Goal: Task Accomplishment & Management: Manage account settings

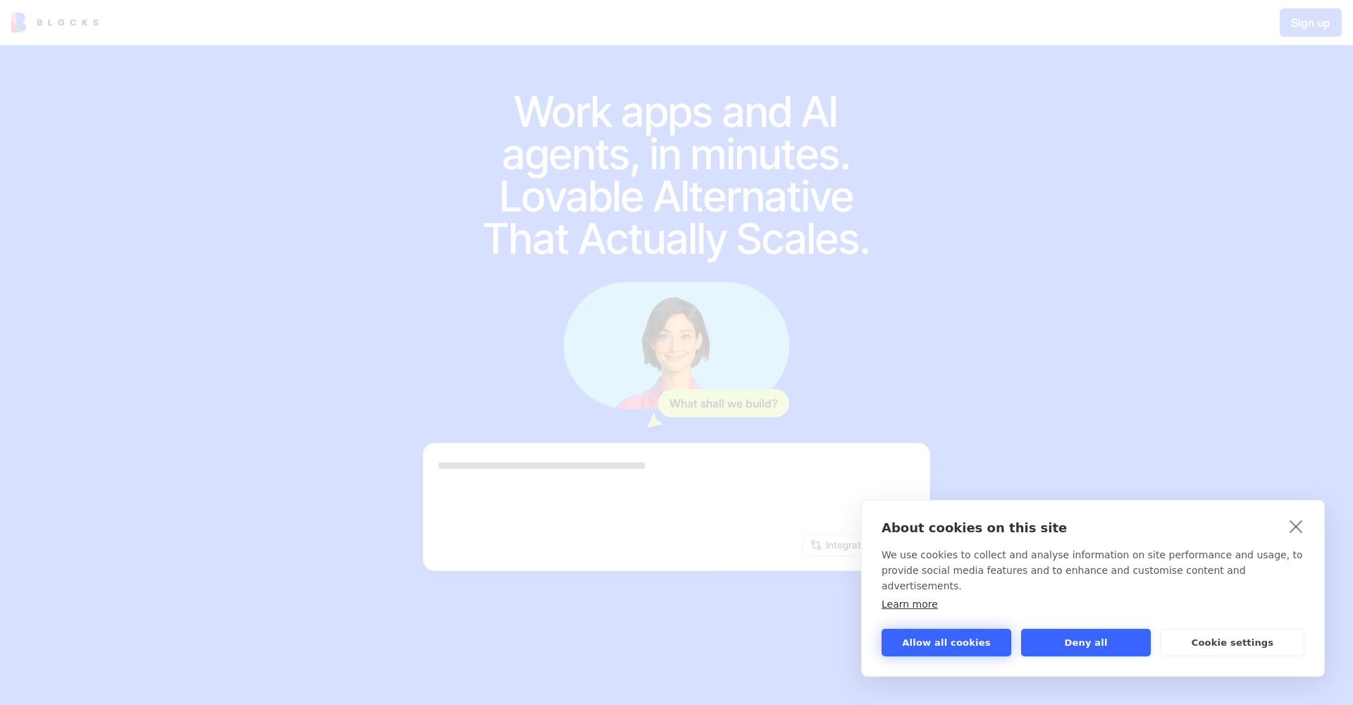
click at [951, 647] on button "Allow all cookies" at bounding box center [946, 642] width 130 height 27
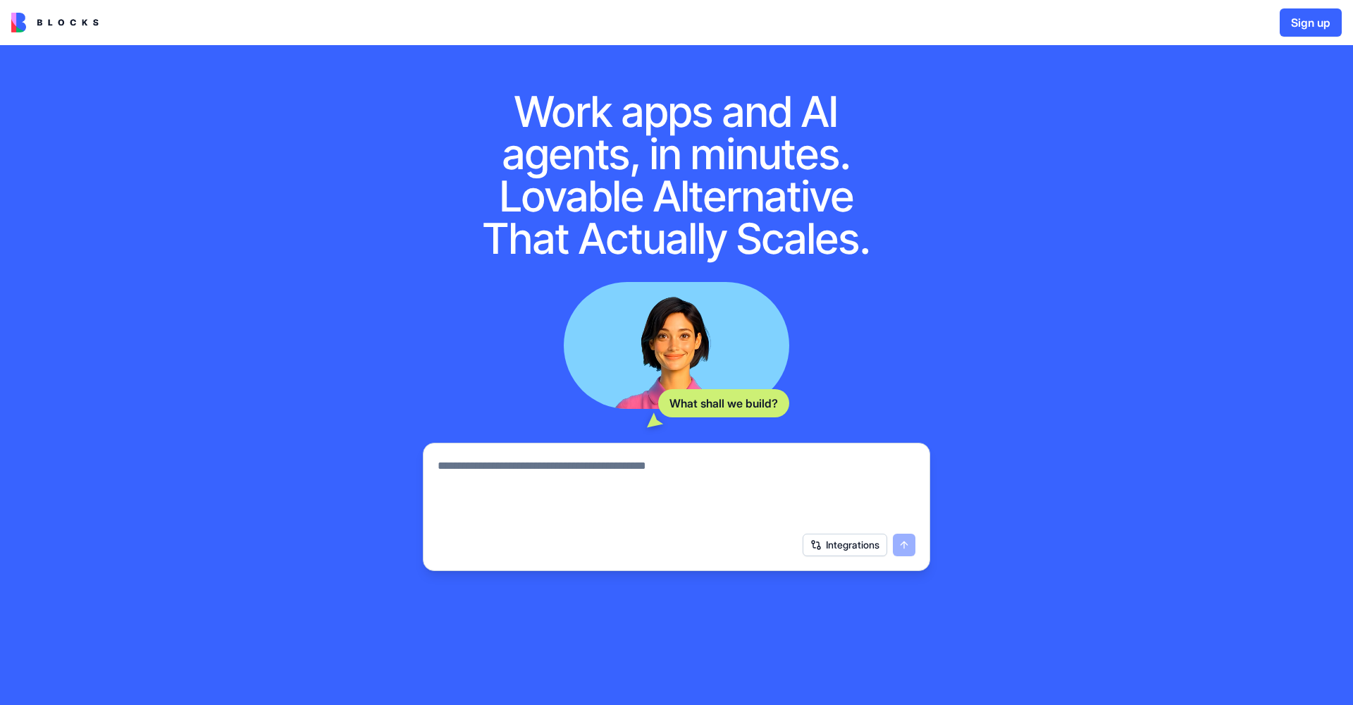
click at [1297, 29] on button "Sign up" at bounding box center [1311, 22] width 62 height 28
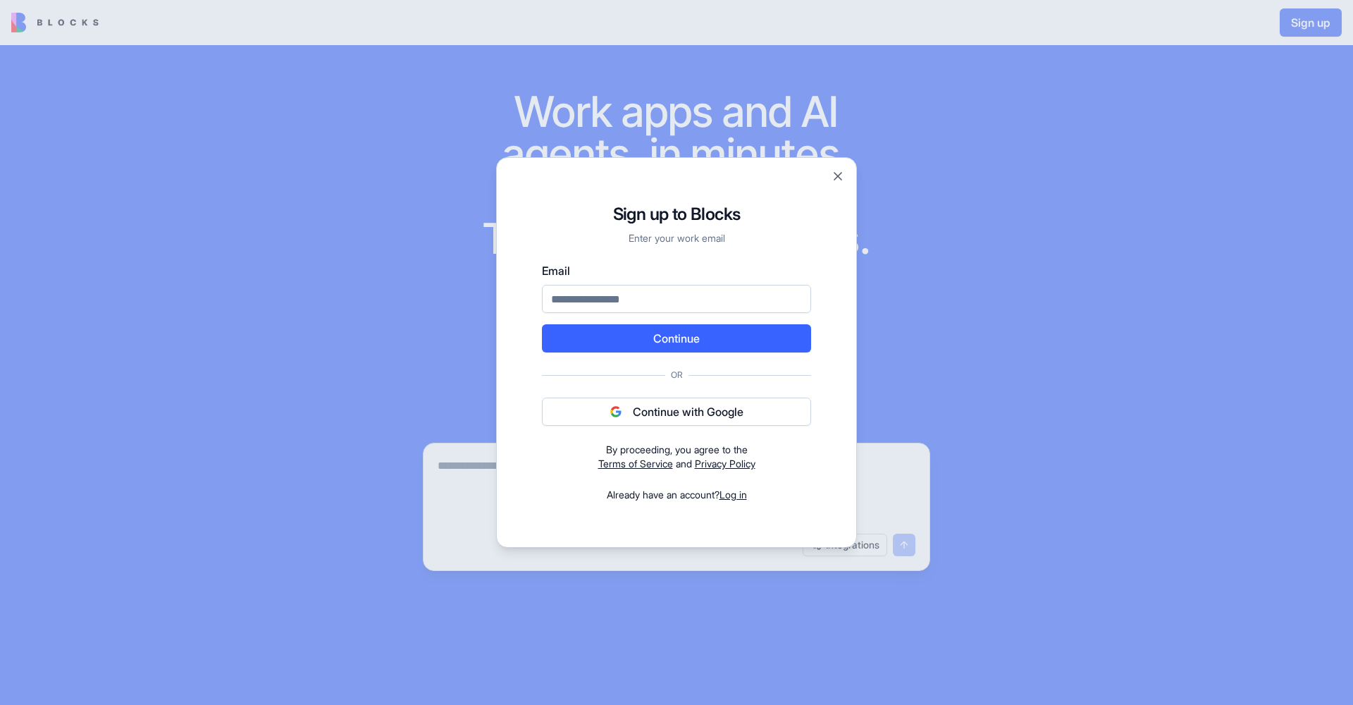
click at [712, 418] on button "Continue with Google" at bounding box center [676, 411] width 269 height 28
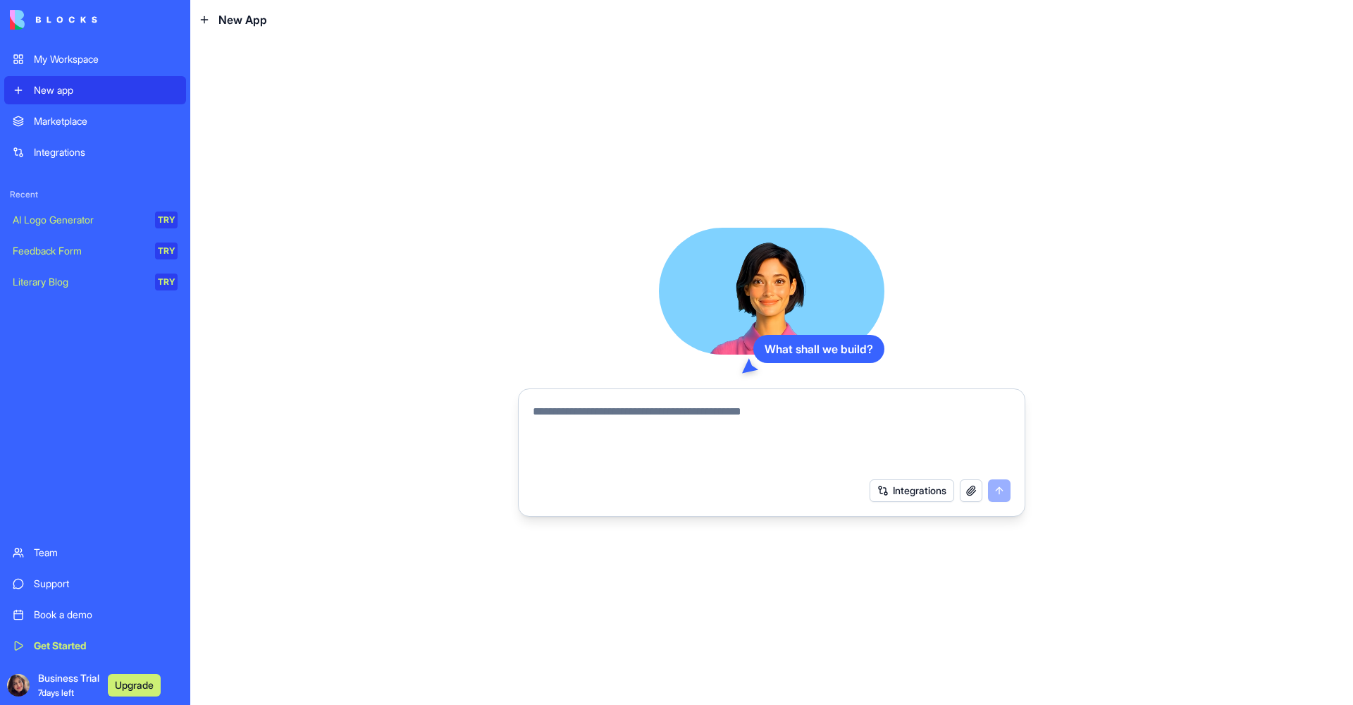
click at [693, 448] on textarea at bounding box center [772, 437] width 478 height 68
type textarea "**********"
drag, startPoint x: 688, startPoint y: 409, endPoint x: 486, endPoint y: 405, distance: 201.6
click at [486, 405] on div "**********" at bounding box center [771, 371] width 1163 height 665
paste textarea "**********"
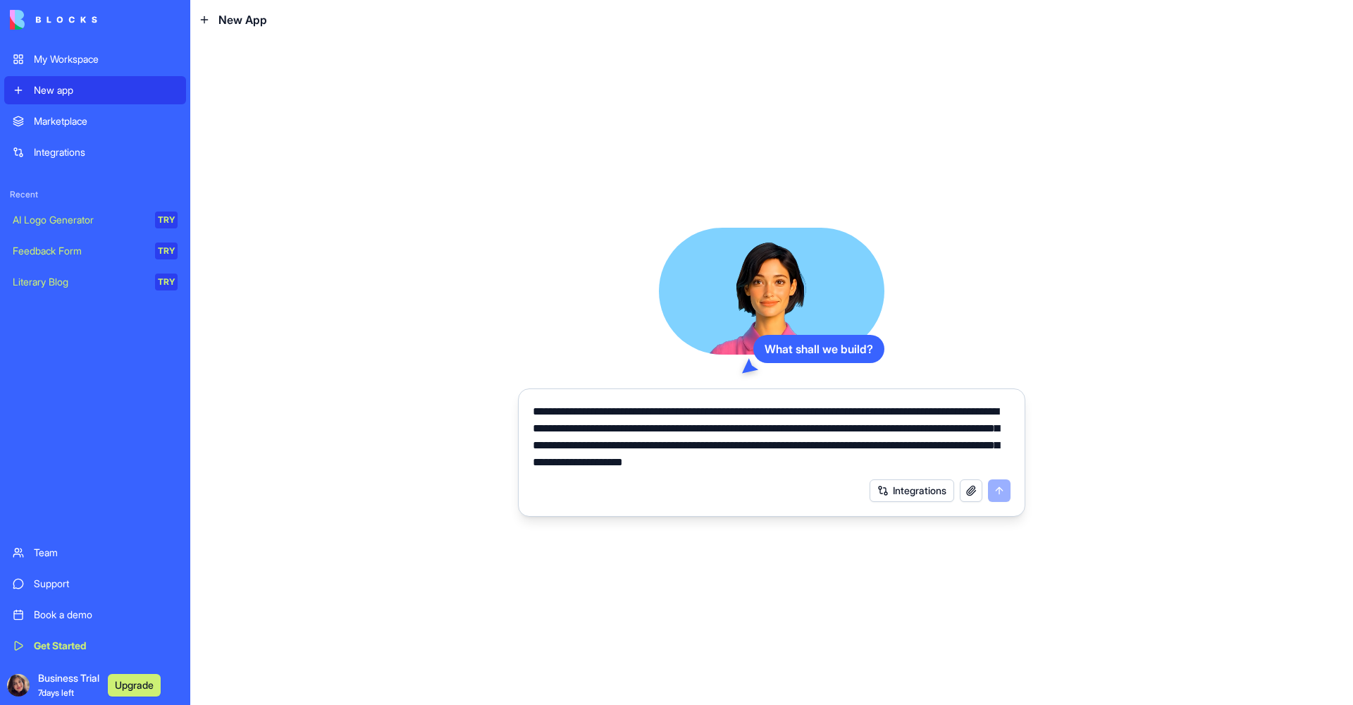
scroll to position [2012, 0]
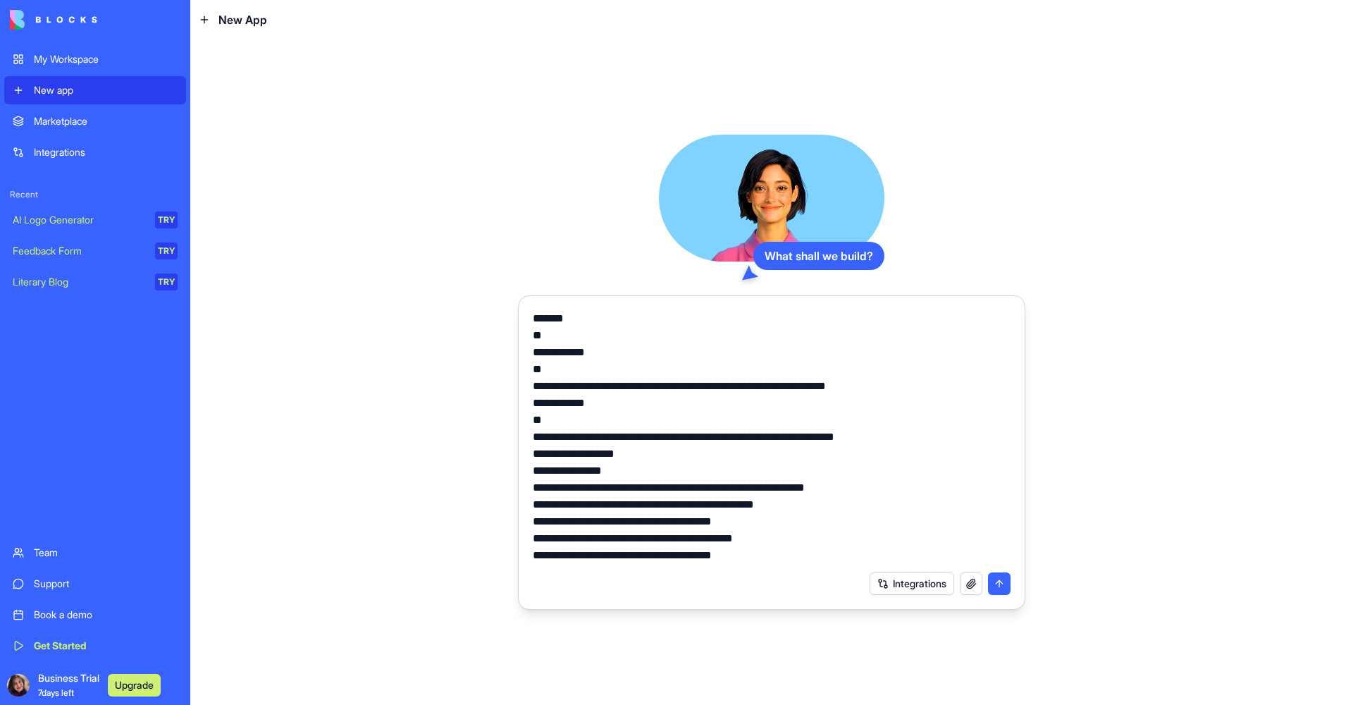
type textarea "**********"
click at [972, 584] on button "button" at bounding box center [971, 583] width 23 height 23
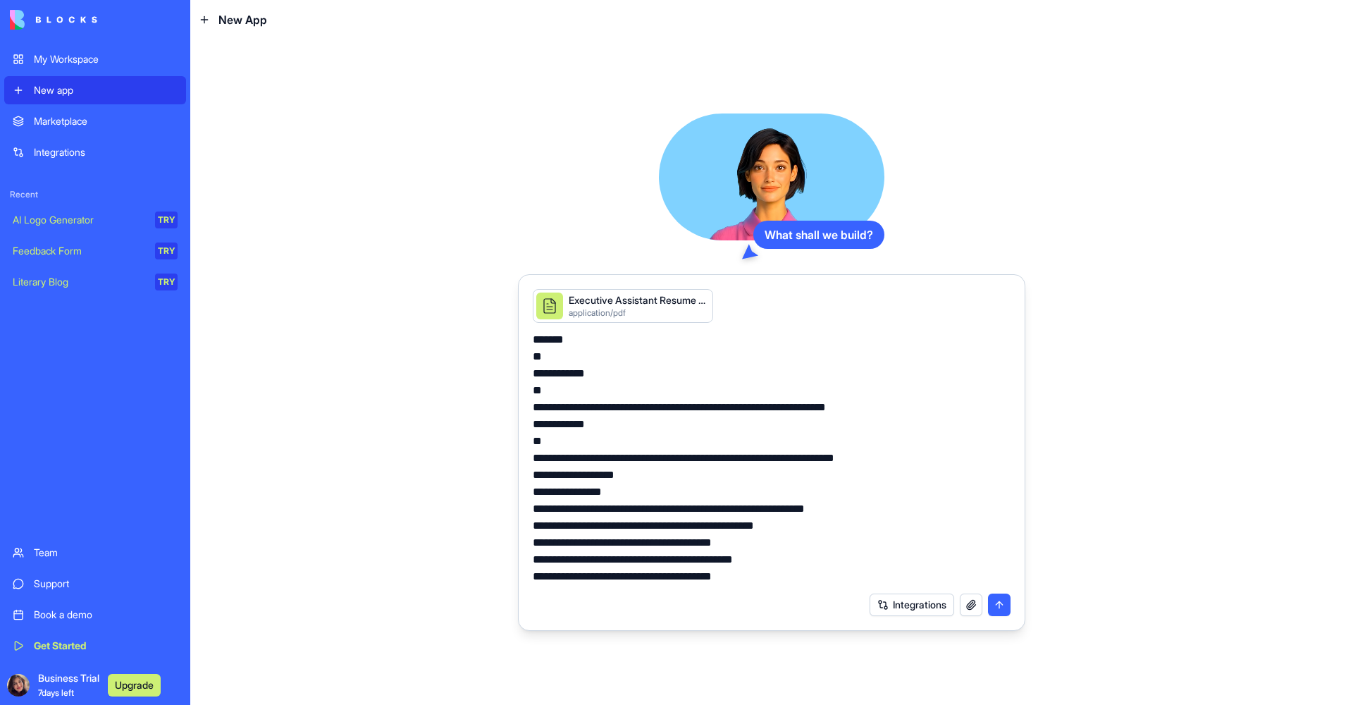
click at [999, 606] on button "submit" at bounding box center [999, 604] width 23 height 23
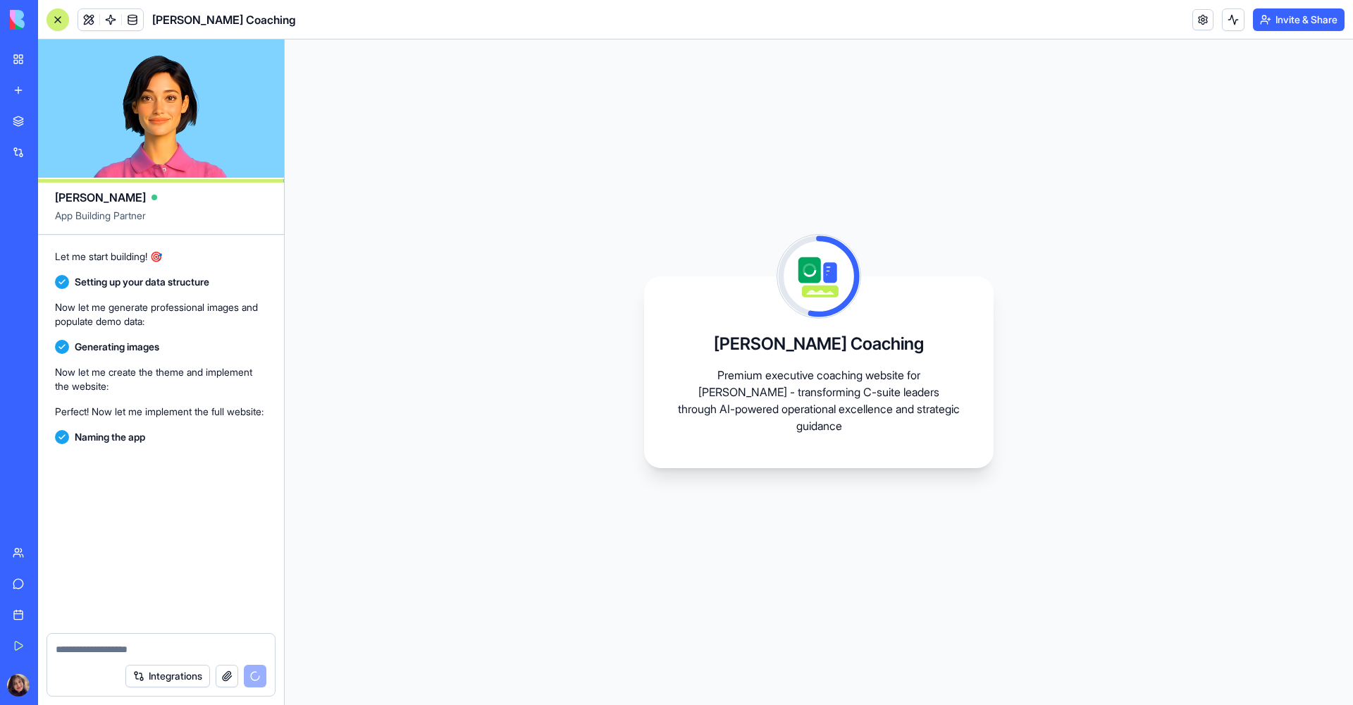
scroll to position [2733, 0]
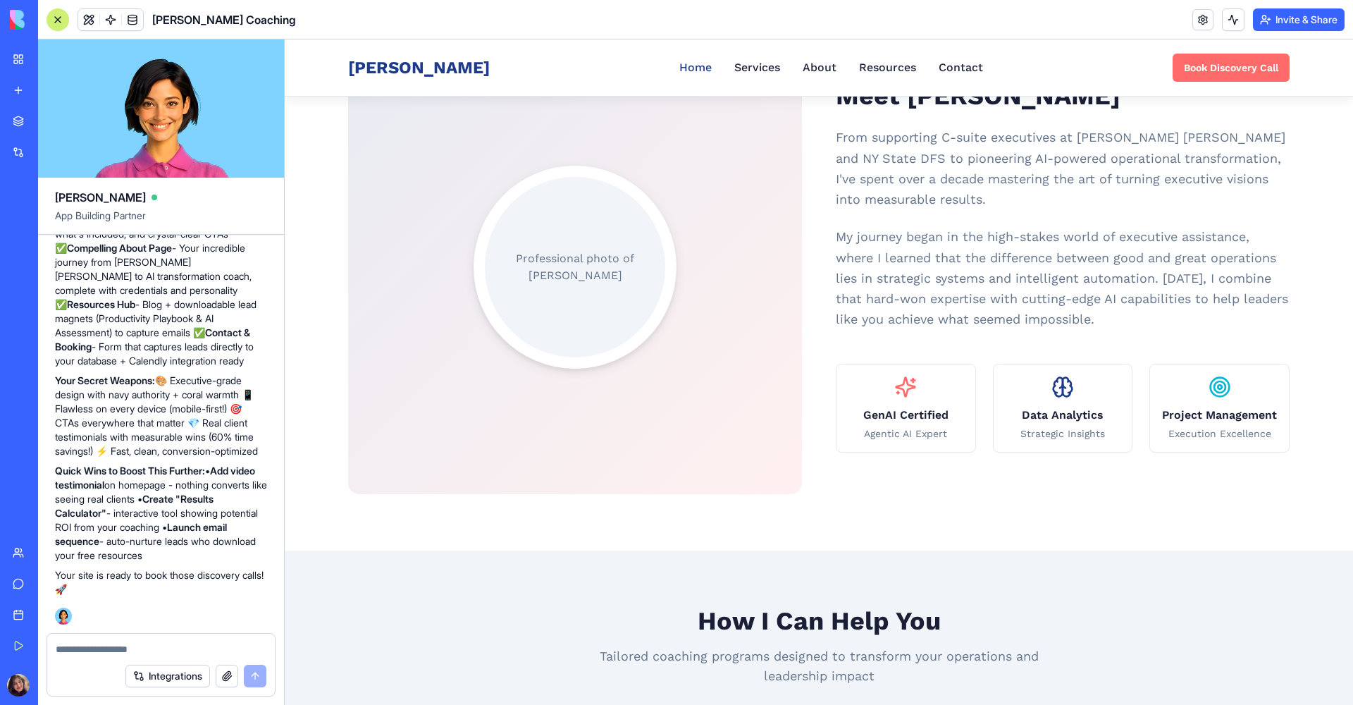
scroll to position [730, 0]
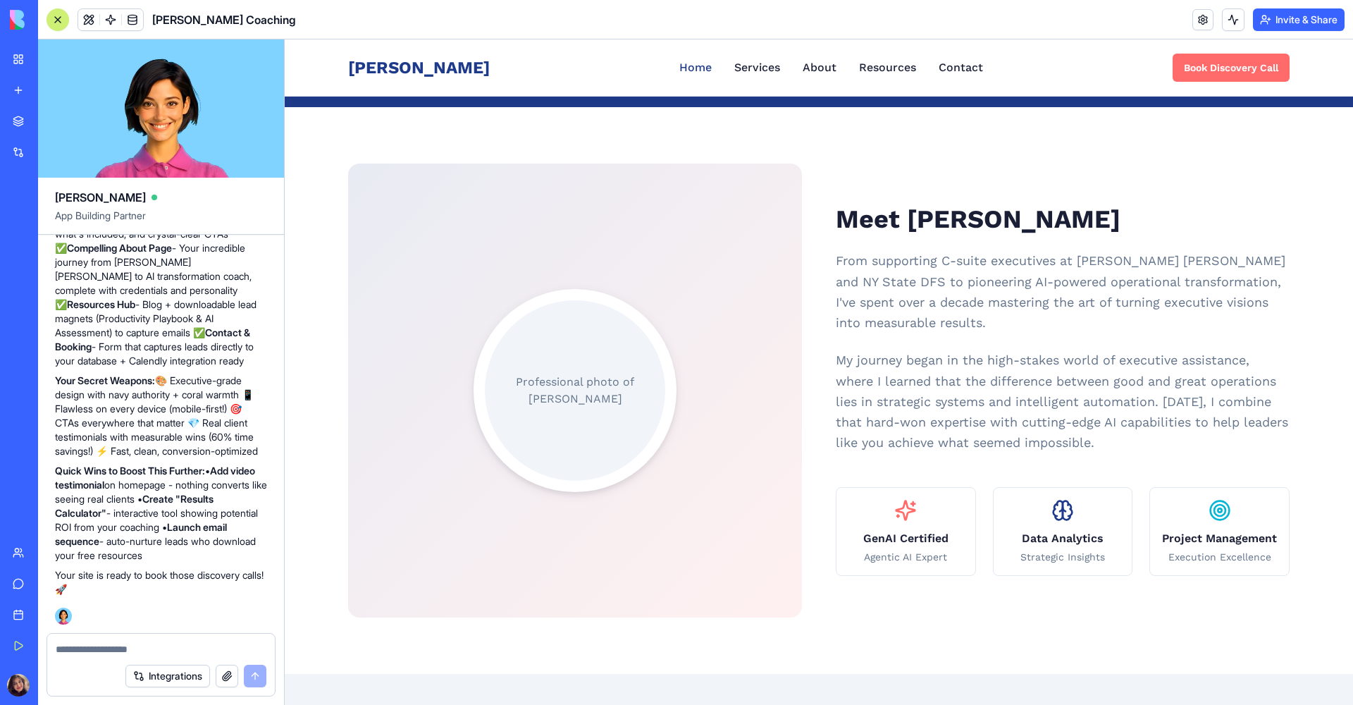
click at [567, 414] on div "Professional photo of [PERSON_NAME]" at bounding box center [575, 390] width 180 height 180
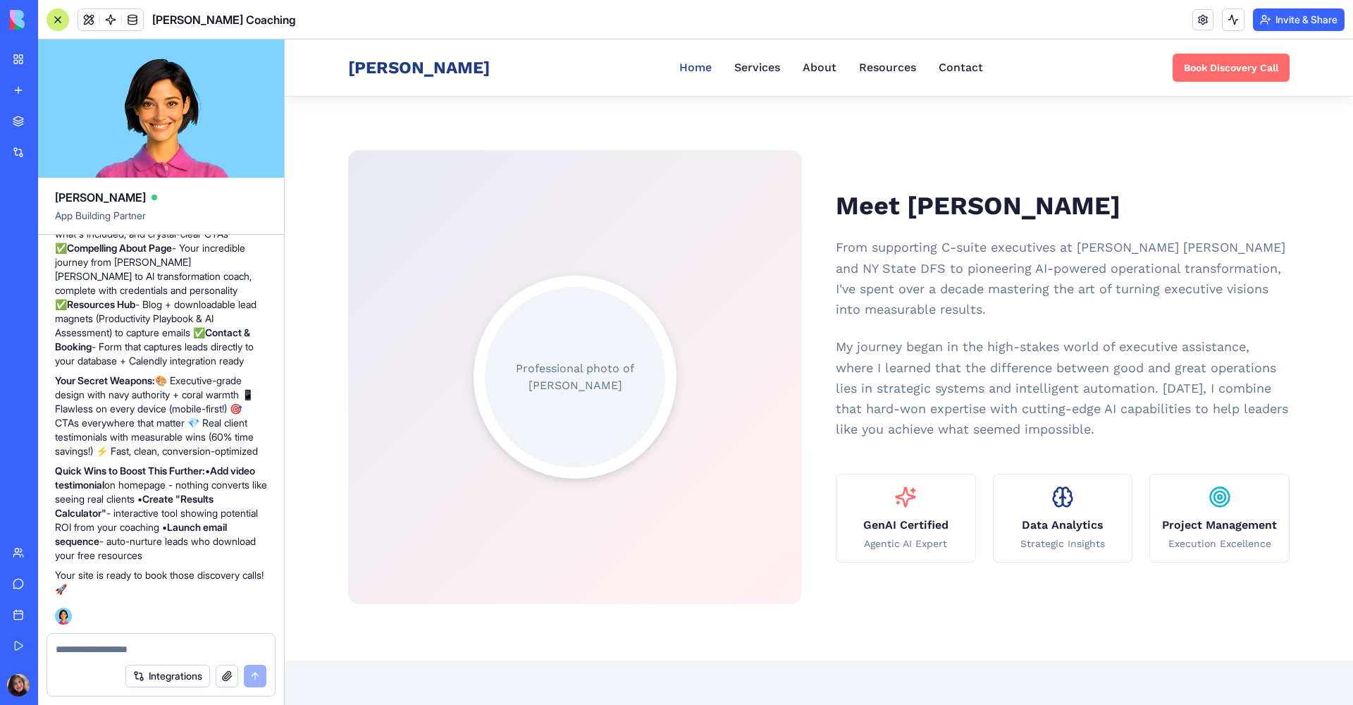
scroll to position [534, 0]
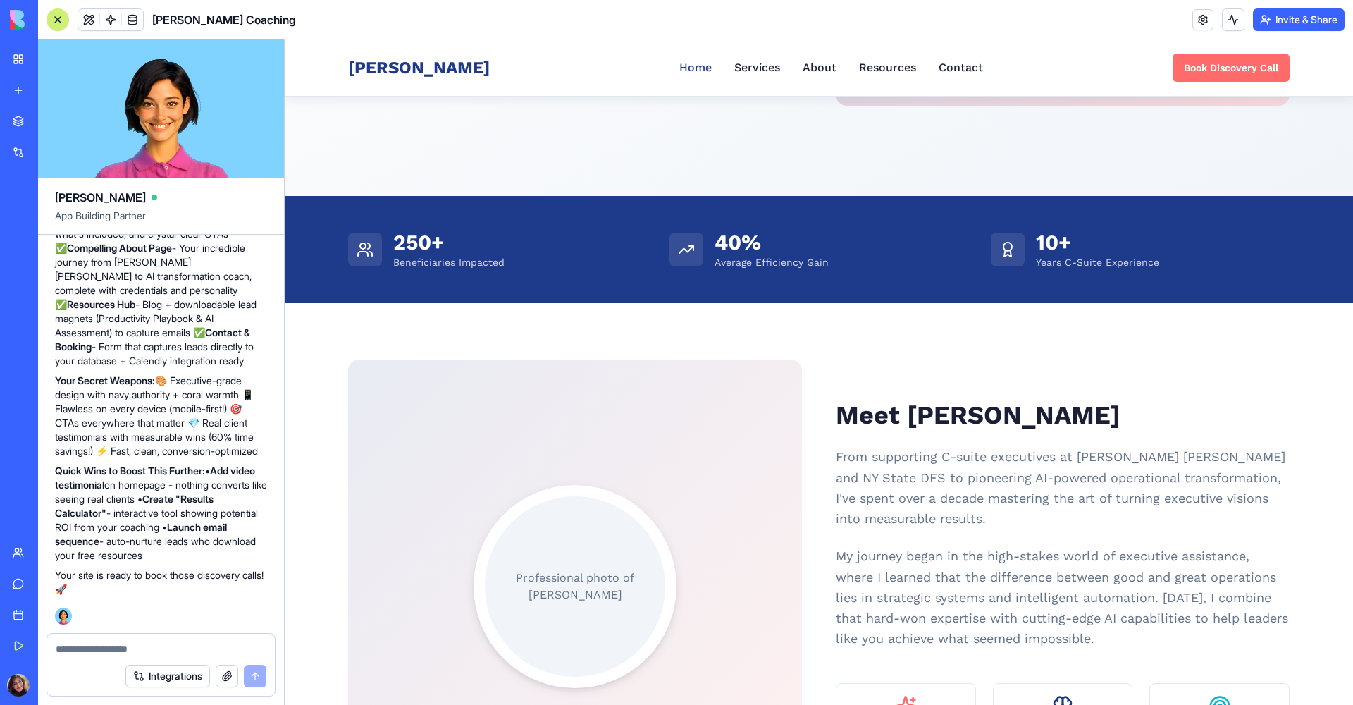
click at [584, 581] on p "Professional photo of [PERSON_NAME]" at bounding box center [575, 586] width 180 height 34
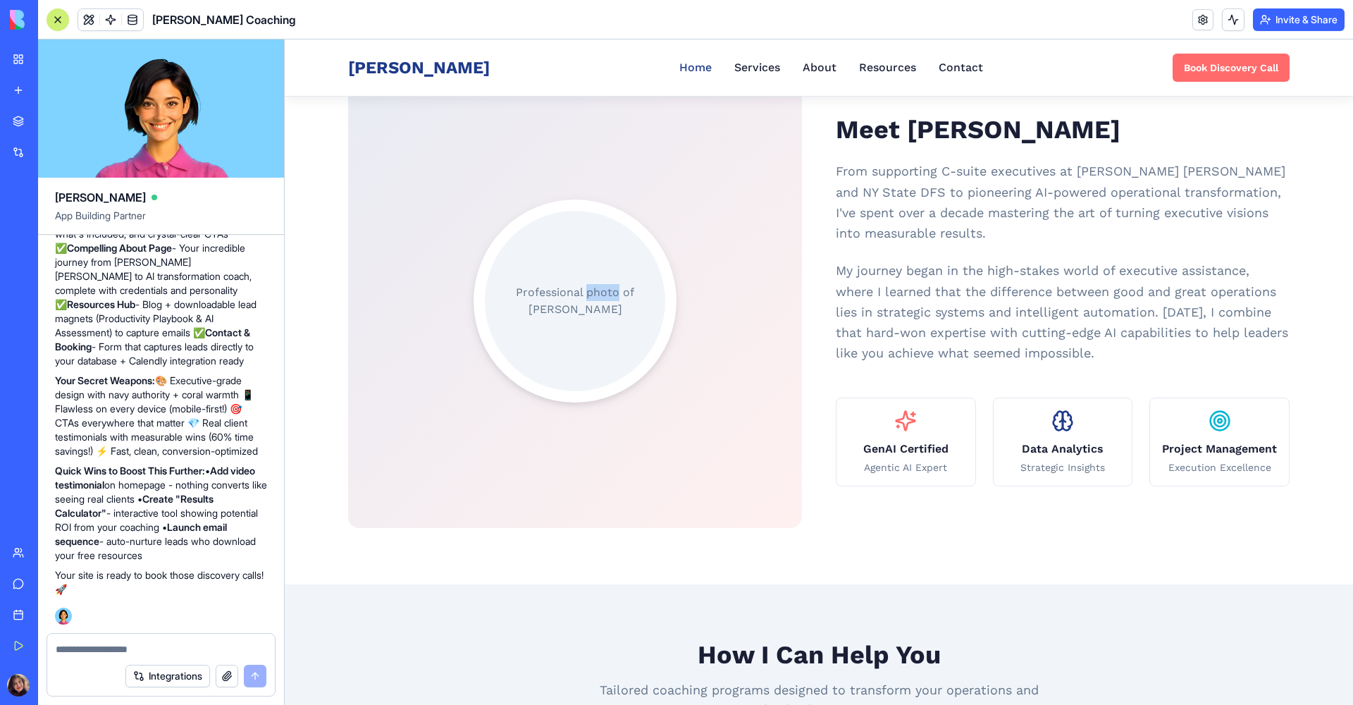
scroll to position [738, 0]
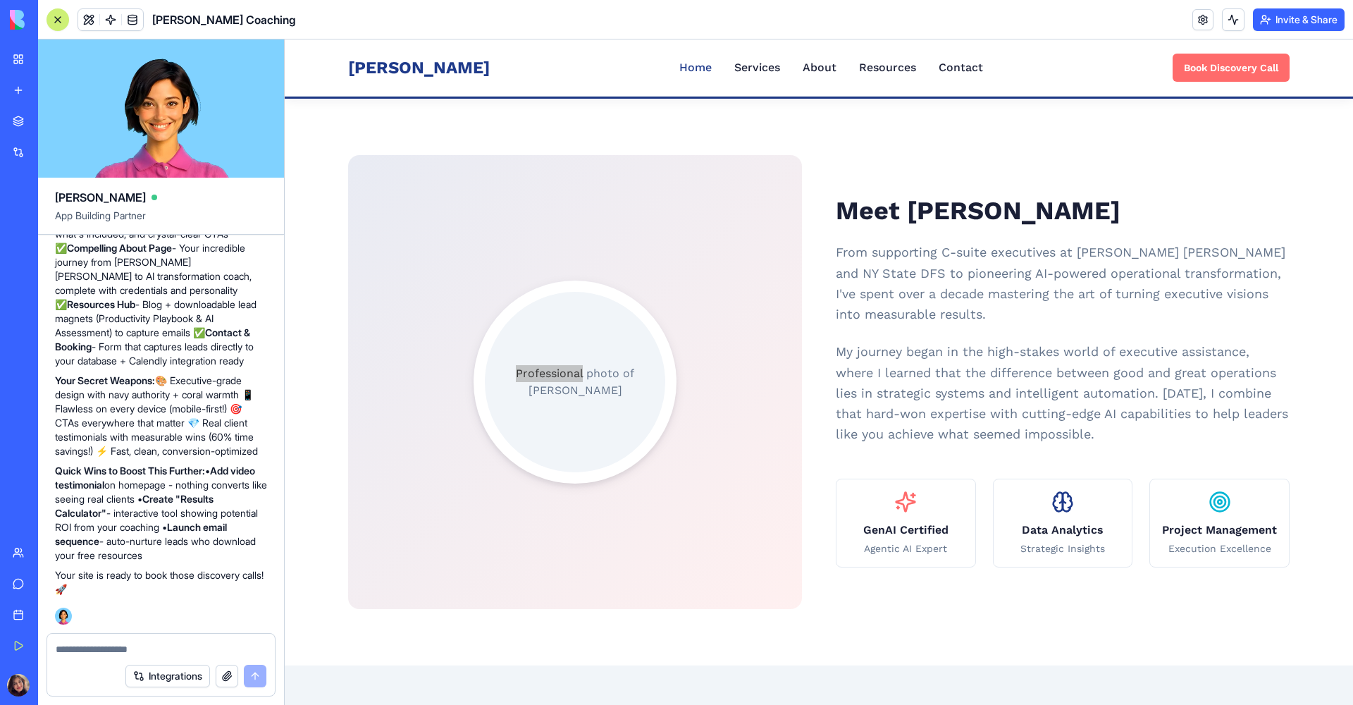
click at [14, 682] on img at bounding box center [18, 685] width 23 height 23
click at [247, 676] on div "Integrations" at bounding box center [195, 675] width 141 height 23
click at [233, 674] on button "button" at bounding box center [227, 675] width 23 height 23
click at [573, 423] on div "Professional photo of [PERSON_NAME]" at bounding box center [575, 382] width 180 height 180
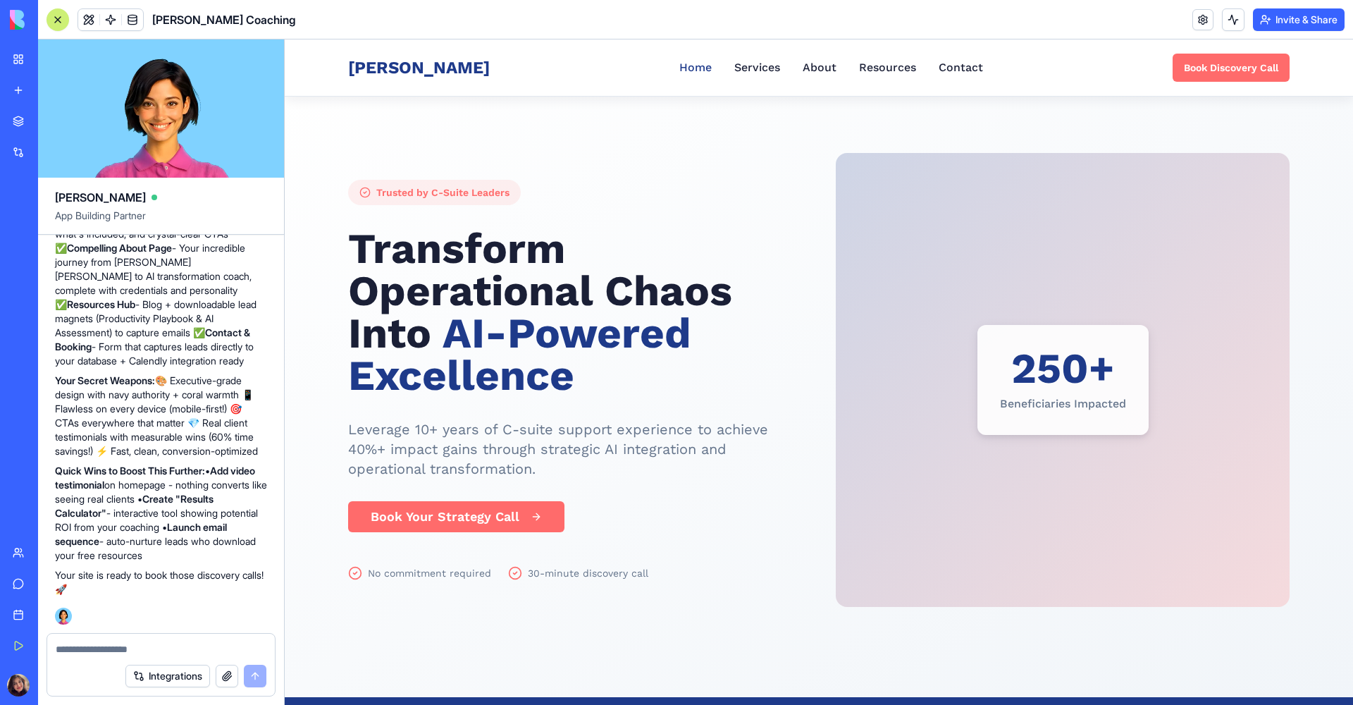
scroll to position [0, 0]
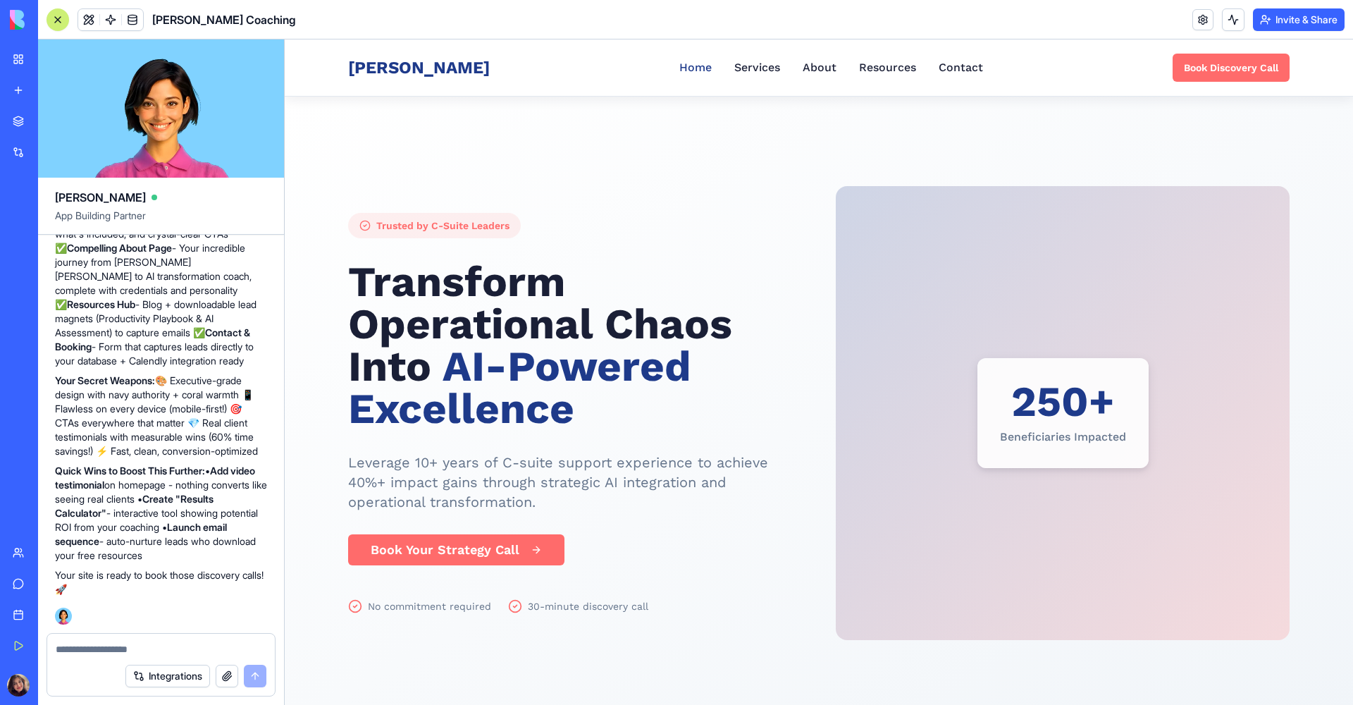
click at [1232, 17] on button at bounding box center [1233, 19] width 23 height 23
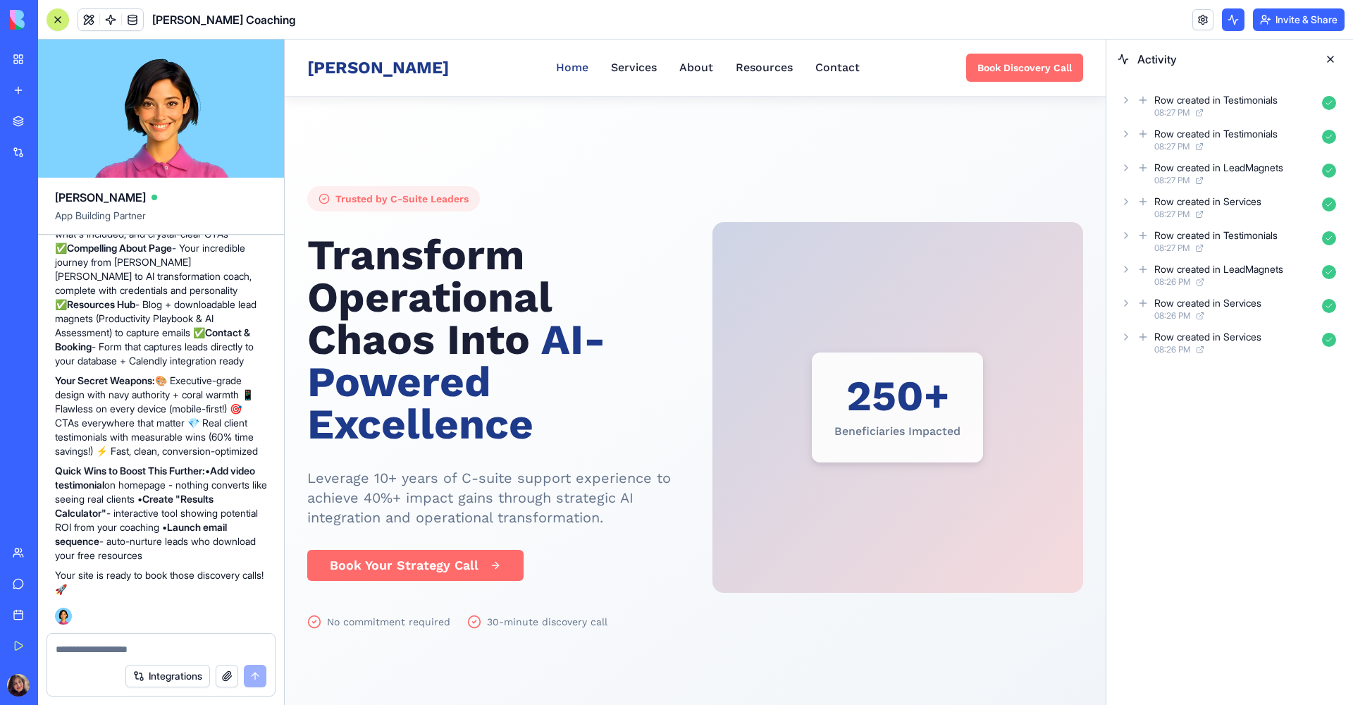
click at [1329, 58] on button at bounding box center [1330, 59] width 23 height 23
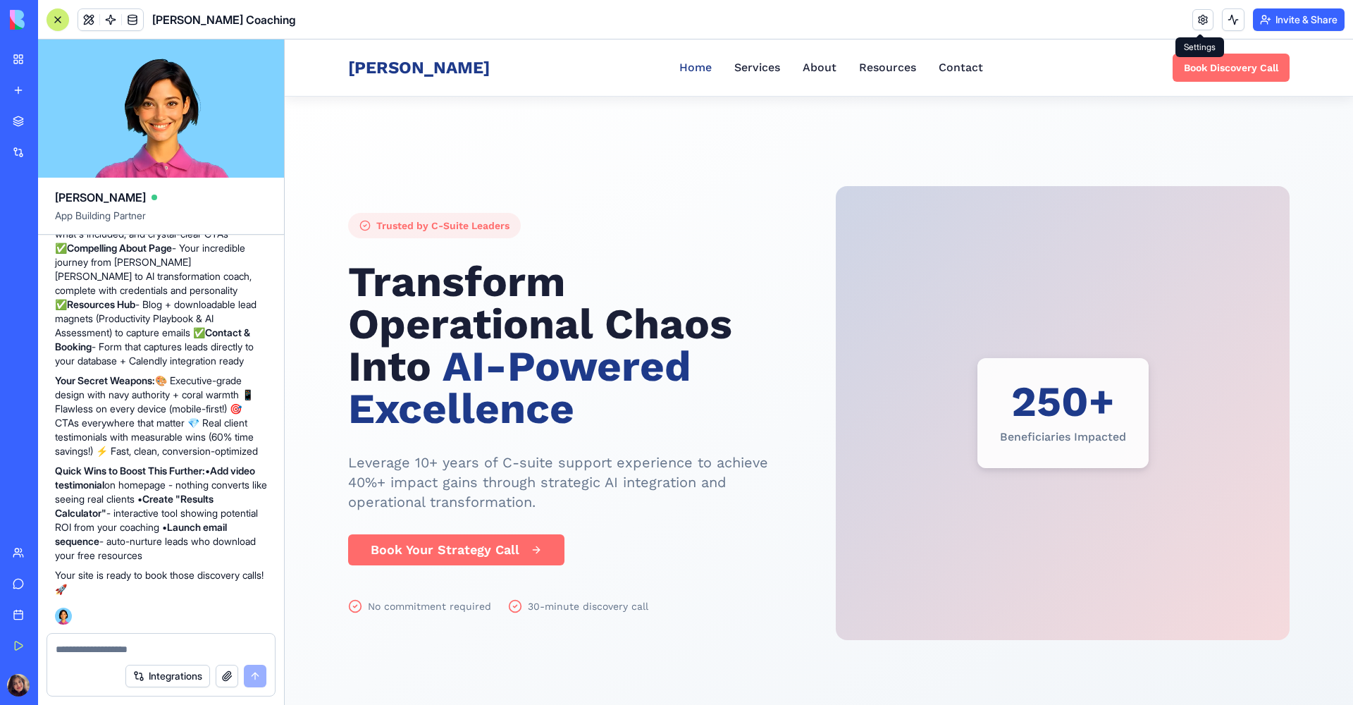
click at [1204, 20] on link at bounding box center [1202, 19] width 21 height 21
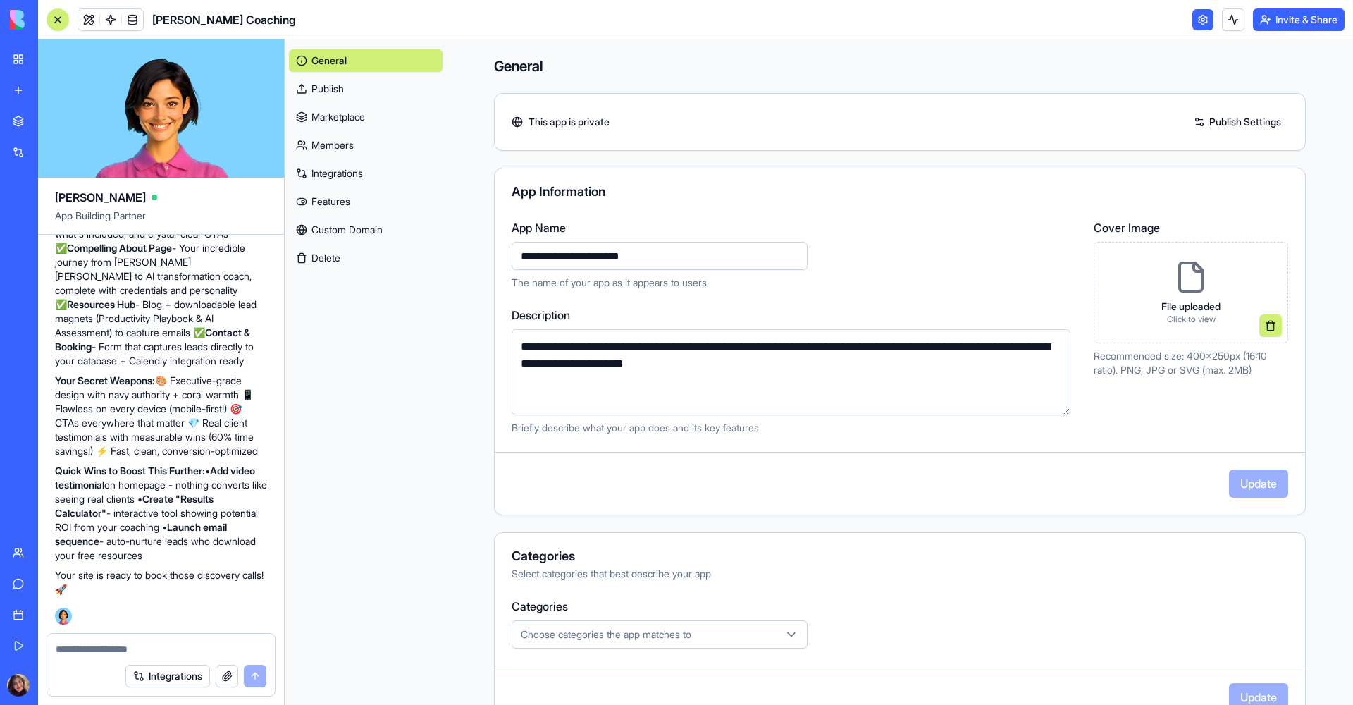
click at [338, 94] on link "Publish" at bounding box center [366, 89] width 154 height 23
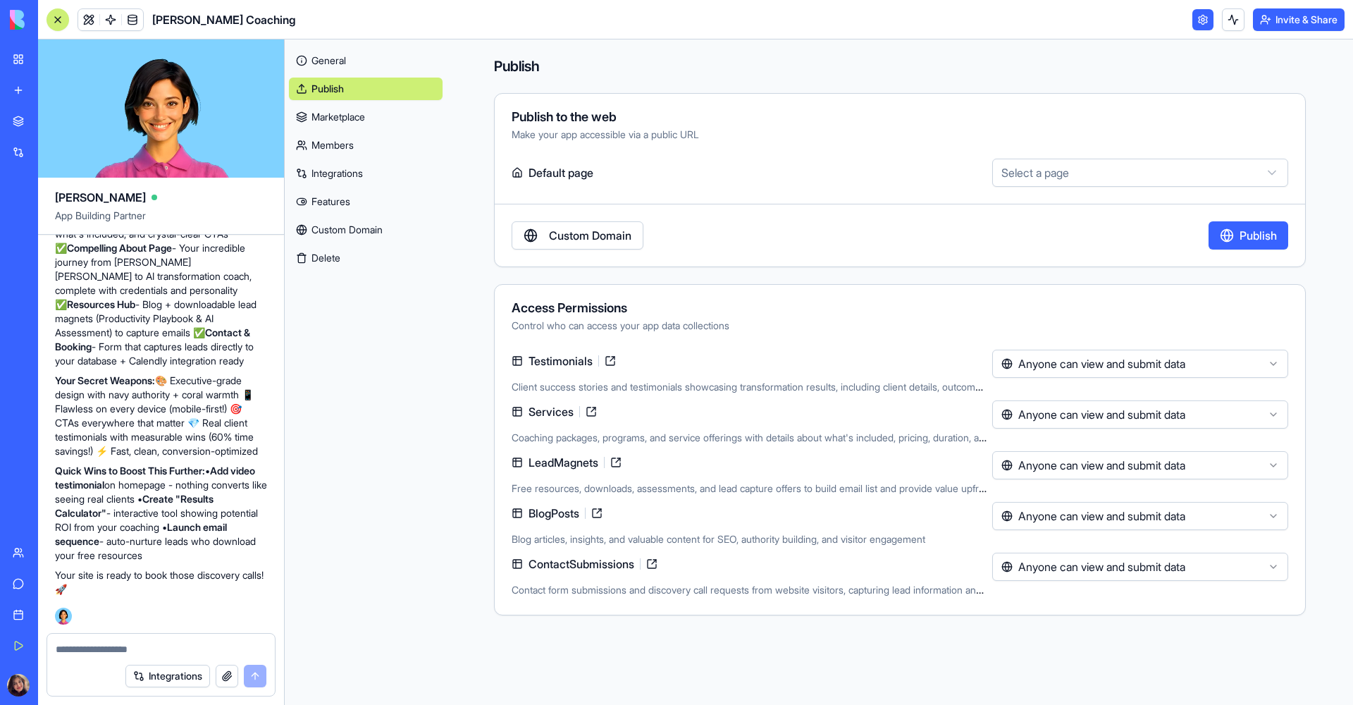
click at [338, 118] on link "Marketplace" at bounding box center [366, 117] width 154 height 23
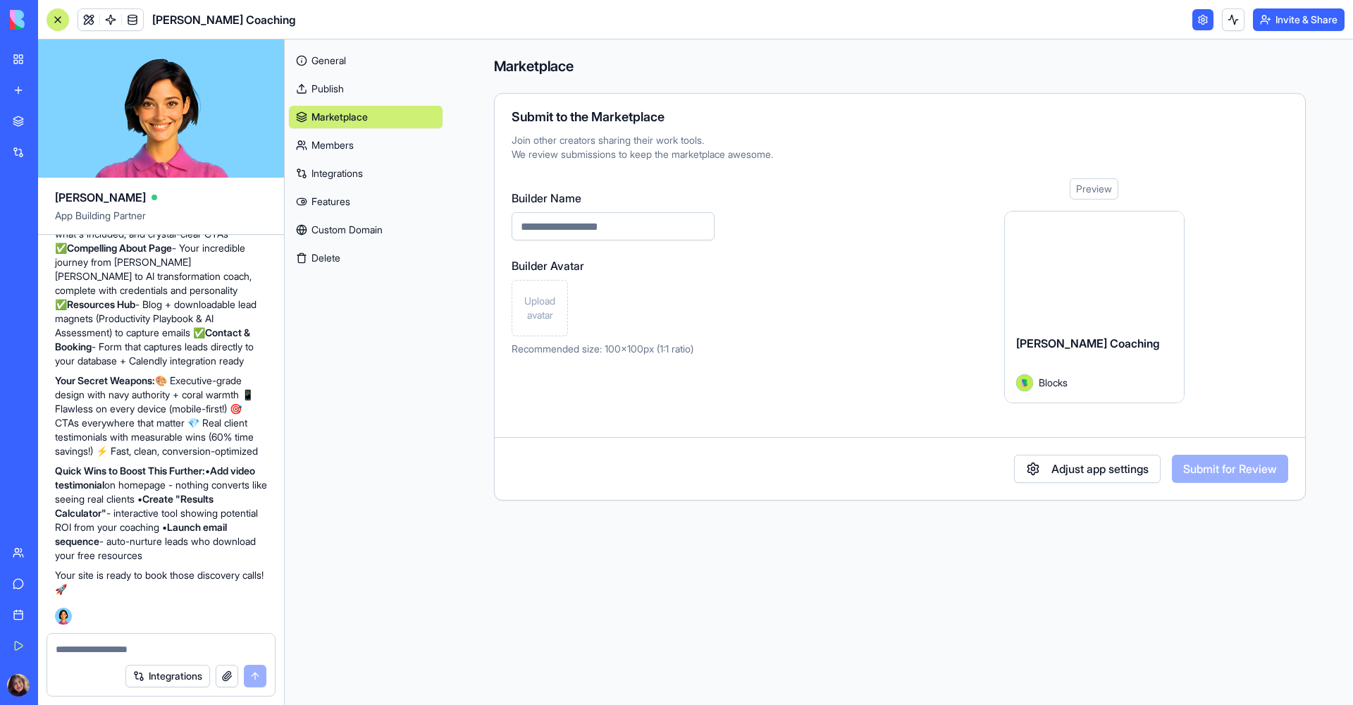
click at [335, 144] on link "Members" at bounding box center [366, 145] width 154 height 23
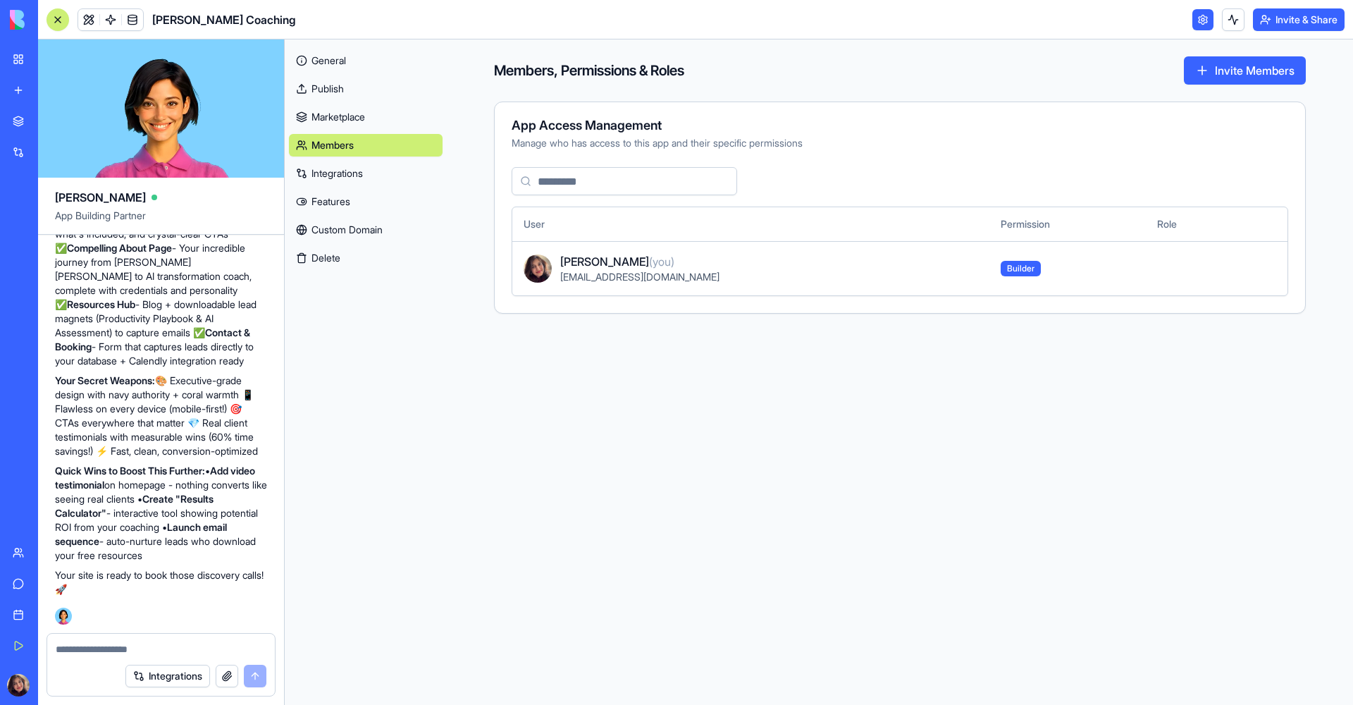
click at [338, 166] on link "Integrations" at bounding box center [366, 173] width 154 height 23
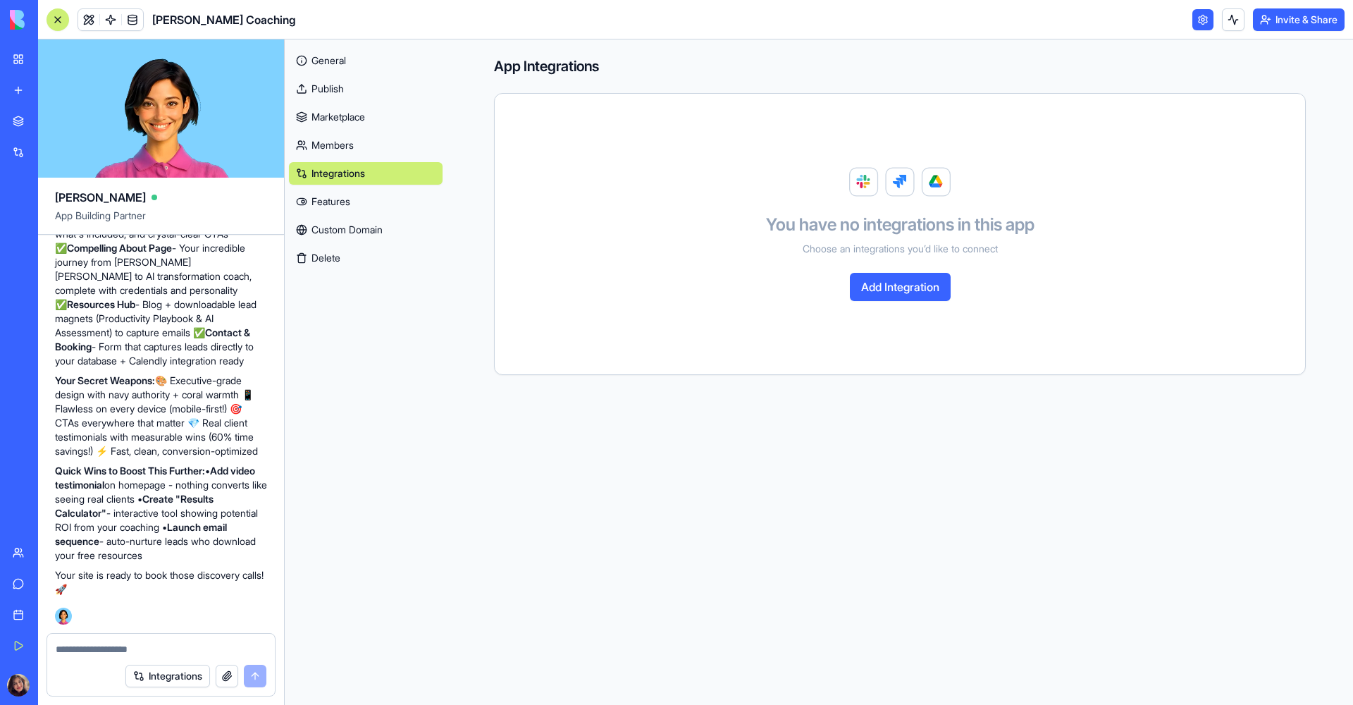
click at [346, 204] on link "Features" at bounding box center [366, 201] width 154 height 23
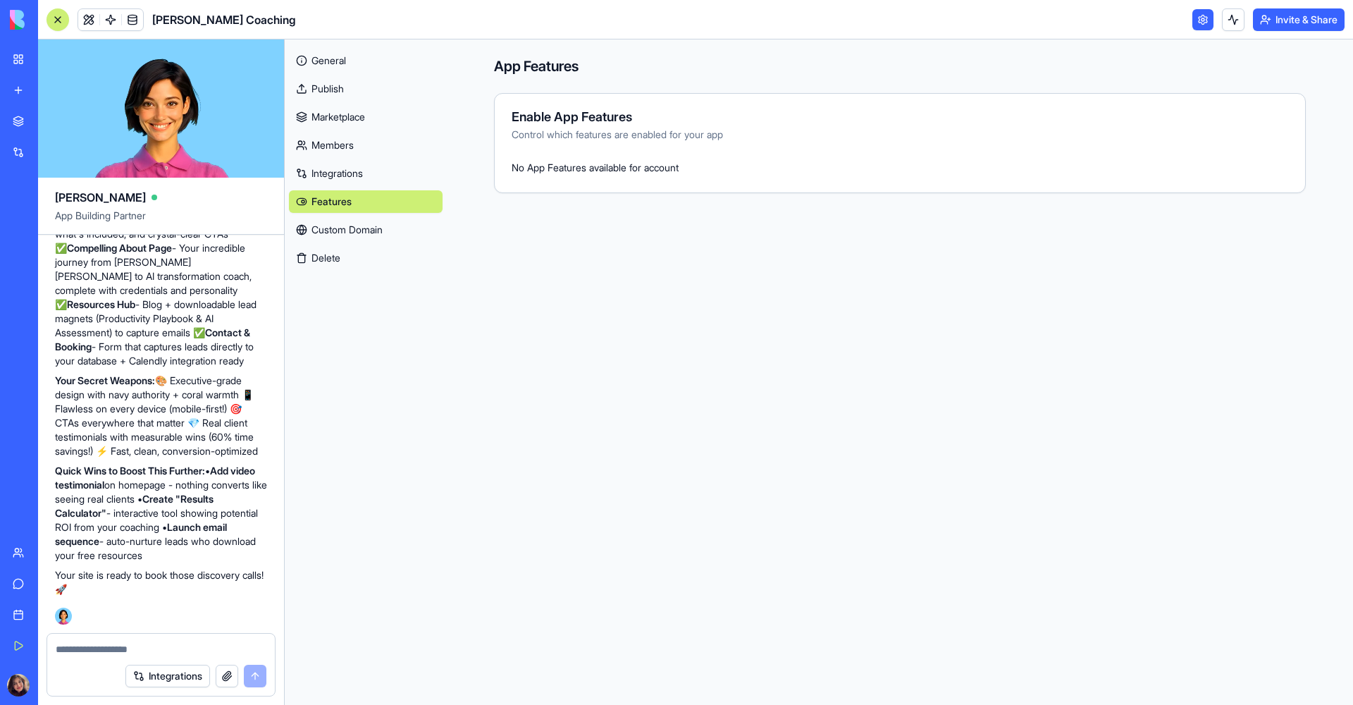
click at [348, 223] on link "Custom Domain" at bounding box center [366, 229] width 154 height 23
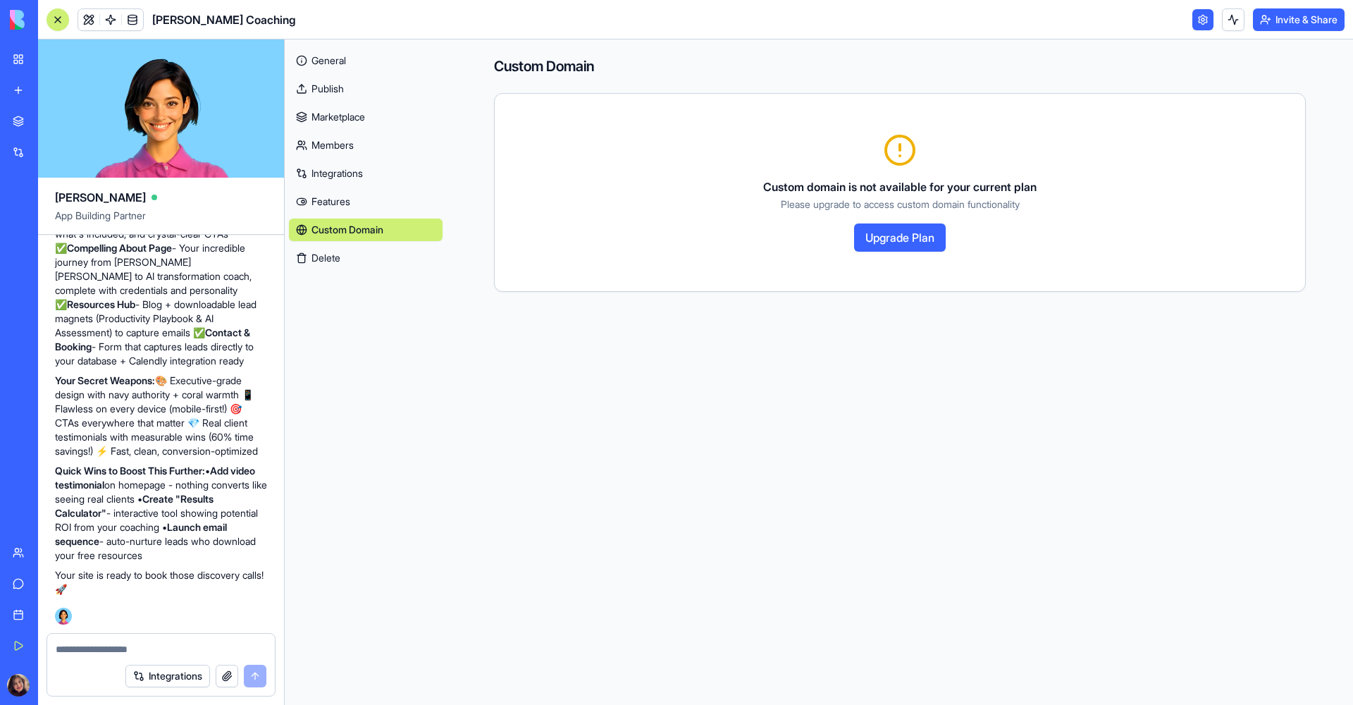
click at [342, 254] on button "Delete" at bounding box center [366, 258] width 154 height 23
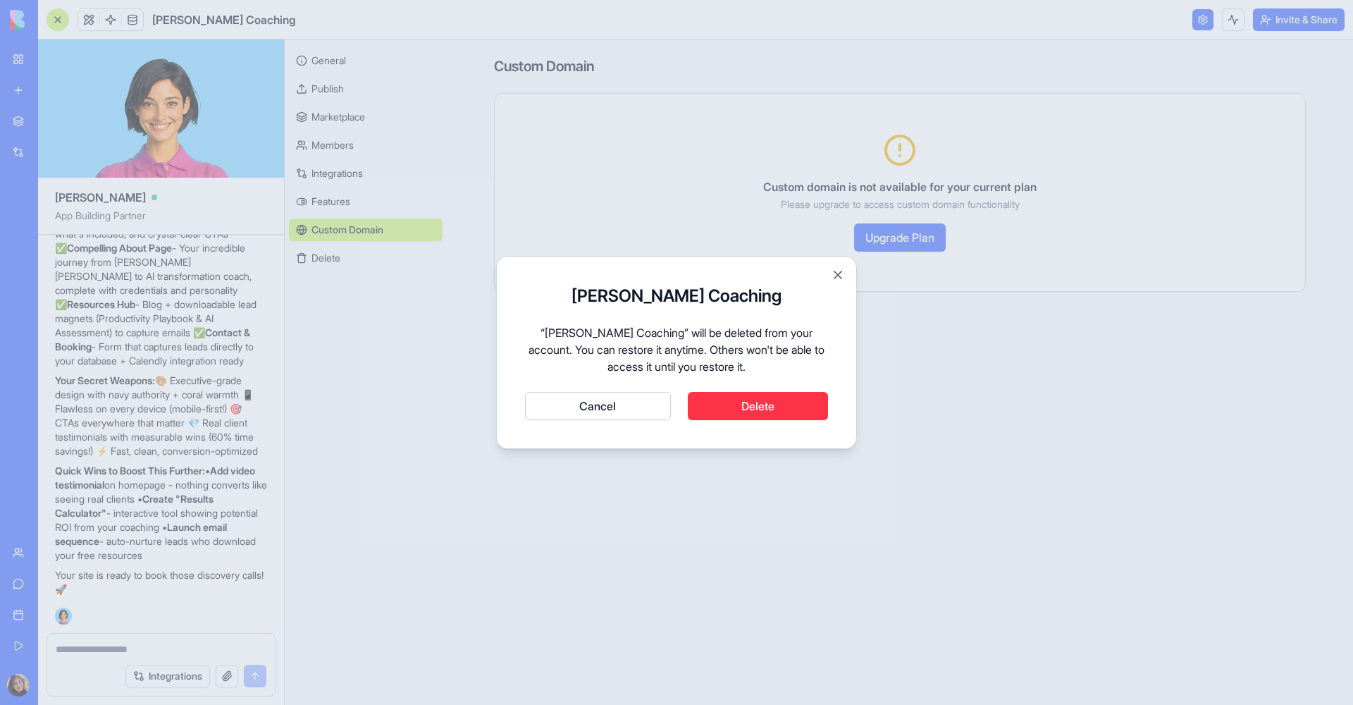
drag, startPoint x: 609, startPoint y: 402, endPoint x: 605, endPoint y: 395, distance: 8.2
click at [609, 402] on button "Cancel" at bounding box center [598, 406] width 146 height 28
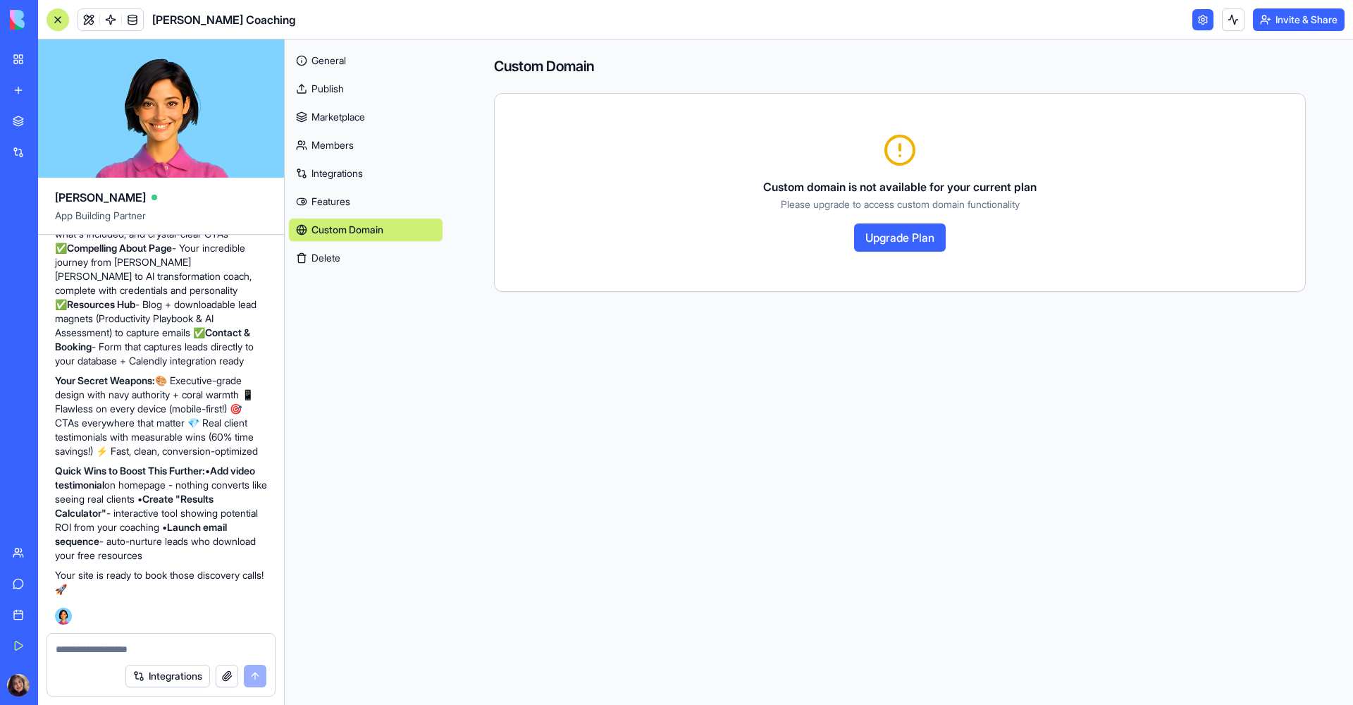
click at [348, 56] on link "General" at bounding box center [366, 60] width 154 height 23
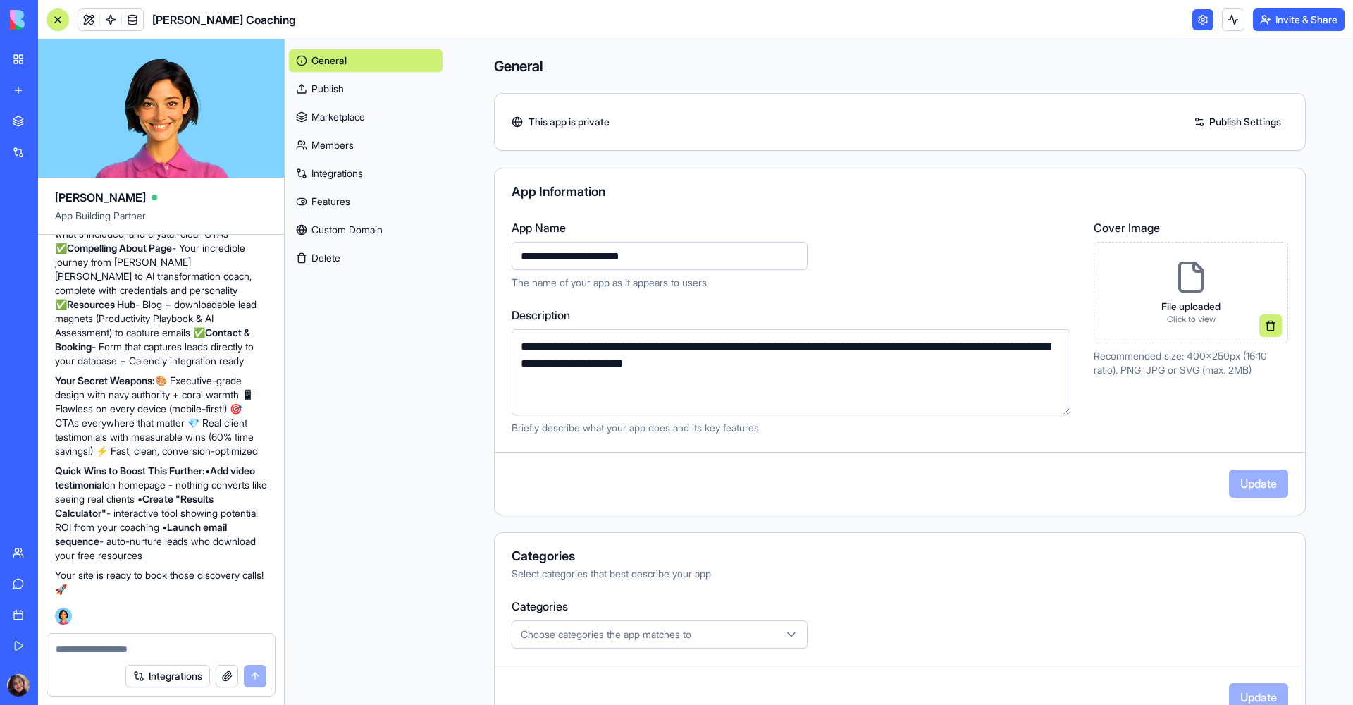
click at [1263, 326] on button at bounding box center [1270, 325] width 23 height 23
click at [1163, 316] on div "Drop your file or click to browse" at bounding box center [1191, 292] width 194 height 101
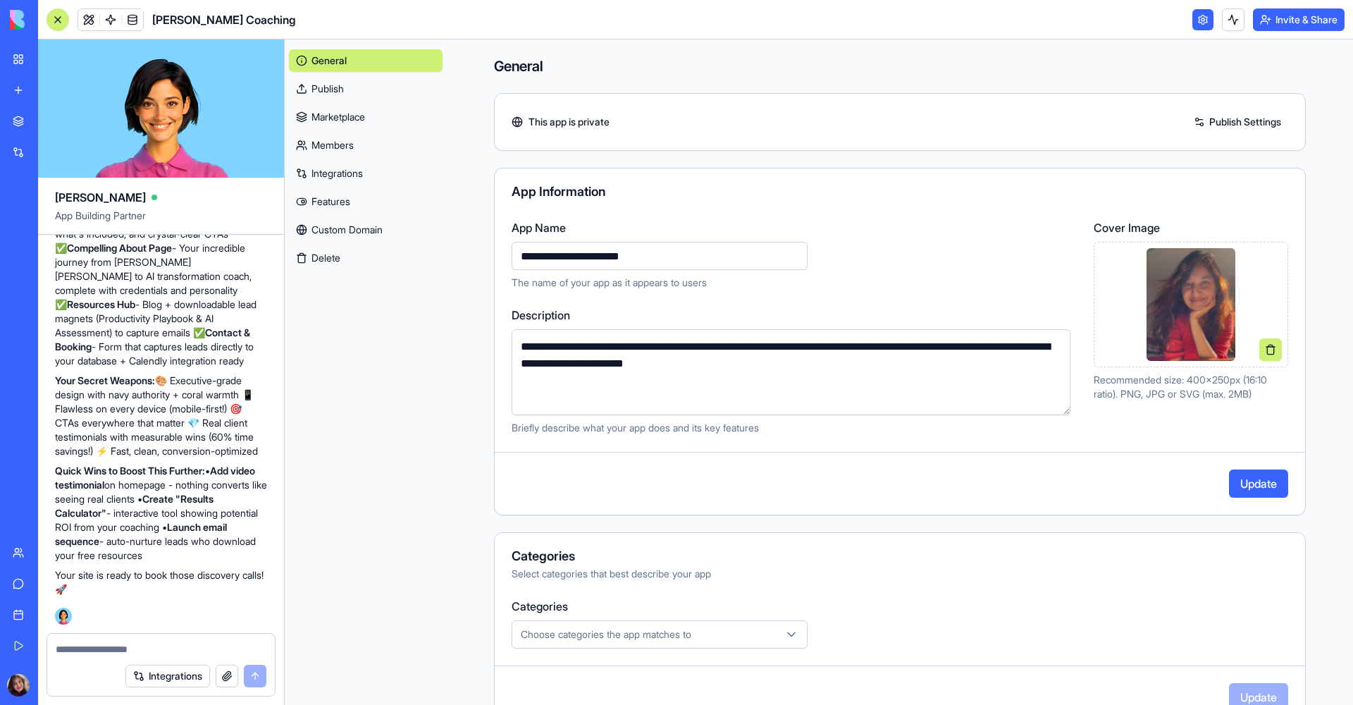
click at [1233, 481] on button "Update" at bounding box center [1258, 483] width 59 height 28
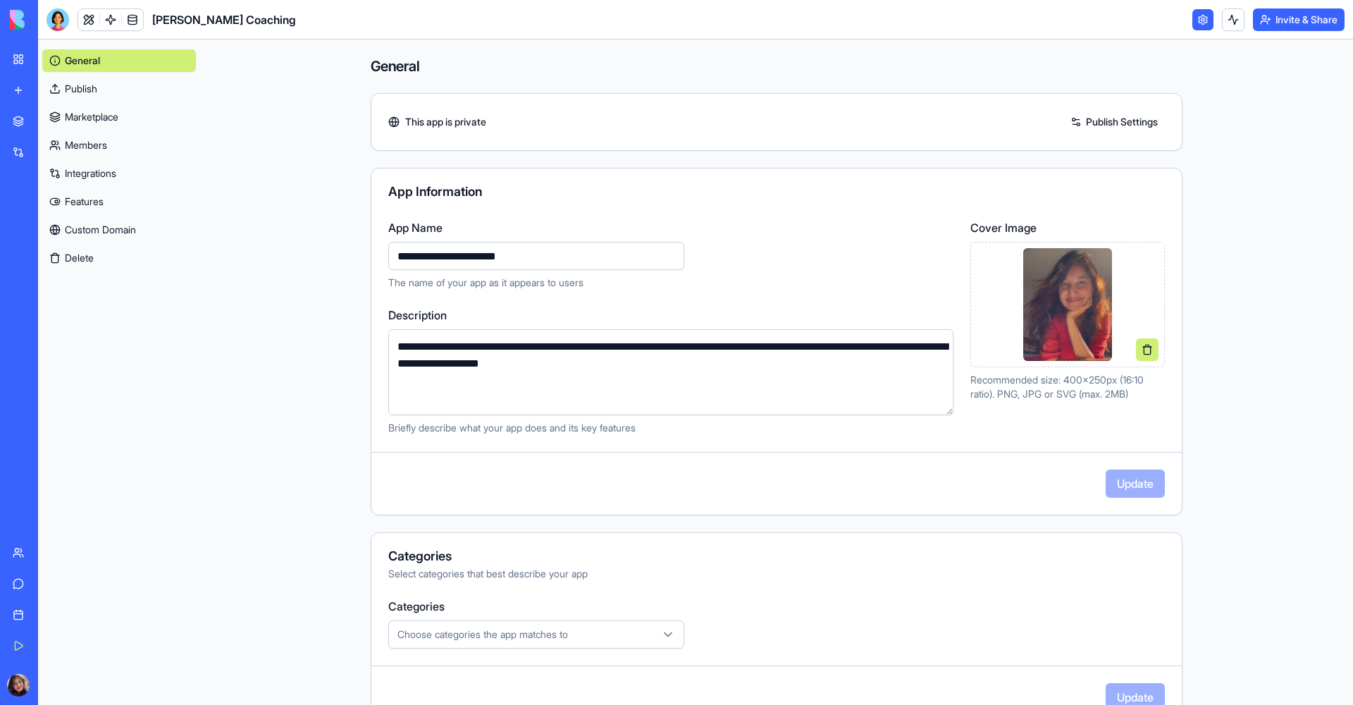
click at [96, 88] on link "Publish" at bounding box center [119, 89] width 154 height 23
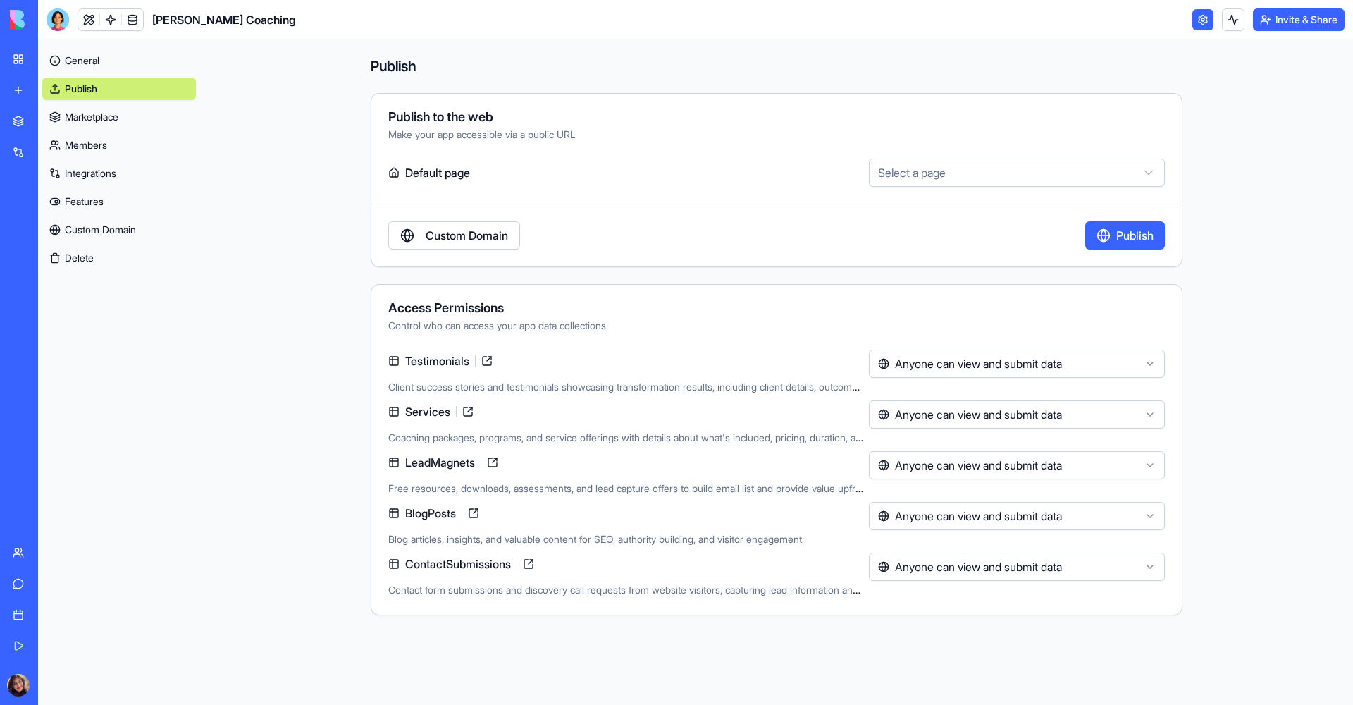
click at [1110, 240] on button "Publish" at bounding box center [1125, 235] width 80 height 28
click at [73, 63] on link "General" at bounding box center [119, 60] width 154 height 23
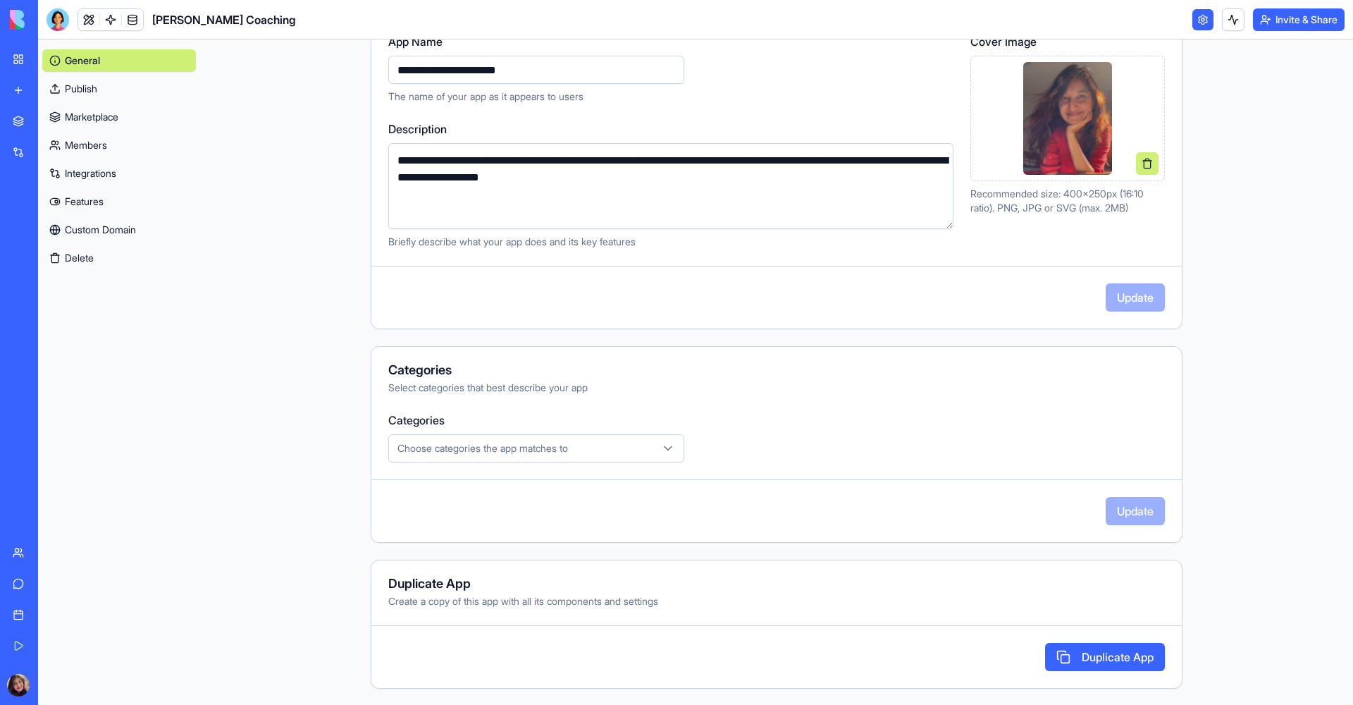
scroll to position [188, 0]
click at [45, 57] on div "My Workspace" at bounding box center [43, 59] width 18 height 14
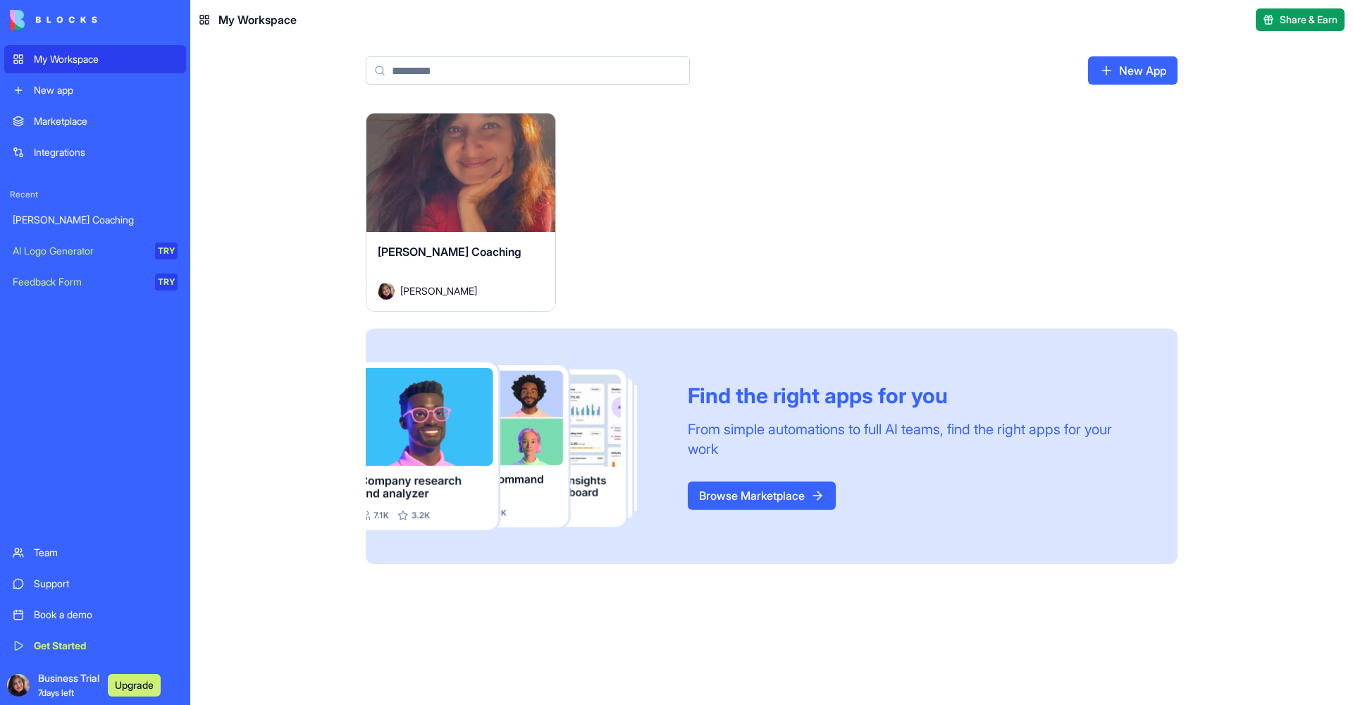
click at [466, 177] on button "Launch" at bounding box center [461, 173] width 106 height 28
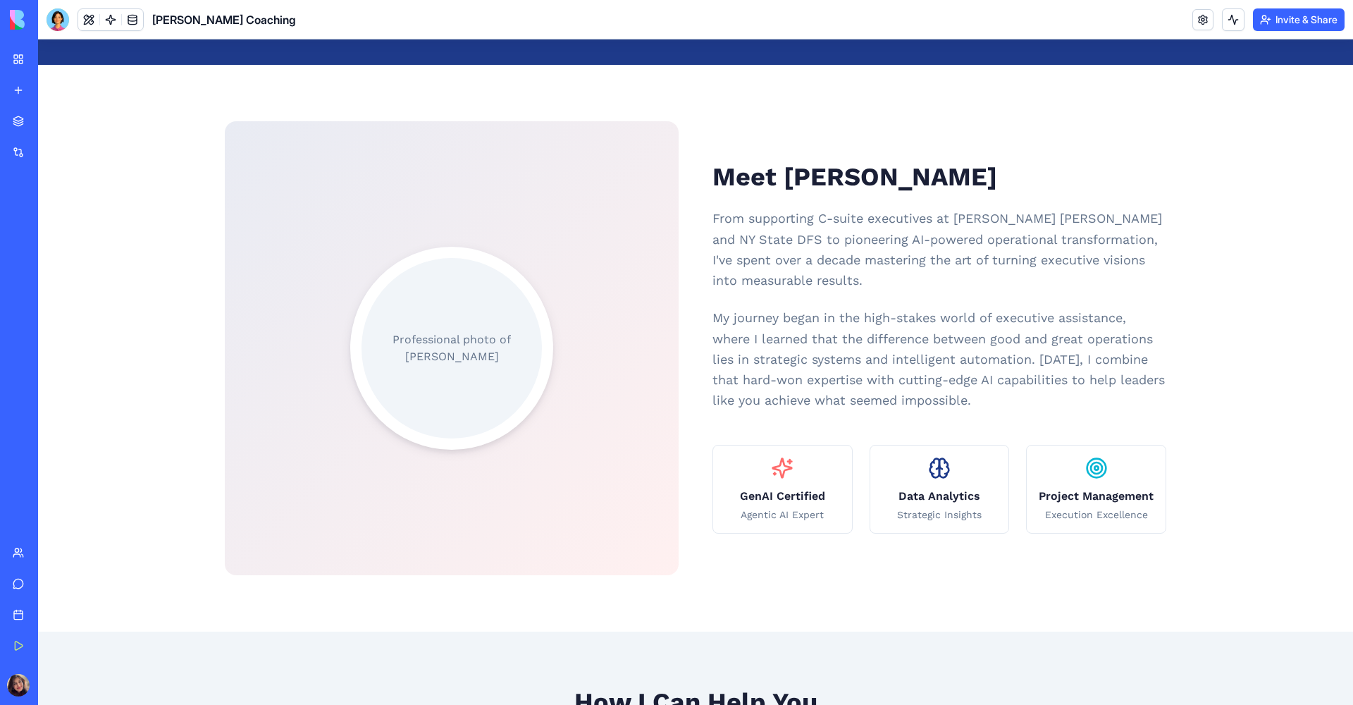
scroll to position [775, 0]
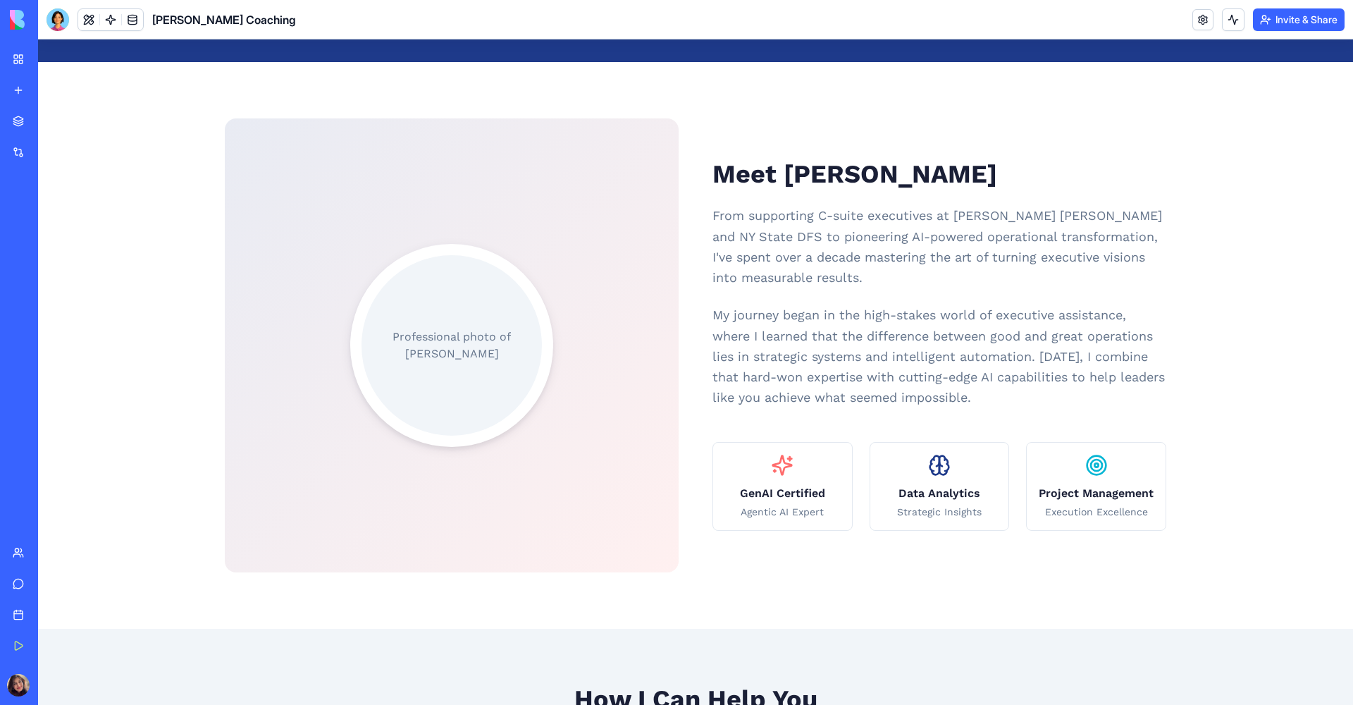
click at [490, 368] on div "Professional photo of [PERSON_NAME]" at bounding box center [451, 345] width 180 height 180
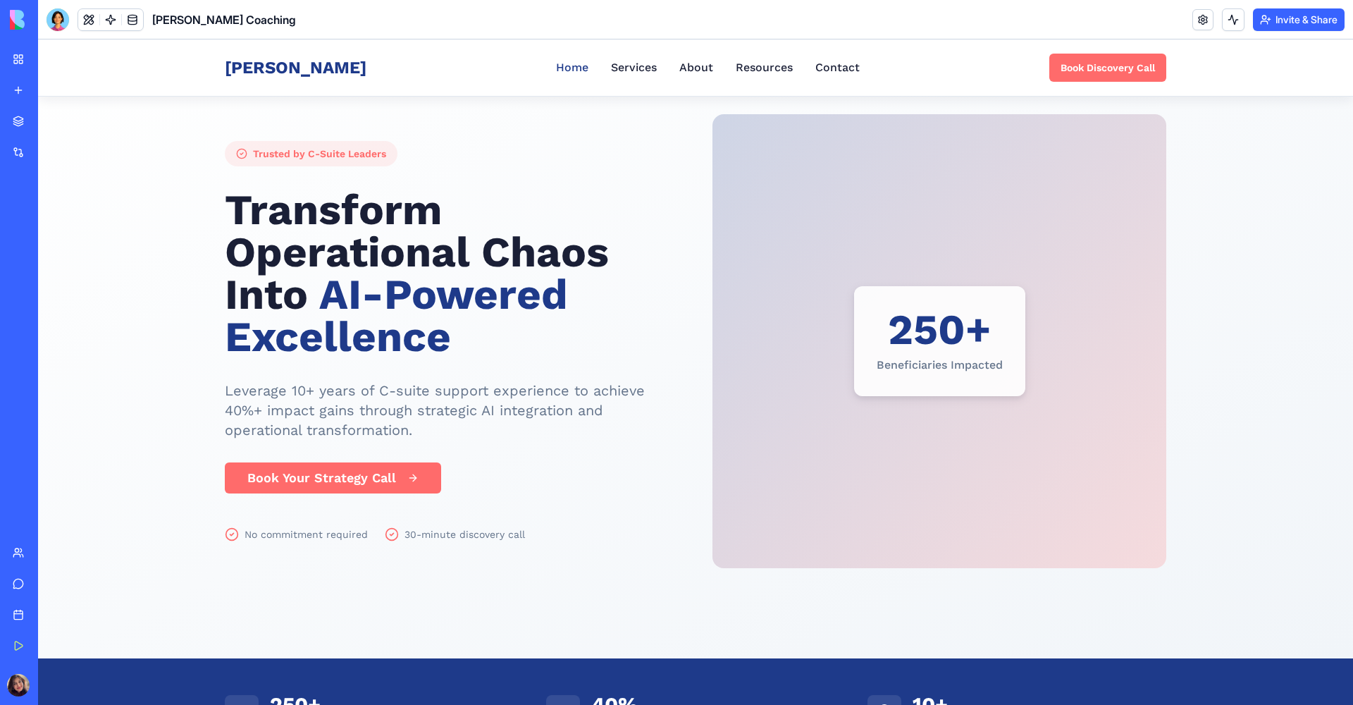
scroll to position [0, 0]
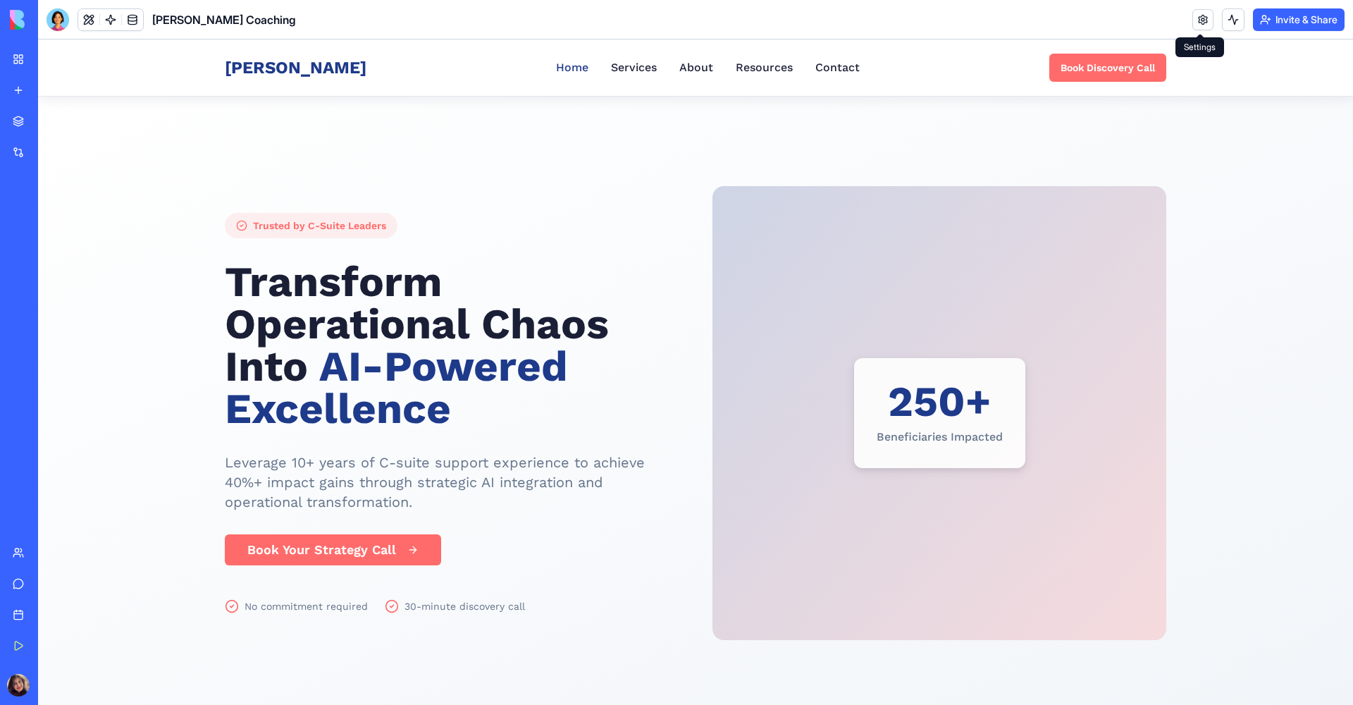
click at [1192, 18] on link at bounding box center [1202, 19] width 21 height 21
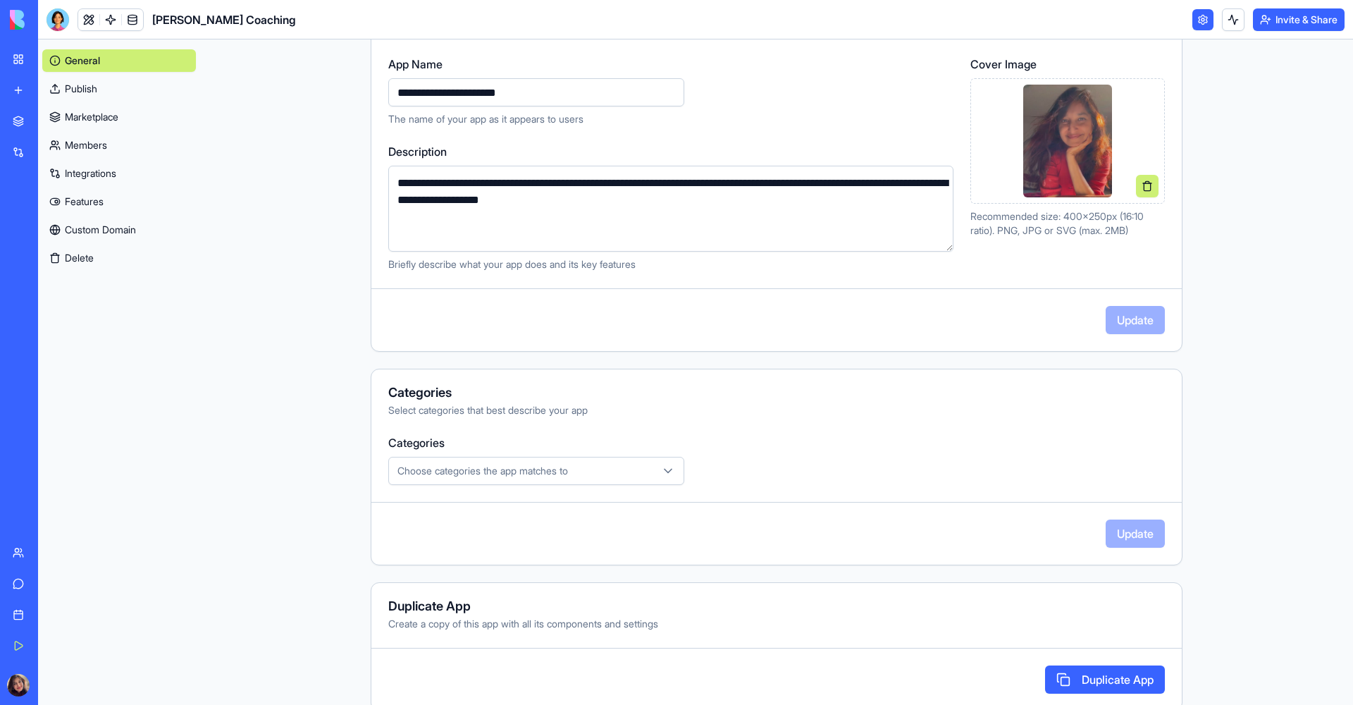
scroll to position [188, 0]
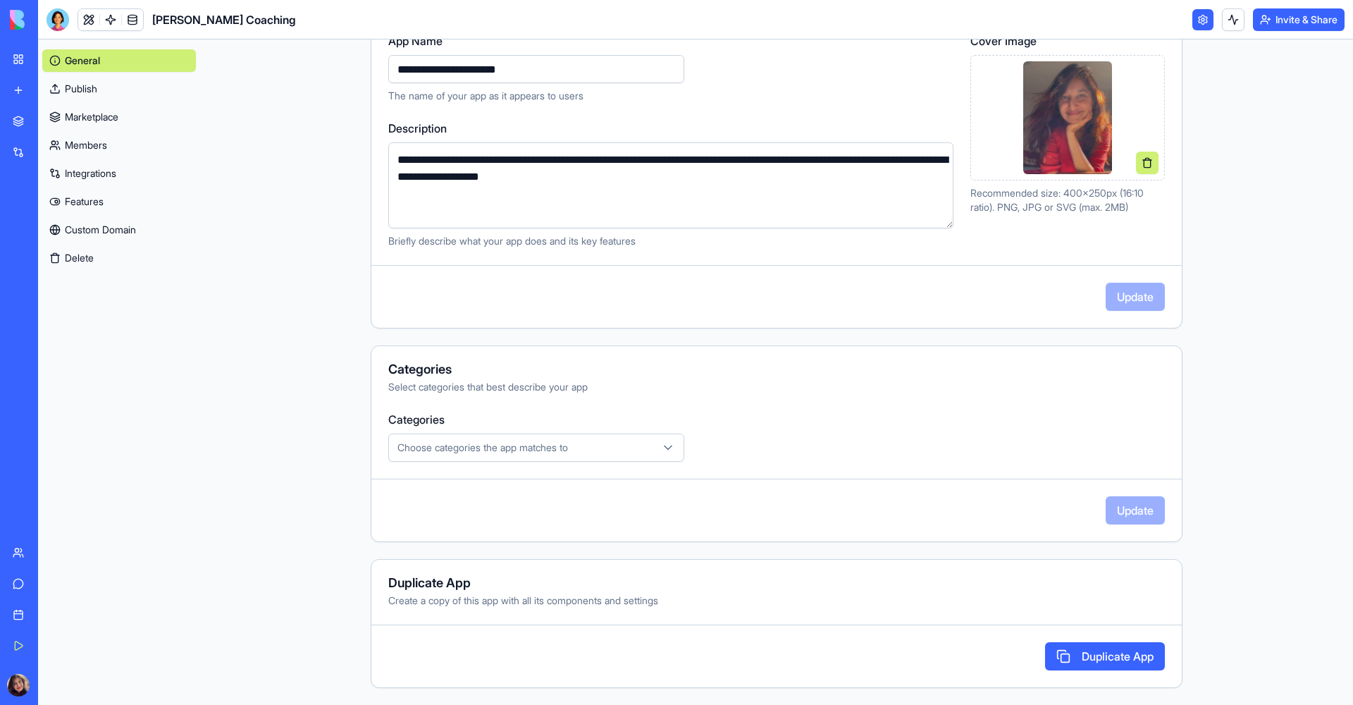
click at [107, 127] on link "Marketplace" at bounding box center [119, 117] width 154 height 23
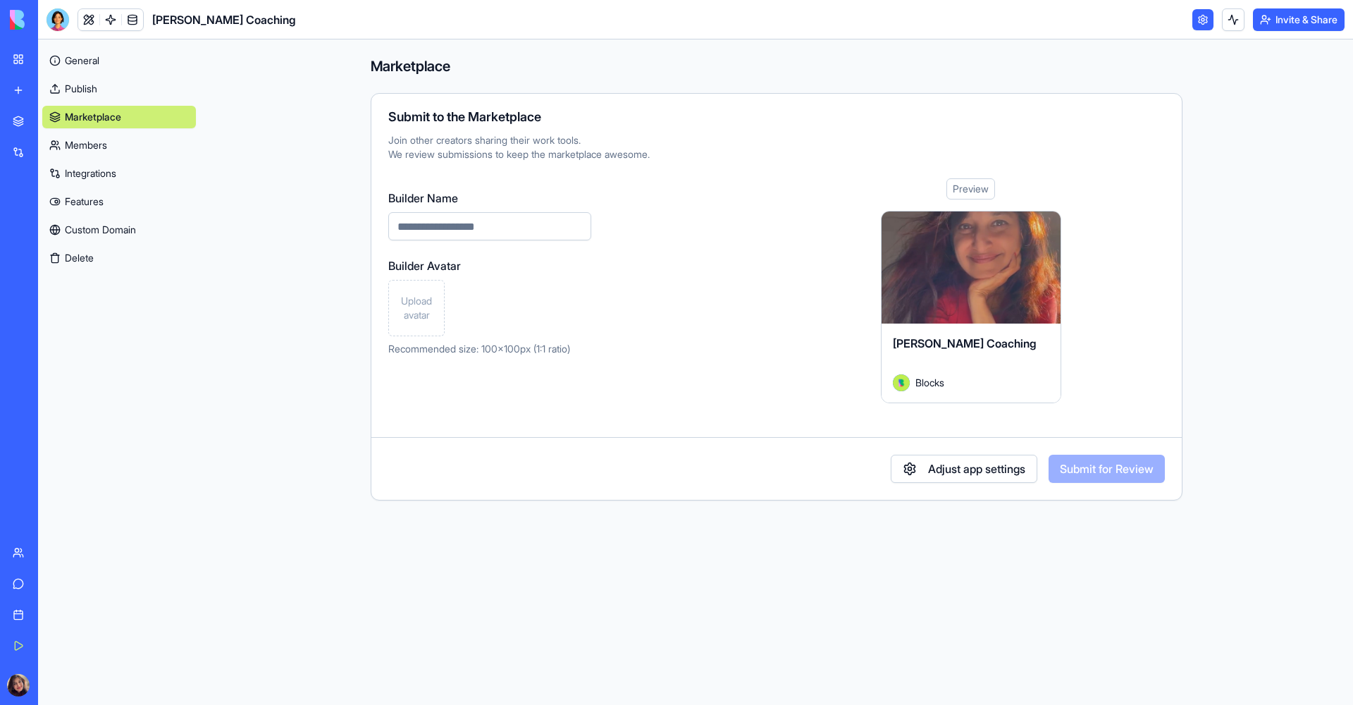
click at [108, 146] on link "Members" at bounding box center [119, 145] width 154 height 23
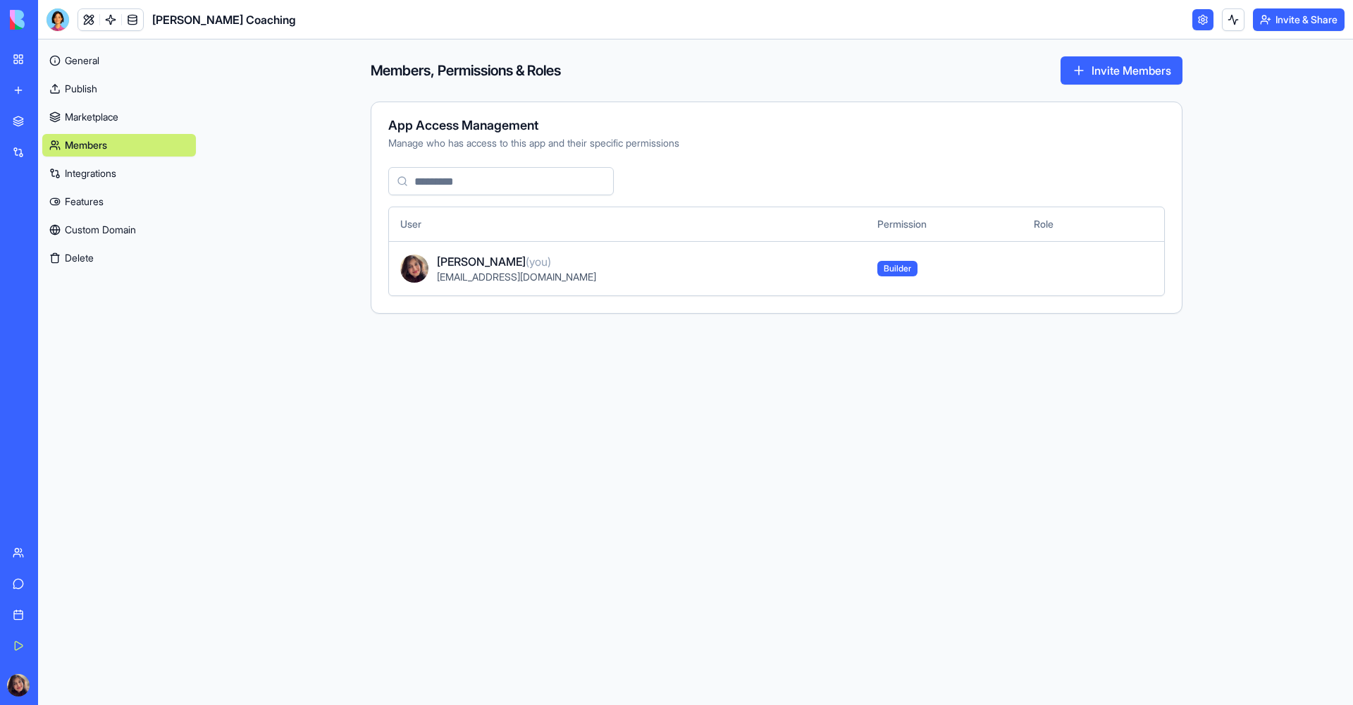
drag, startPoint x: 110, startPoint y: 171, endPoint x: 111, endPoint y: 183, distance: 12.1
click at [110, 171] on link "Integrations" at bounding box center [119, 173] width 154 height 23
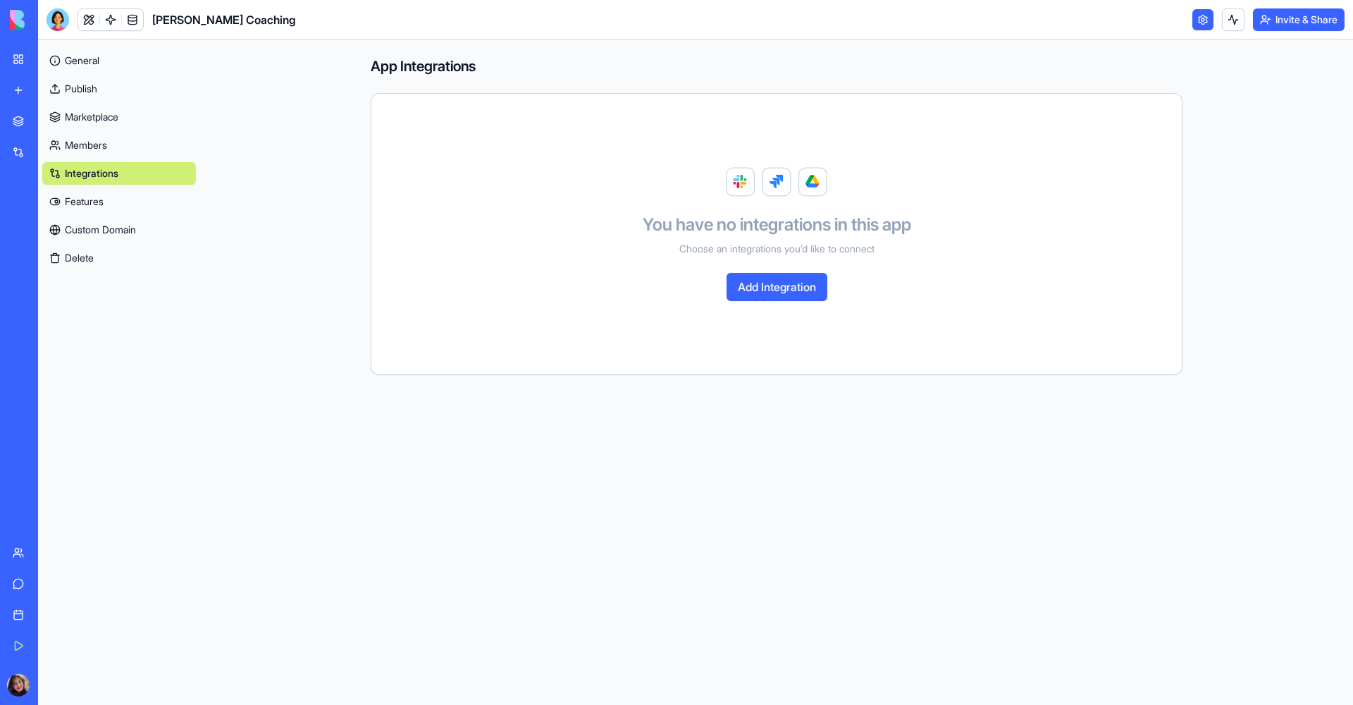
click at [107, 204] on link "Features" at bounding box center [119, 201] width 154 height 23
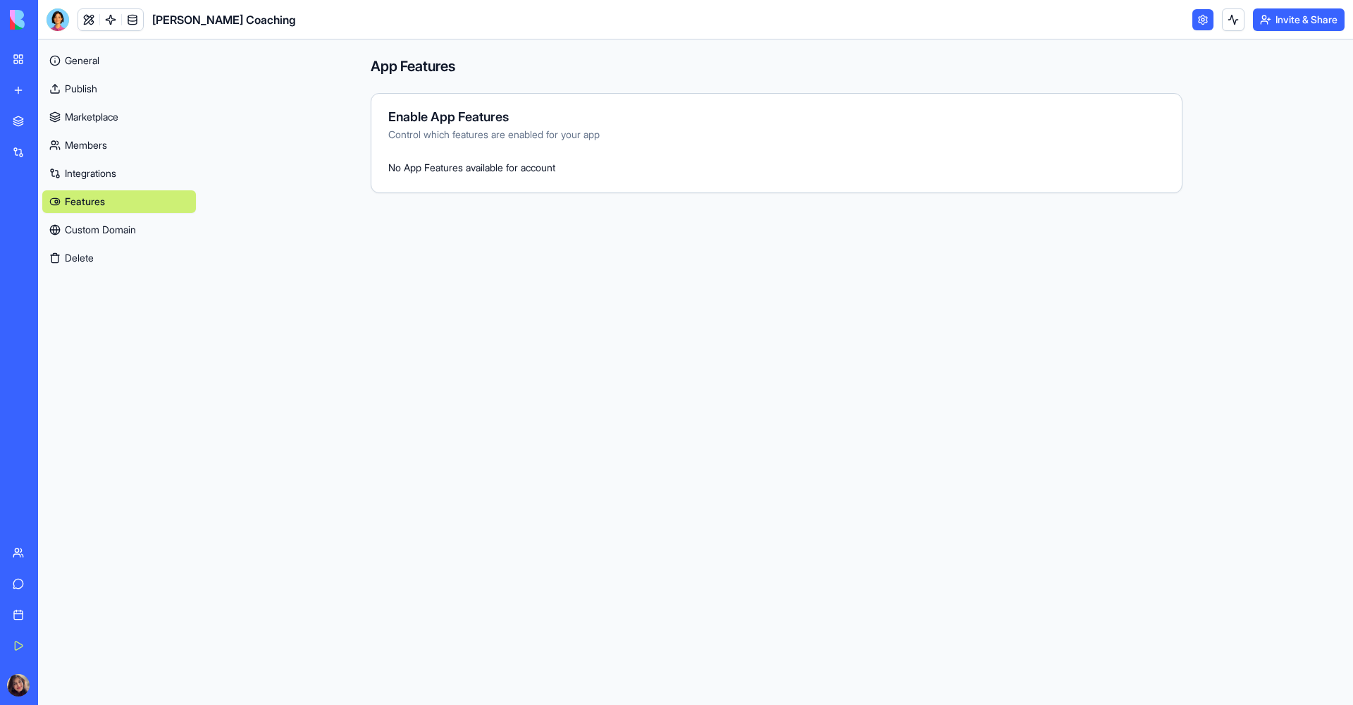
click at [109, 223] on link "Custom Domain" at bounding box center [119, 229] width 154 height 23
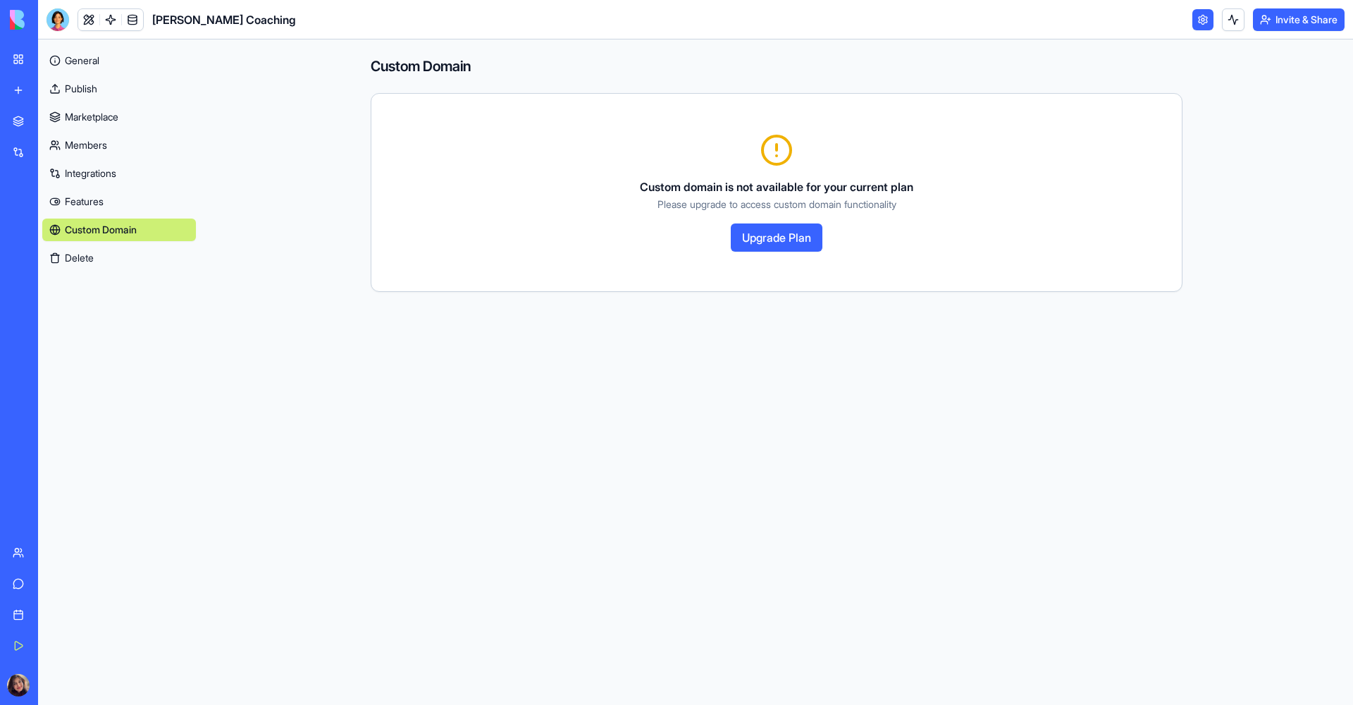
click at [98, 56] on link "General" at bounding box center [119, 60] width 154 height 23
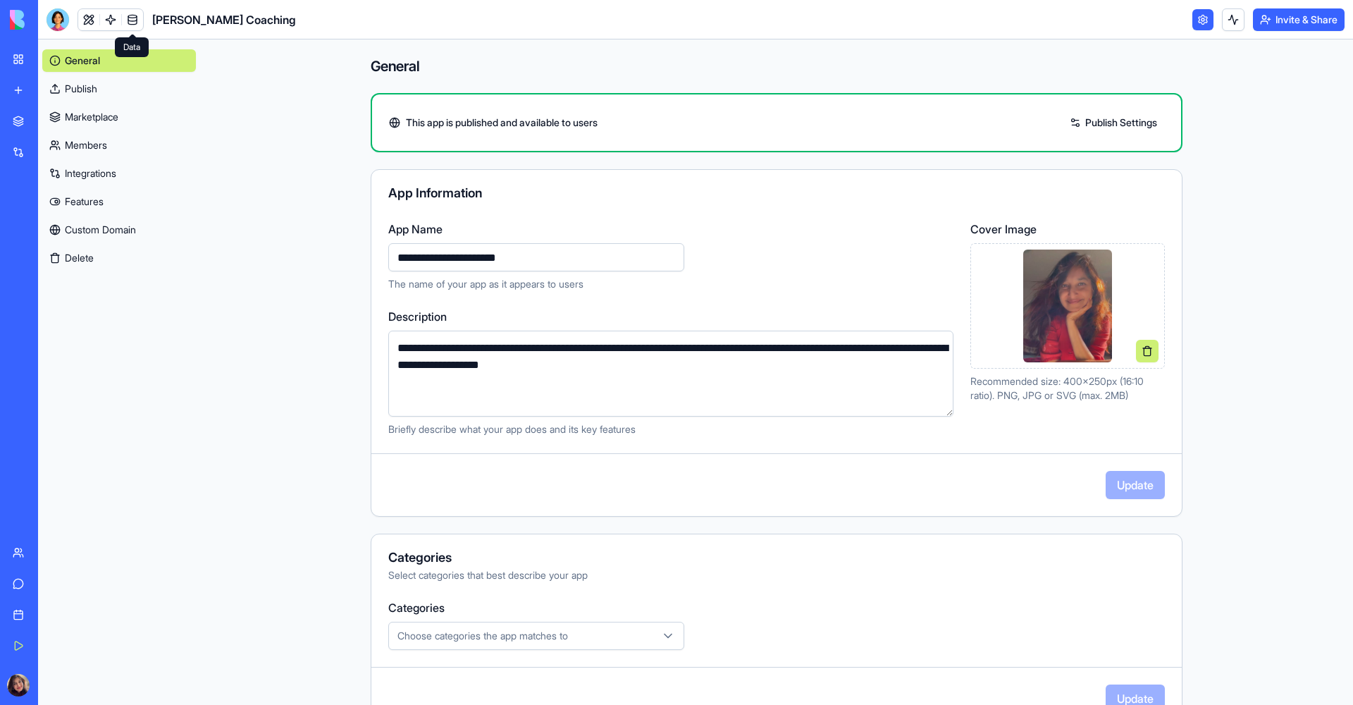
click at [128, 18] on link at bounding box center [132, 19] width 21 height 21
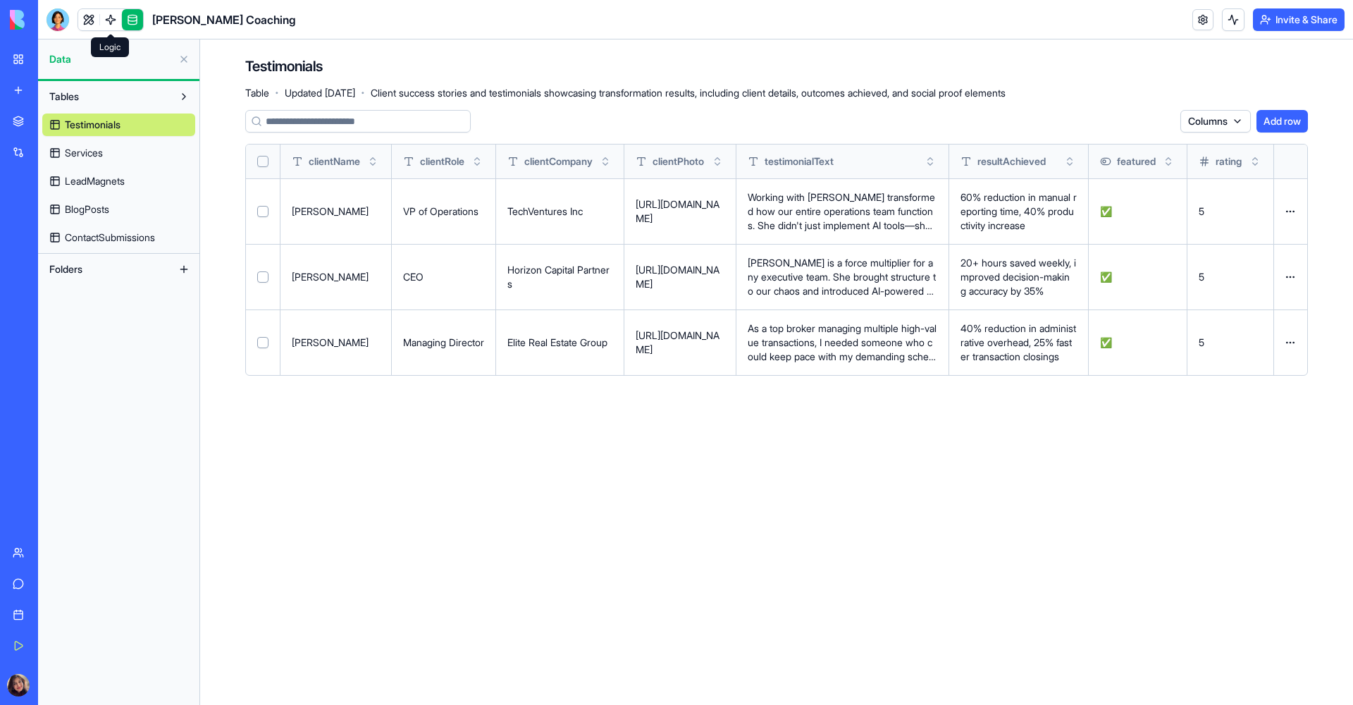
click at [111, 18] on link at bounding box center [110, 19] width 21 height 21
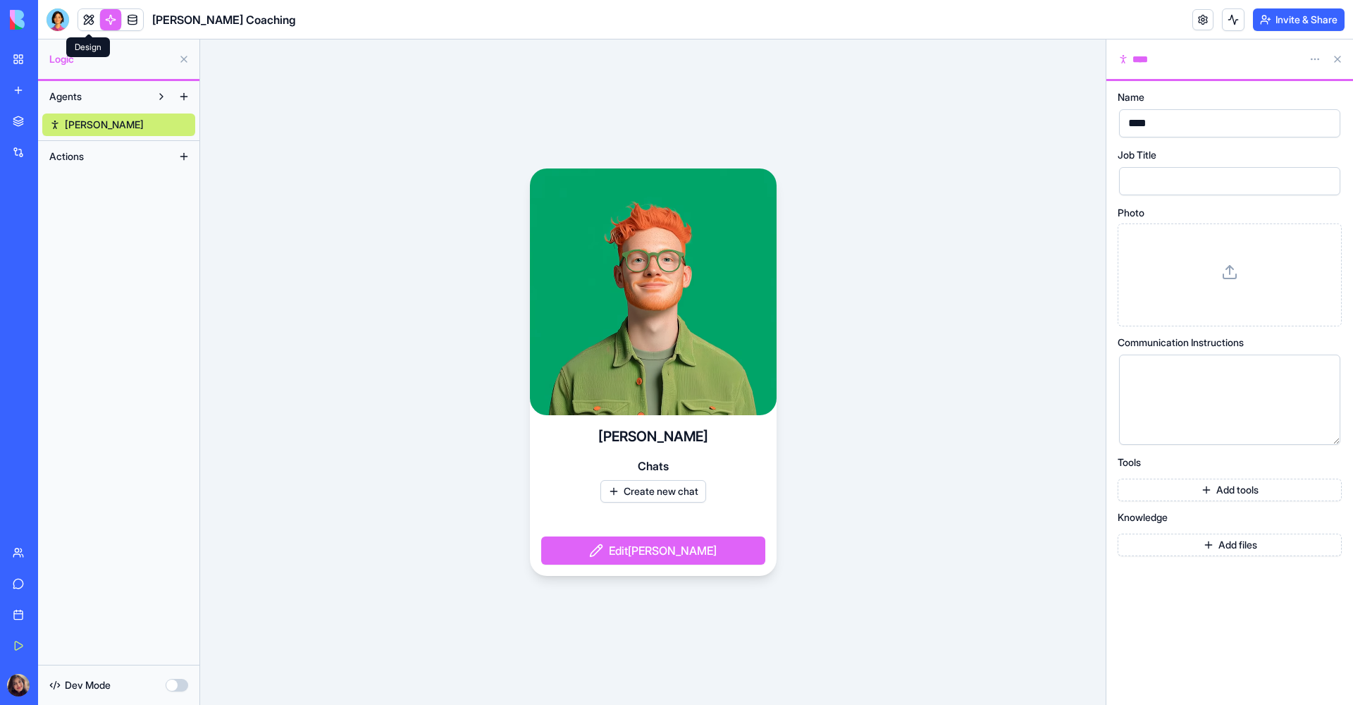
click at [90, 17] on link at bounding box center [88, 19] width 21 height 21
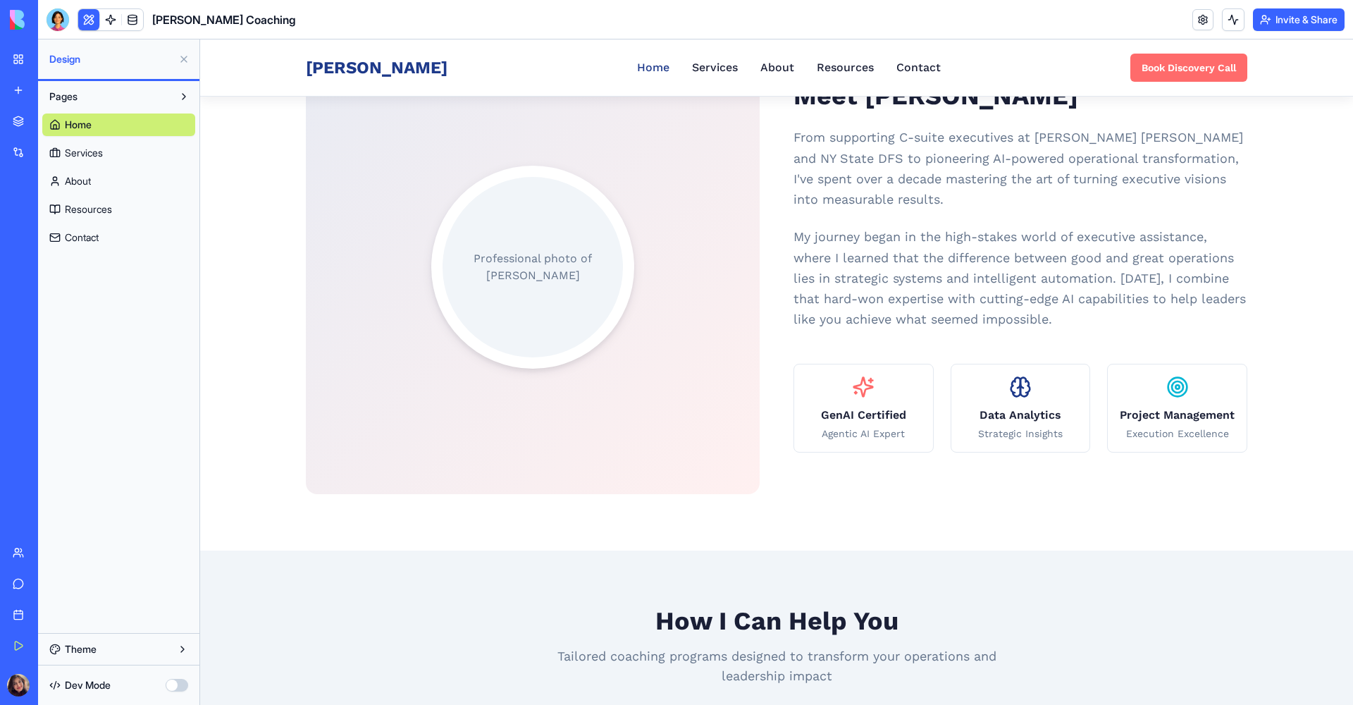
scroll to position [591, 0]
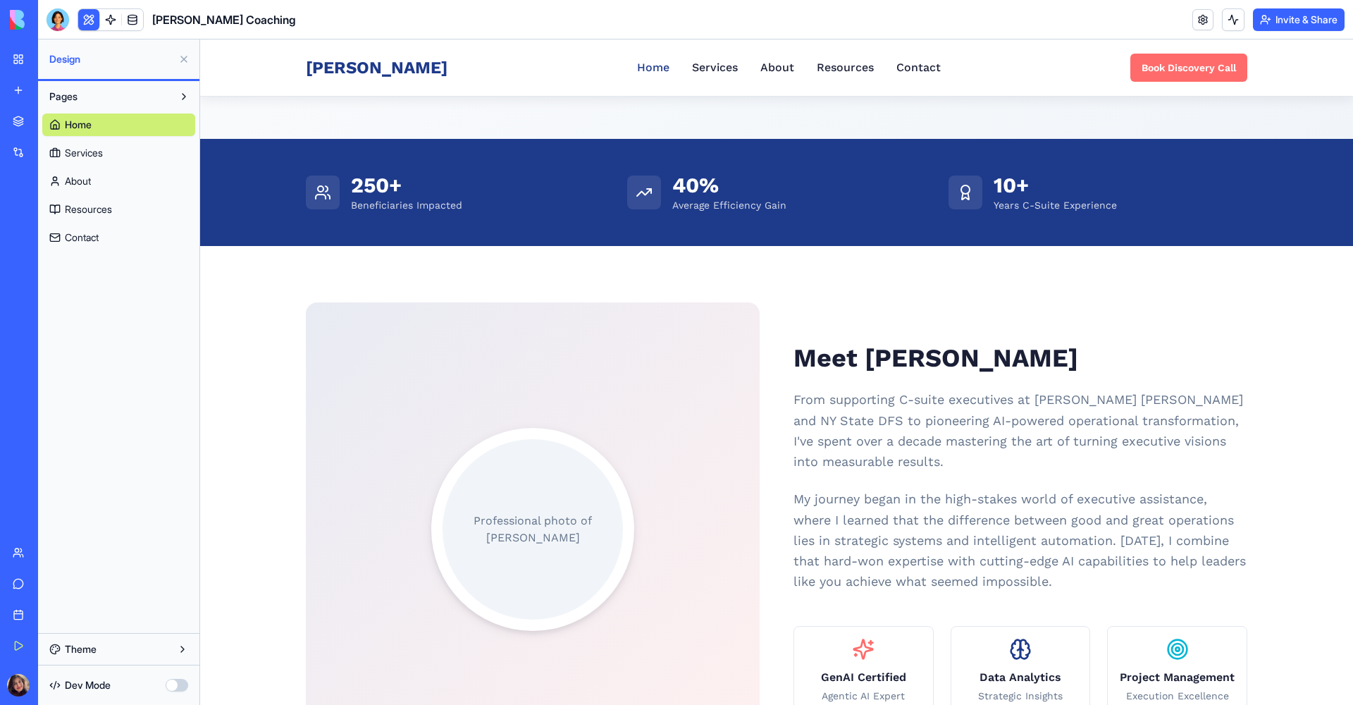
click at [479, 457] on div "Professional photo of [PERSON_NAME]" at bounding box center [533, 529] width 180 height 180
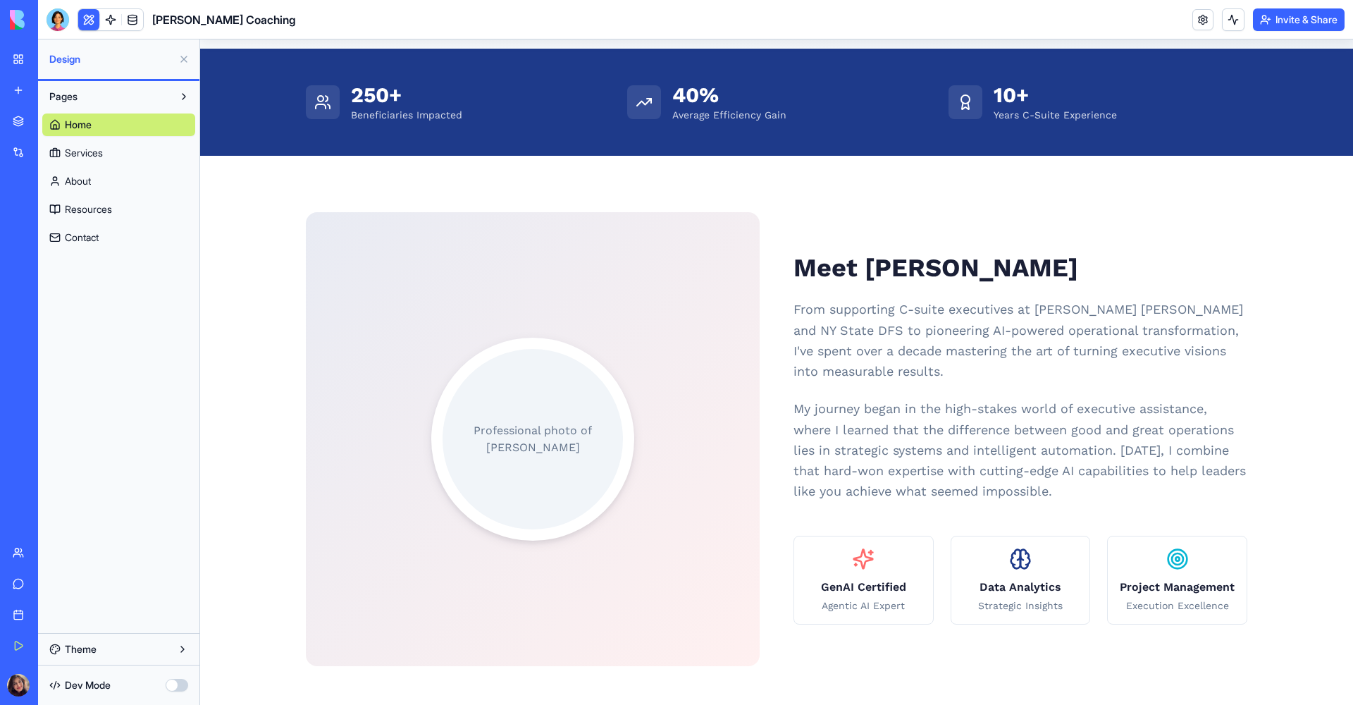
scroll to position [750, 0]
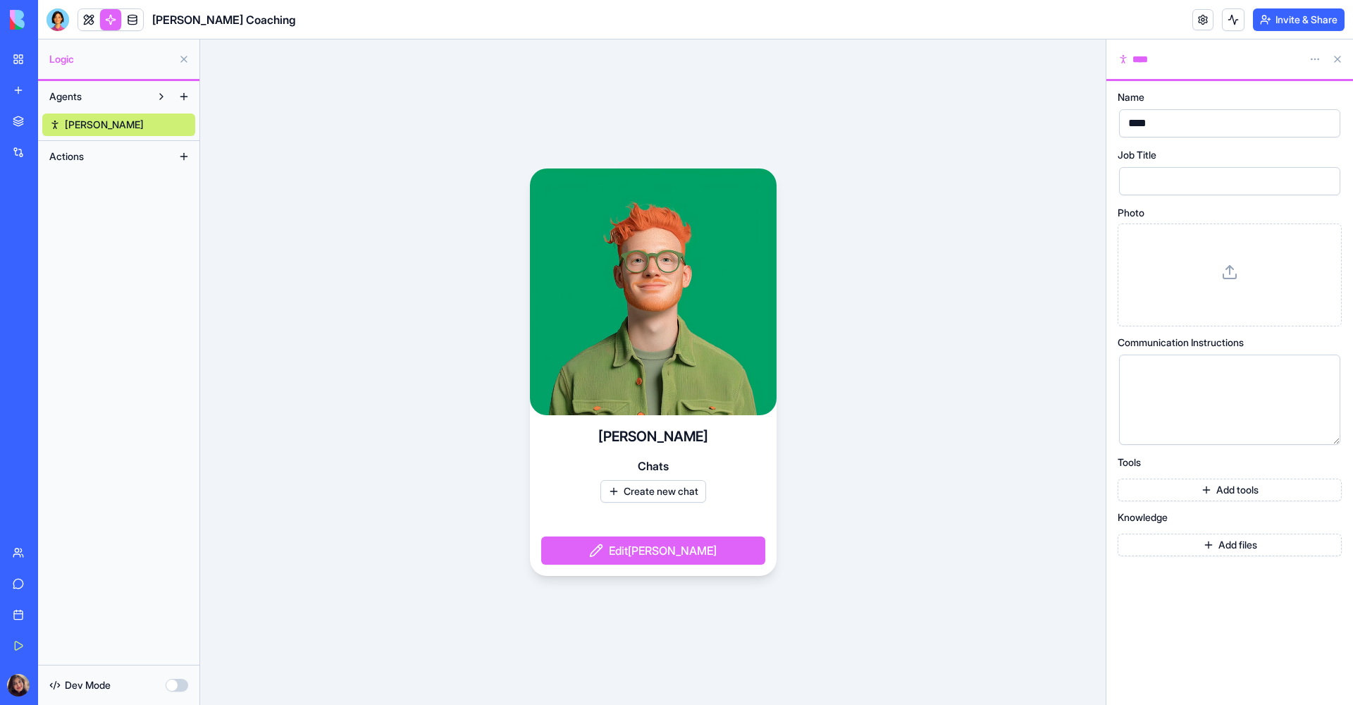
click at [52, 219] on div "[PERSON_NAME] Coaching" at bounding box center [32, 220] width 39 height 14
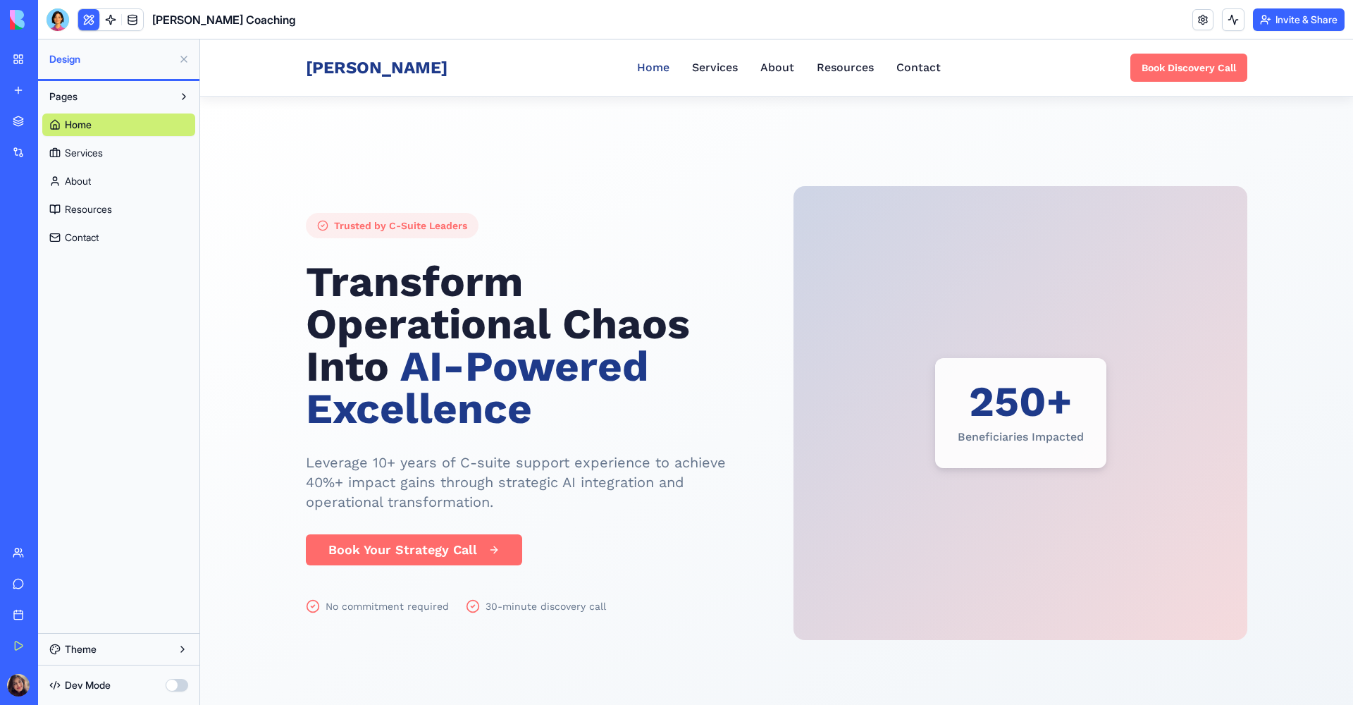
click at [21, 57] on link "My Workspace" at bounding box center [32, 59] width 56 height 28
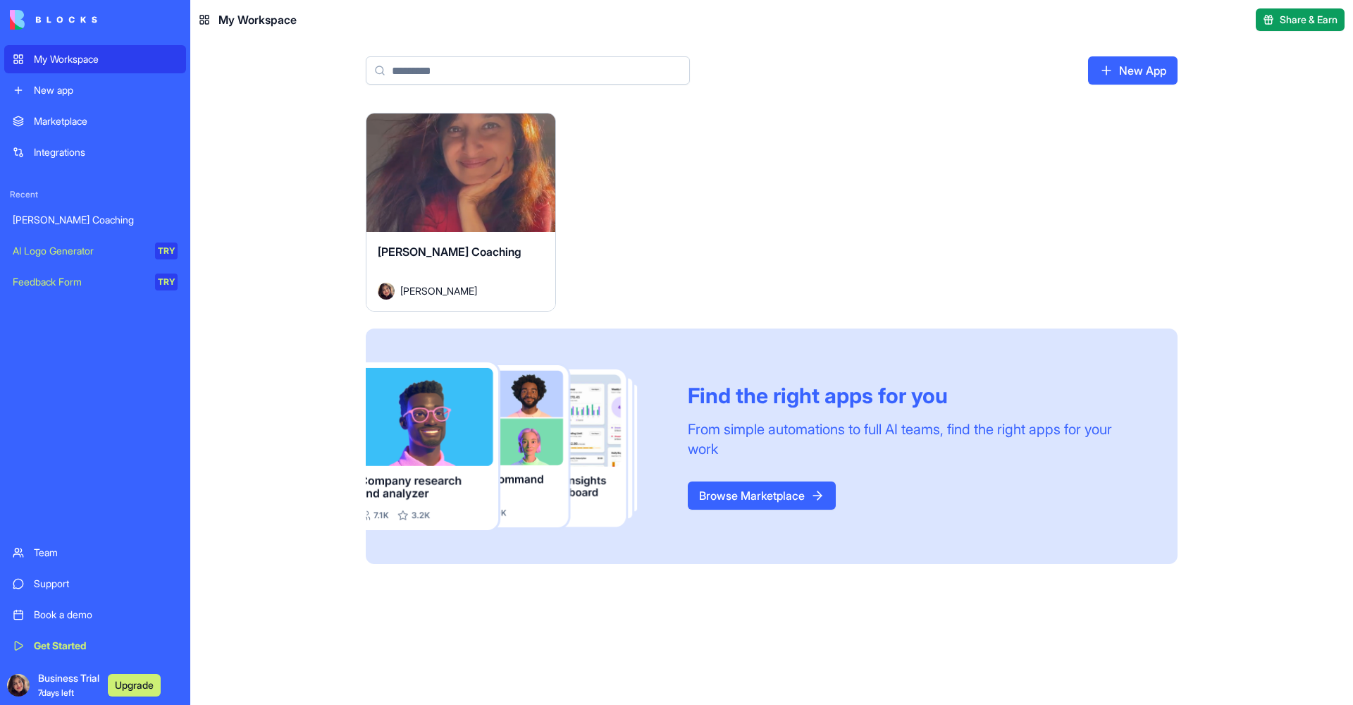
click at [855, 237] on div "Launch Priti Saldanha Coaching Priti Saldanha Find the right apps for you From …" at bounding box center [772, 338] width 812 height 451
click at [488, 182] on button "Launch" at bounding box center [461, 173] width 106 height 28
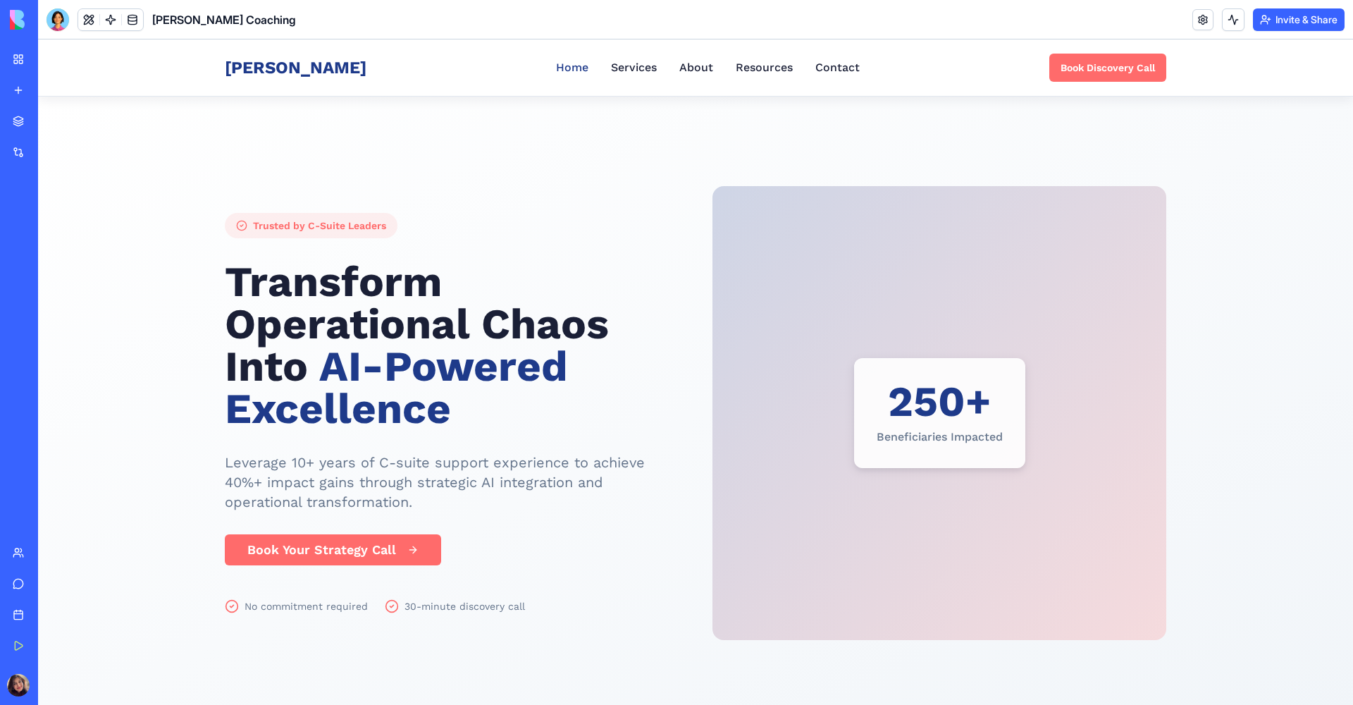
click at [557, 68] on link "Home" at bounding box center [572, 67] width 32 height 17
click at [611, 70] on link "Services" at bounding box center [634, 67] width 46 height 17
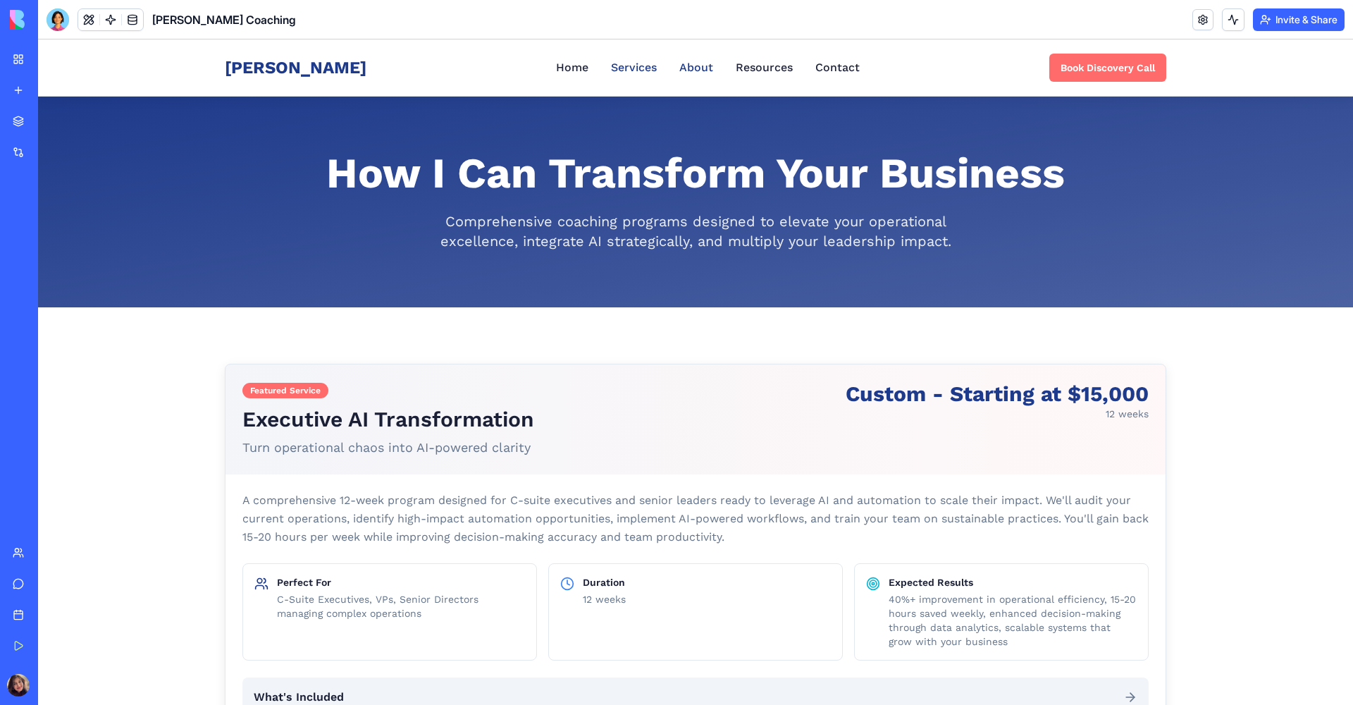
click at [679, 64] on link "About" at bounding box center [696, 67] width 34 height 17
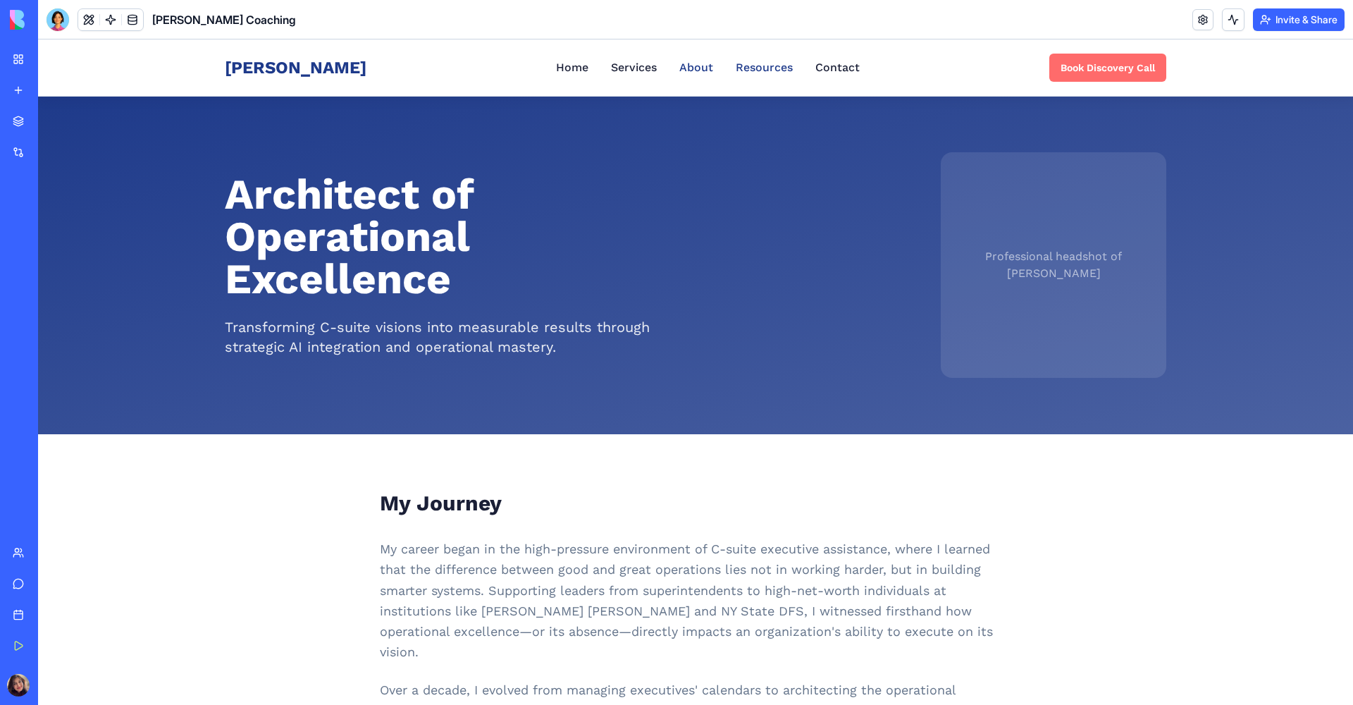
click at [745, 63] on link "Resources" at bounding box center [764, 67] width 57 height 17
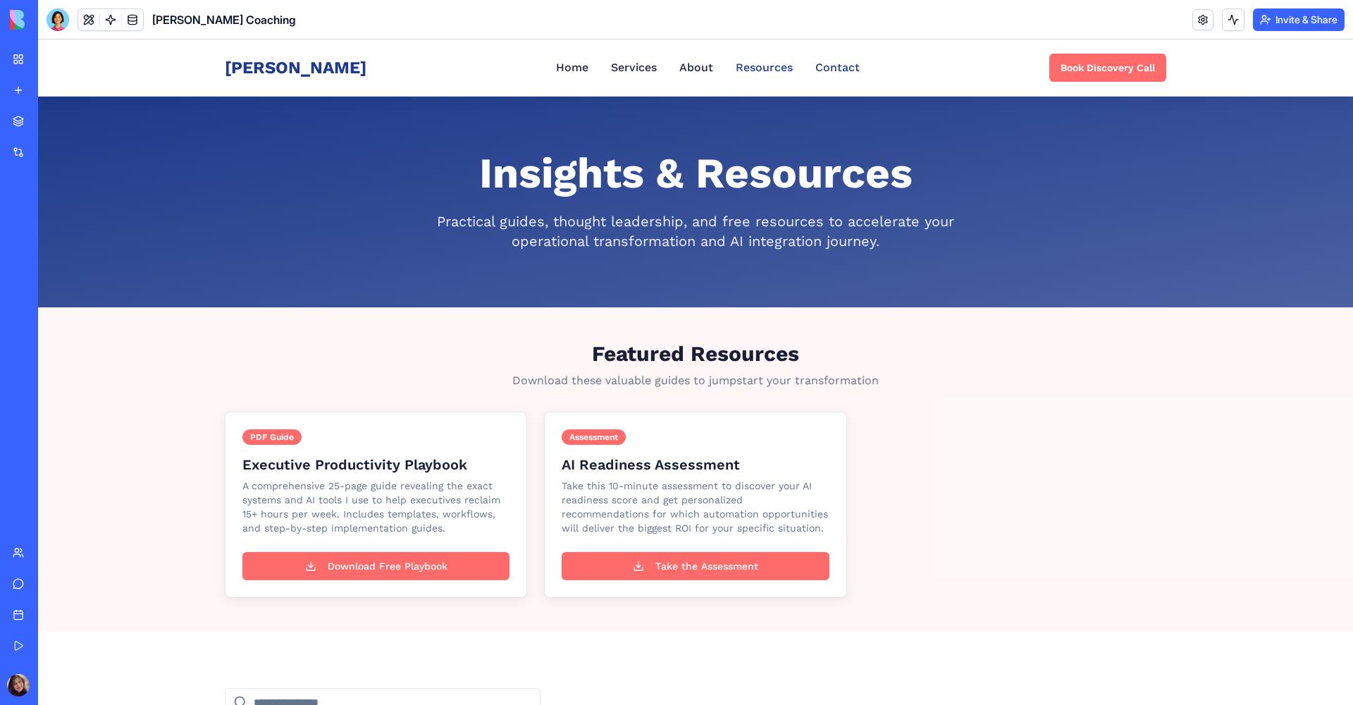
click at [824, 67] on link "Contact" at bounding box center [837, 67] width 44 height 17
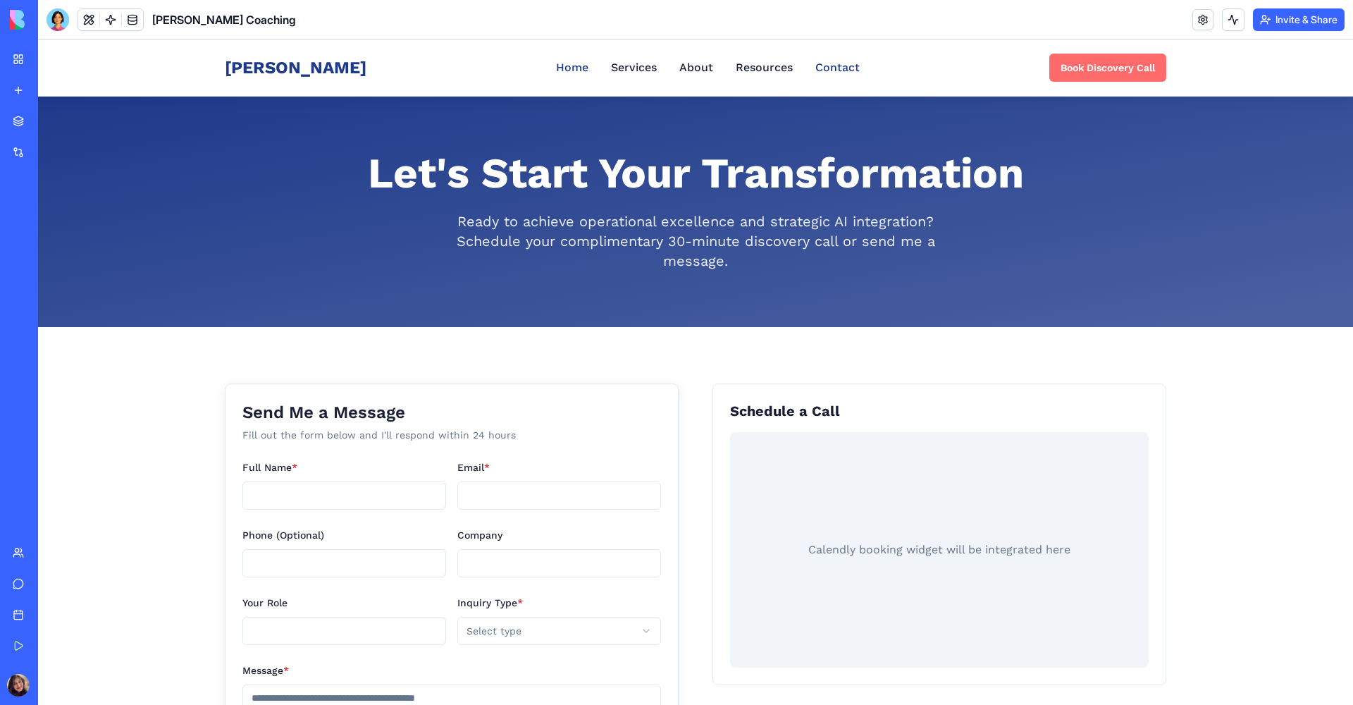
click at [556, 67] on link "Home" at bounding box center [572, 67] width 32 height 17
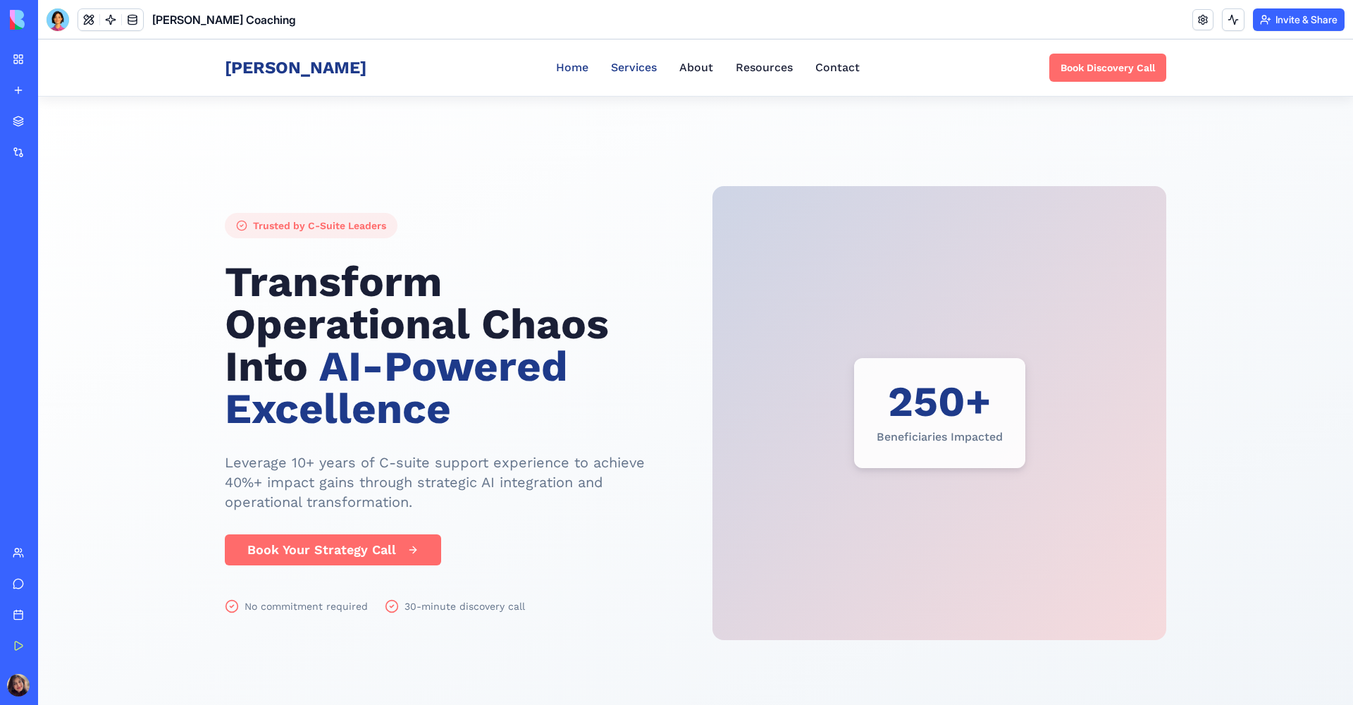
click at [633, 61] on link "Services" at bounding box center [634, 67] width 46 height 17
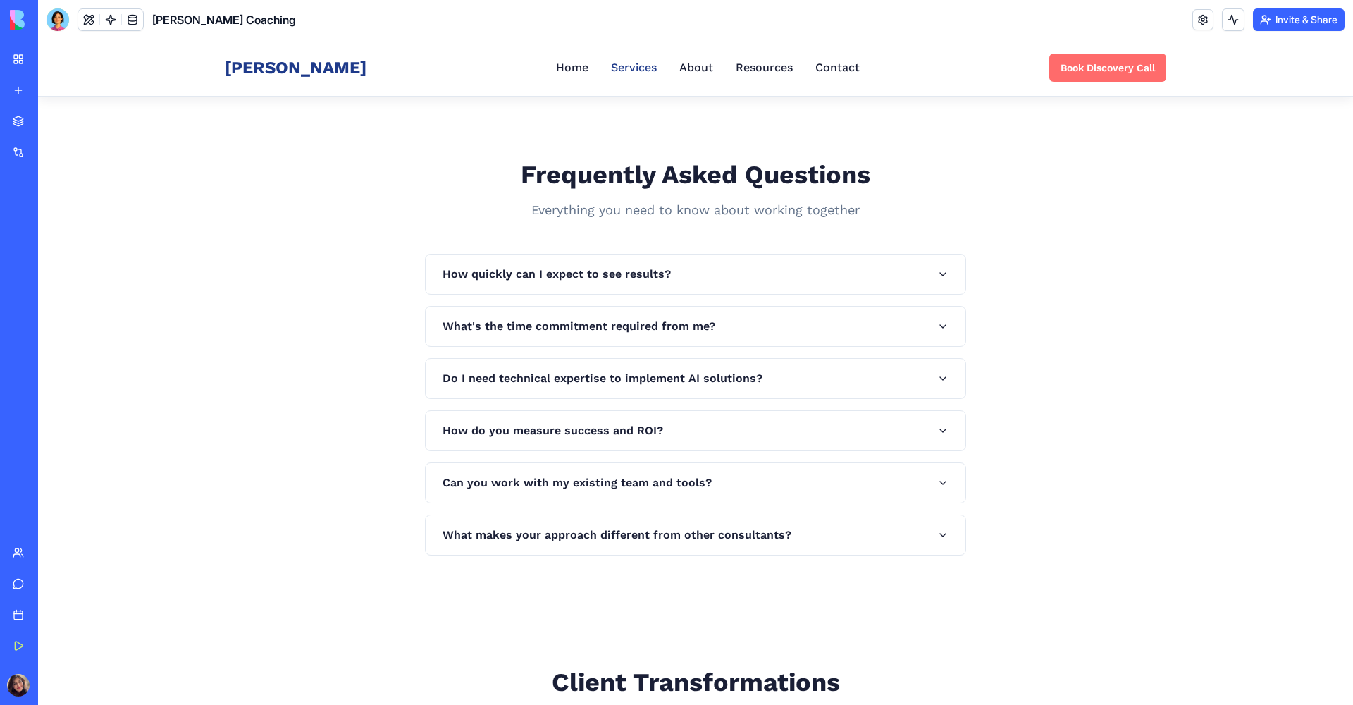
scroll to position [1189, 0]
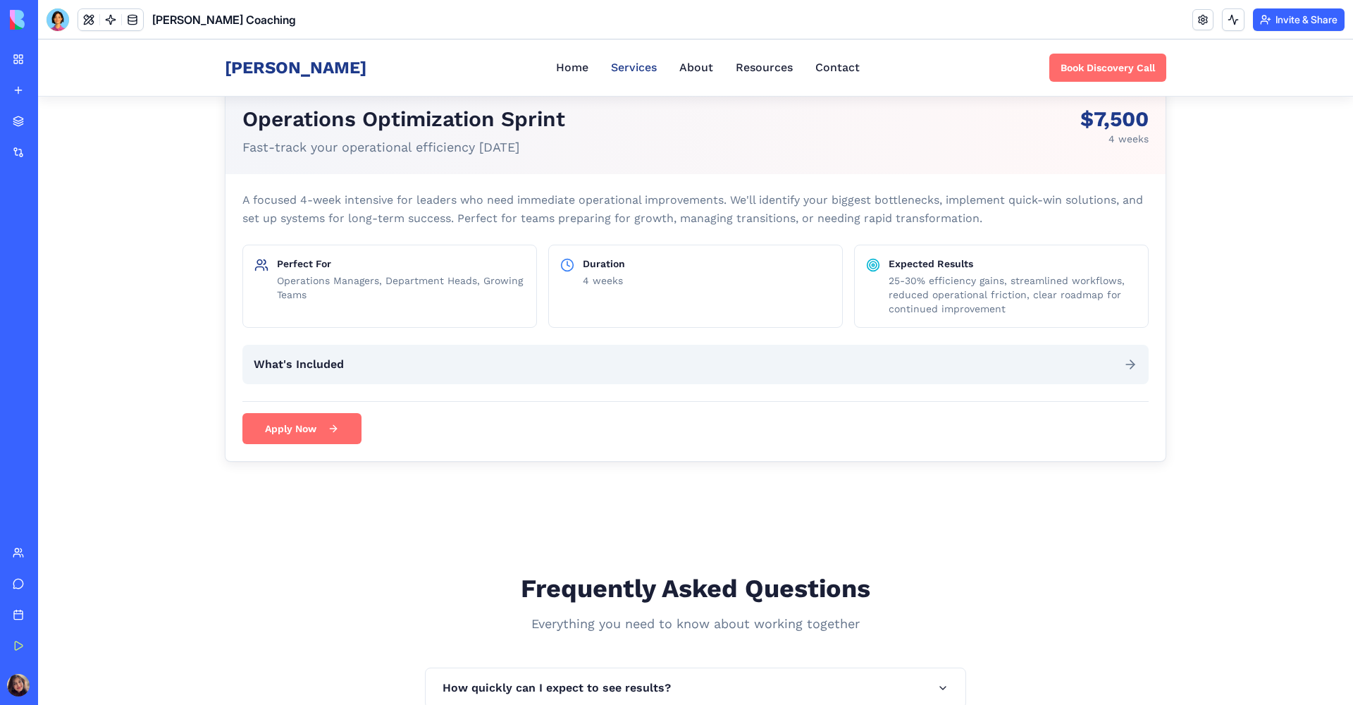
click at [696, 66] on nav "Home Services About Resources Contact" at bounding box center [708, 67] width 304 height 17
click at [691, 66] on link "About" at bounding box center [696, 67] width 34 height 17
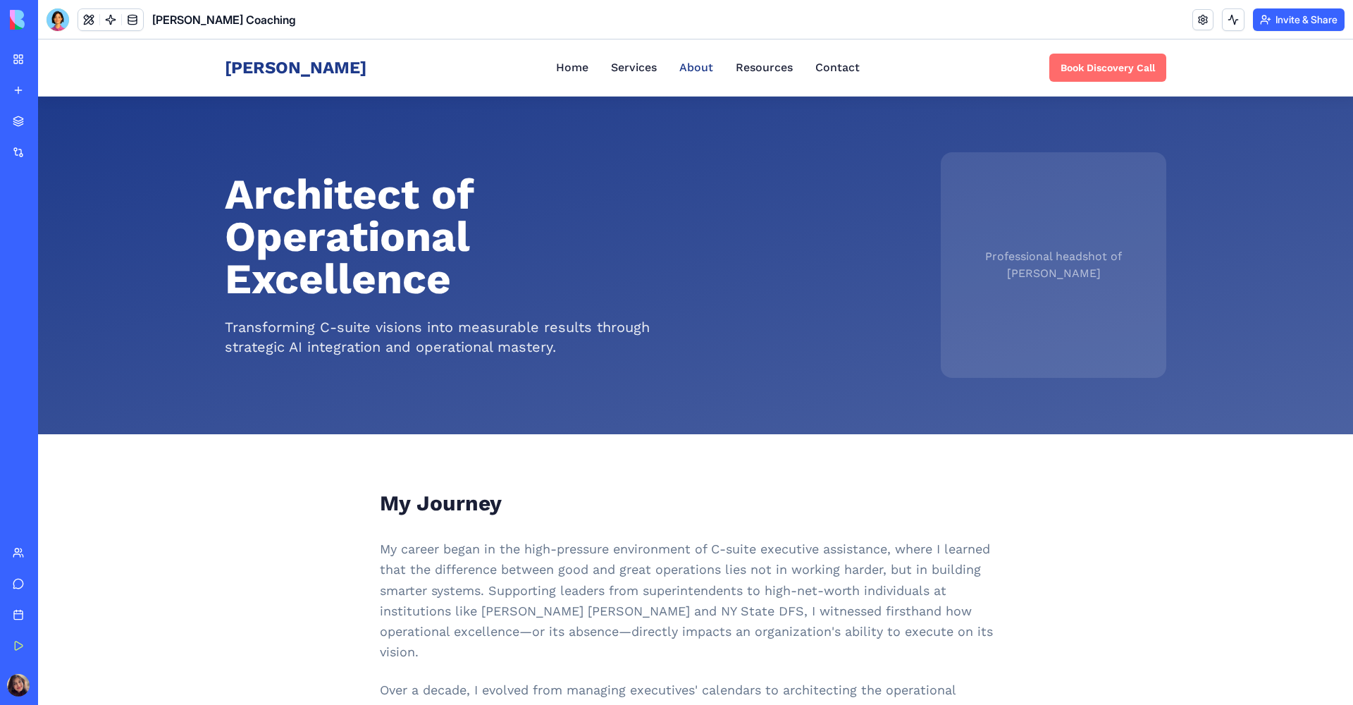
click at [683, 68] on link "About" at bounding box center [696, 67] width 34 height 17
click at [745, 63] on link "Resources" at bounding box center [764, 67] width 57 height 17
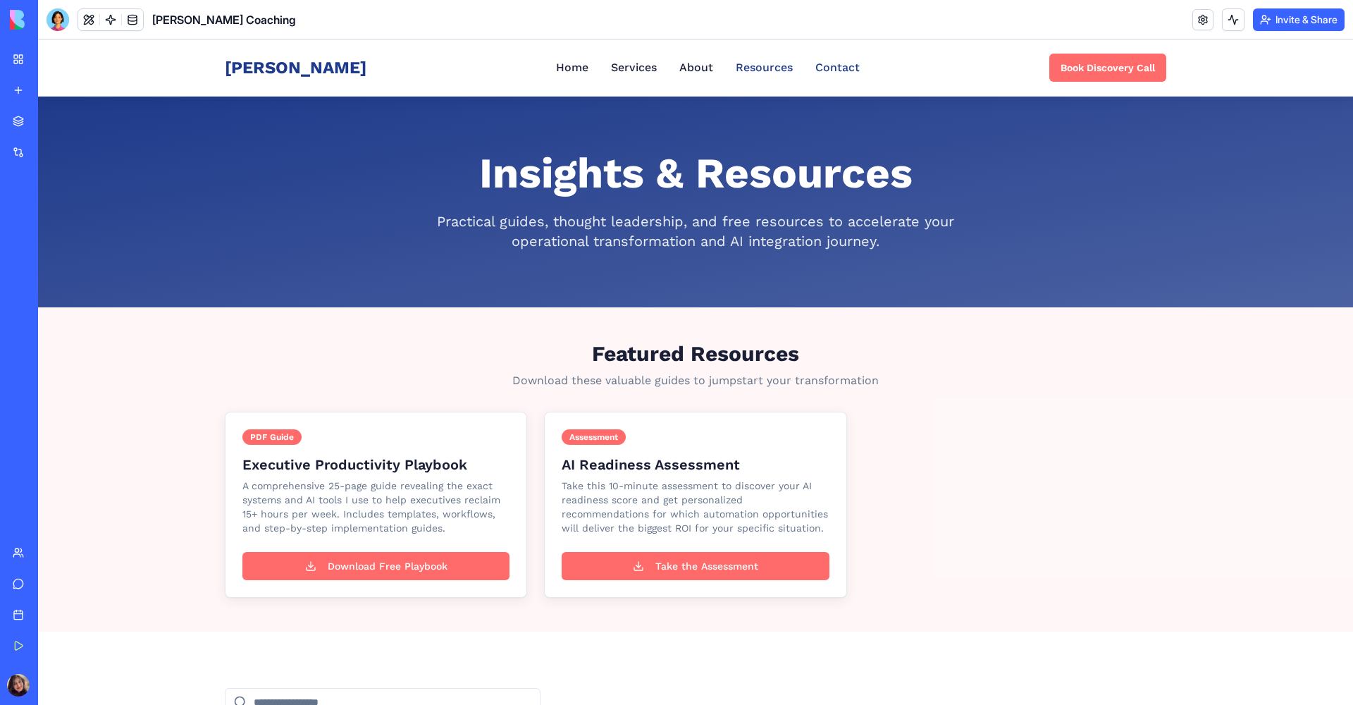
click at [819, 70] on link "Contact" at bounding box center [837, 67] width 44 height 17
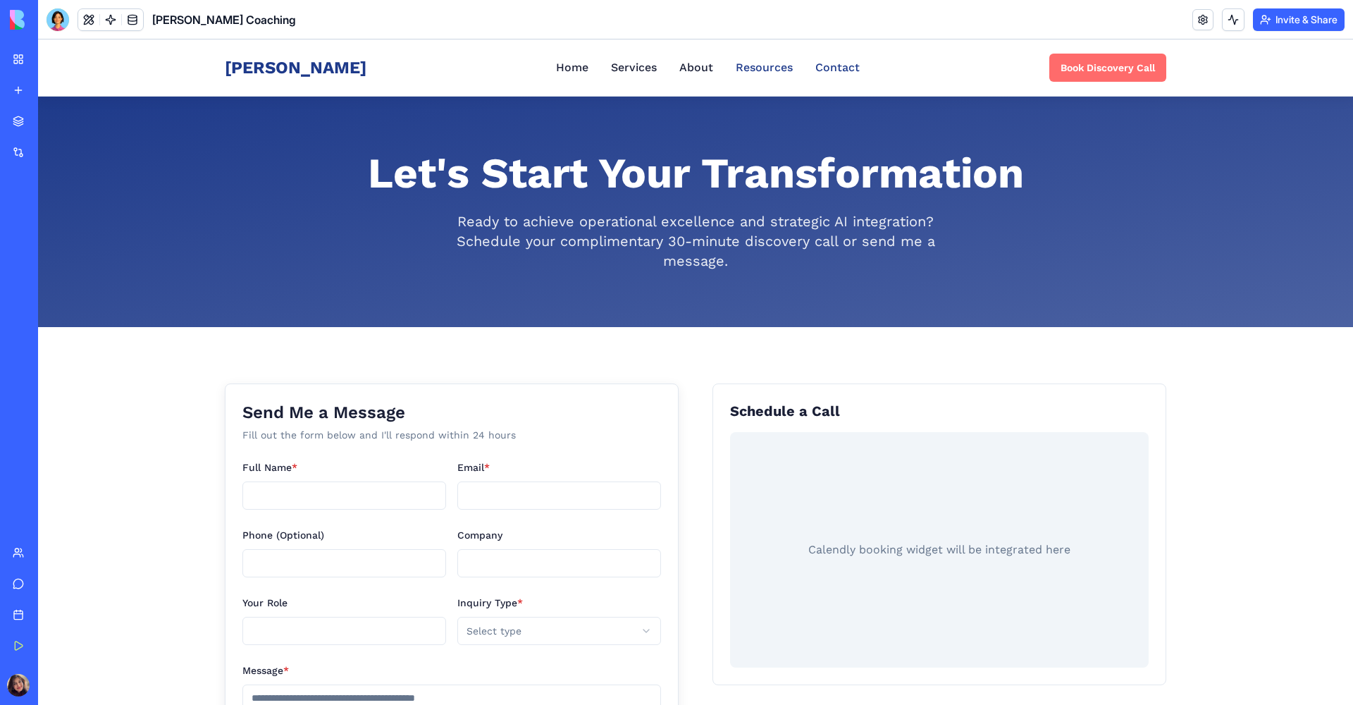
click at [758, 68] on link "Resources" at bounding box center [764, 67] width 57 height 17
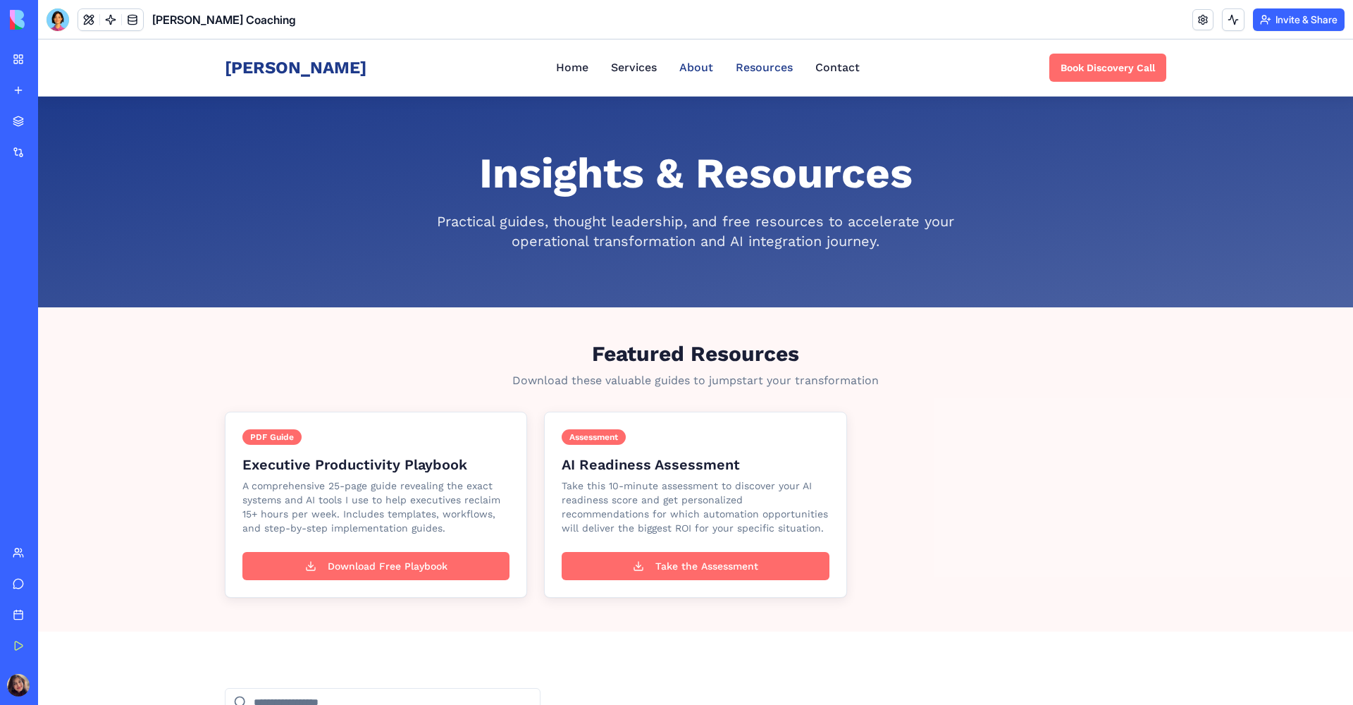
click at [684, 68] on link "About" at bounding box center [696, 67] width 34 height 17
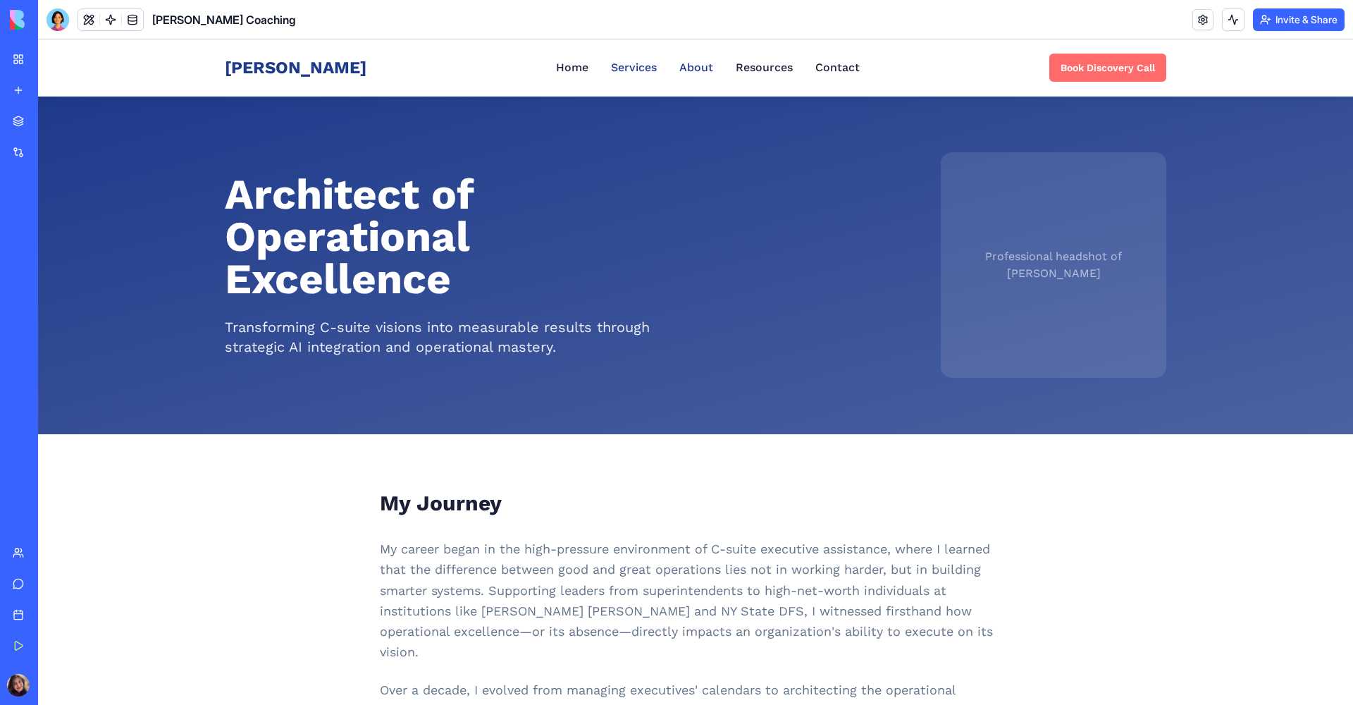
click at [613, 65] on link "Services" at bounding box center [634, 67] width 46 height 17
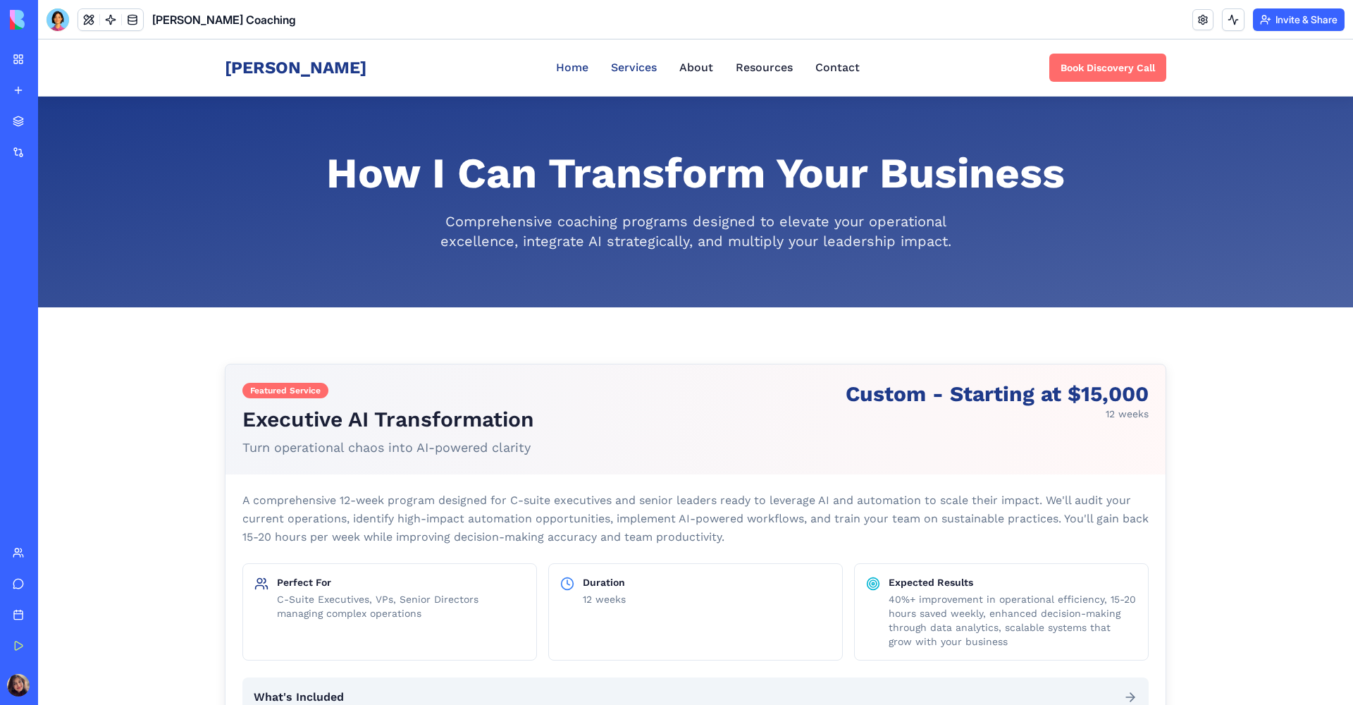
click at [559, 66] on link "Home" at bounding box center [572, 67] width 32 height 17
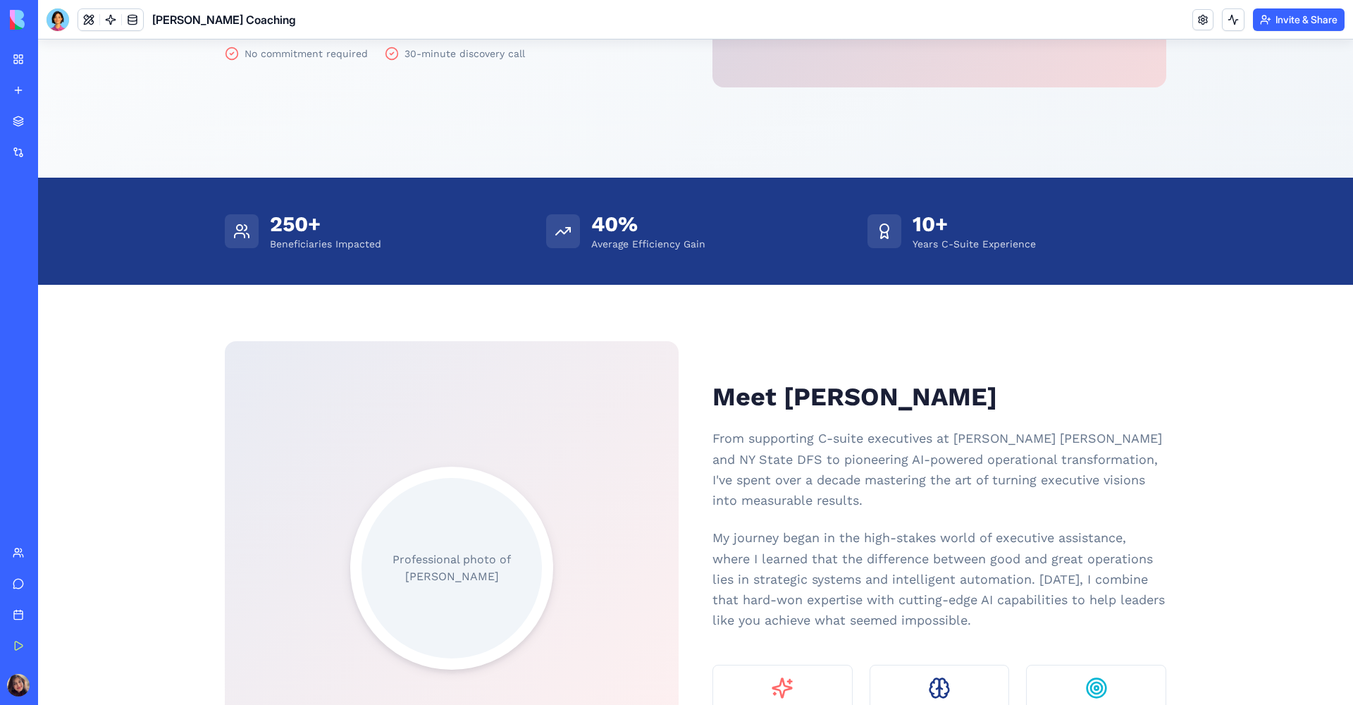
scroll to position [665, 0]
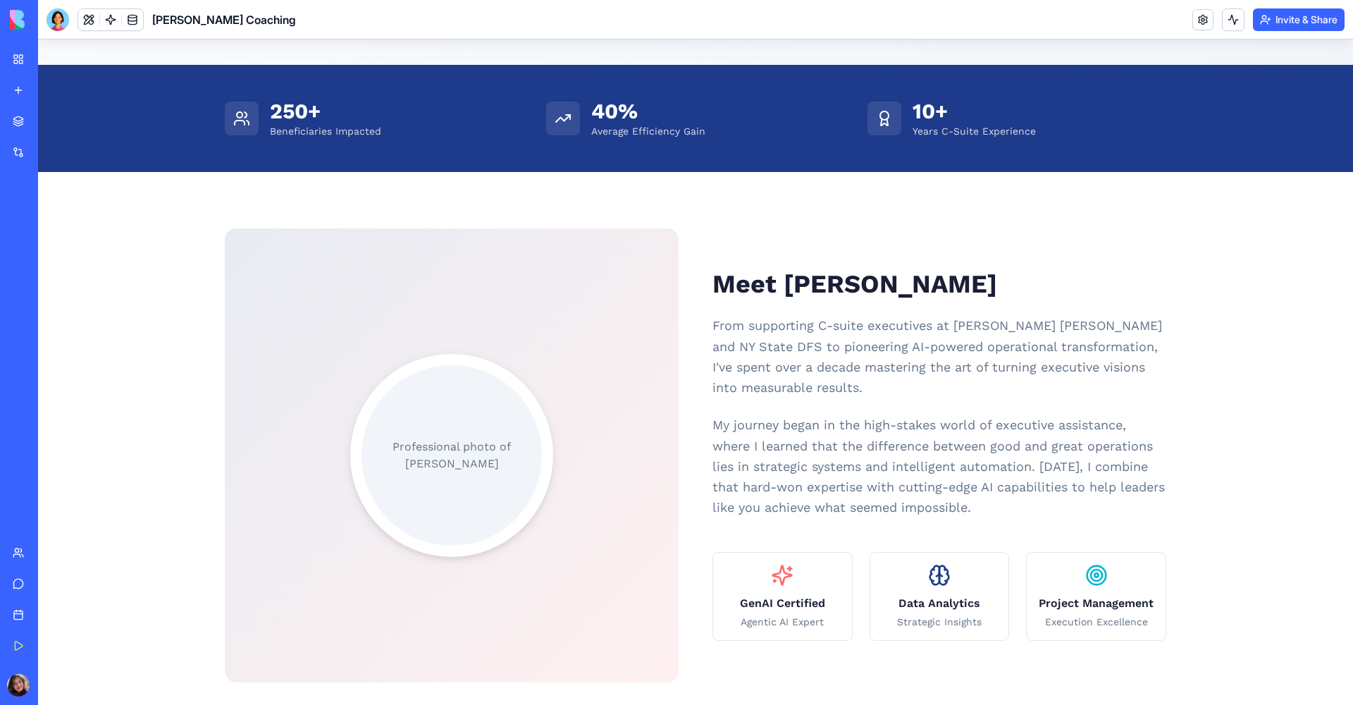
click at [20, 254] on div "AI Logo Generator" at bounding box center [16, 251] width 7 height 14
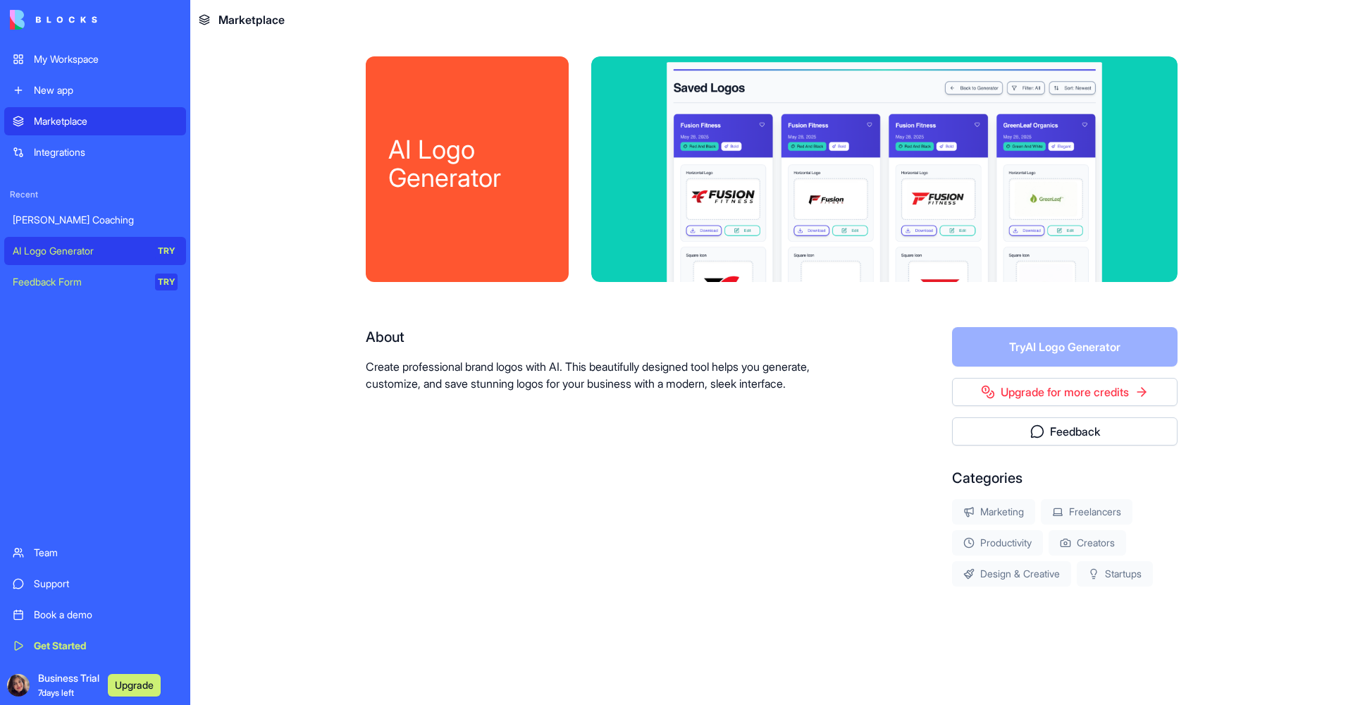
click at [50, 290] on link "Feedback Form TRY" at bounding box center [95, 282] width 182 height 28
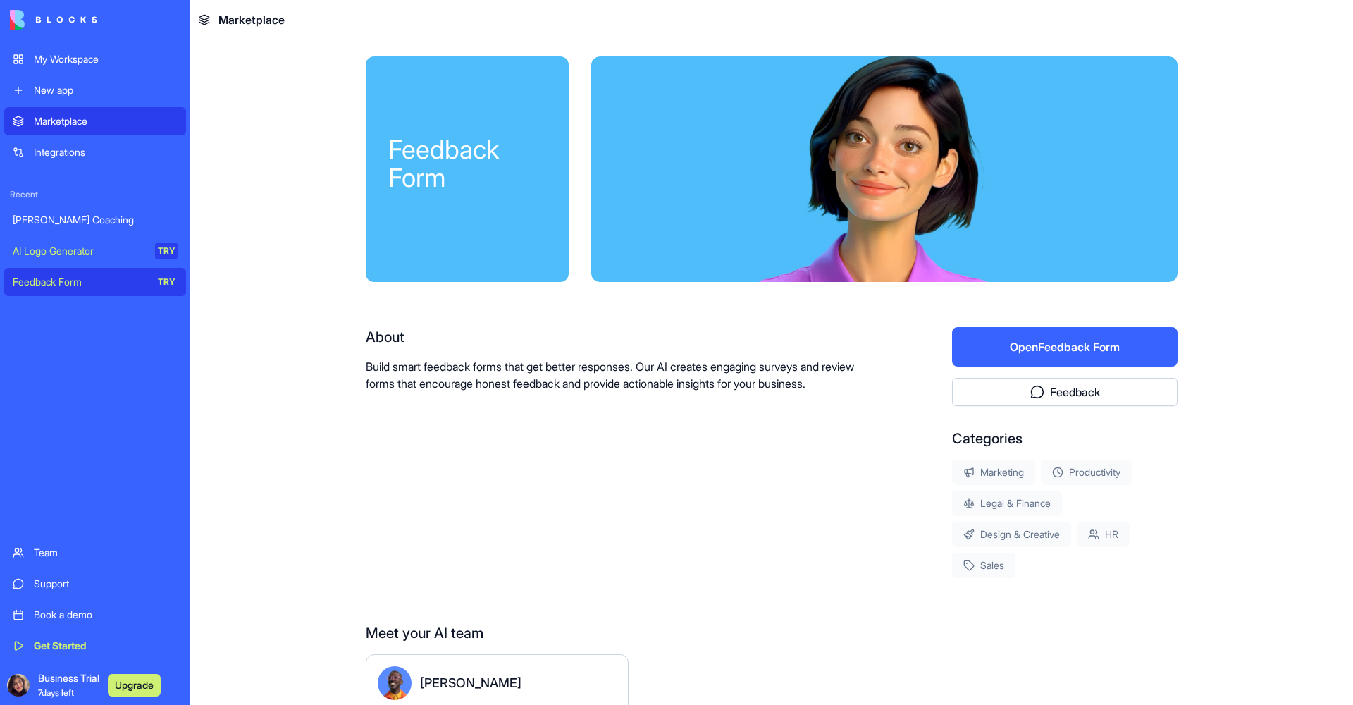
click at [35, 586] on div "Support" at bounding box center [106, 583] width 144 height 14
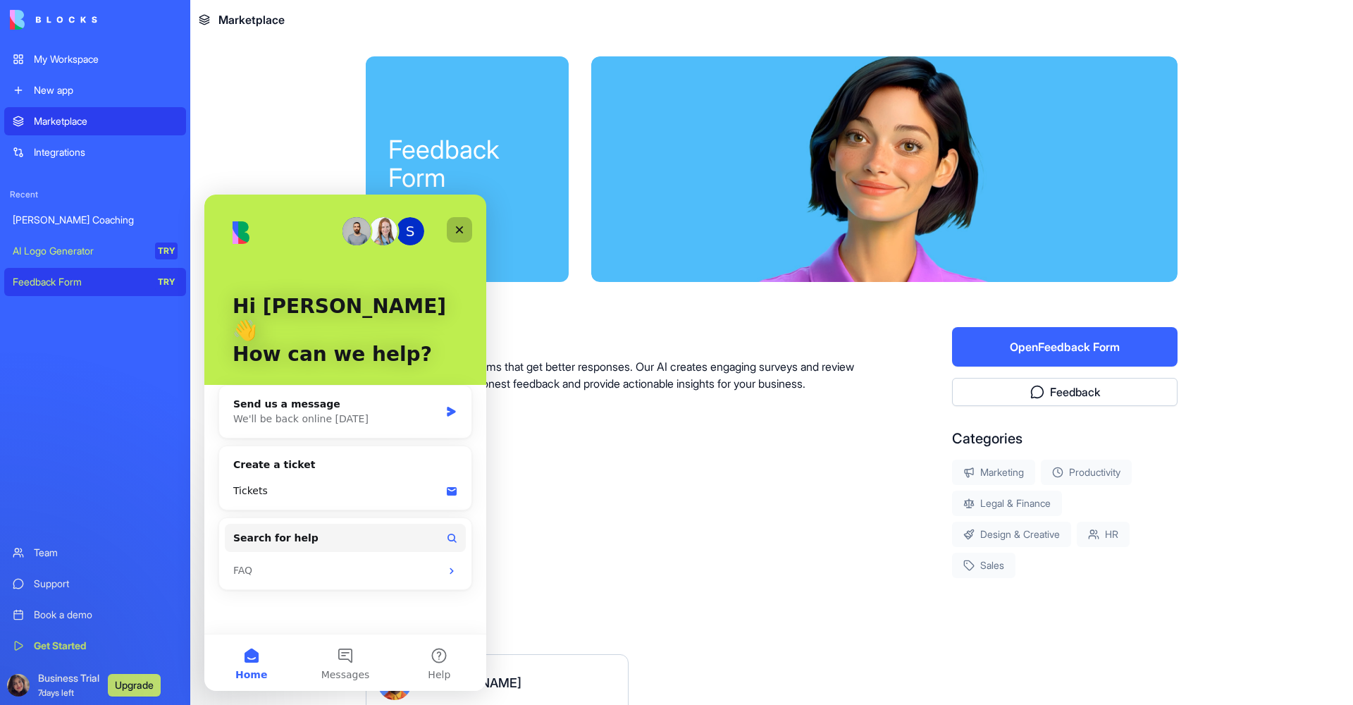
click at [459, 223] on div "Close" at bounding box center [459, 229] width 25 height 25
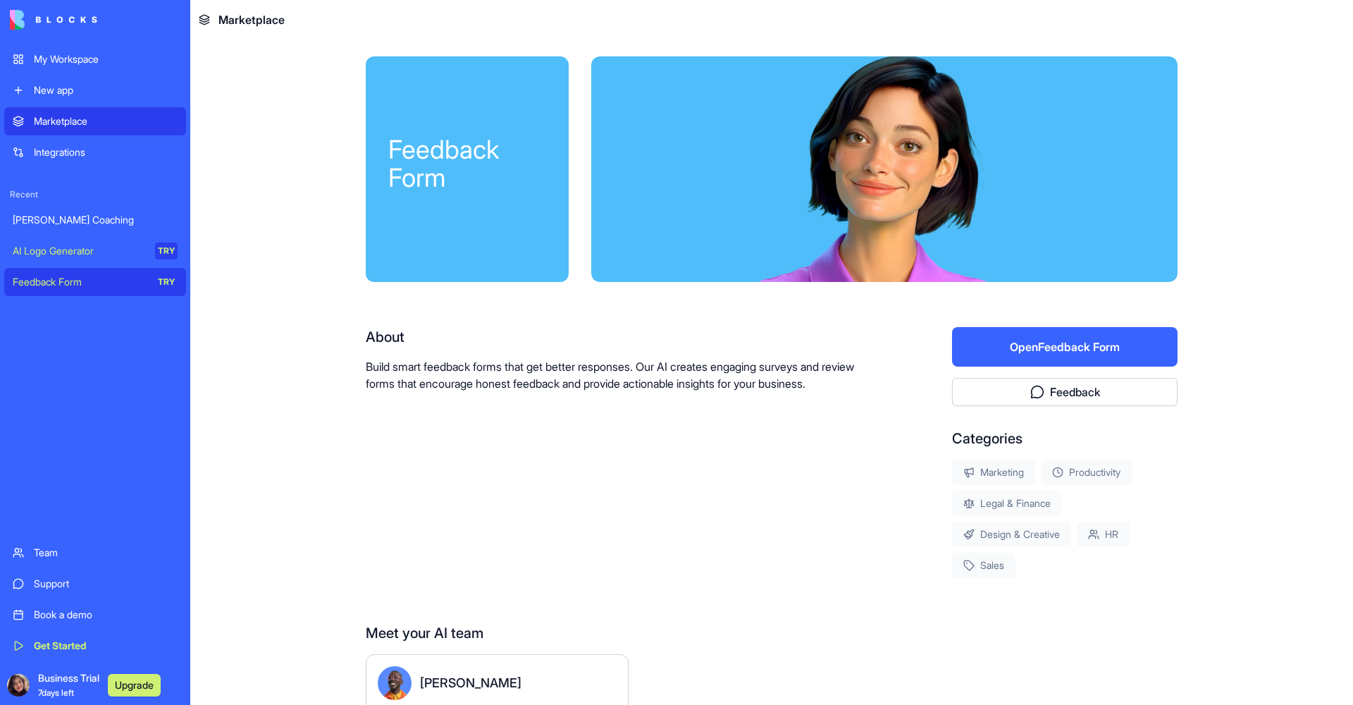
click at [13, 61] on link "My Workspace" at bounding box center [95, 59] width 182 height 28
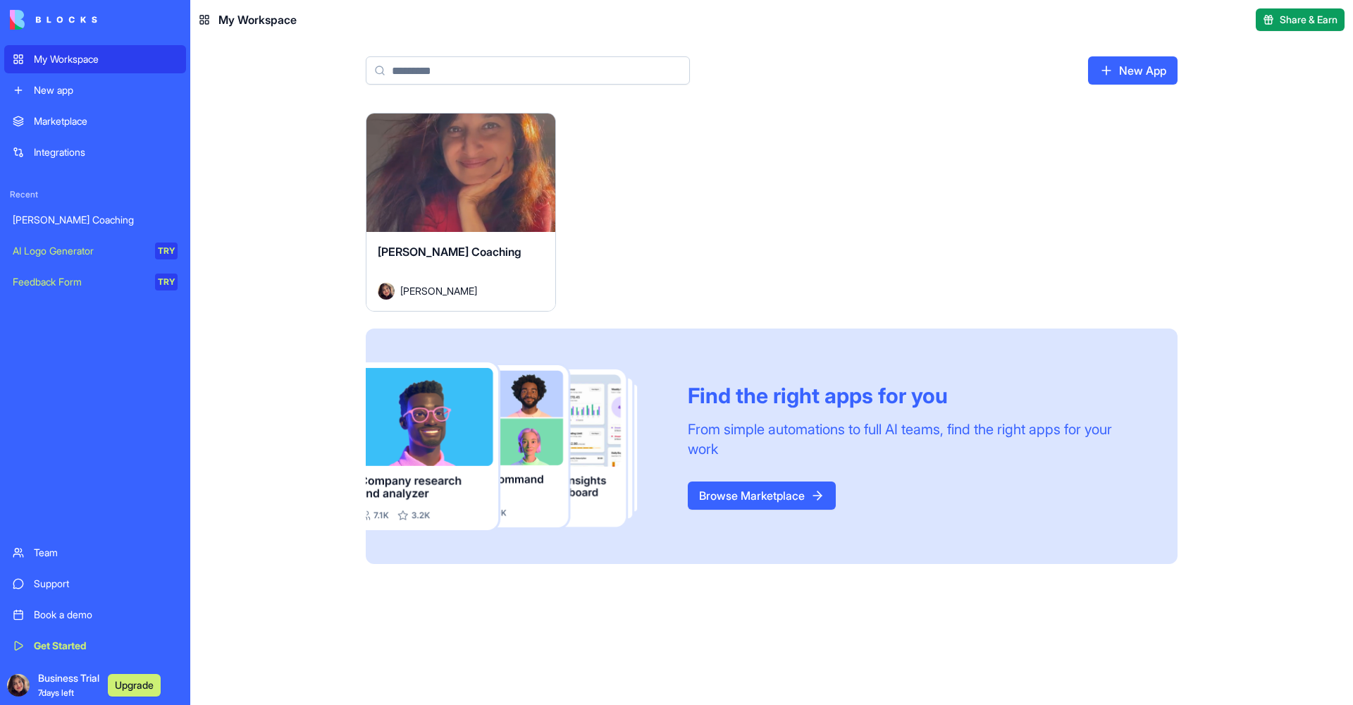
click at [507, 279] on div "[PERSON_NAME] Coaching" at bounding box center [461, 262] width 166 height 39
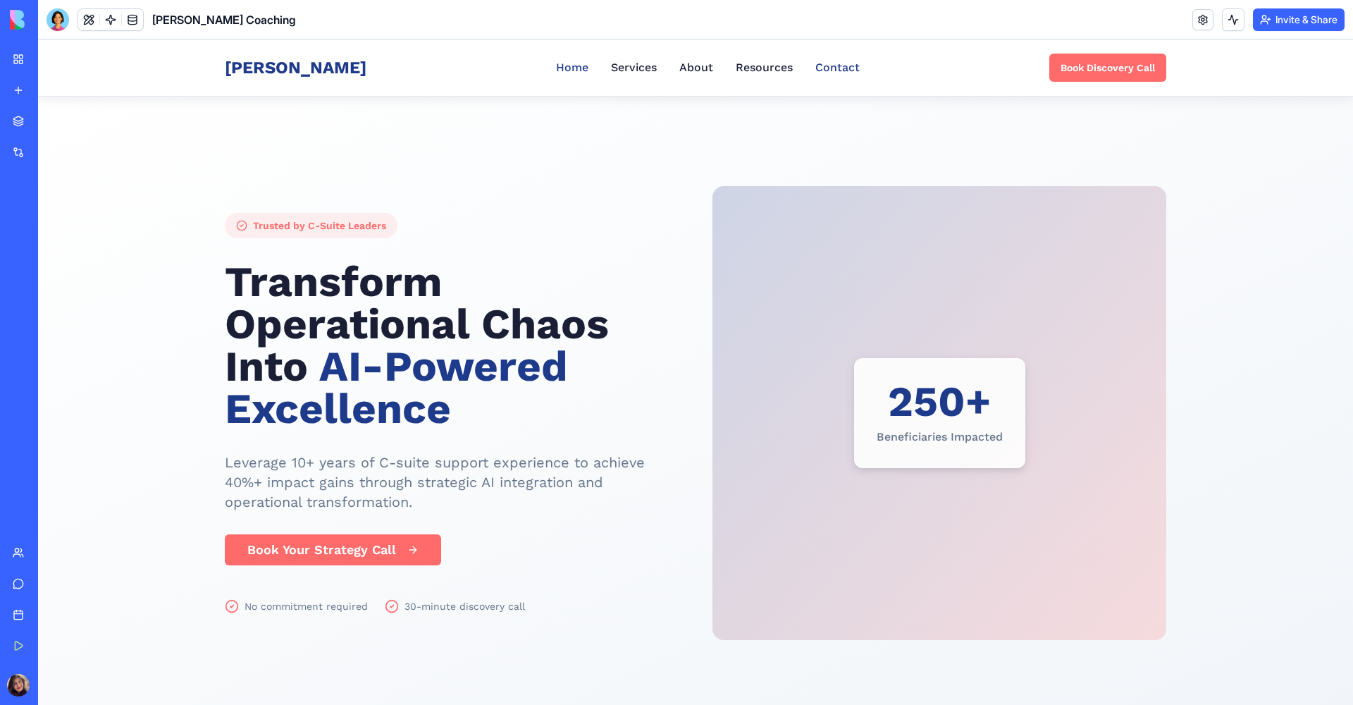
click at [826, 61] on link "Contact" at bounding box center [837, 67] width 44 height 17
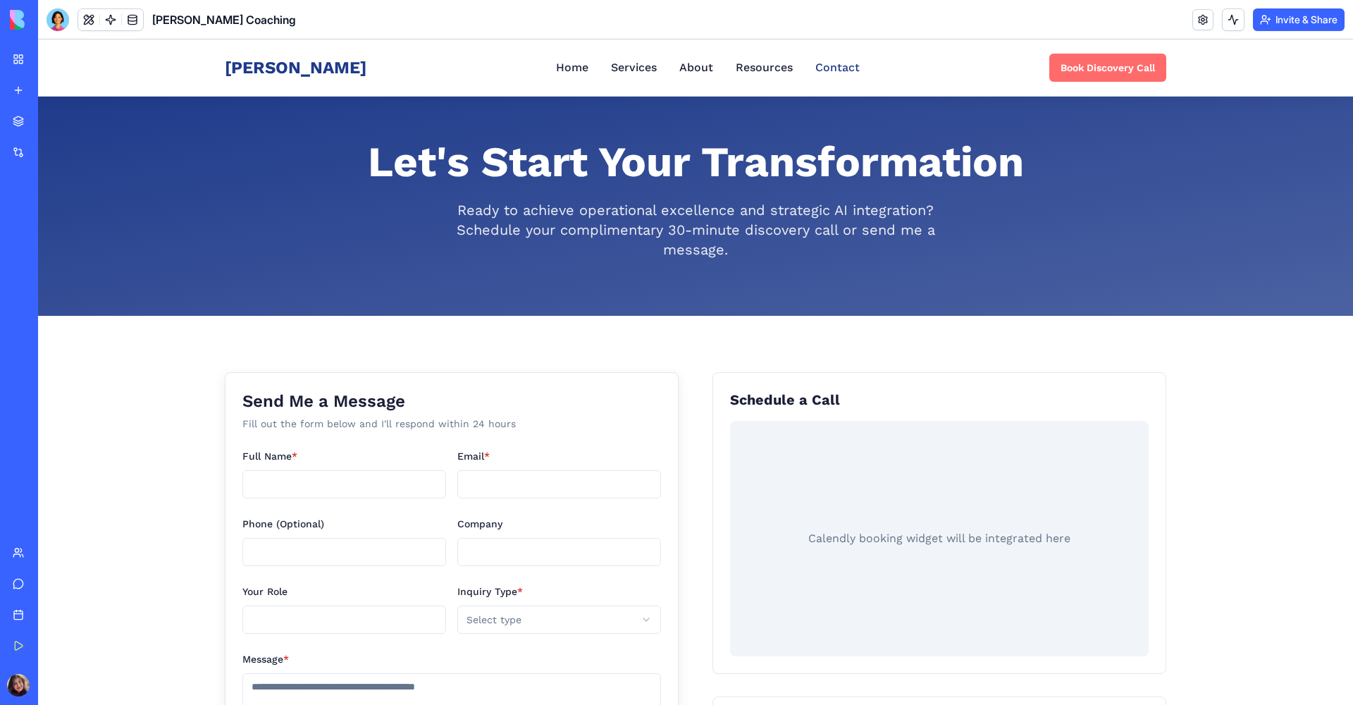
scroll to position [14, 0]
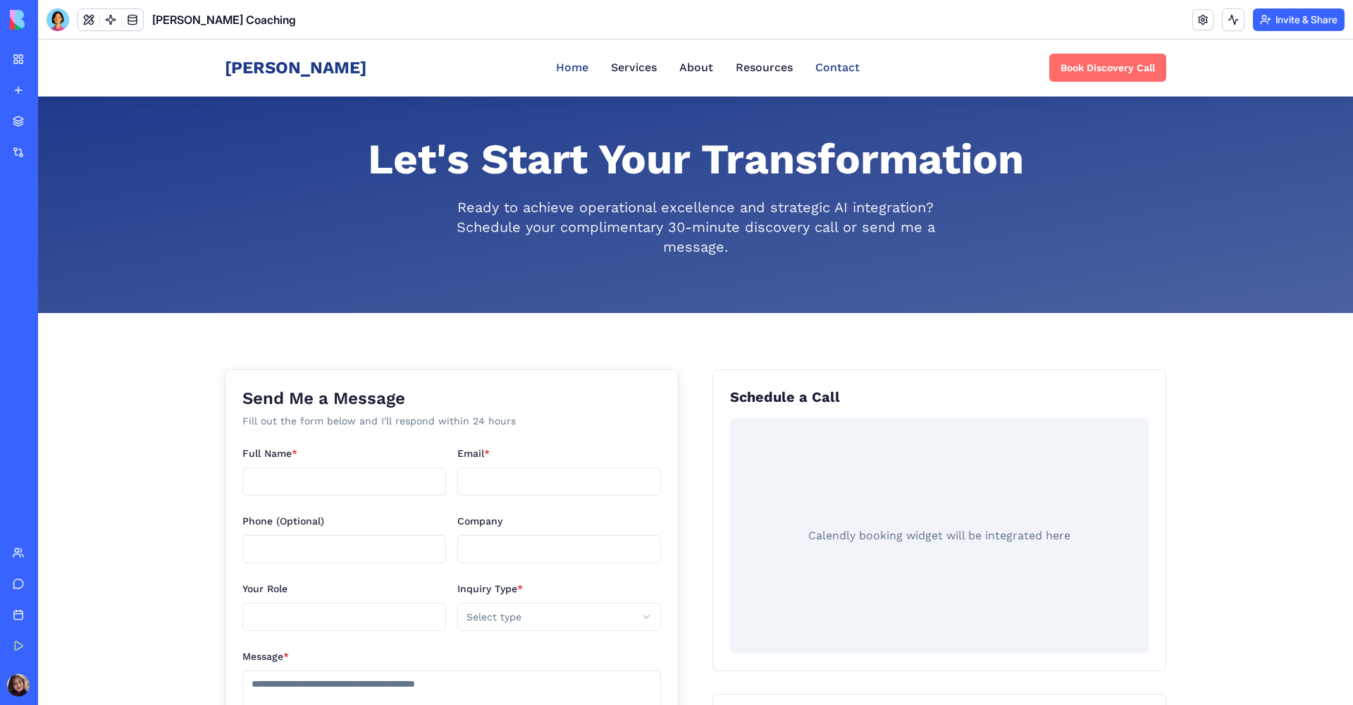
click at [562, 68] on link "Home" at bounding box center [572, 67] width 32 height 17
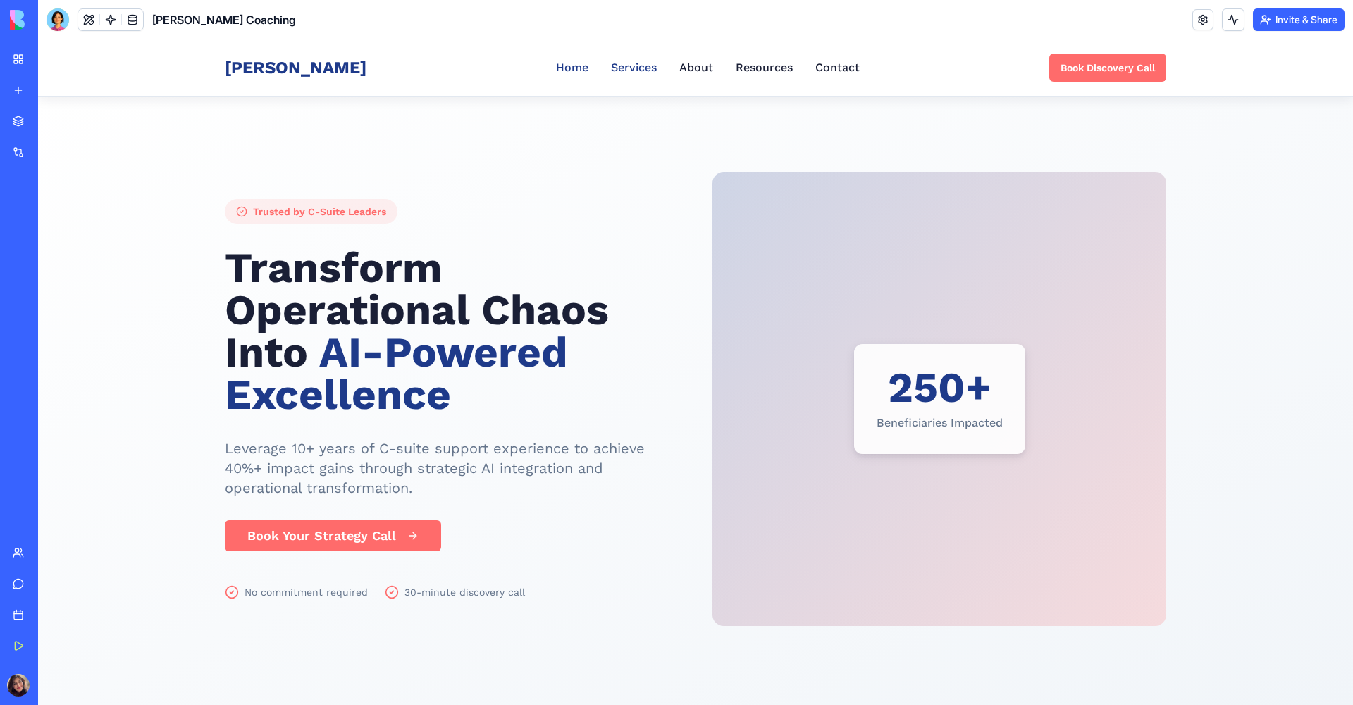
click at [611, 72] on link "Services" at bounding box center [634, 67] width 46 height 17
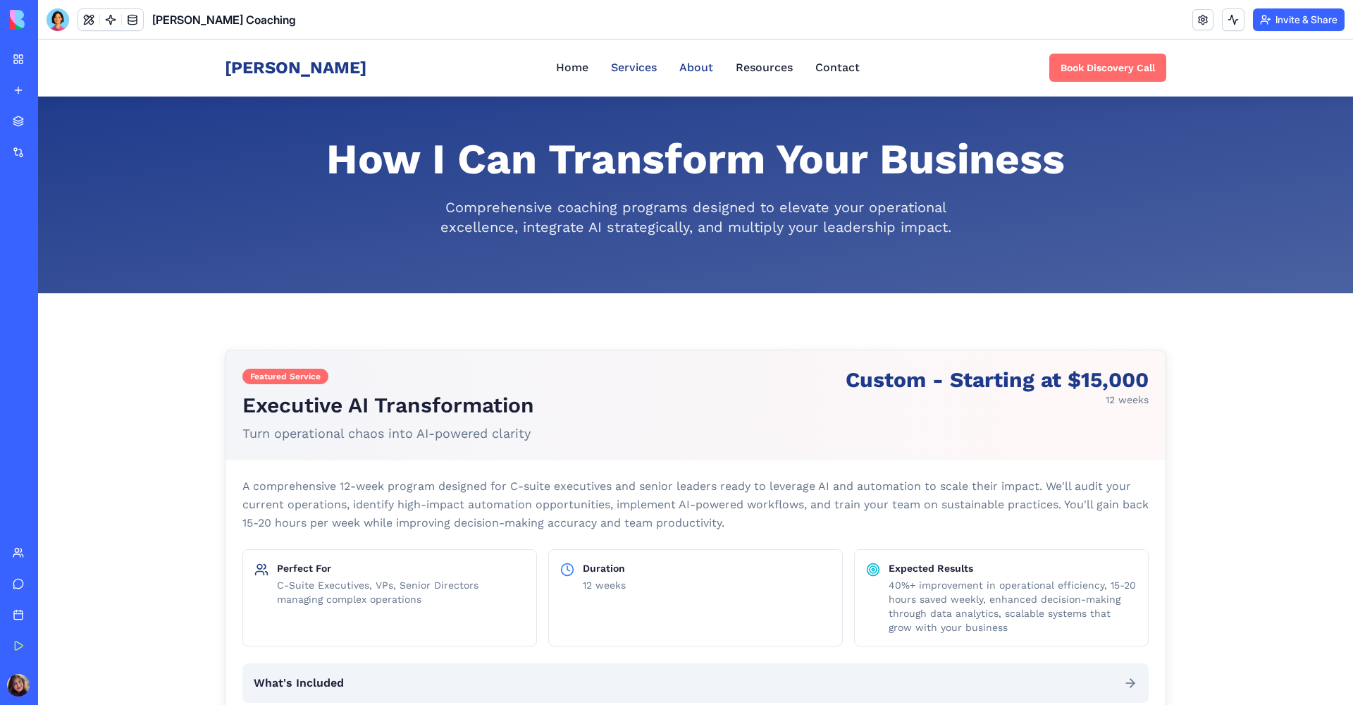
click at [679, 68] on link "About" at bounding box center [696, 67] width 34 height 17
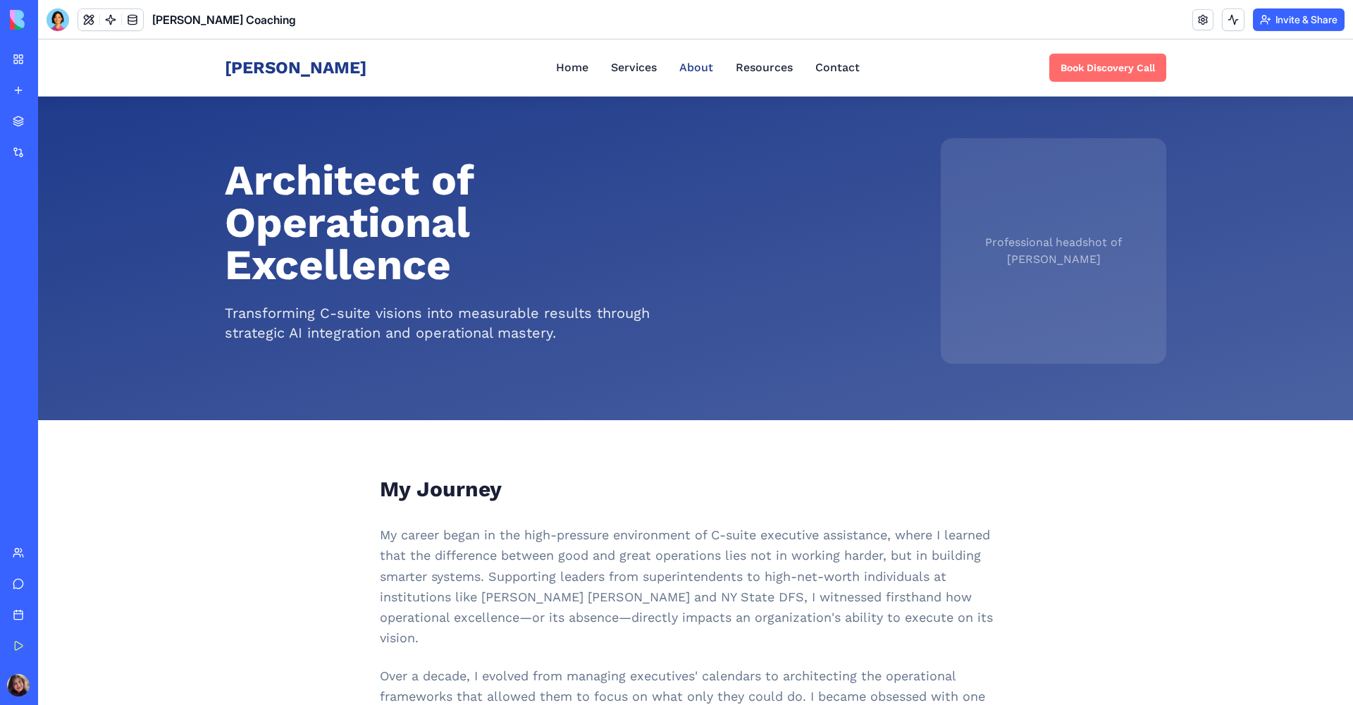
scroll to position [25, 0]
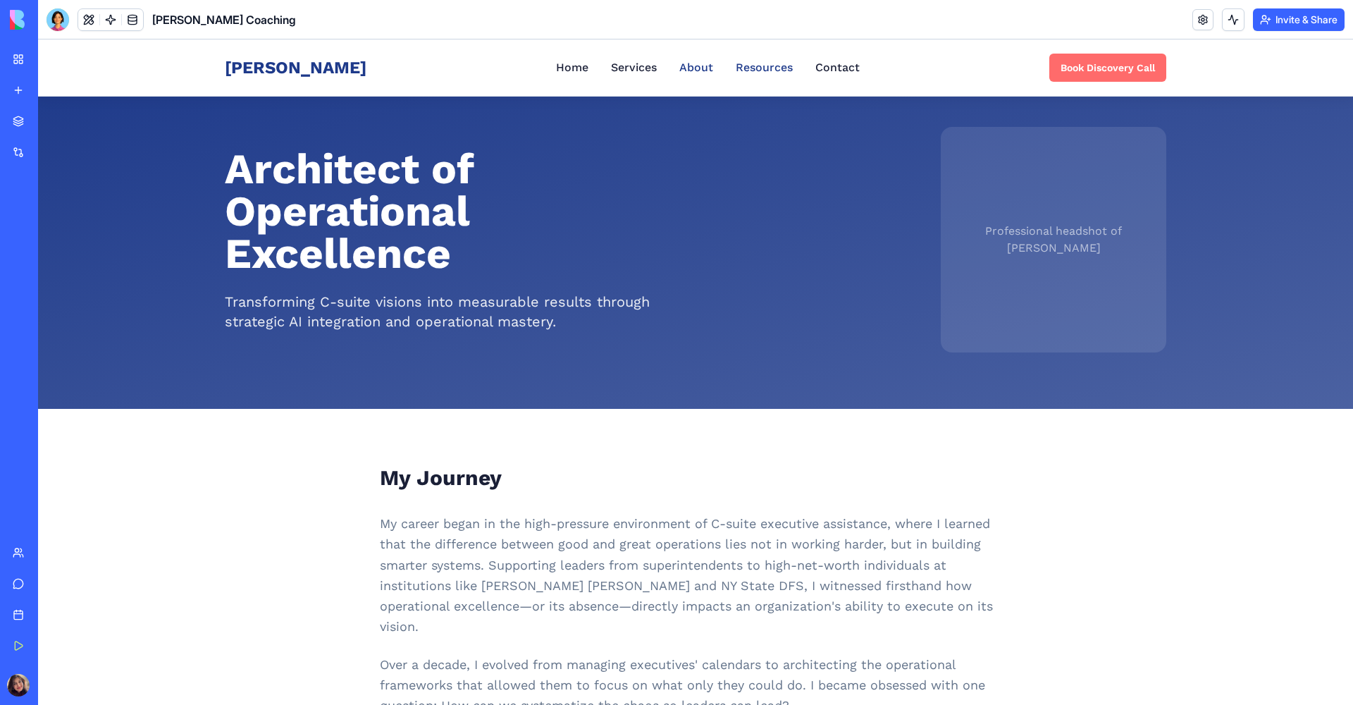
click at [756, 66] on link "Resources" at bounding box center [764, 67] width 57 height 17
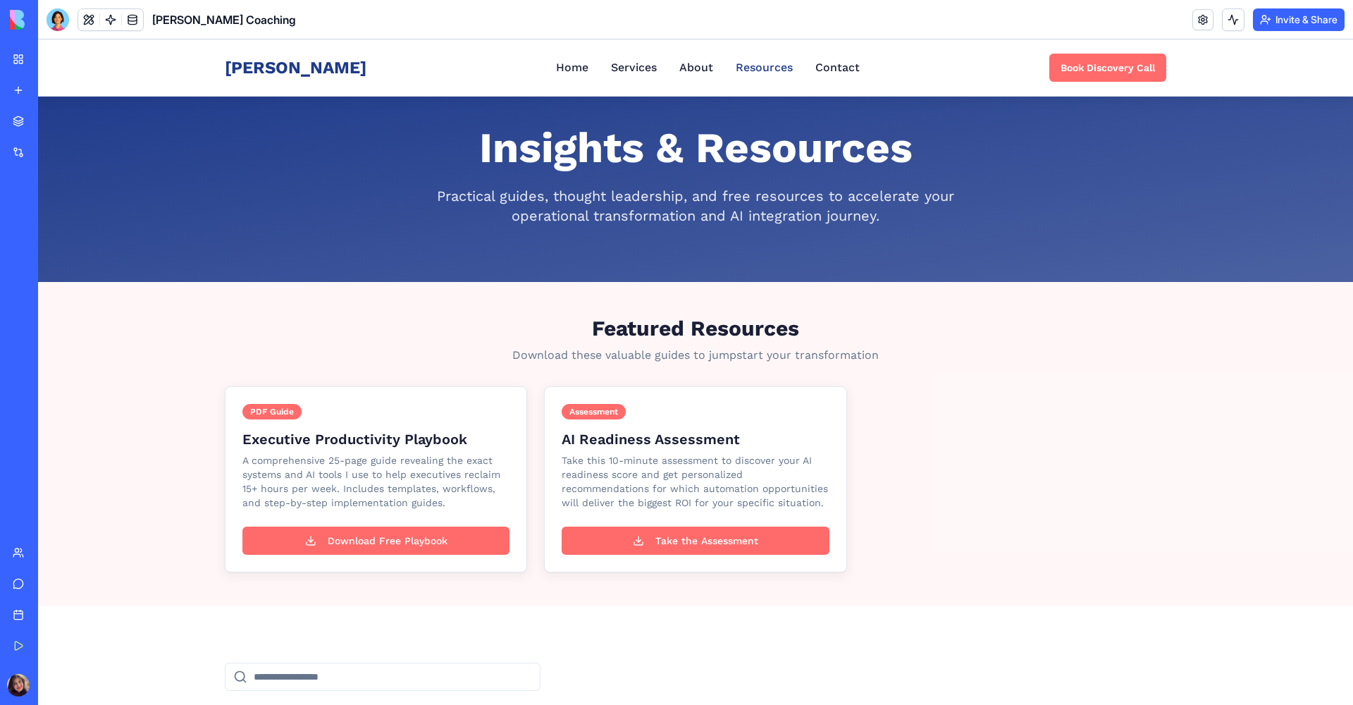
click at [831, 78] on div "Priti Saldanha Home Services About Resources Contact Book Discovery Call" at bounding box center [695, 67] width 941 height 56
click at [822, 64] on link "Contact" at bounding box center [837, 67] width 44 height 17
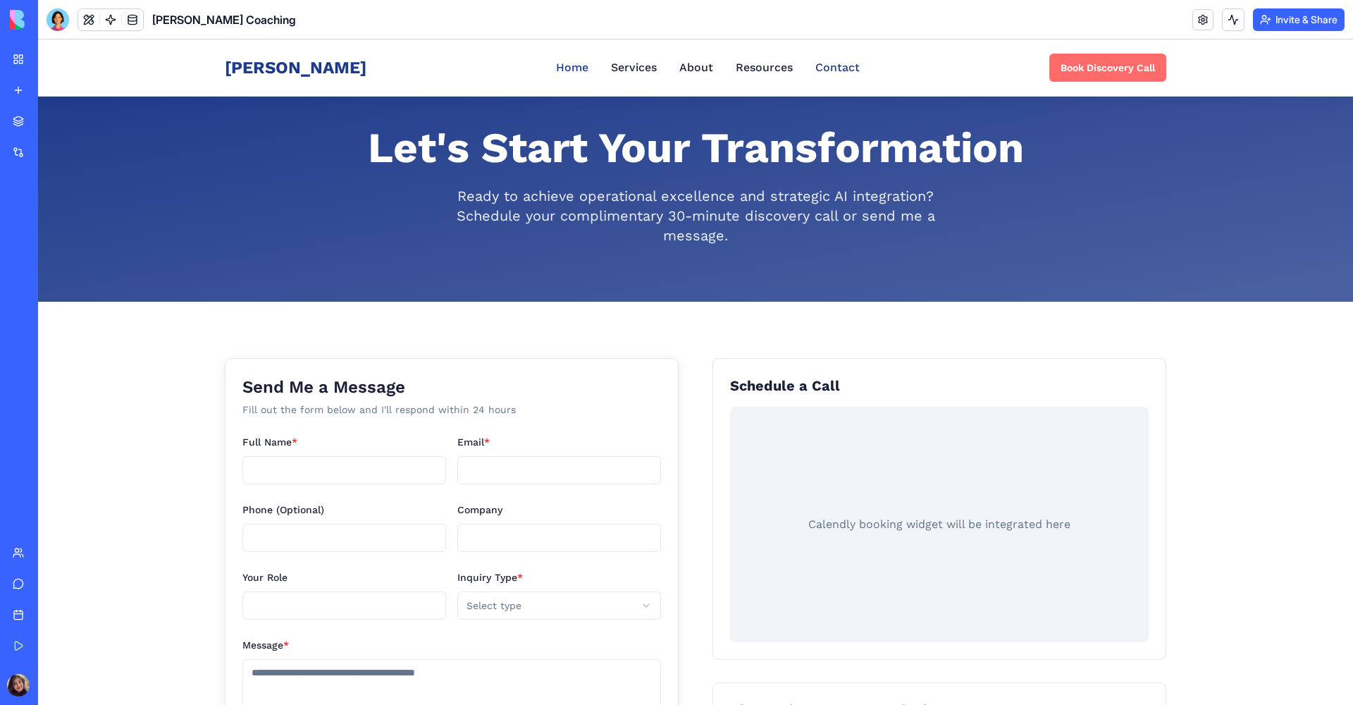
click at [559, 63] on link "Home" at bounding box center [572, 67] width 32 height 17
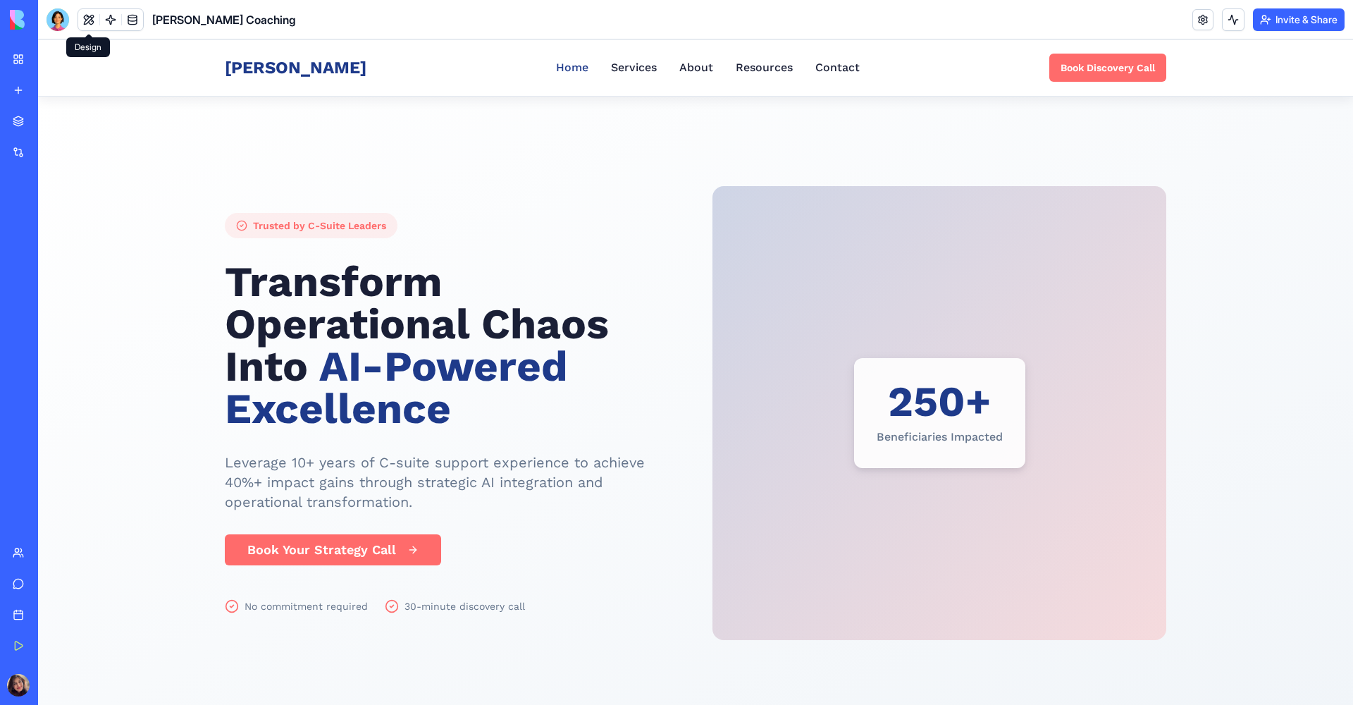
click at [85, 15] on button at bounding box center [88, 19] width 21 height 21
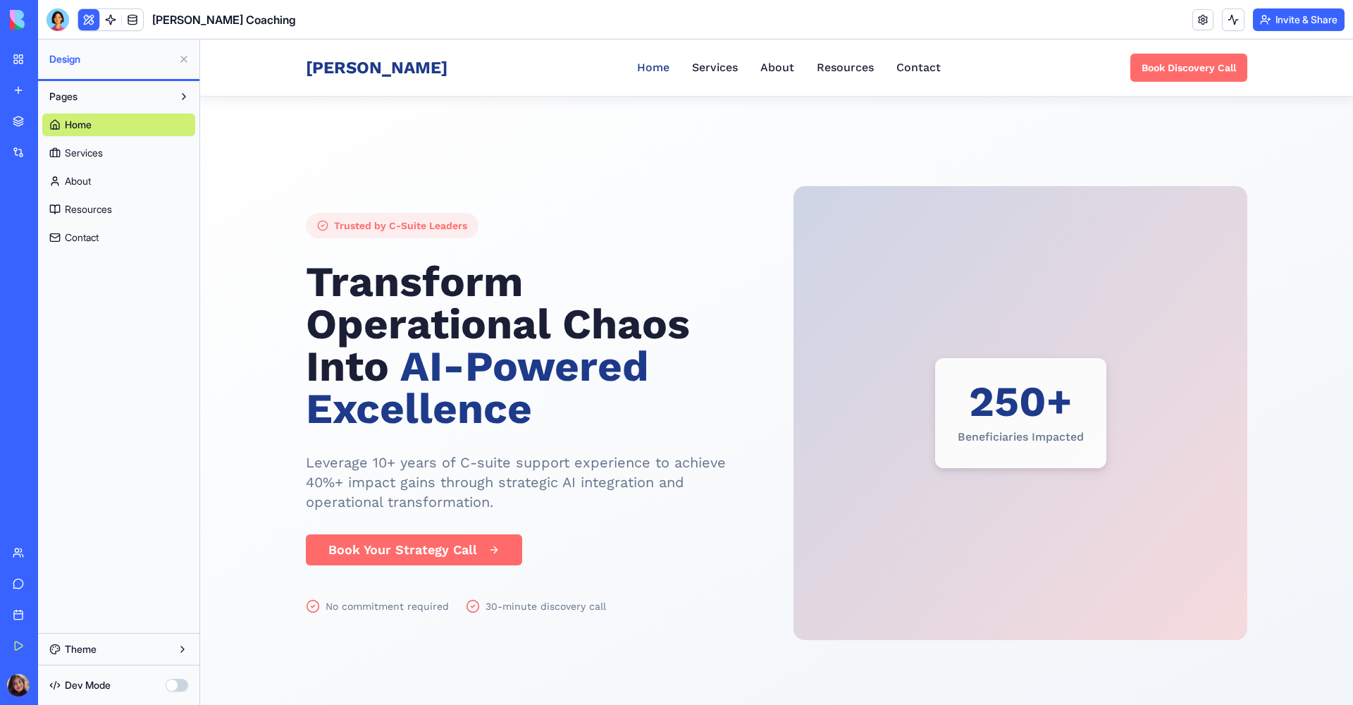
click at [122, 118] on link "Home" at bounding box center [118, 124] width 153 height 23
click at [116, 103] on button "Pages" at bounding box center [107, 96] width 130 height 23
click at [128, 95] on button "Pages" at bounding box center [107, 96] width 130 height 23
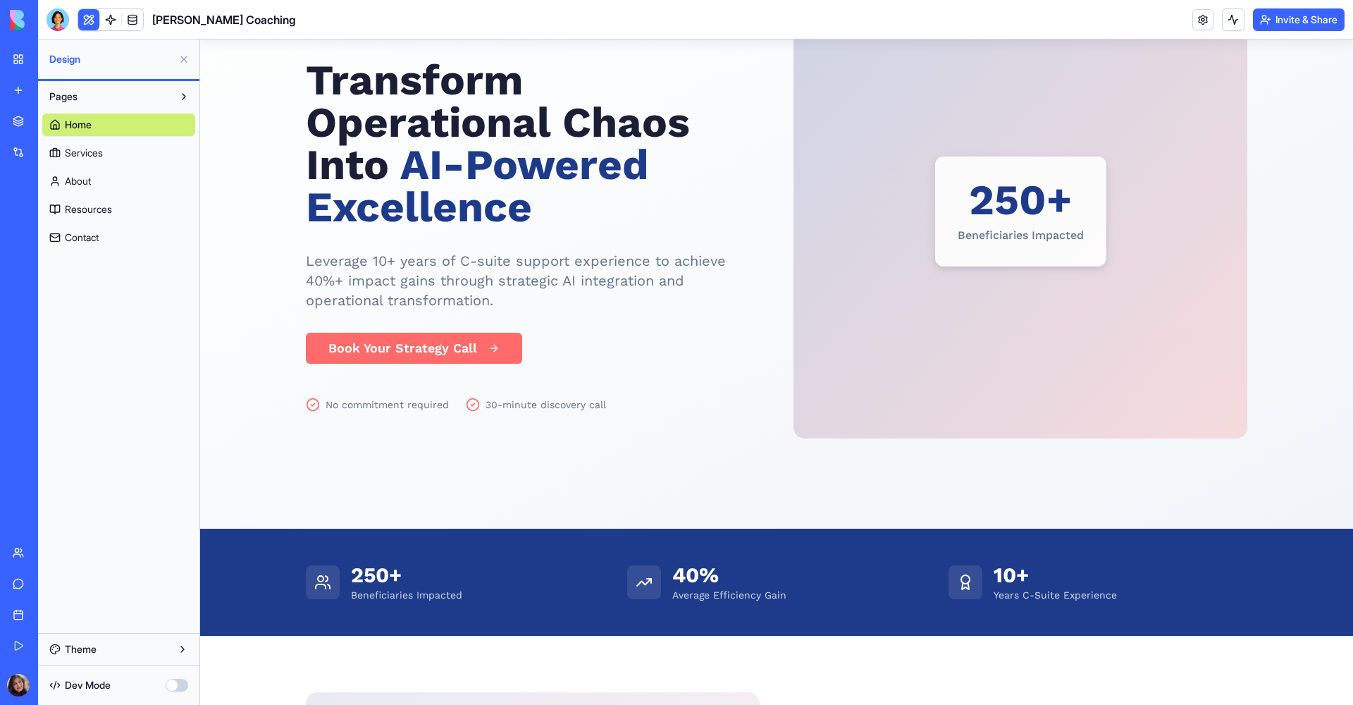
scroll to position [226, 0]
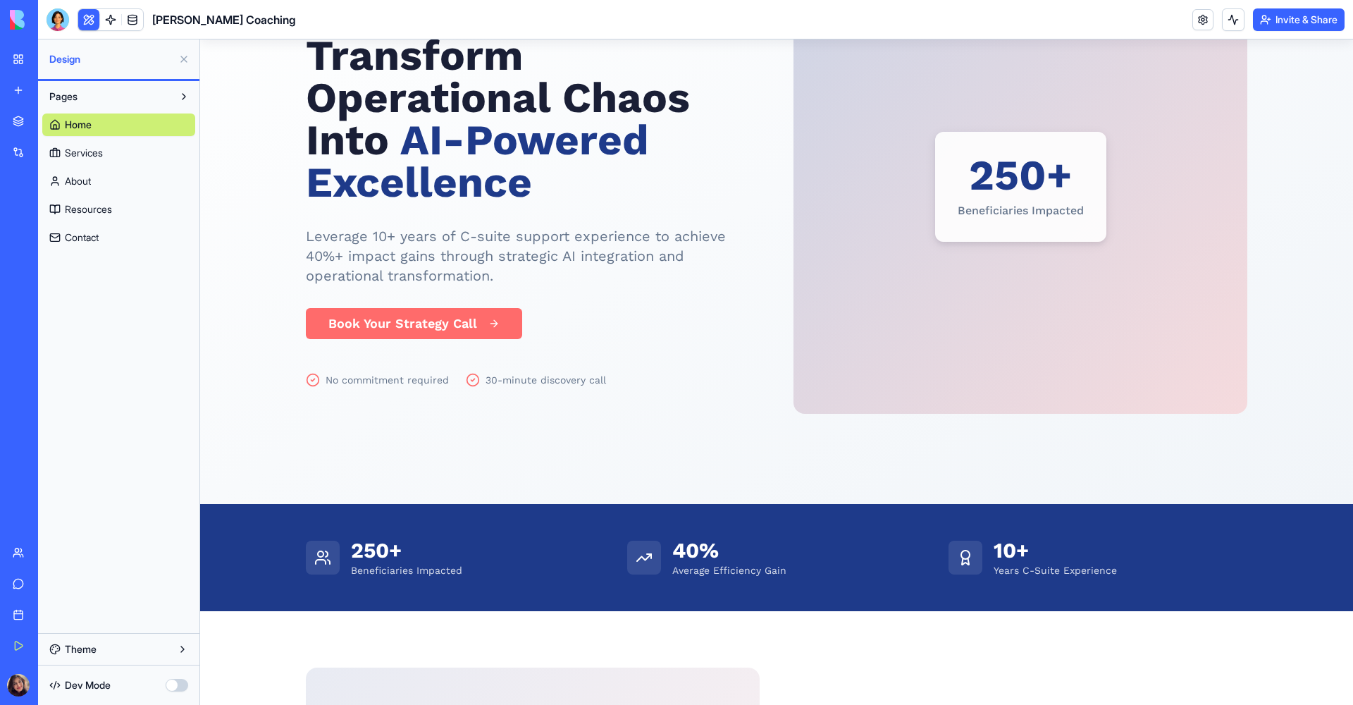
click at [106, 150] on link "Services" at bounding box center [118, 153] width 153 height 23
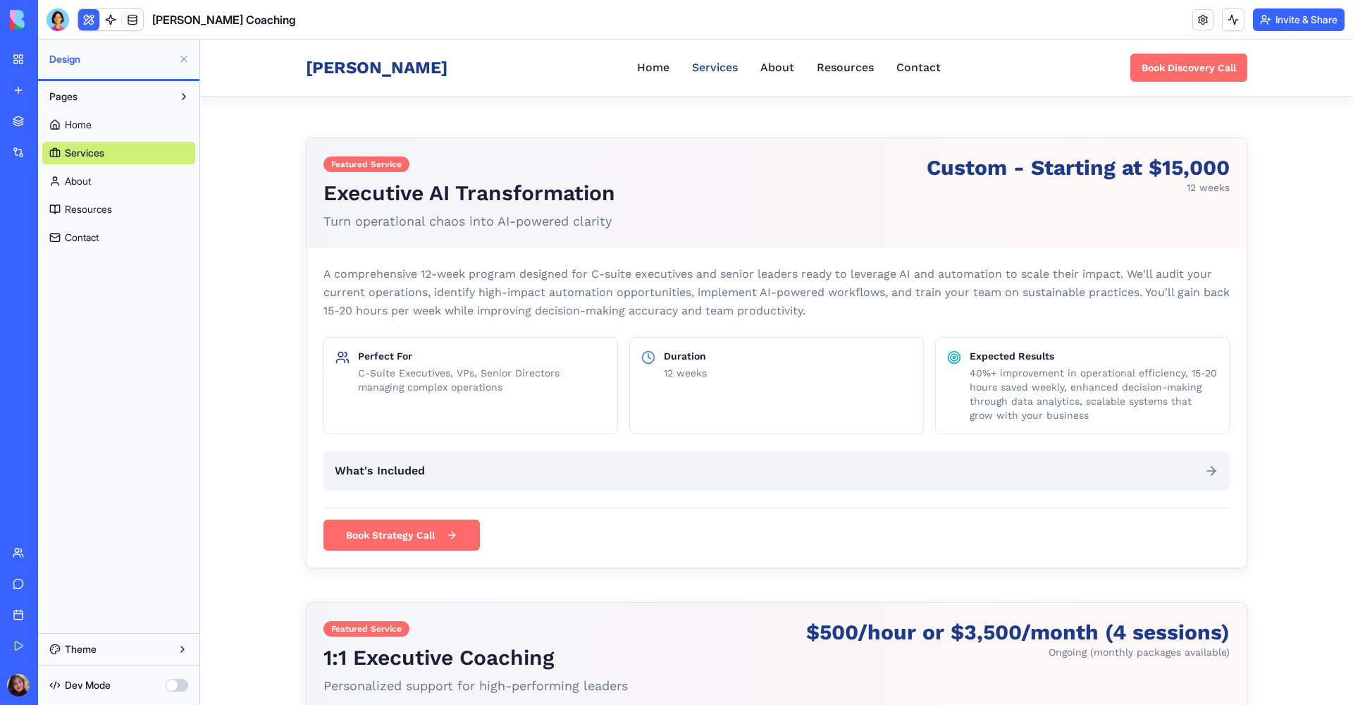
click at [93, 175] on link "About" at bounding box center [118, 181] width 153 height 23
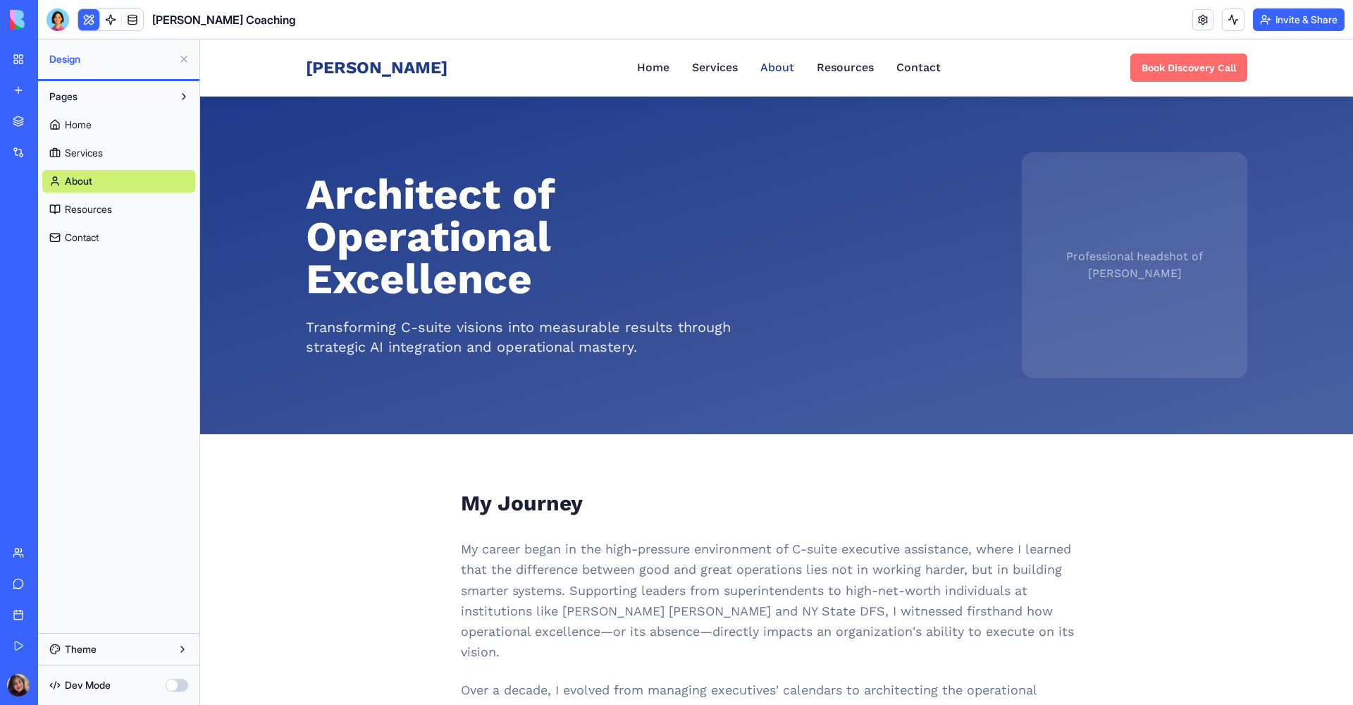
click at [1152, 311] on div "Professional headshot of [PERSON_NAME]" at bounding box center [1134, 264] width 225 height 225
click at [1151, 311] on div "Professional headshot of [PERSON_NAME]" at bounding box center [1134, 264] width 225 height 225
click at [1202, 20] on link at bounding box center [1202, 19] width 21 height 21
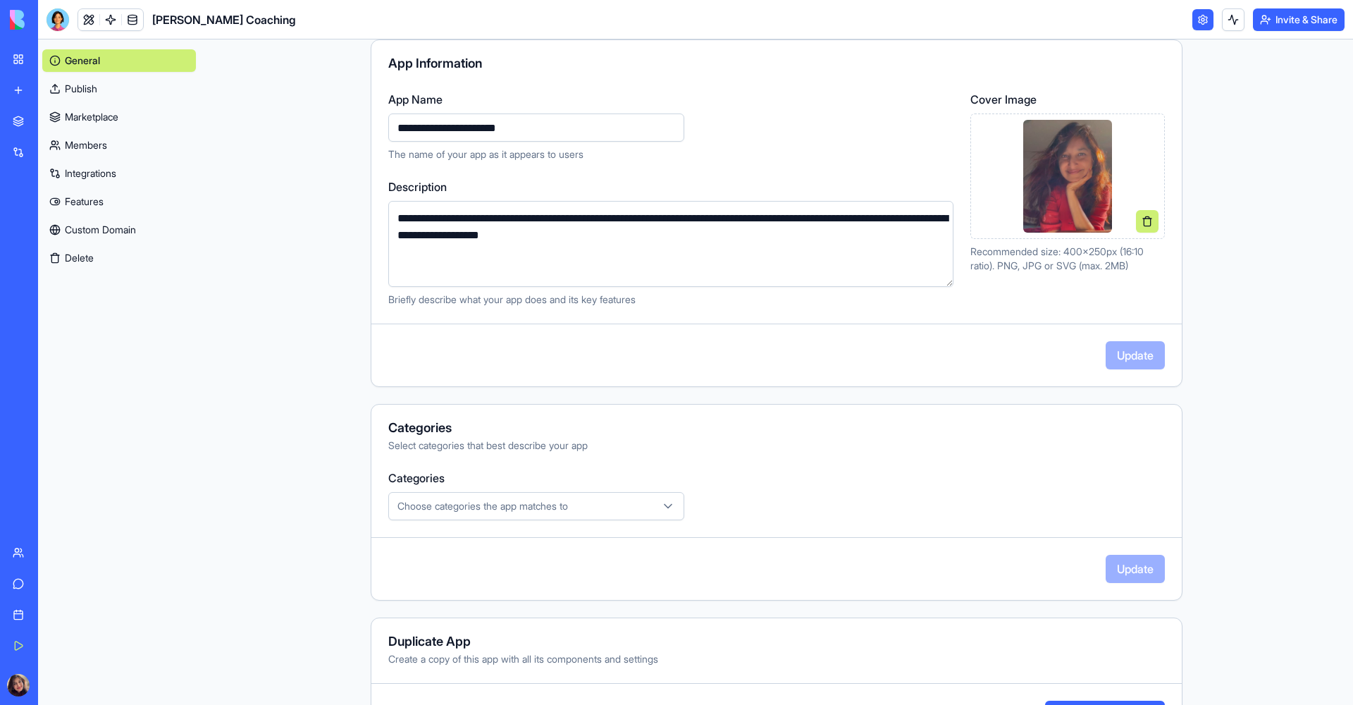
scroll to position [188, 0]
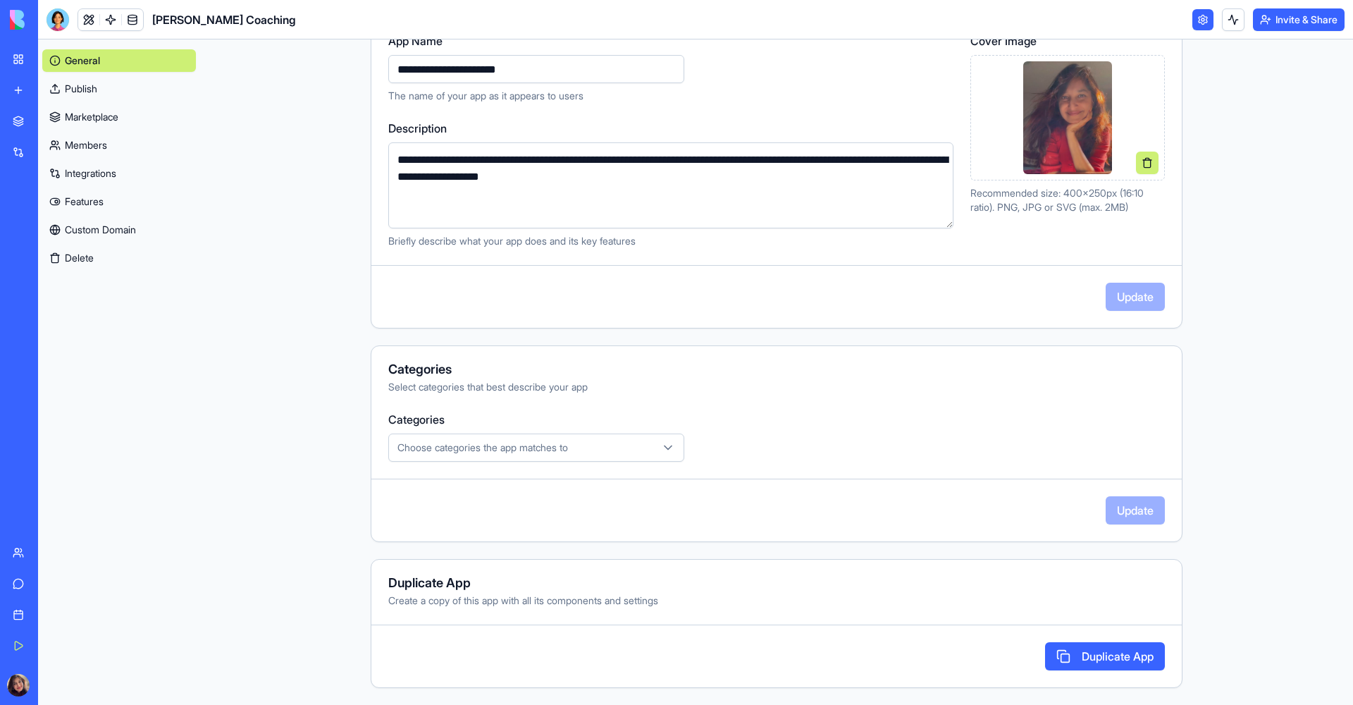
click at [634, 449] on div "Choose categories the app matches to" at bounding box center [536, 447] width 289 height 14
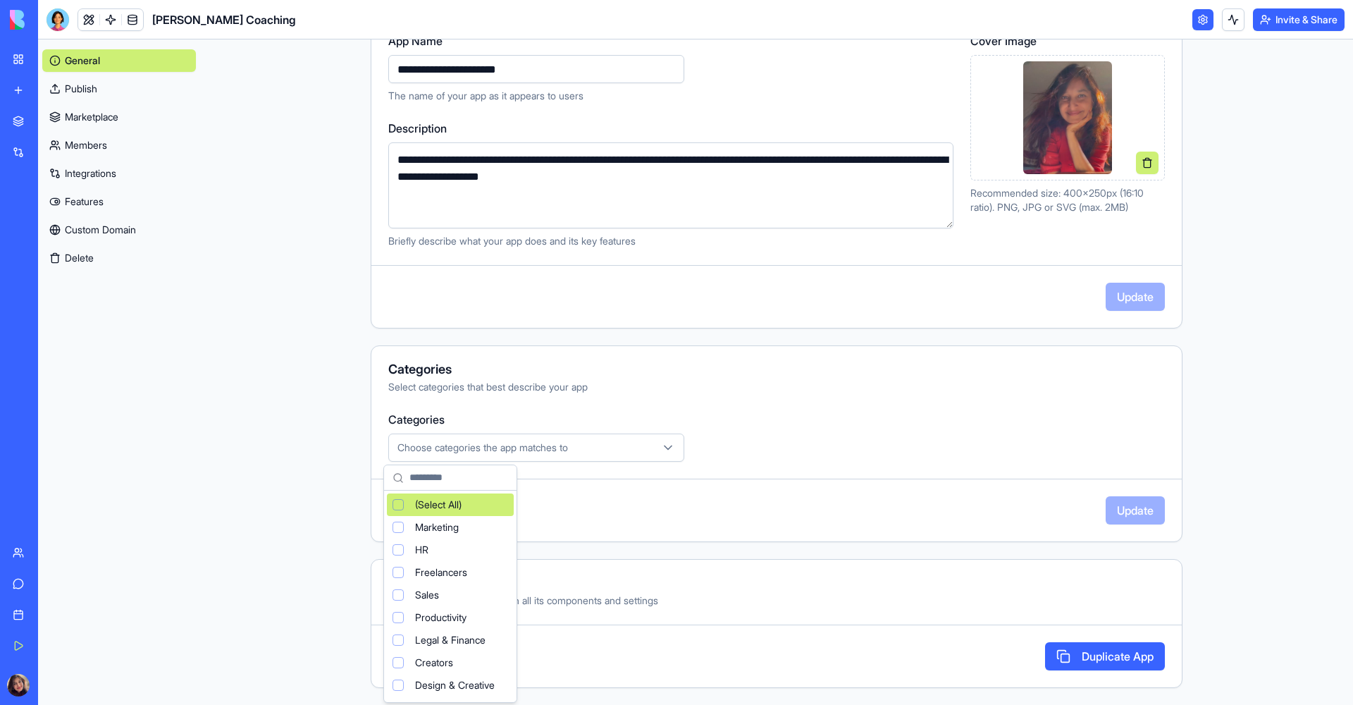
click at [722, 431] on html "**********" at bounding box center [676, 352] width 1353 height 705
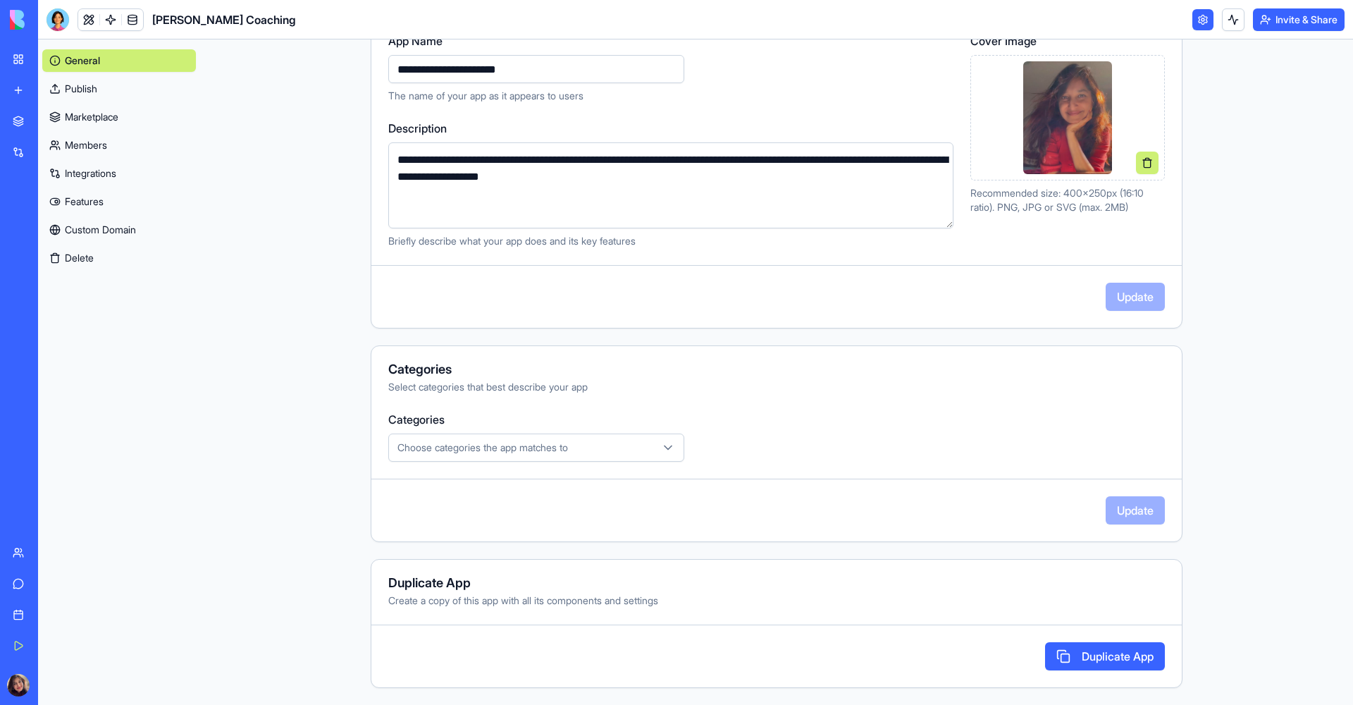
scroll to position [0, 0]
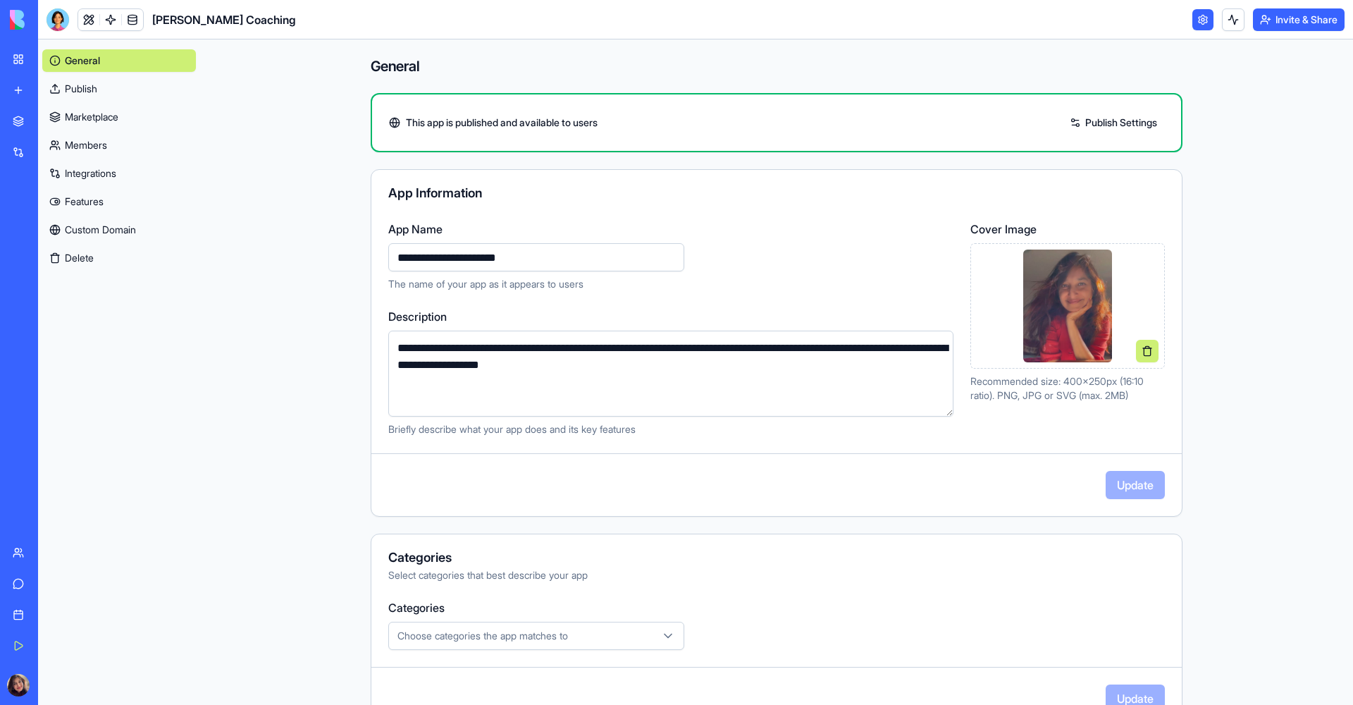
click at [97, 89] on link "Publish" at bounding box center [119, 89] width 154 height 23
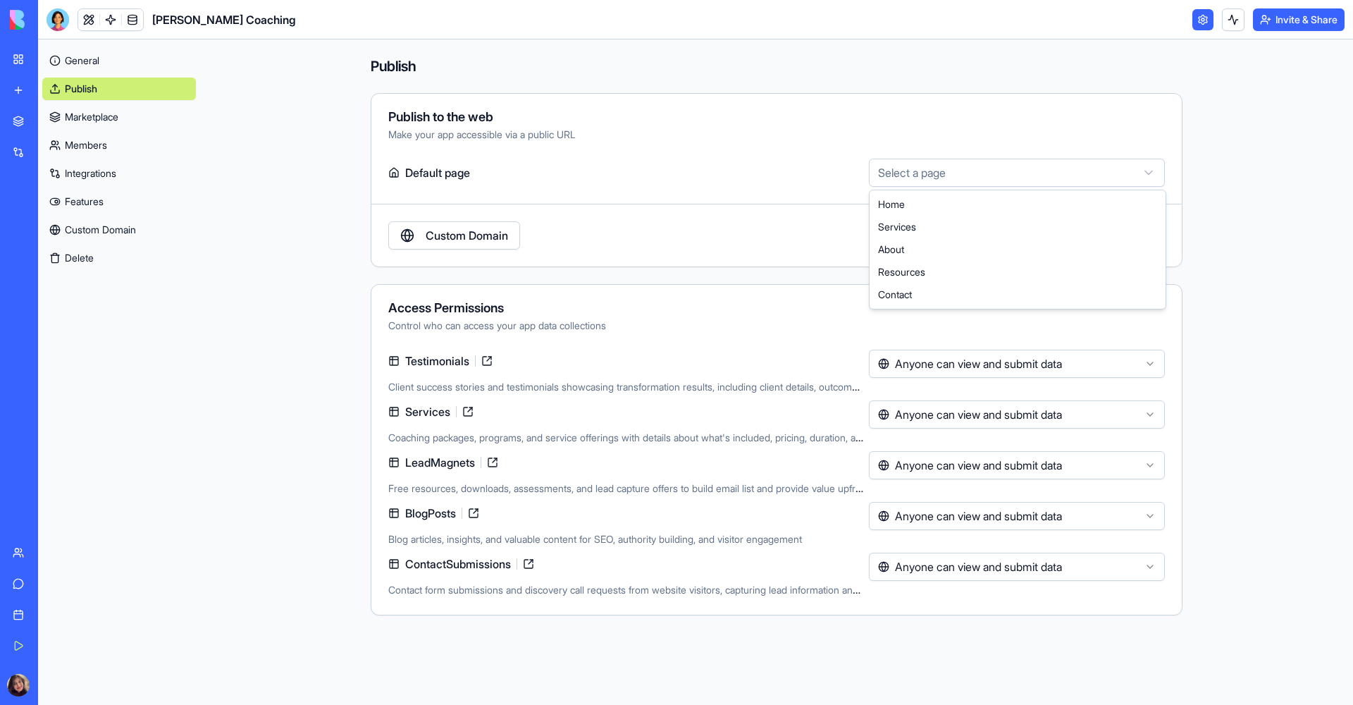
click at [967, 177] on html "My Workspace New app Marketplace Integrations Recent Priti Saldanha Coaching AI…" at bounding box center [676, 352] width 1353 height 705
select select "**********"
click at [101, 65] on link "General" at bounding box center [119, 60] width 154 height 23
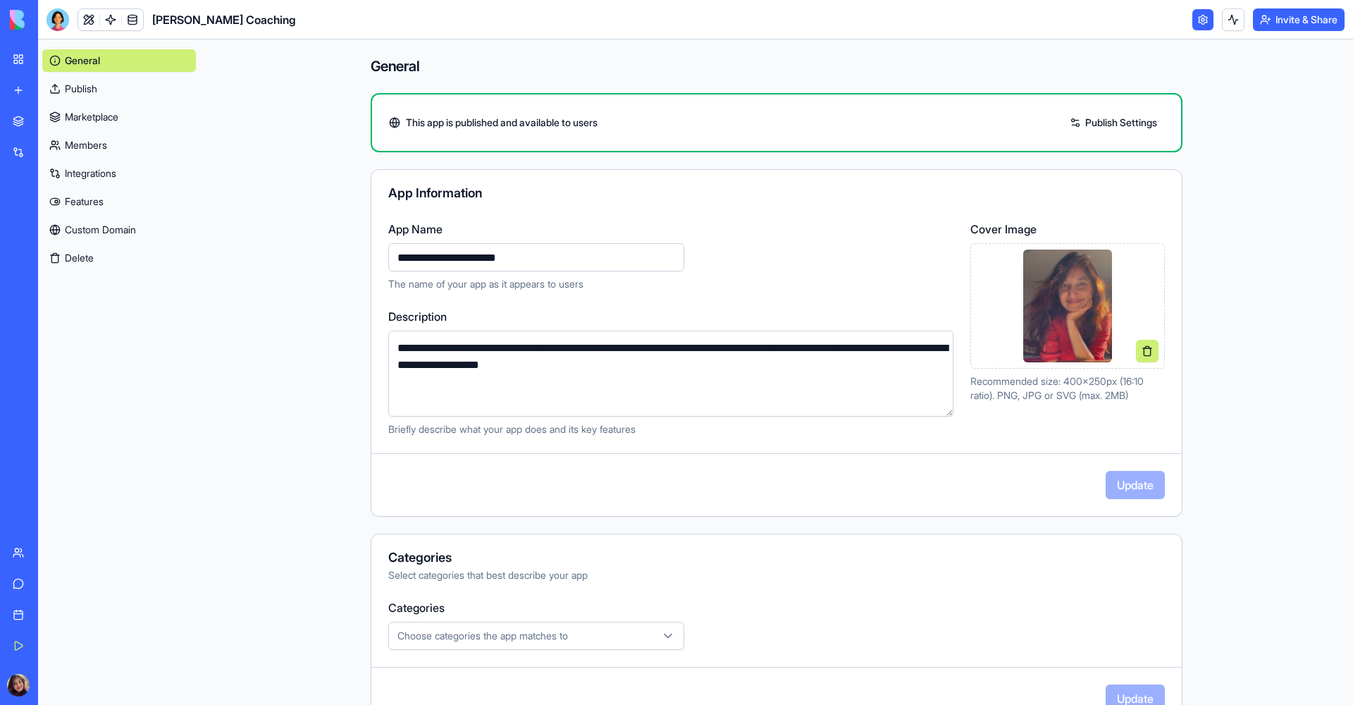
scroll to position [18, 0]
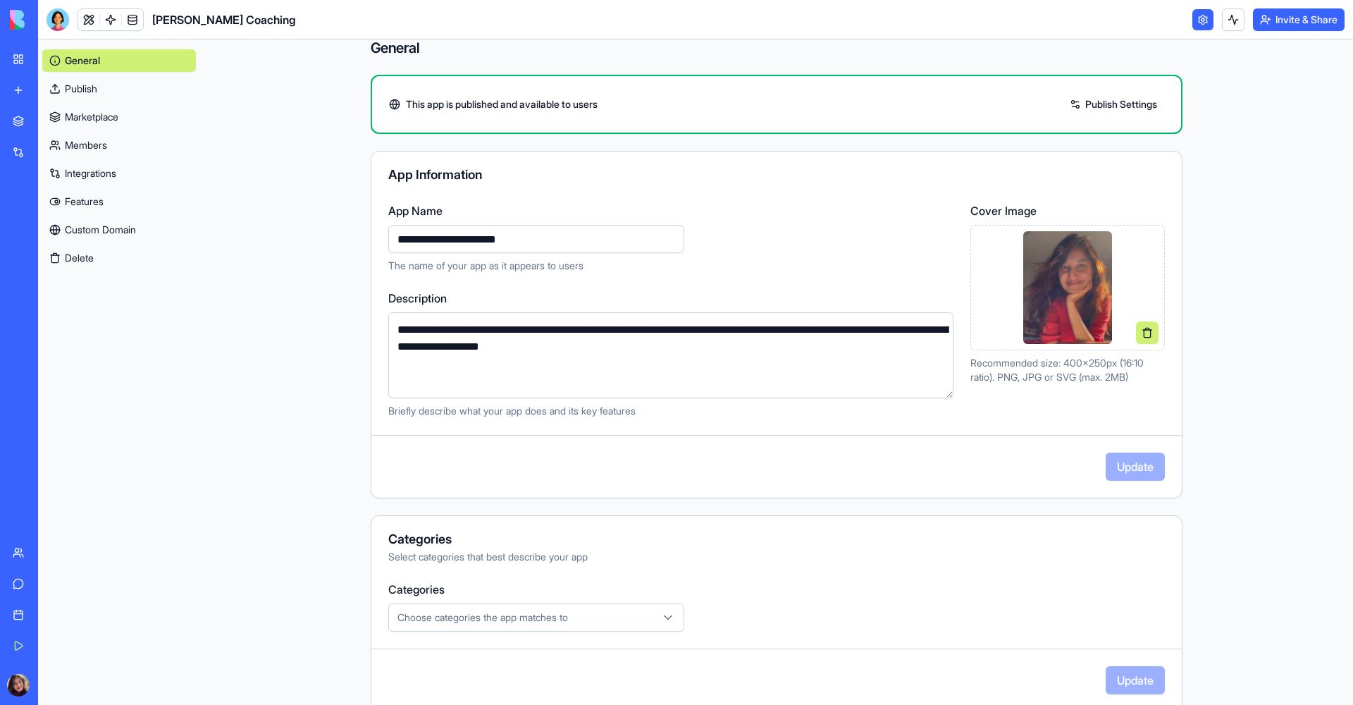
click at [1083, 105] on link "Publish Settings" at bounding box center [1113, 104] width 101 height 23
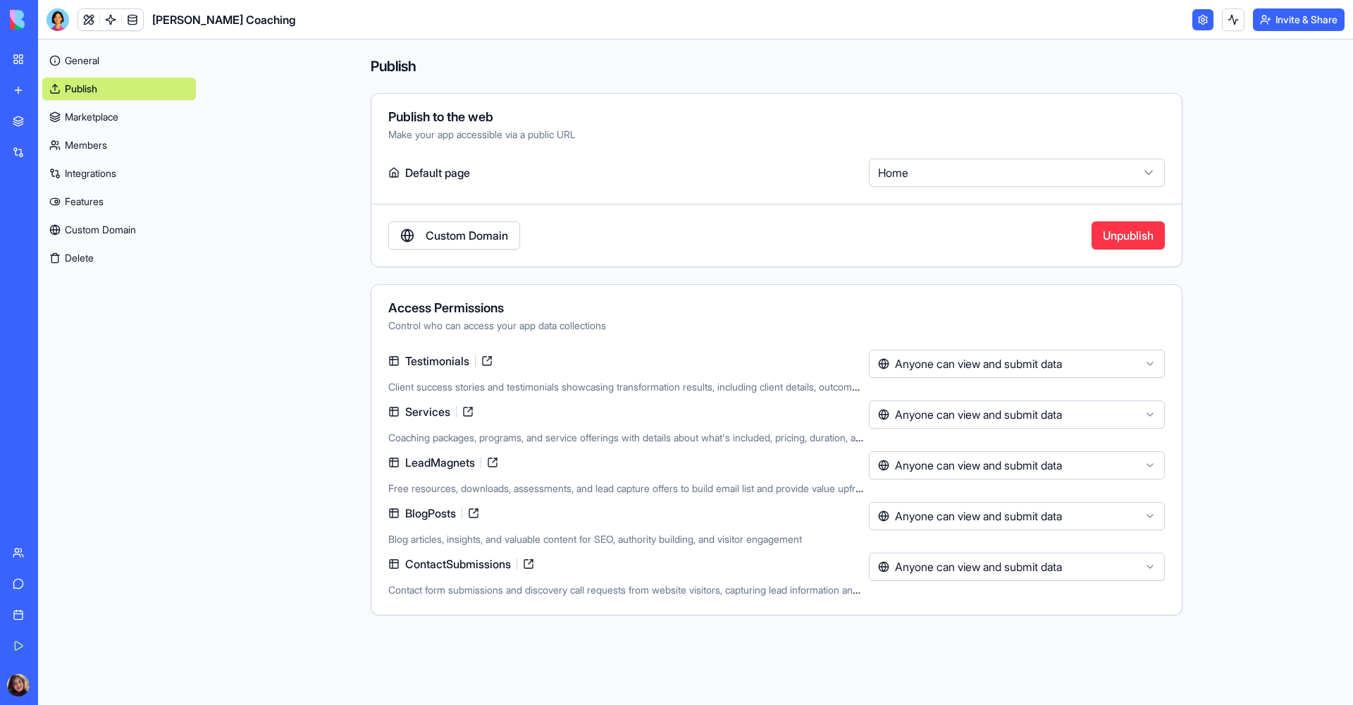
click at [85, 202] on link "Features" at bounding box center [119, 201] width 154 height 23
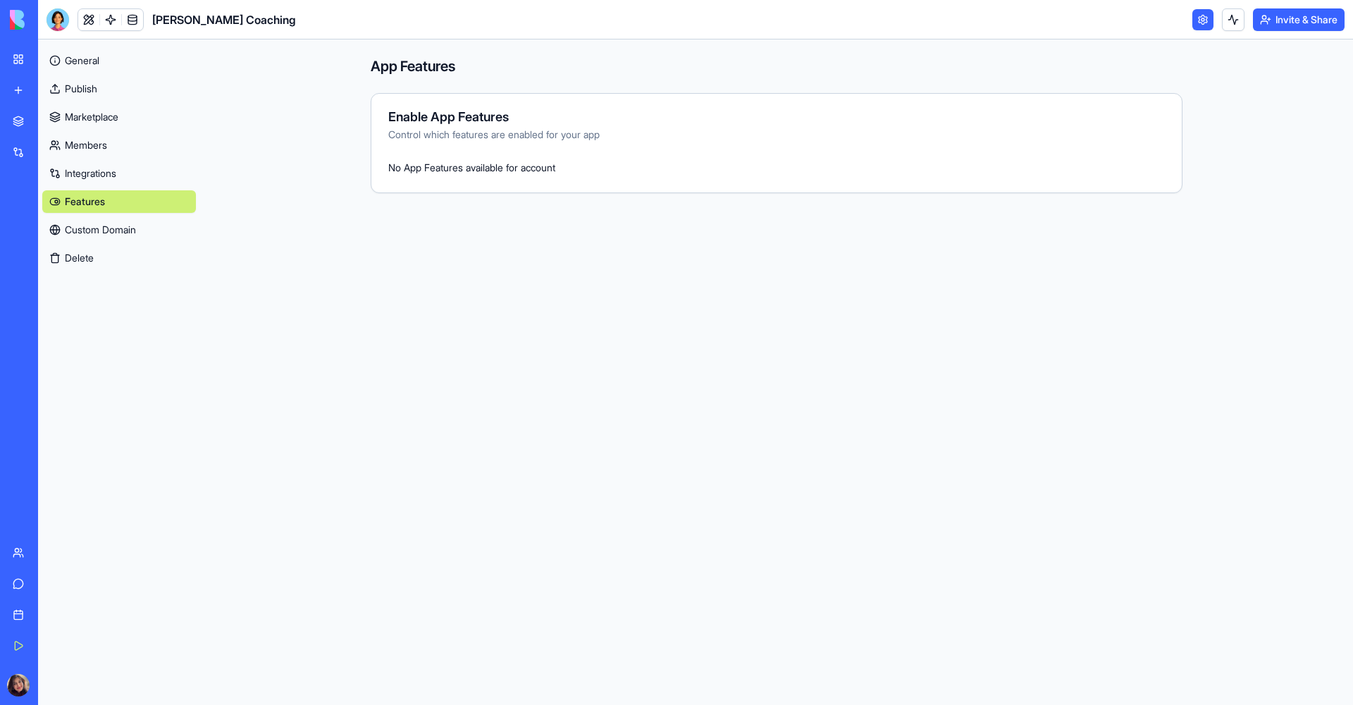
click at [18, 15] on img at bounding box center [53, 20] width 87 height 20
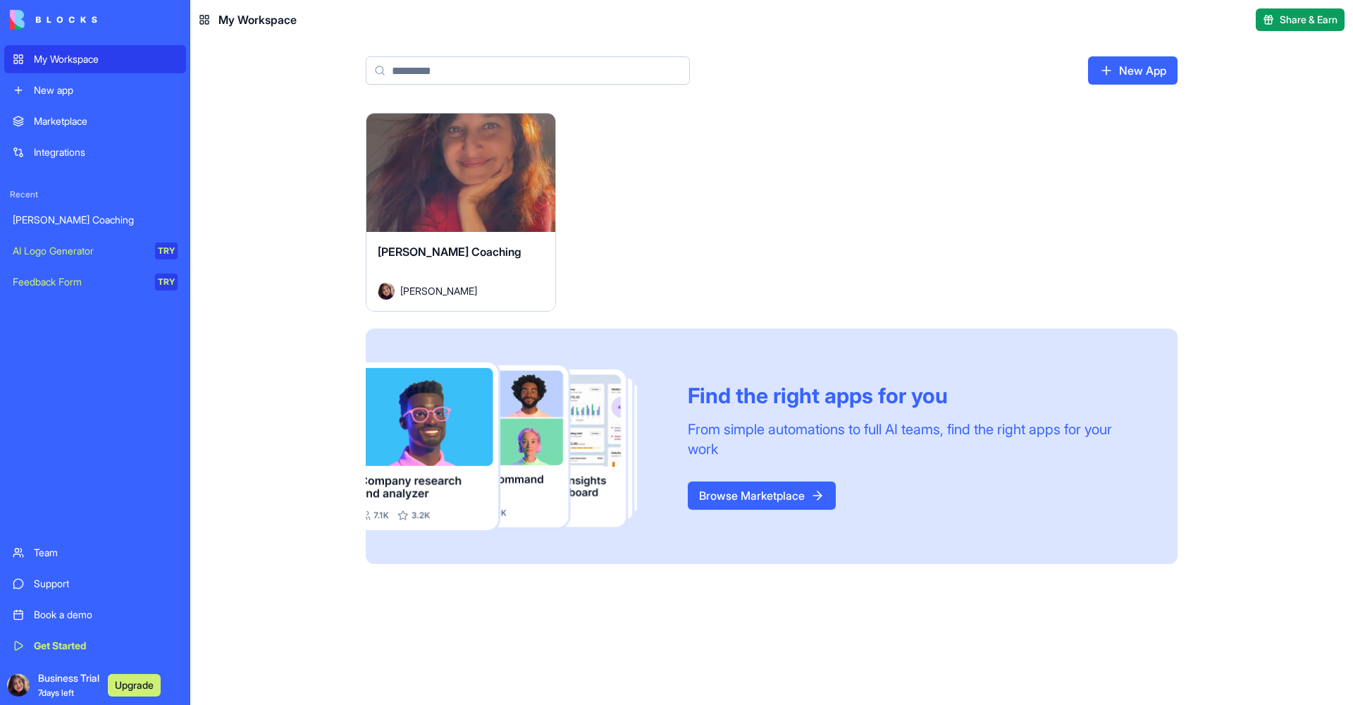
click at [92, 214] on div "[PERSON_NAME] Coaching" at bounding box center [95, 220] width 165 height 14
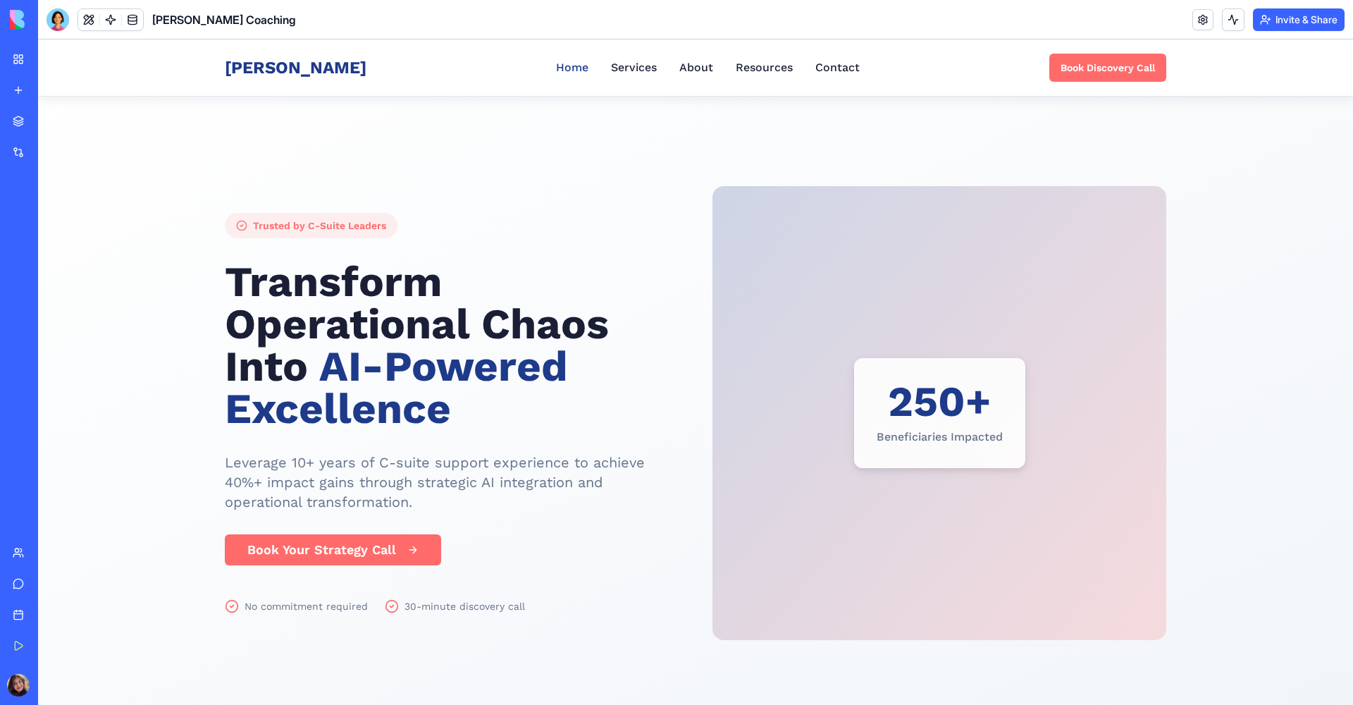
click at [14, 571] on link "Support" at bounding box center [32, 583] width 56 height 28
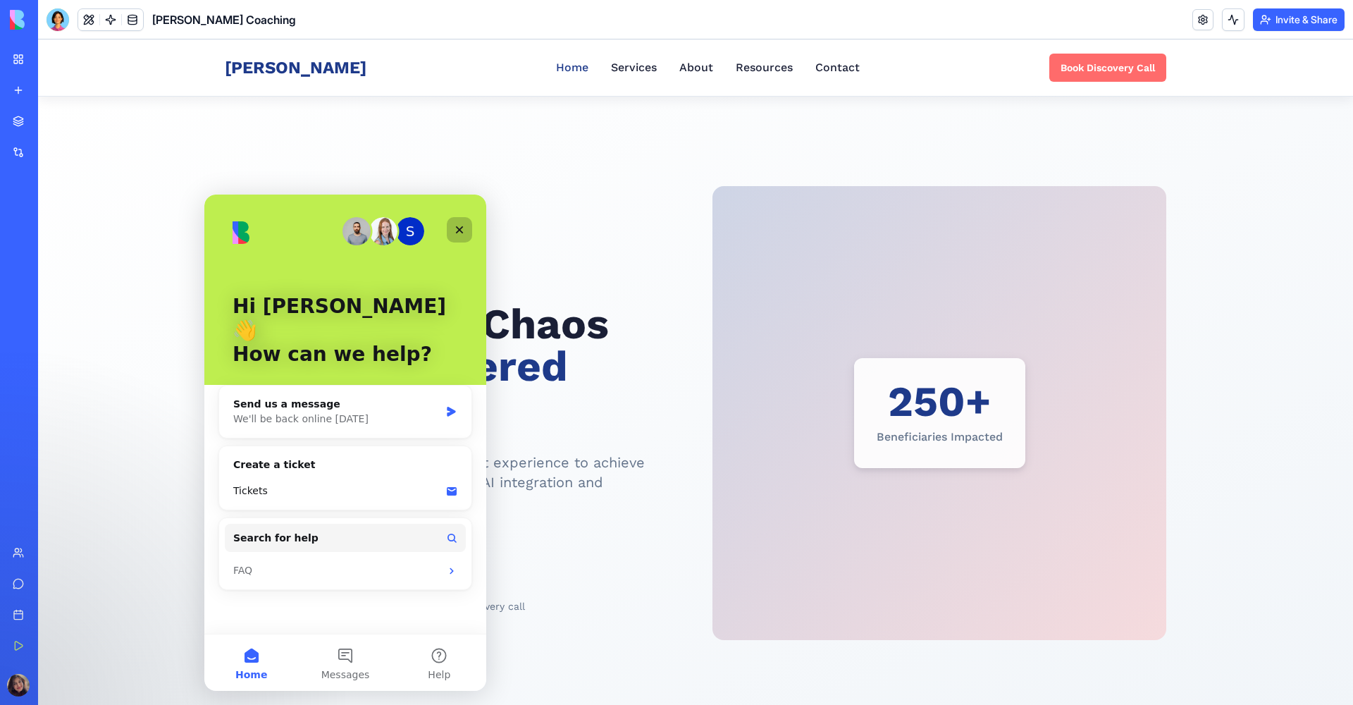
click at [465, 228] on div "Close" at bounding box center [459, 229] width 25 height 25
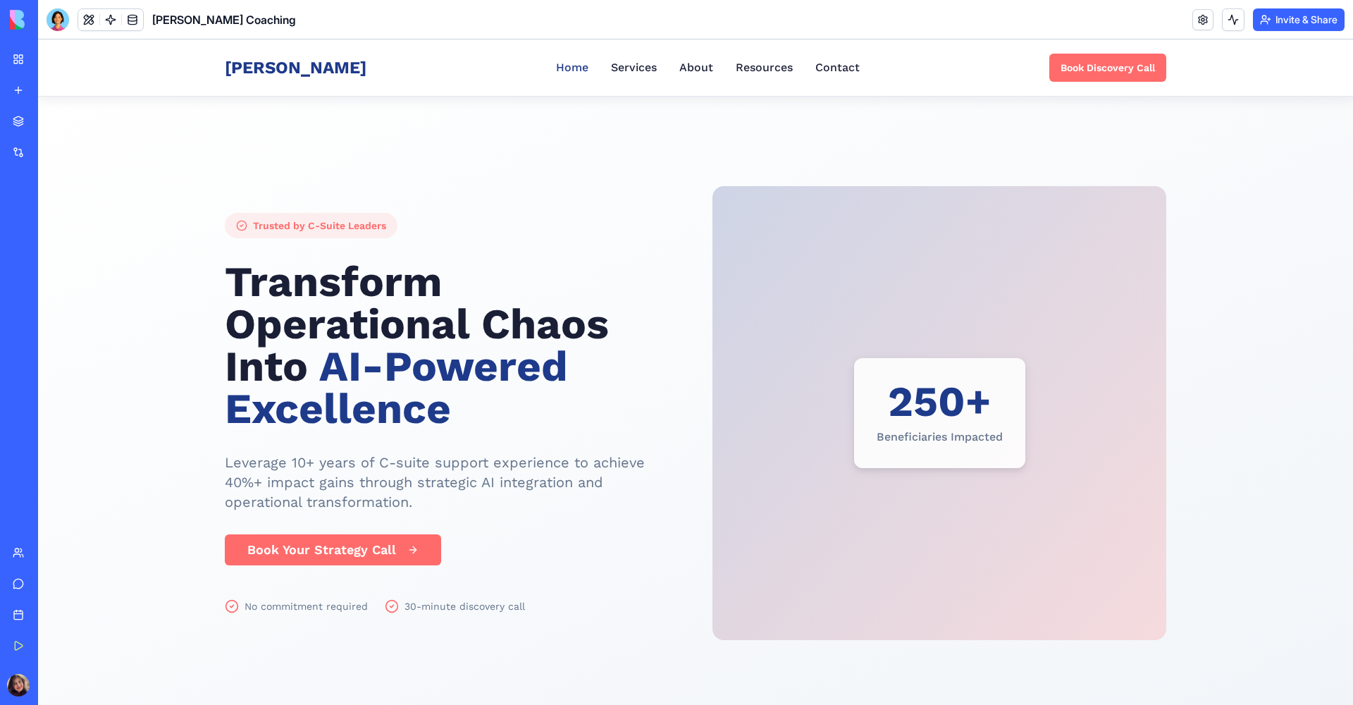
click at [52, 64] on div "My Workspace" at bounding box center [43, 59] width 18 height 14
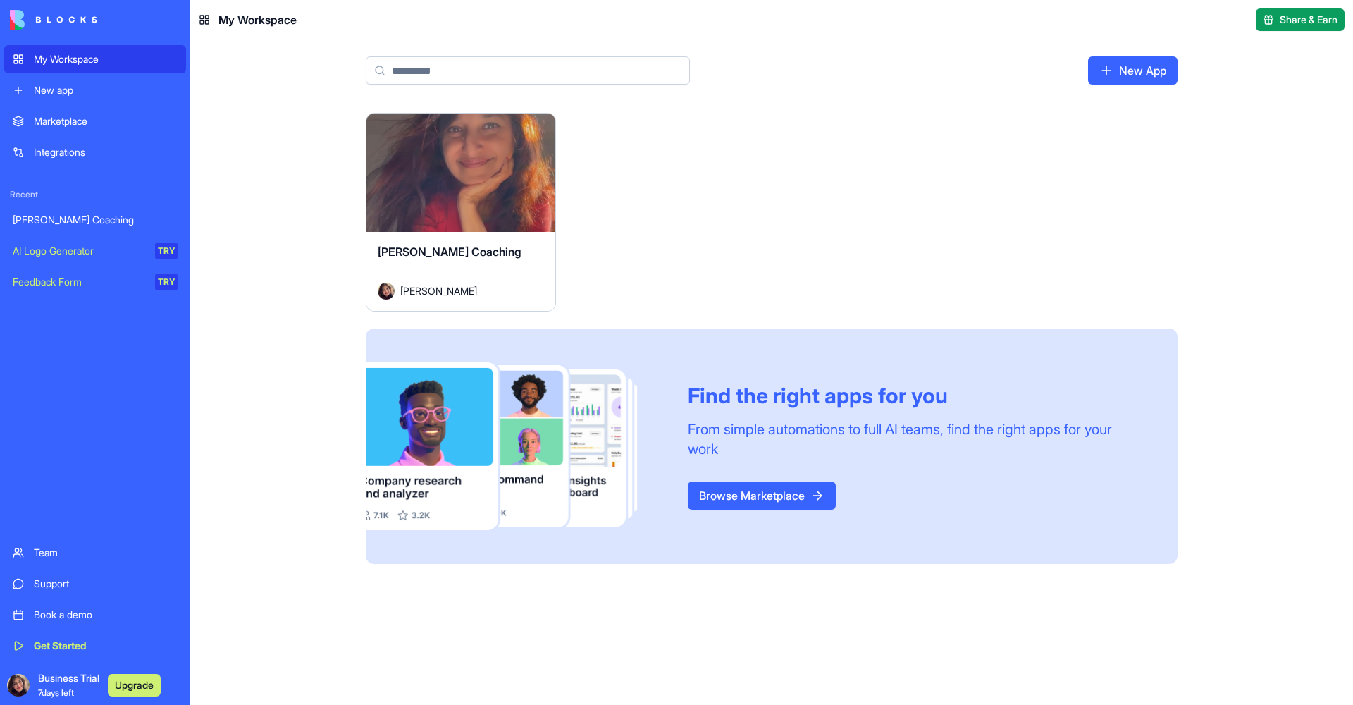
click at [419, 191] on div "Launch" at bounding box center [460, 172] width 189 height 118
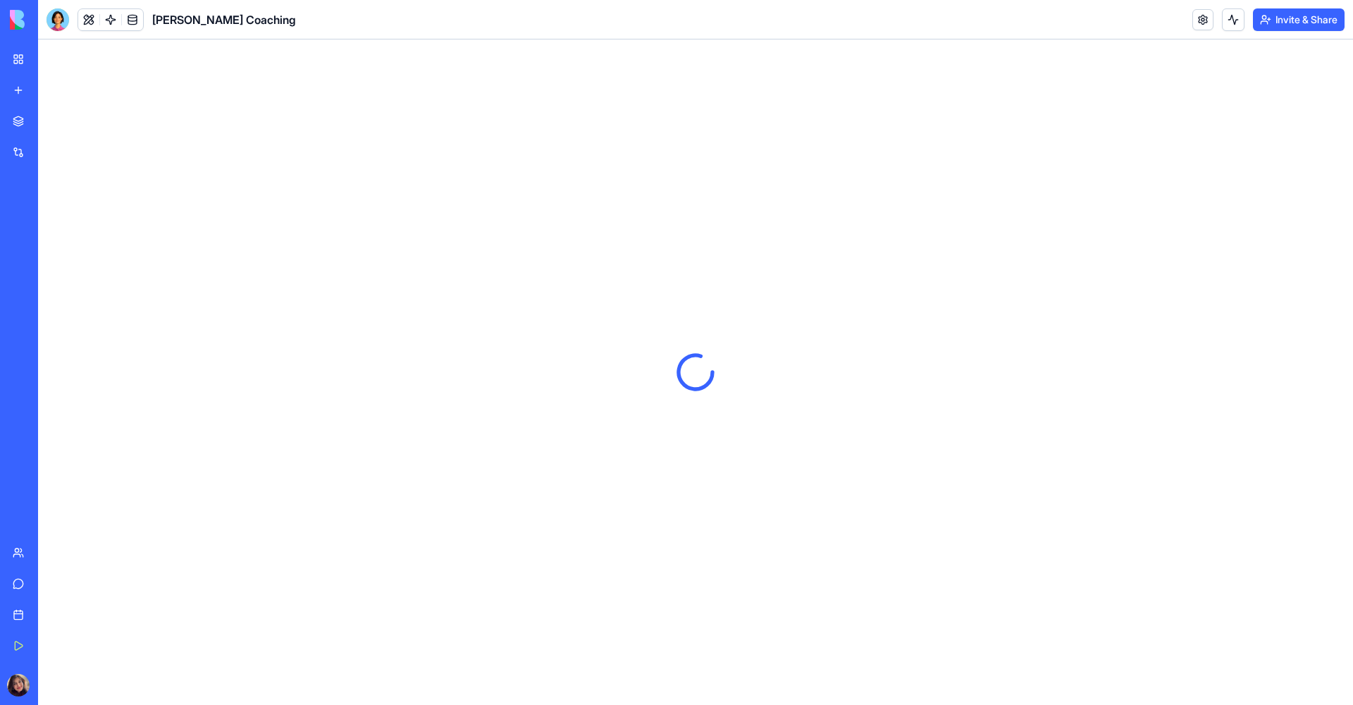
click at [419, 191] on div at bounding box center [695, 371] width 1315 height 665
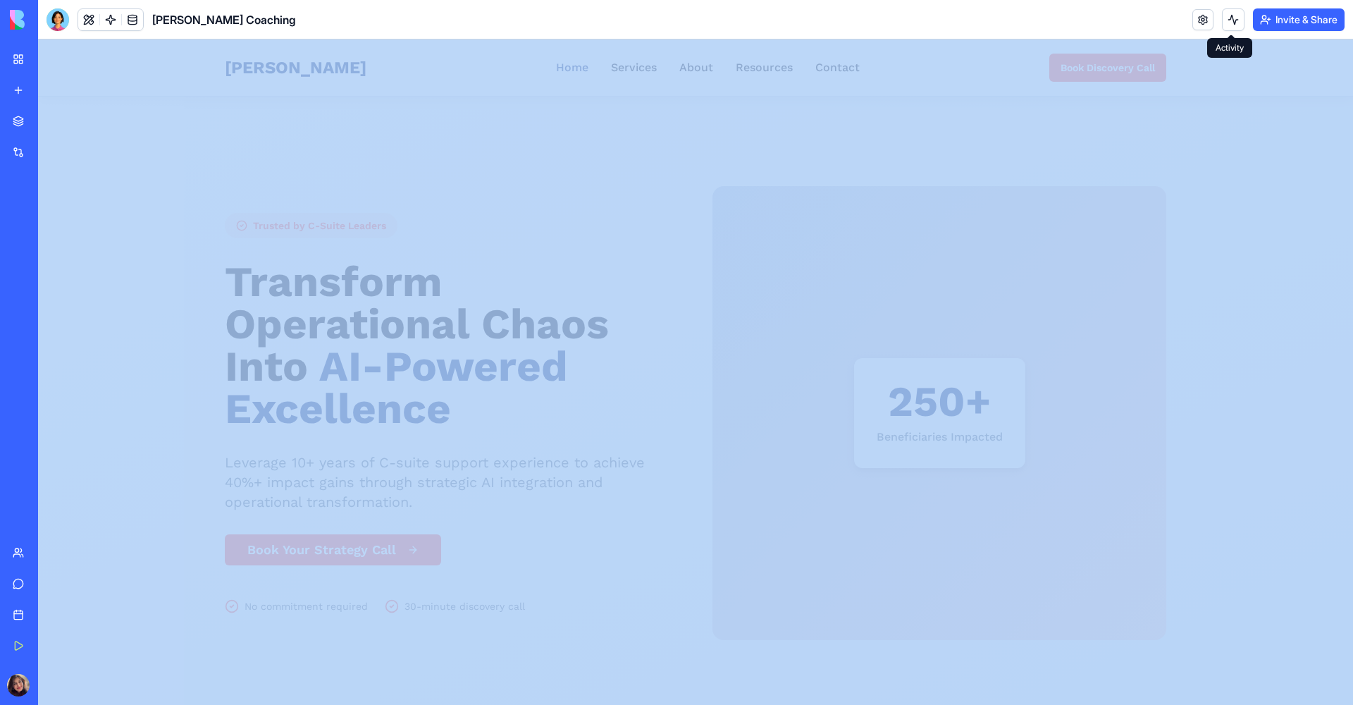
click at [1230, 23] on button at bounding box center [1233, 19] width 23 height 23
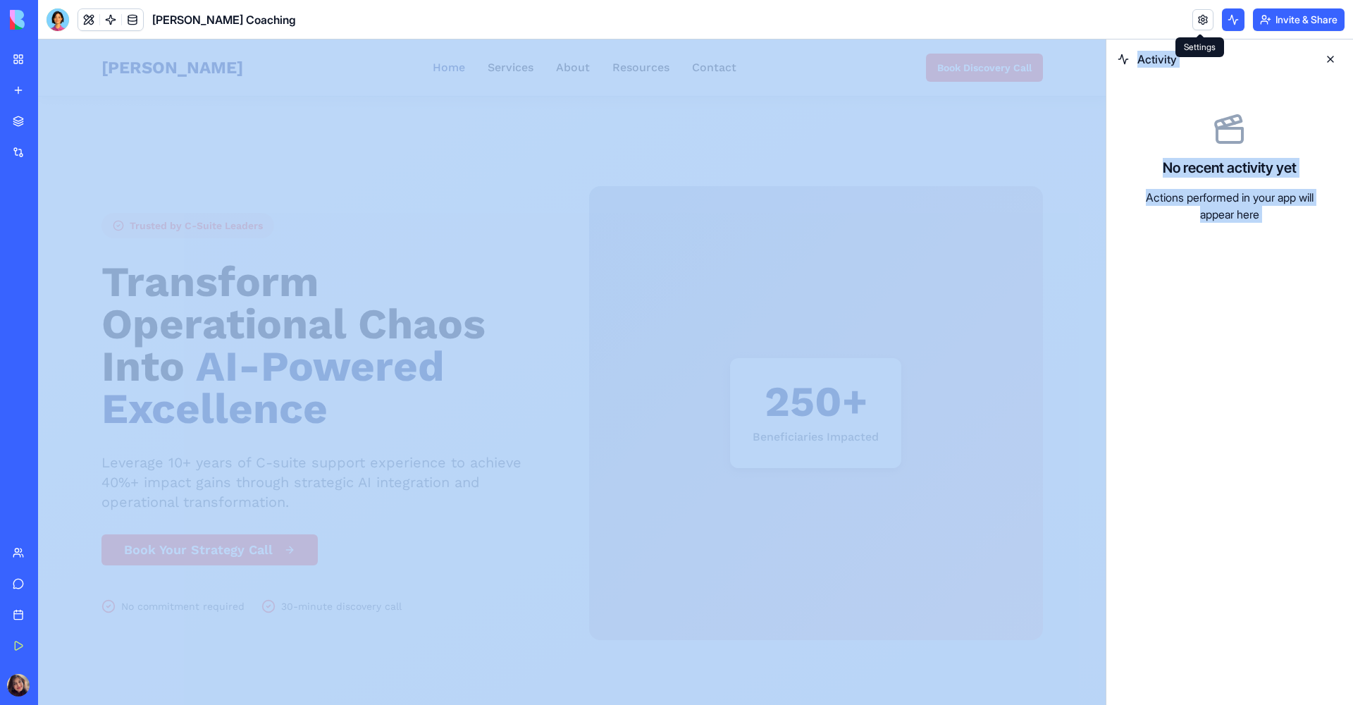
click at [1196, 24] on link at bounding box center [1202, 19] width 21 height 21
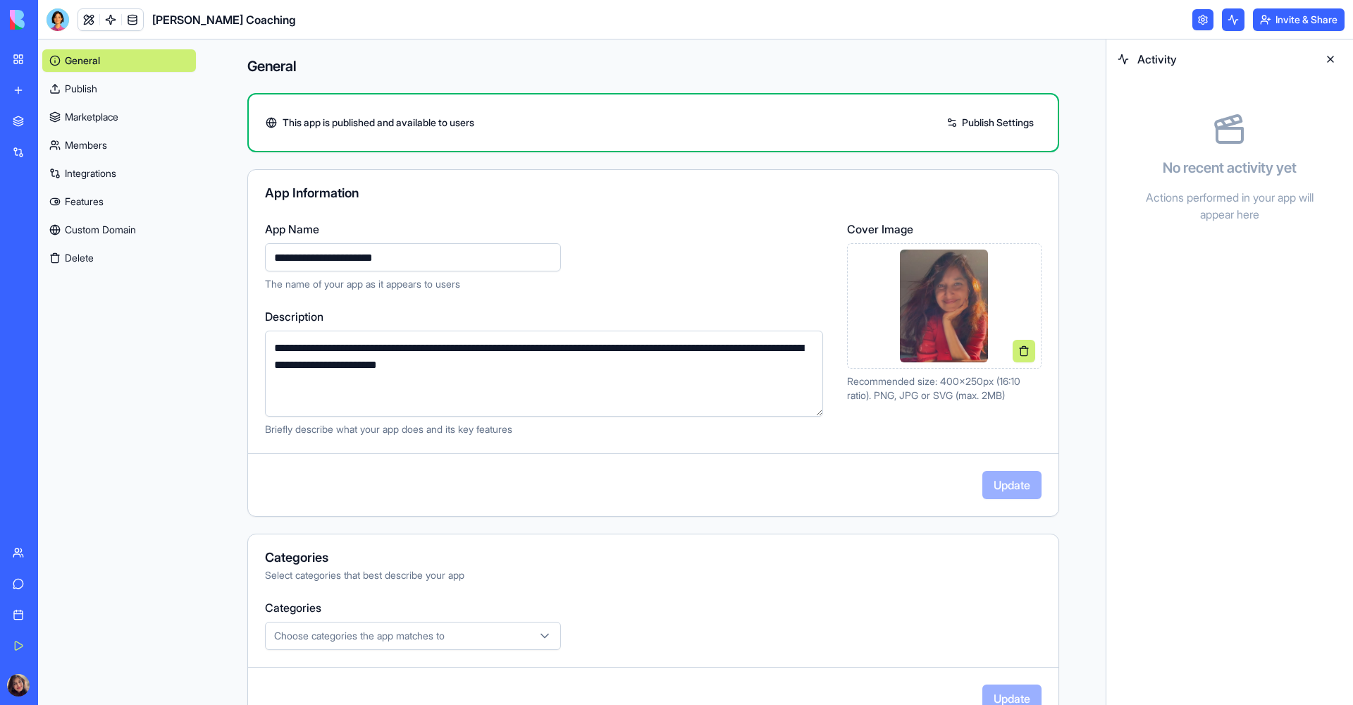
click at [57, 192] on link "Features" at bounding box center [119, 201] width 154 height 23
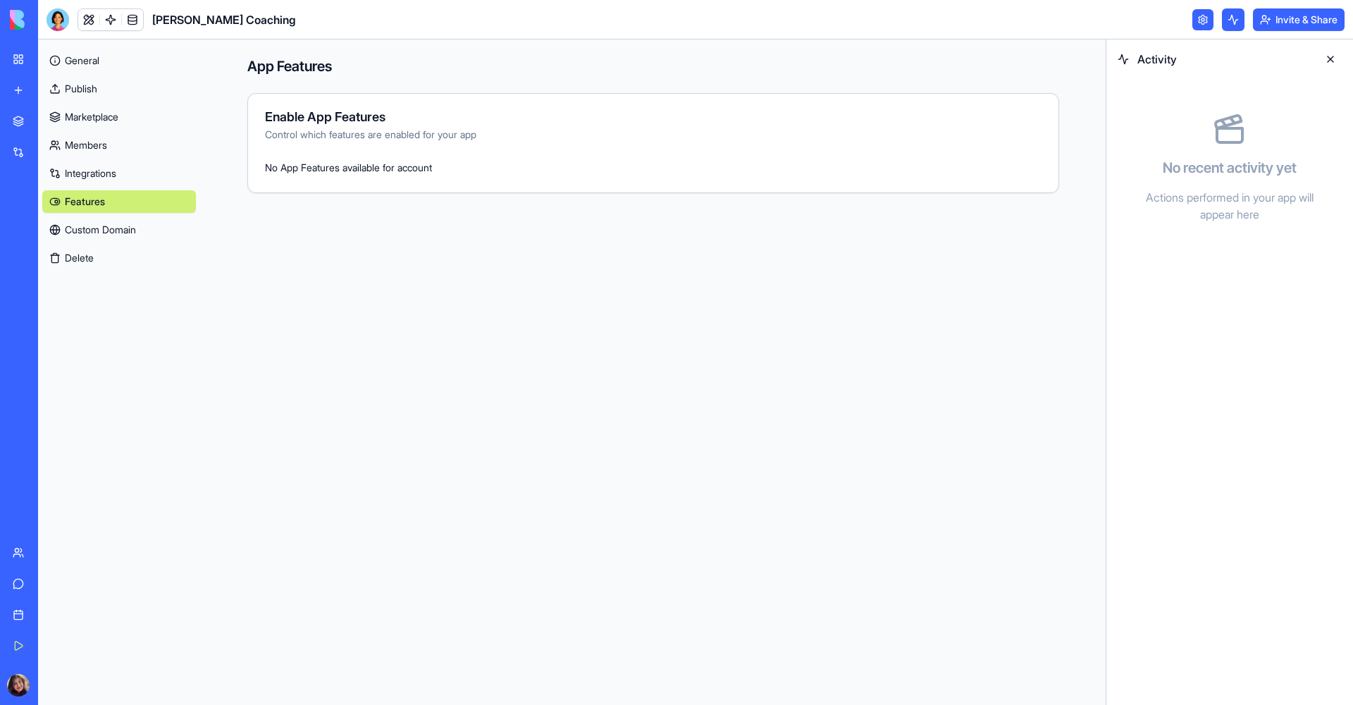
click at [86, 223] on link "Custom Domain" at bounding box center [119, 229] width 154 height 23
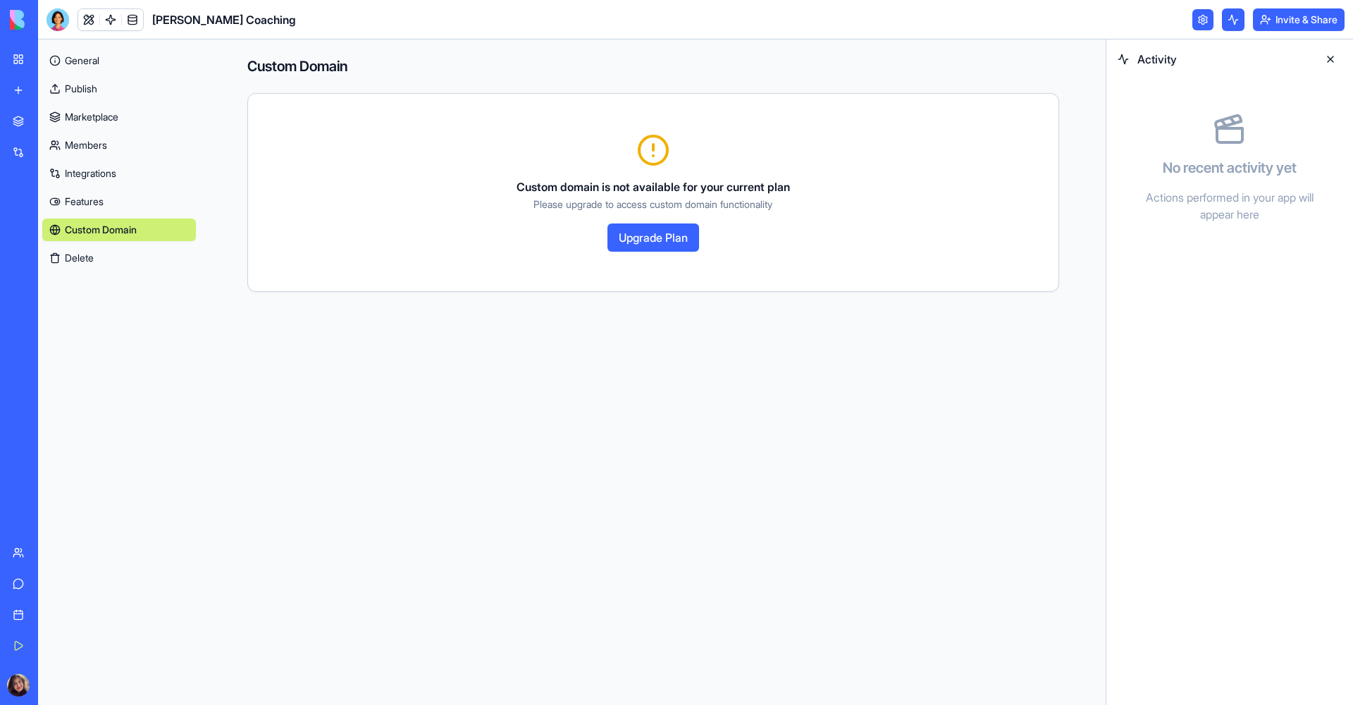
click at [106, 177] on link "Integrations" at bounding box center [119, 173] width 154 height 23
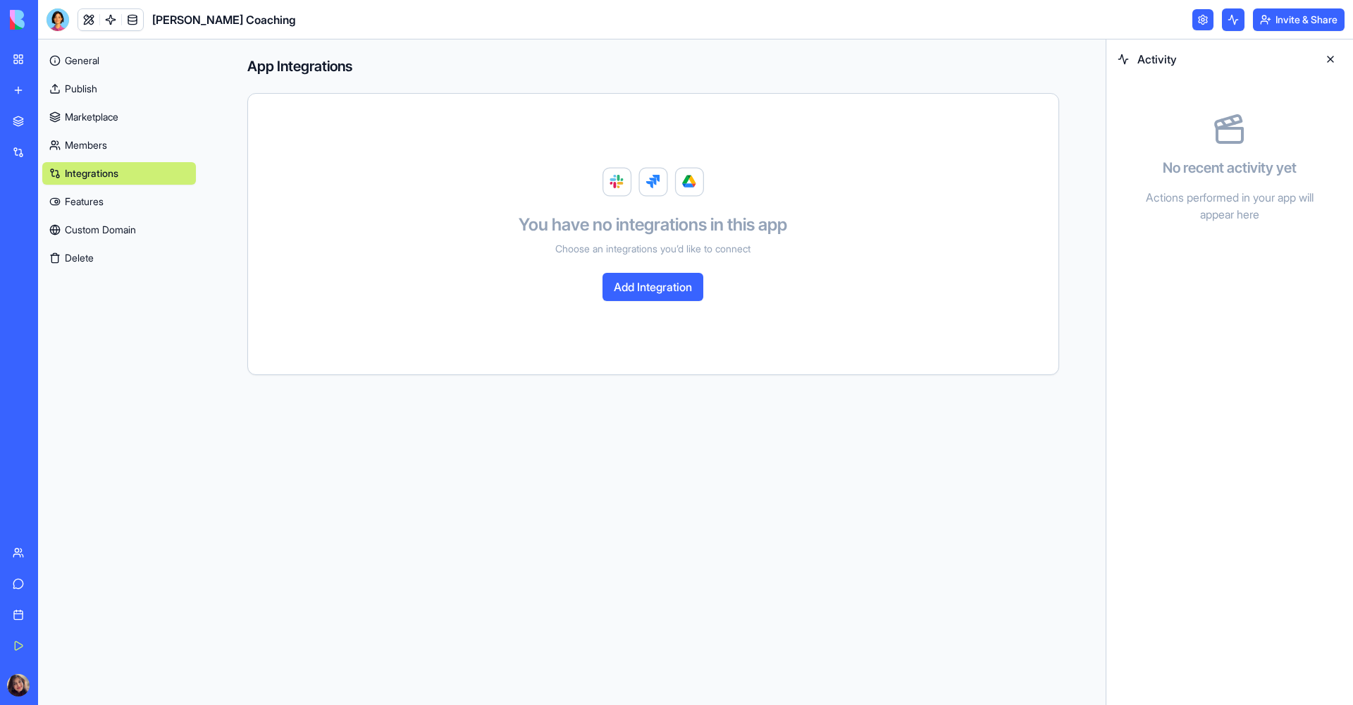
click at [91, 115] on link "Marketplace" at bounding box center [119, 117] width 154 height 23
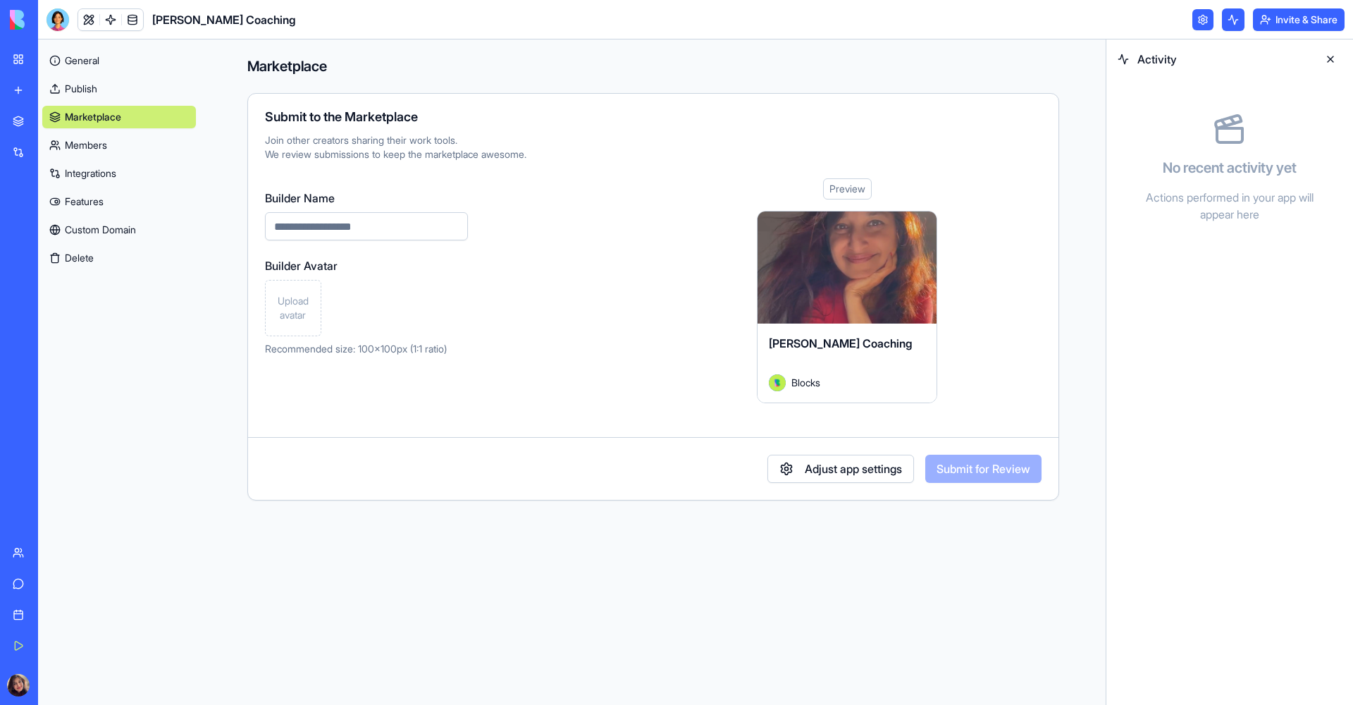
click at [102, 94] on link "Publish" at bounding box center [119, 89] width 154 height 23
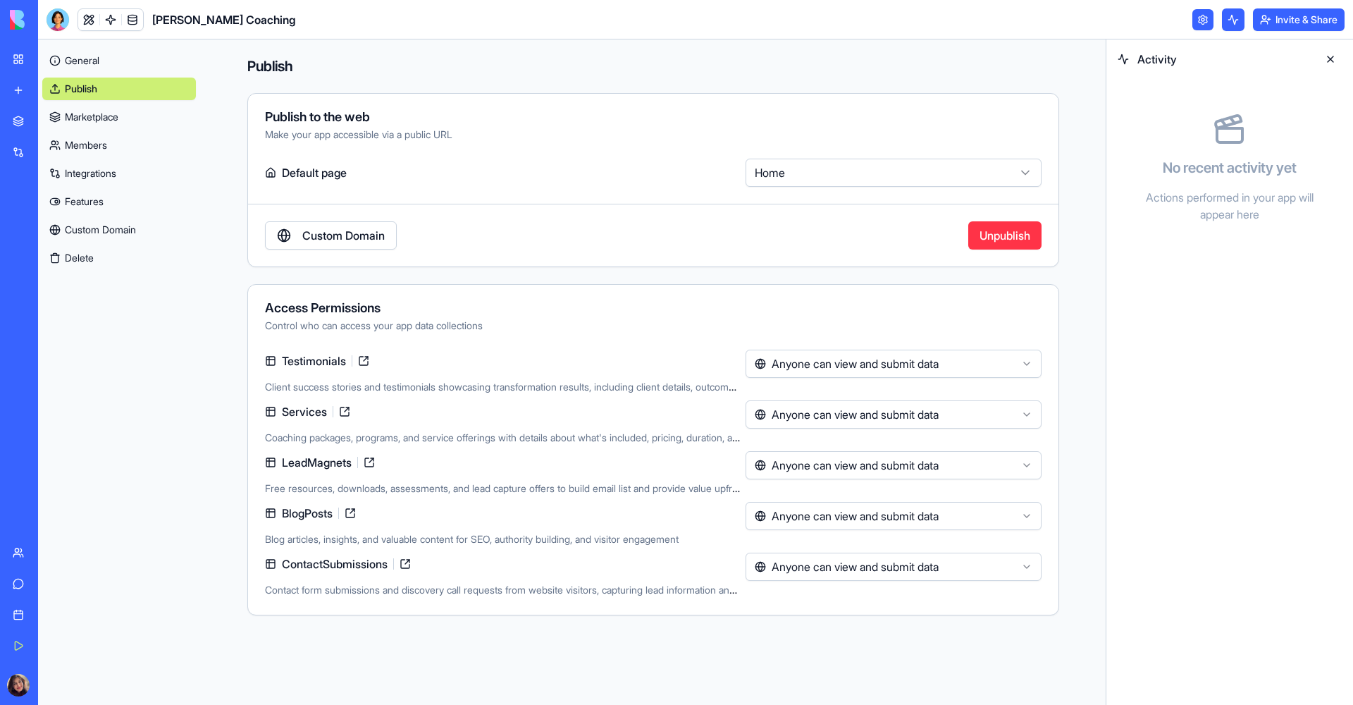
click at [34, 31] on div at bounding box center [19, 19] width 30 height 39
click at [77, 25] on img at bounding box center [53, 20] width 87 height 20
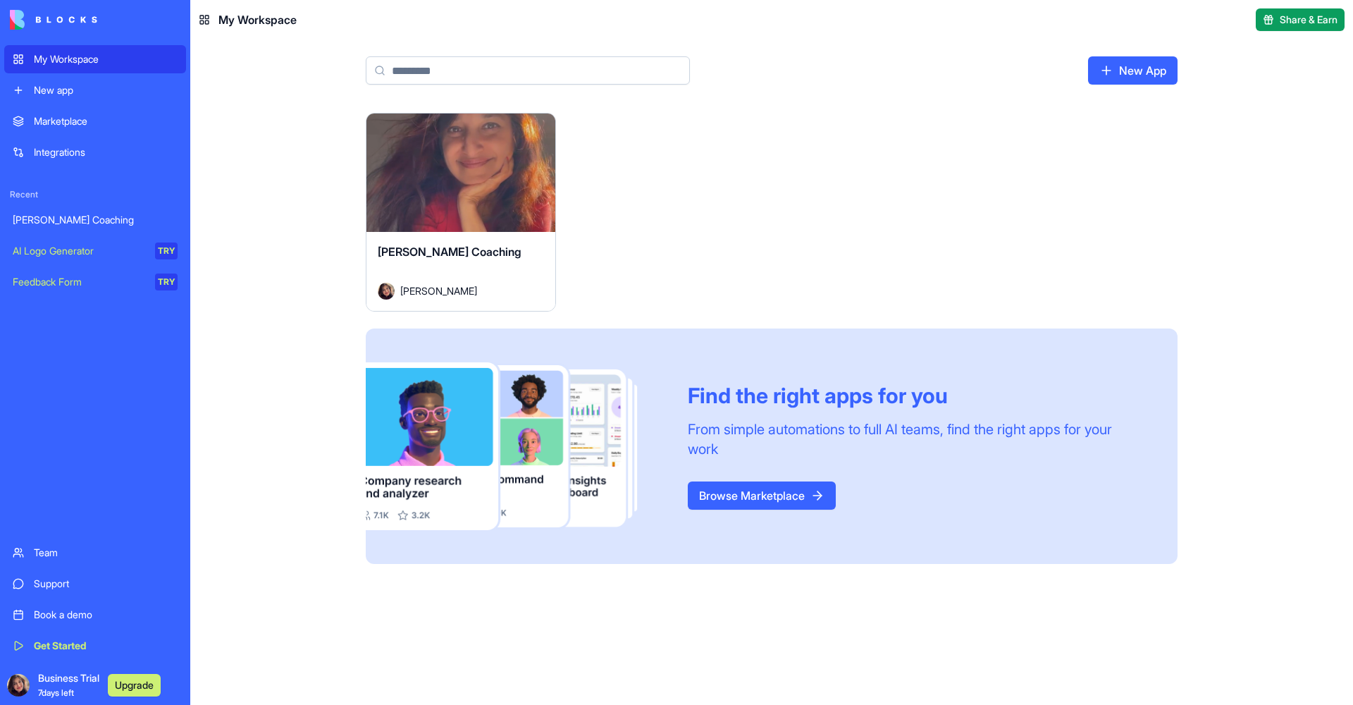
click at [447, 173] on button "Launch" at bounding box center [461, 173] width 106 height 28
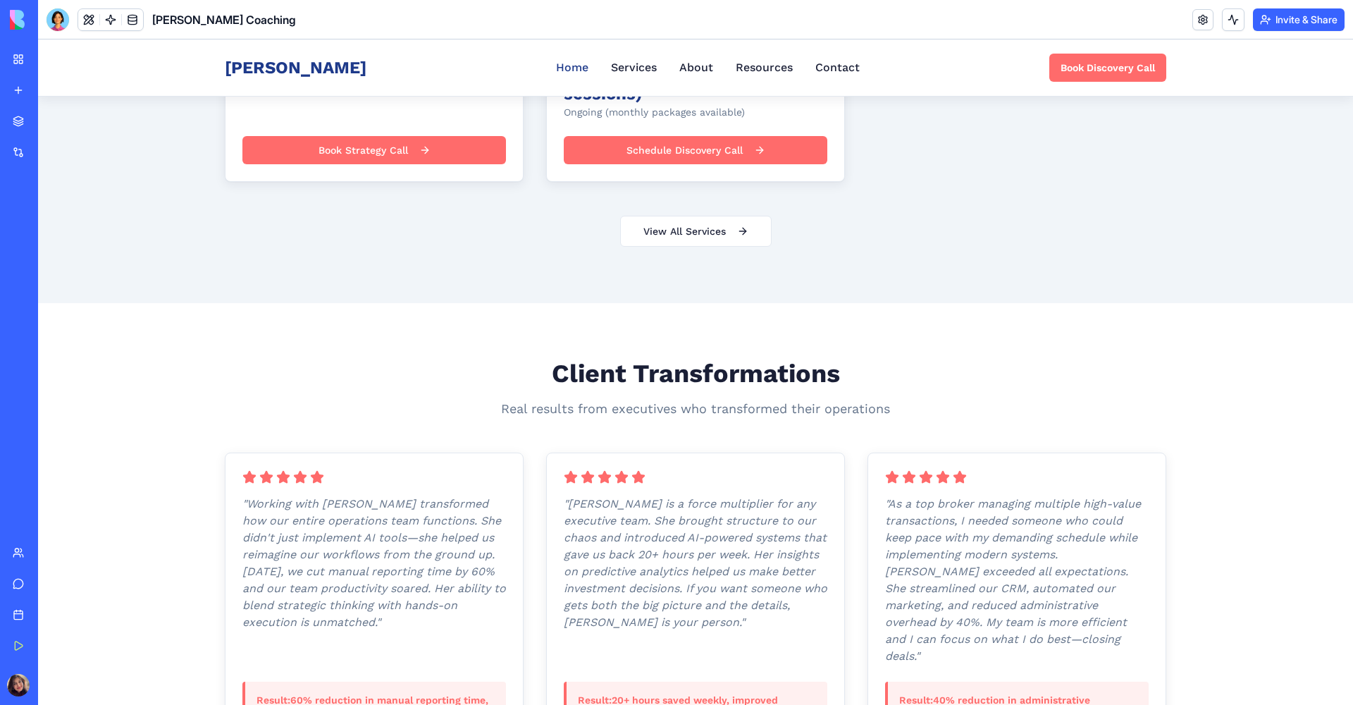
scroll to position [901, 0]
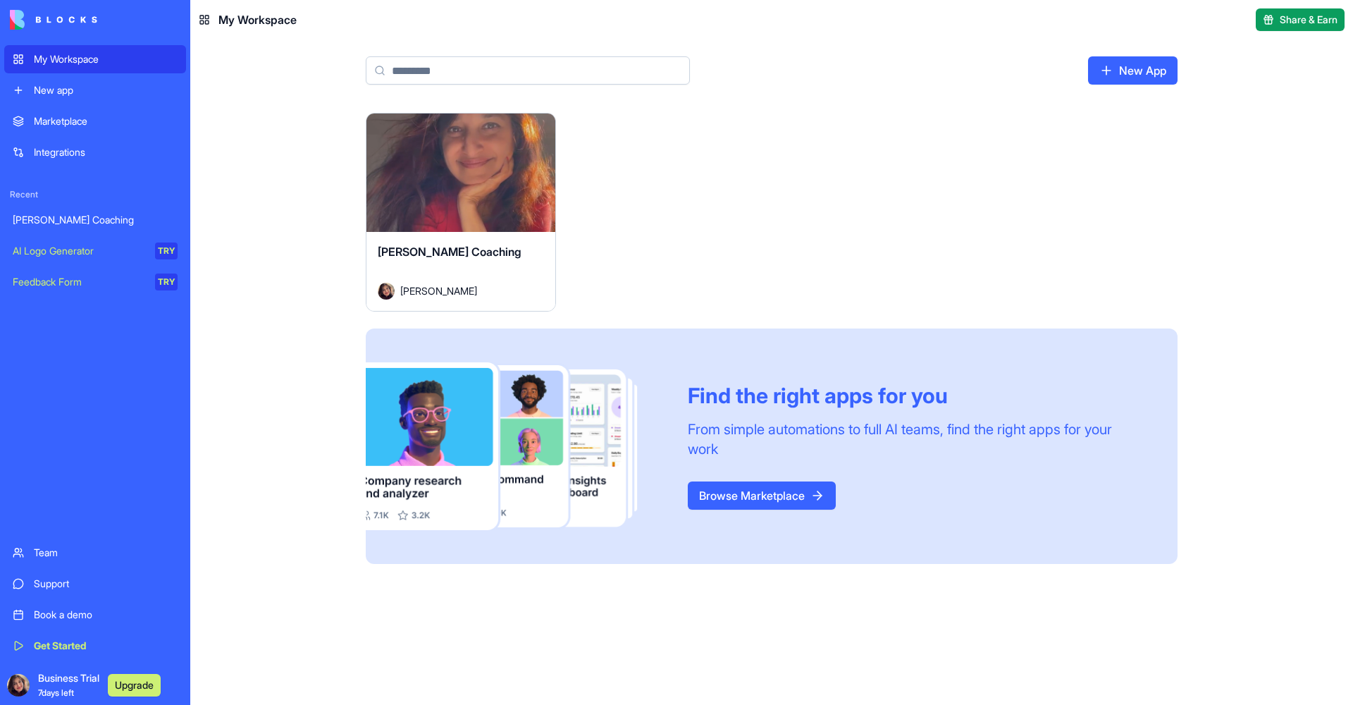
click at [18, 135] on link "Marketplace" at bounding box center [95, 121] width 182 height 28
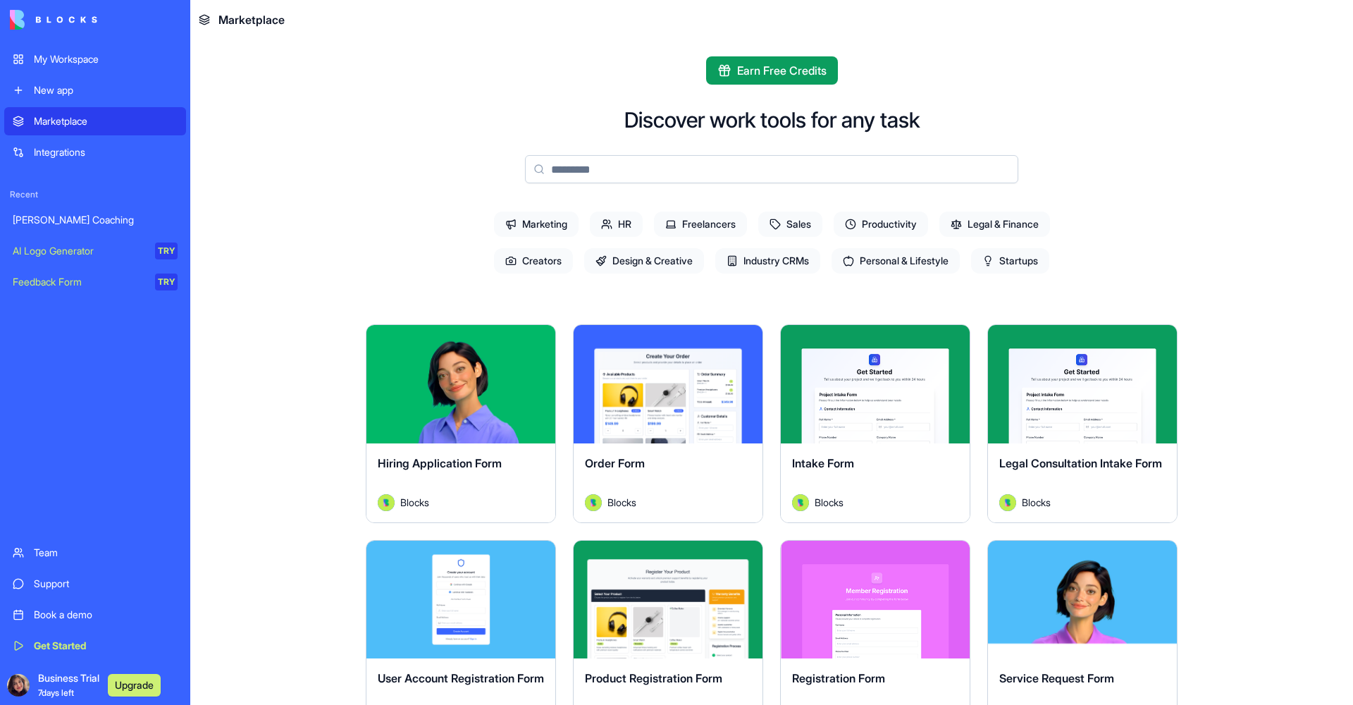
click at [46, 80] on link "New app" at bounding box center [95, 90] width 182 height 28
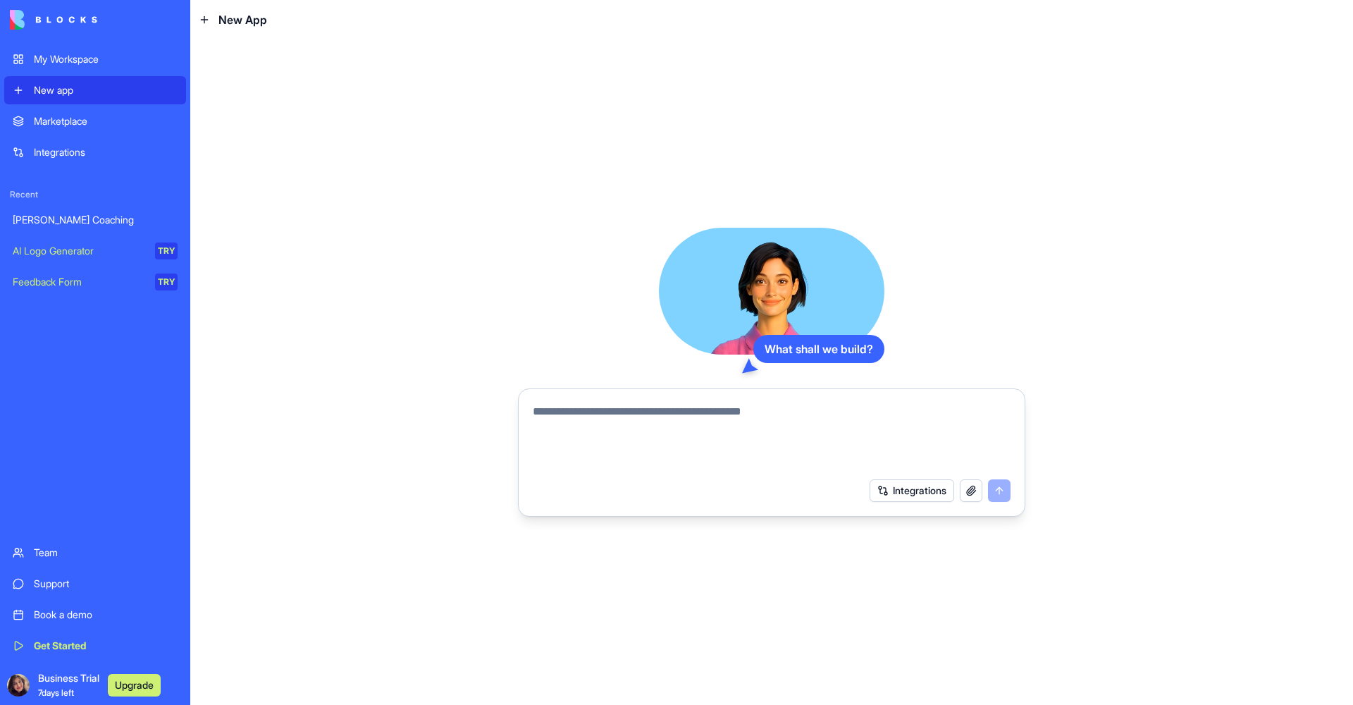
click at [30, 151] on link "Integrations" at bounding box center [95, 152] width 182 height 28
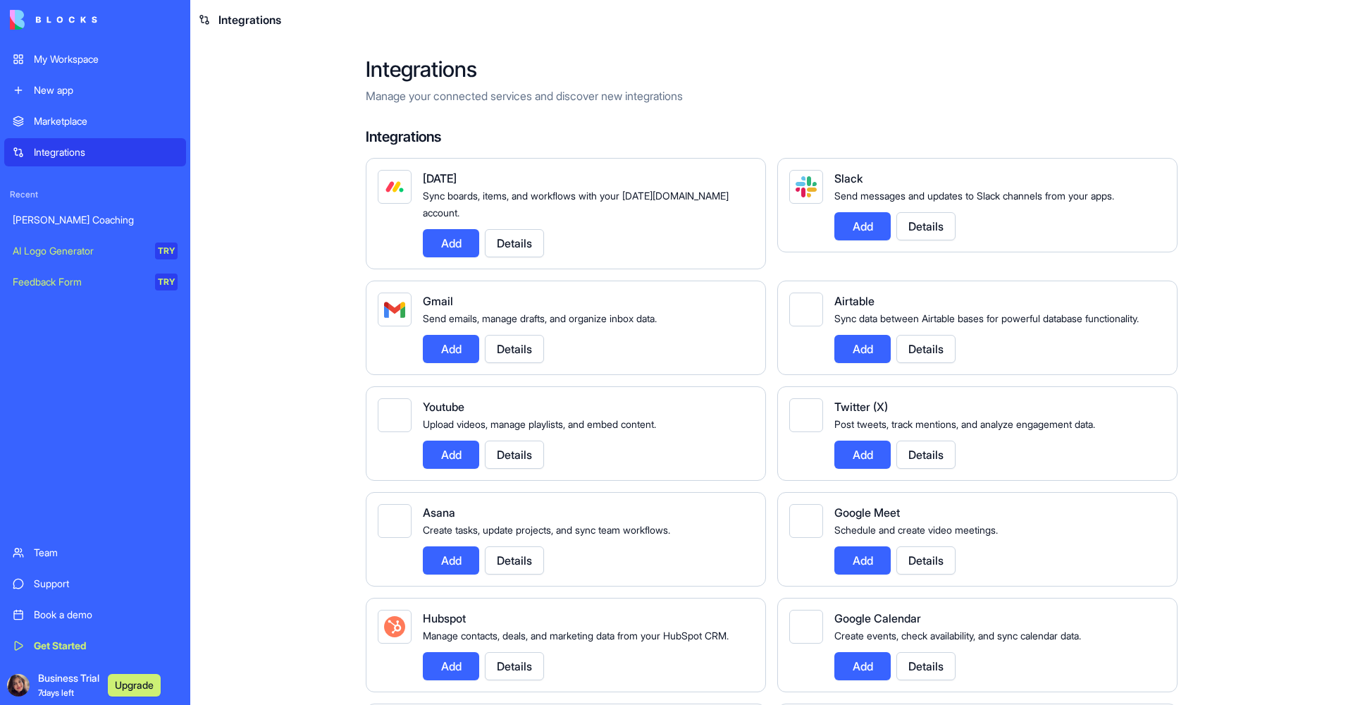
click at [48, 58] on div "My Workspace" at bounding box center [106, 59] width 144 height 14
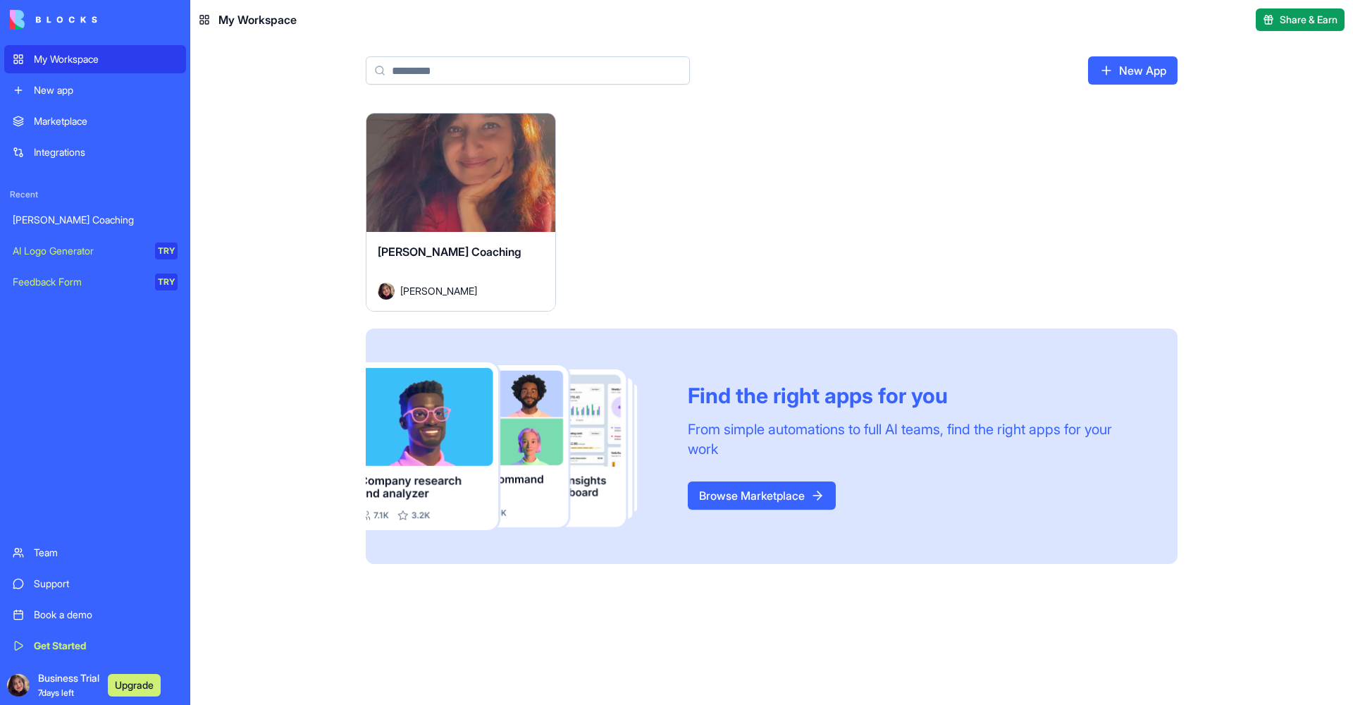
click at [25, 543] on link "Team" at bounding box center [95, 552] width 182 height 28
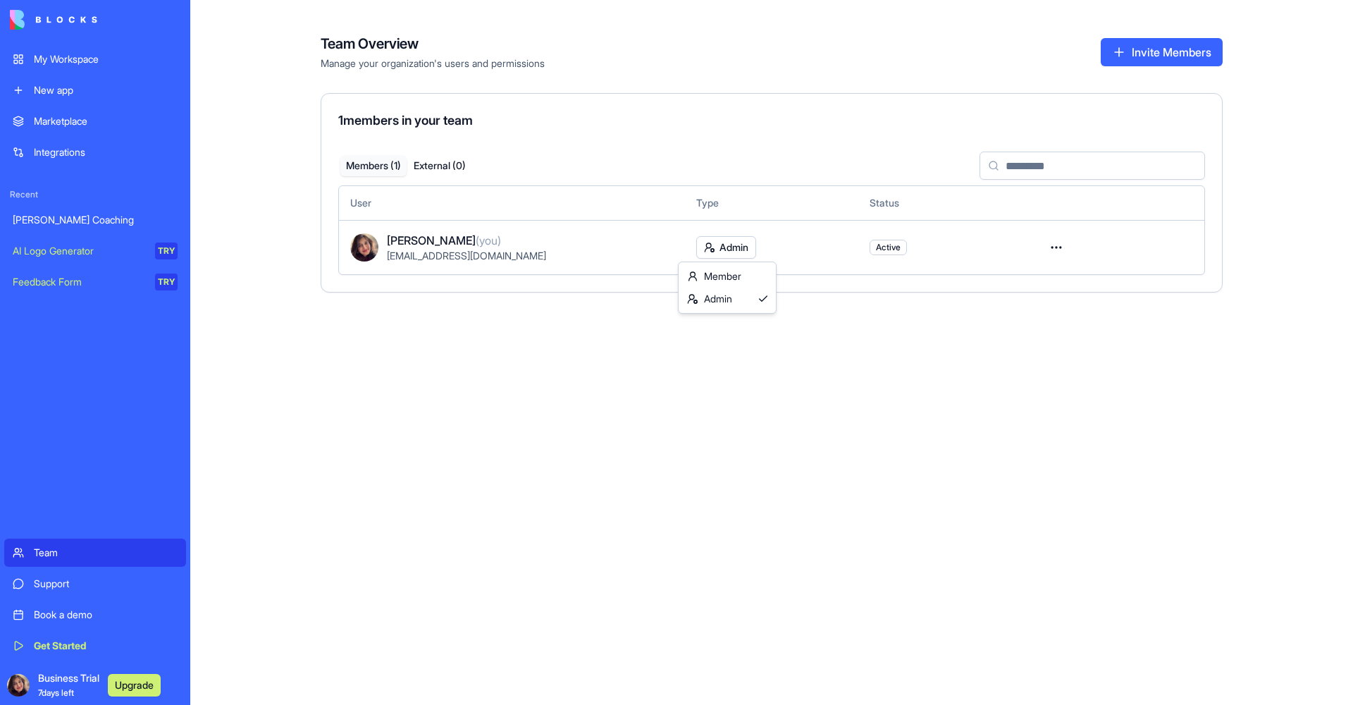
click at [743, 252] on html "My Workspace New app Marketplace Integrations Recent Priti Saldanha Coaching AI…" at bounding box center [676, 352] width 1353 height 705
click at [730, 272] on div "Member" at bounding box center [727, 276] width 92 height 23
click at [1056, 248] on html "My Workspace New app Marketplace Integrations Recent [PERSON_NAME] Coaching AI …" at bounding box center [676, 352] width 1353 height 705
click at [419, 235] on html "My Workspace New app Marketplace Integrations Recent [PERSON_NAME] Coaching AI …" at bounding box center [676, 352] width 1353 height 705
click at [416, 240] on span "[PERSON_NAME] (you)" at bounding box center [444, 240] width 114 height 17
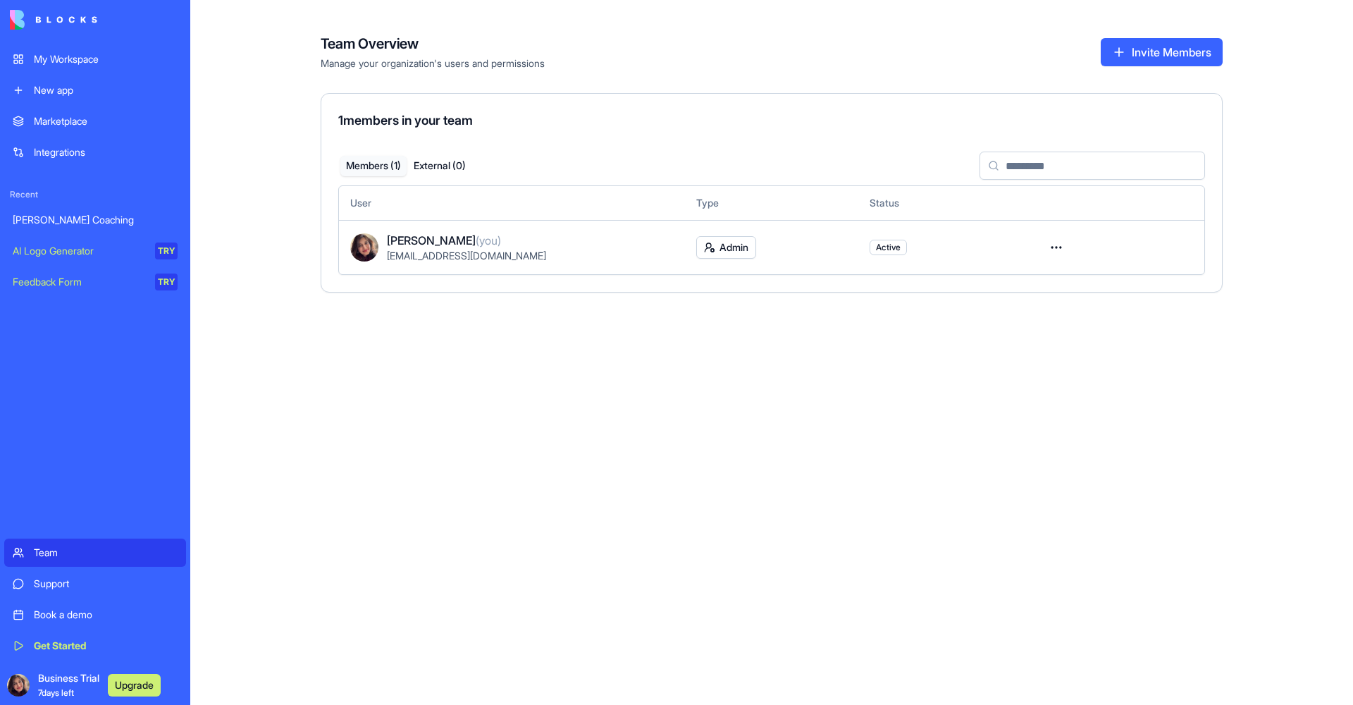
click at [422, 164] on button "External ( 0 )" at bounding box center [440, 166] width 66 height 20
click at [68, 576] on link "Support" at bounding box center [95, 583] width 182 height 28
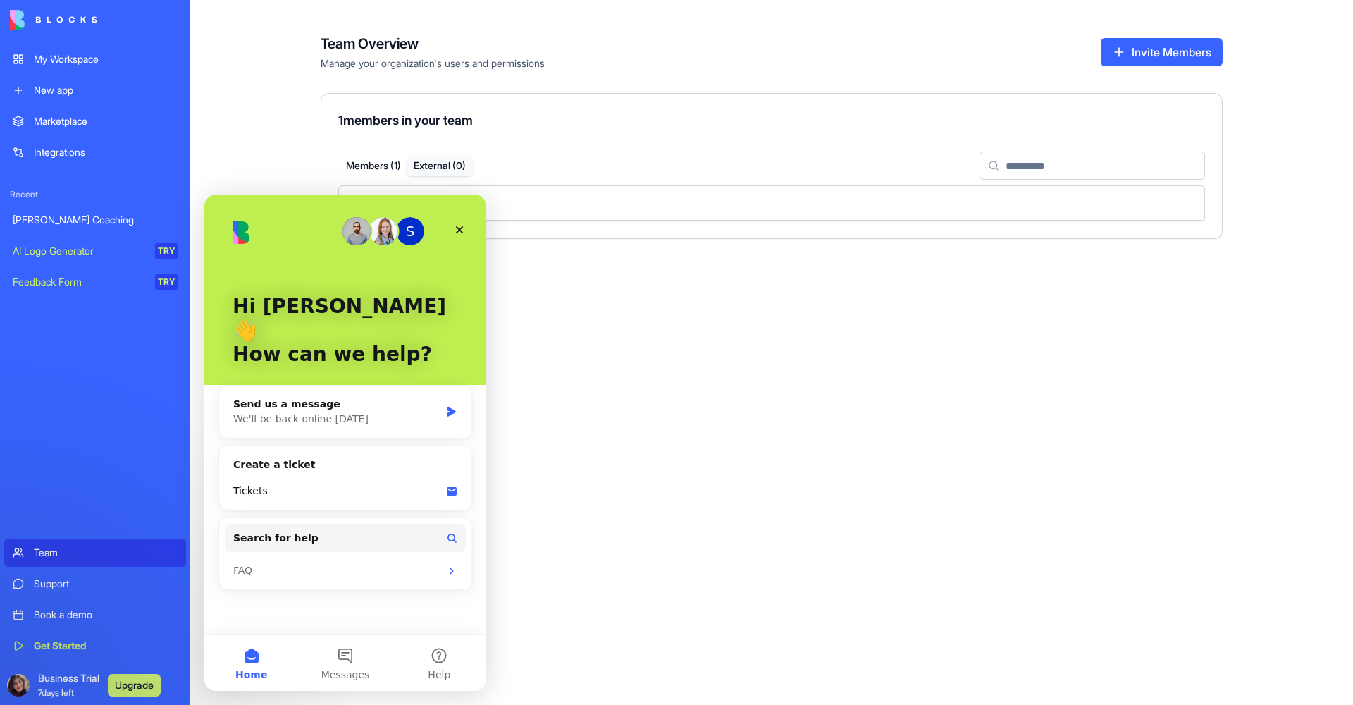
click at [66, 54] on div "My Workspace" at bounding box center [106, 59] width 144 height 14
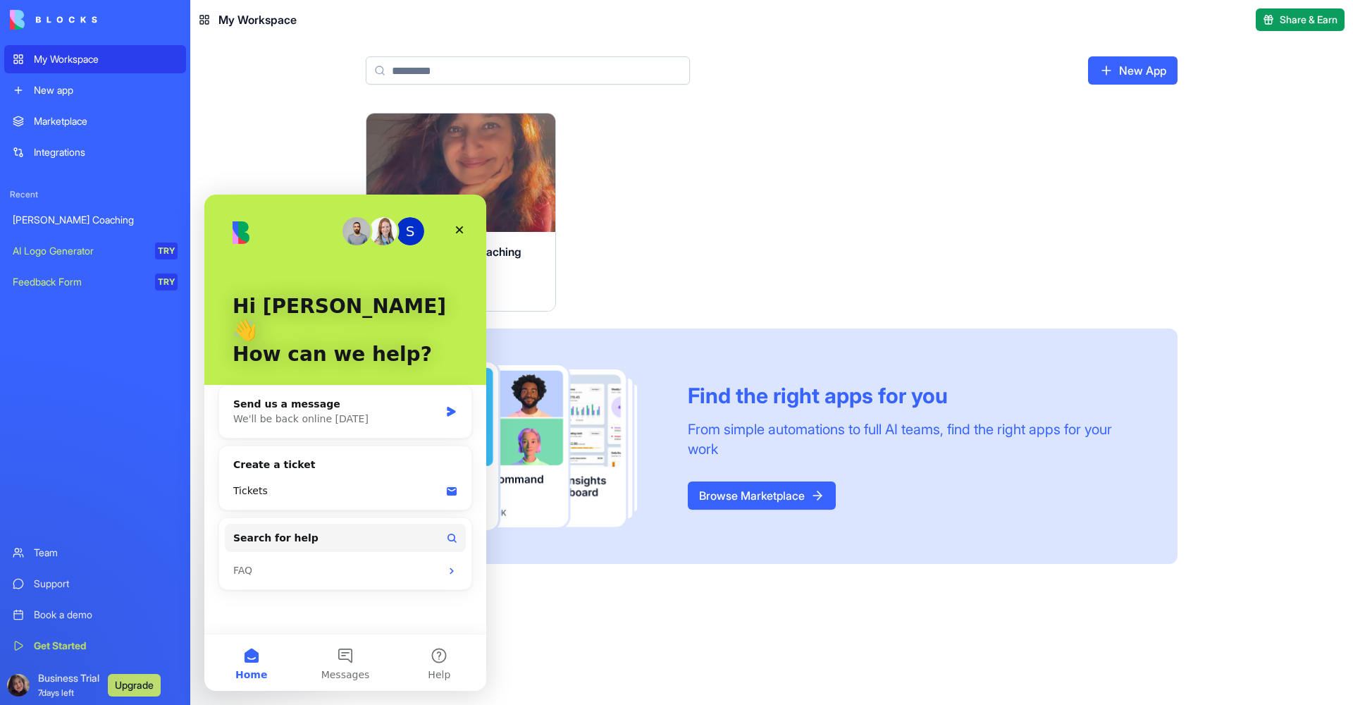
drag, startPoint x: 525, startPoint y: 261, endPoint x: 518, endPoint y: 249, distance: 13.3
click at [523, 256] on div "[PERSON_NAME] Coaching" at bounding box center [461, 262] width 166 height 39
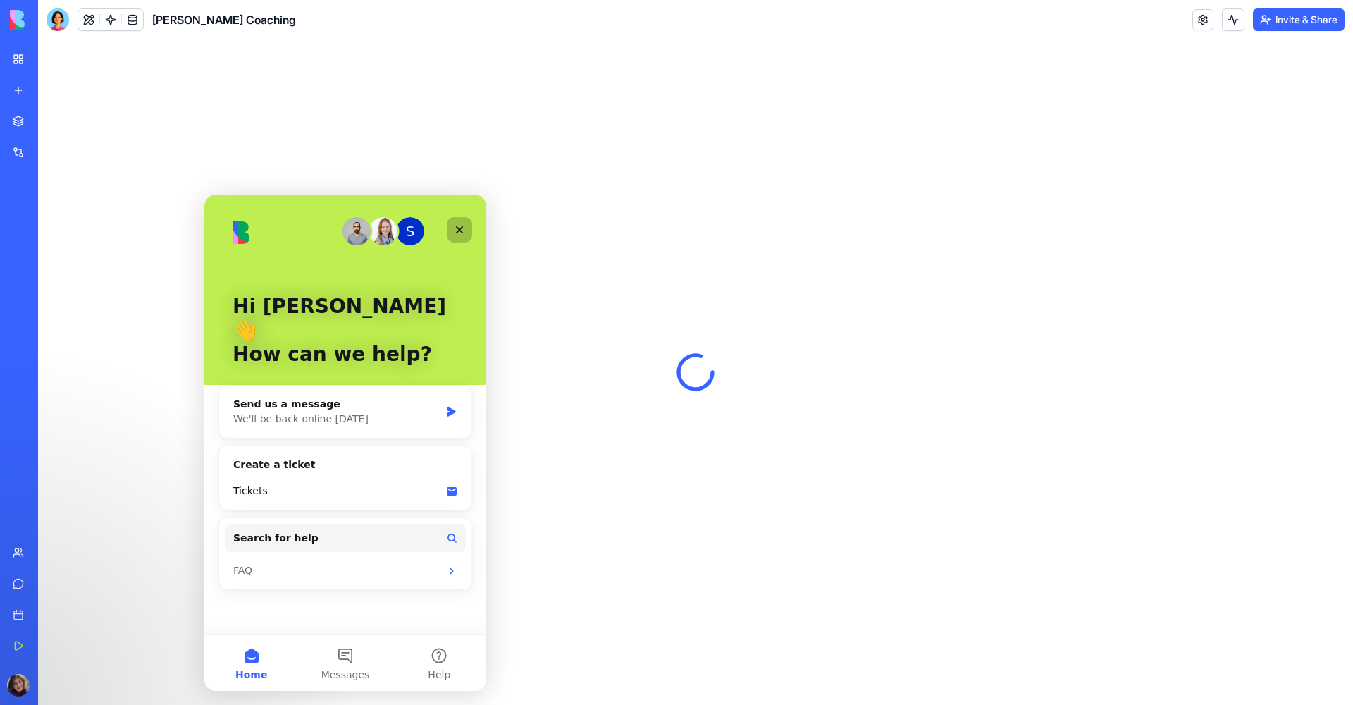
click at [455, 235] on icon "Close" at bounding box center [459, 229] width 11 height 11
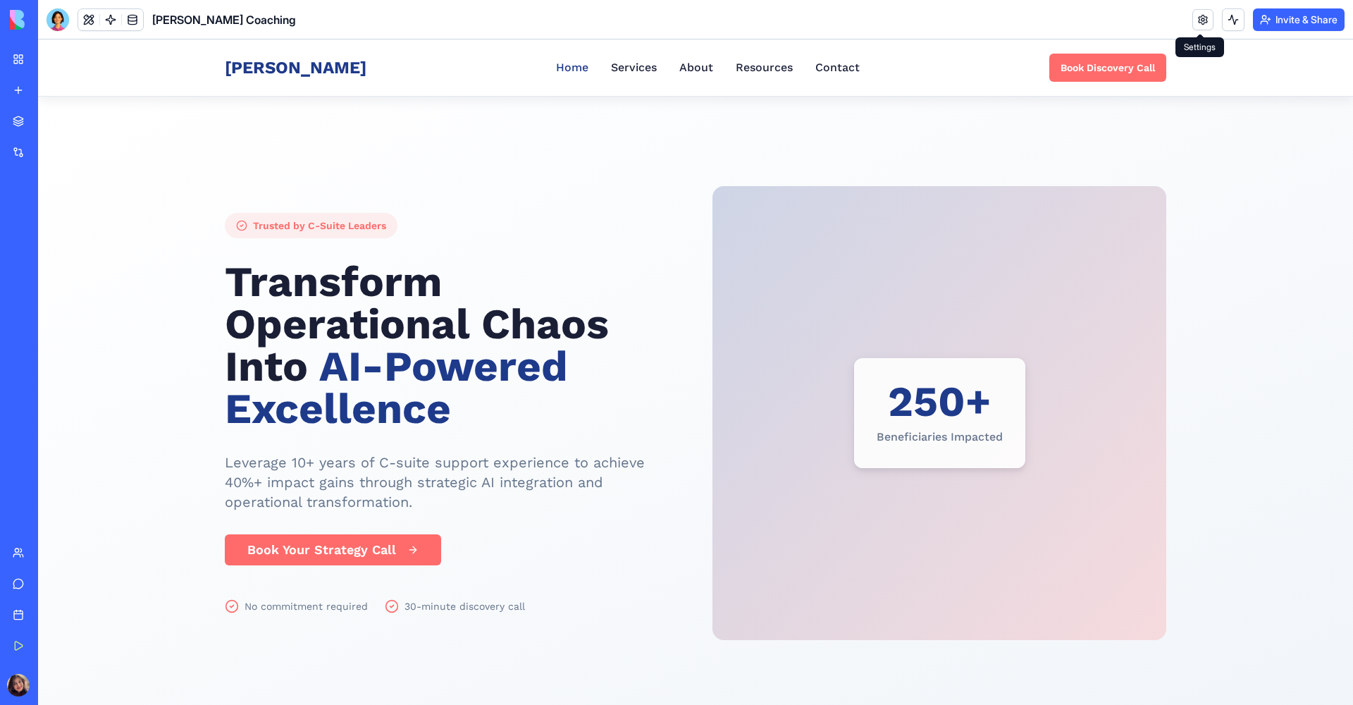
click at [1200, 23] on link at bounding box center [1202, 19] width 21 height 21
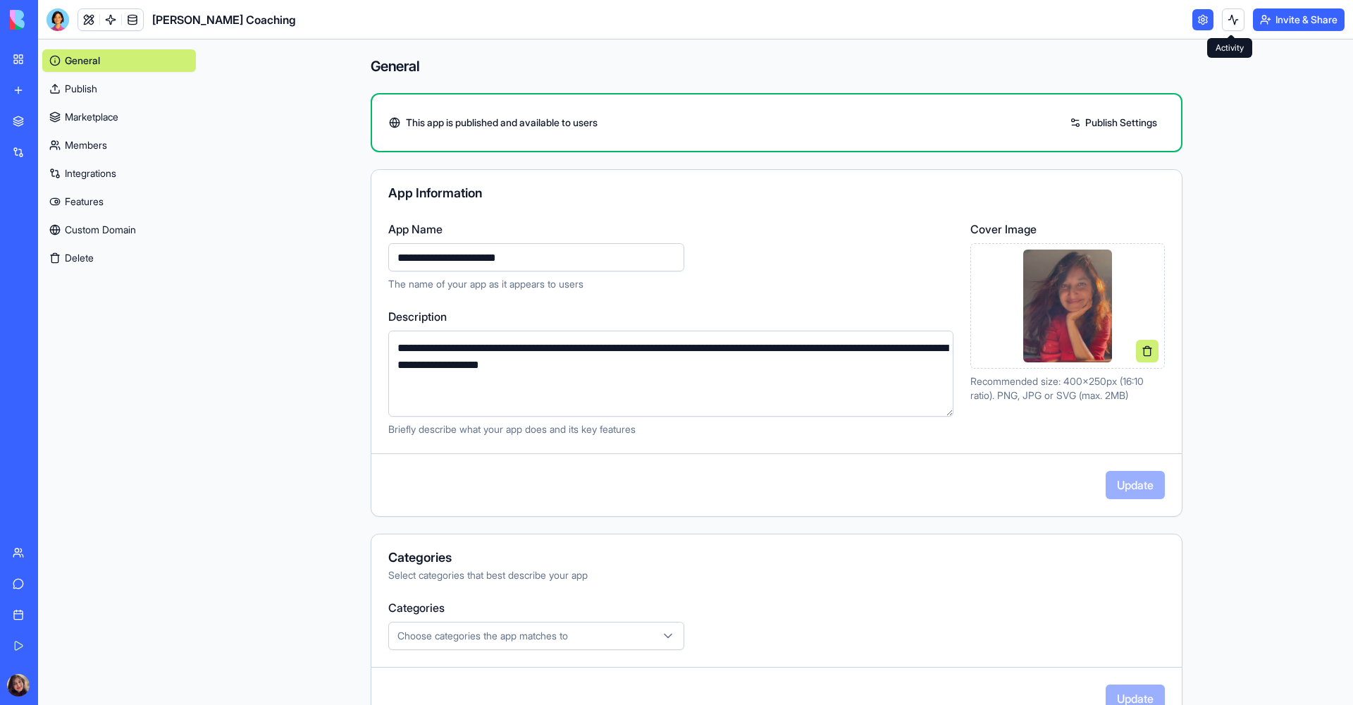
click at [1225, 20] on button at bounding box center [1233, 19] width 23 height 23
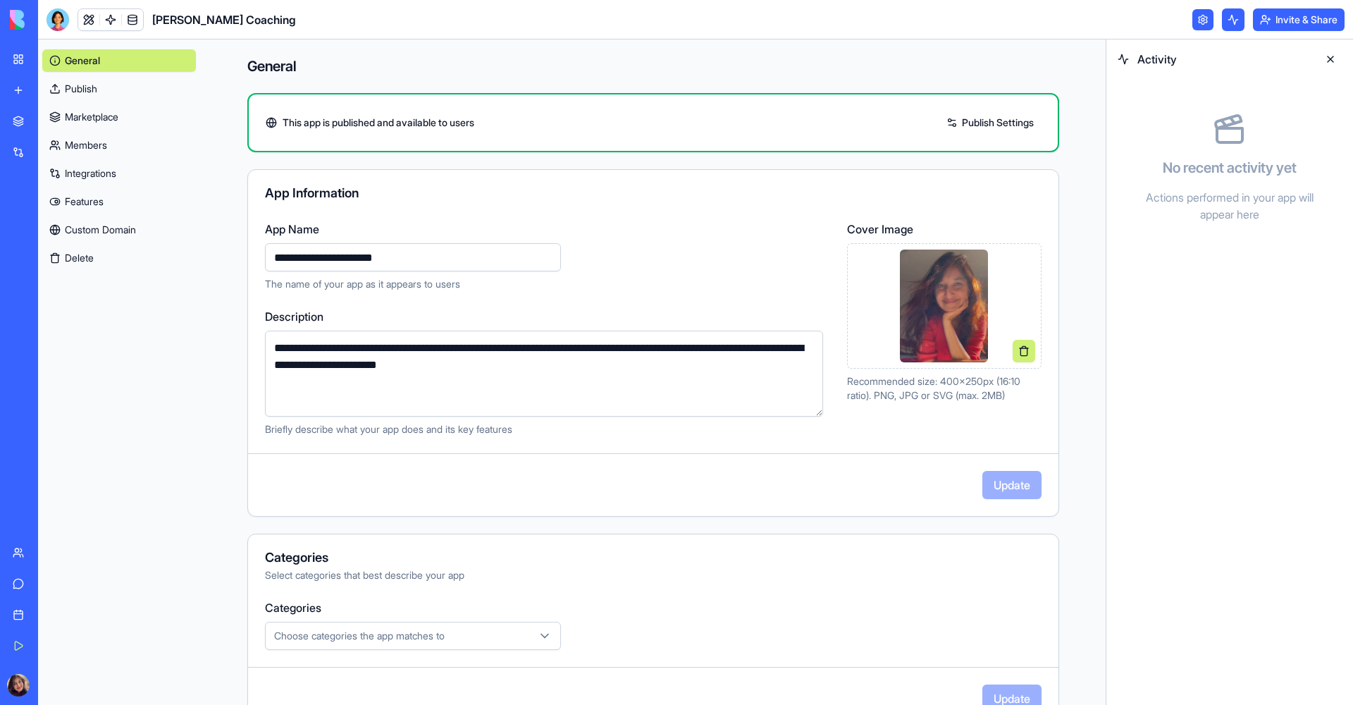
click at [1279, 20] on button "Invite & Share" at bounding box center [1299, 19] width 92 height 23
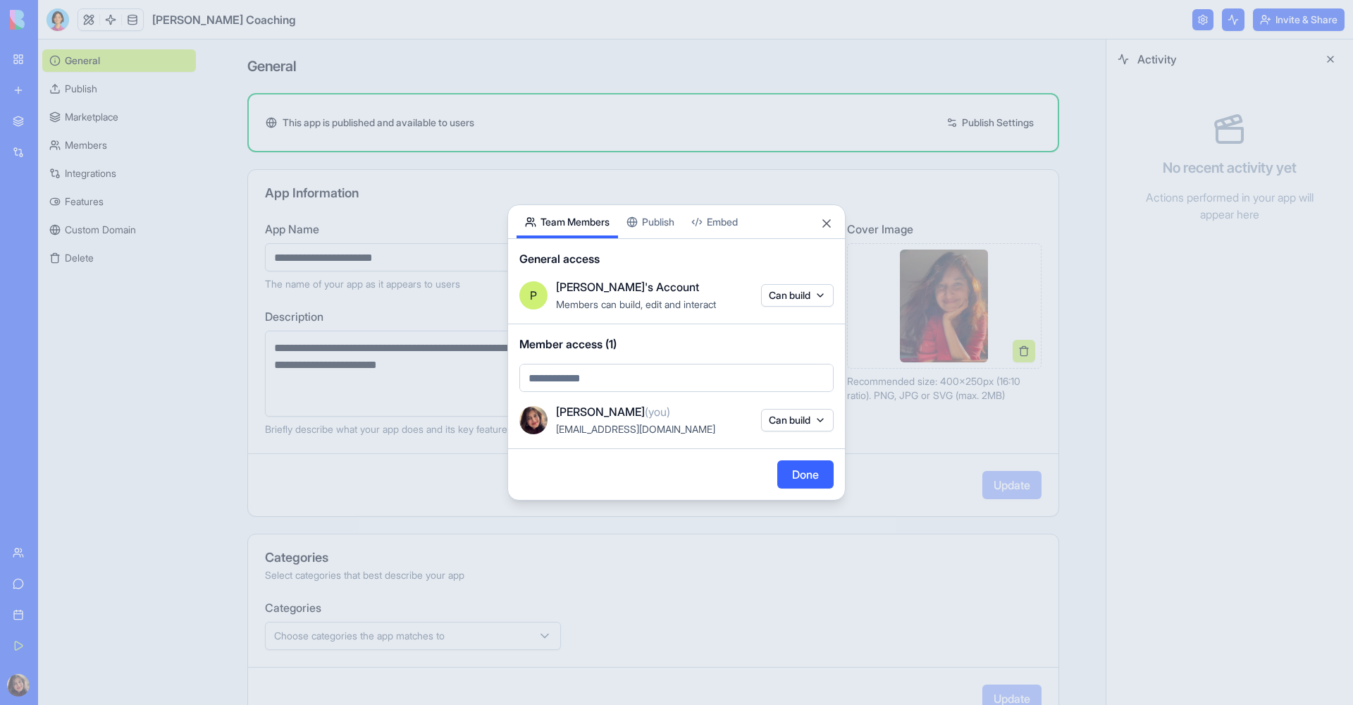
click at [822, 227] on button "Close" at bounding box center [826, 223] width 14 height 14
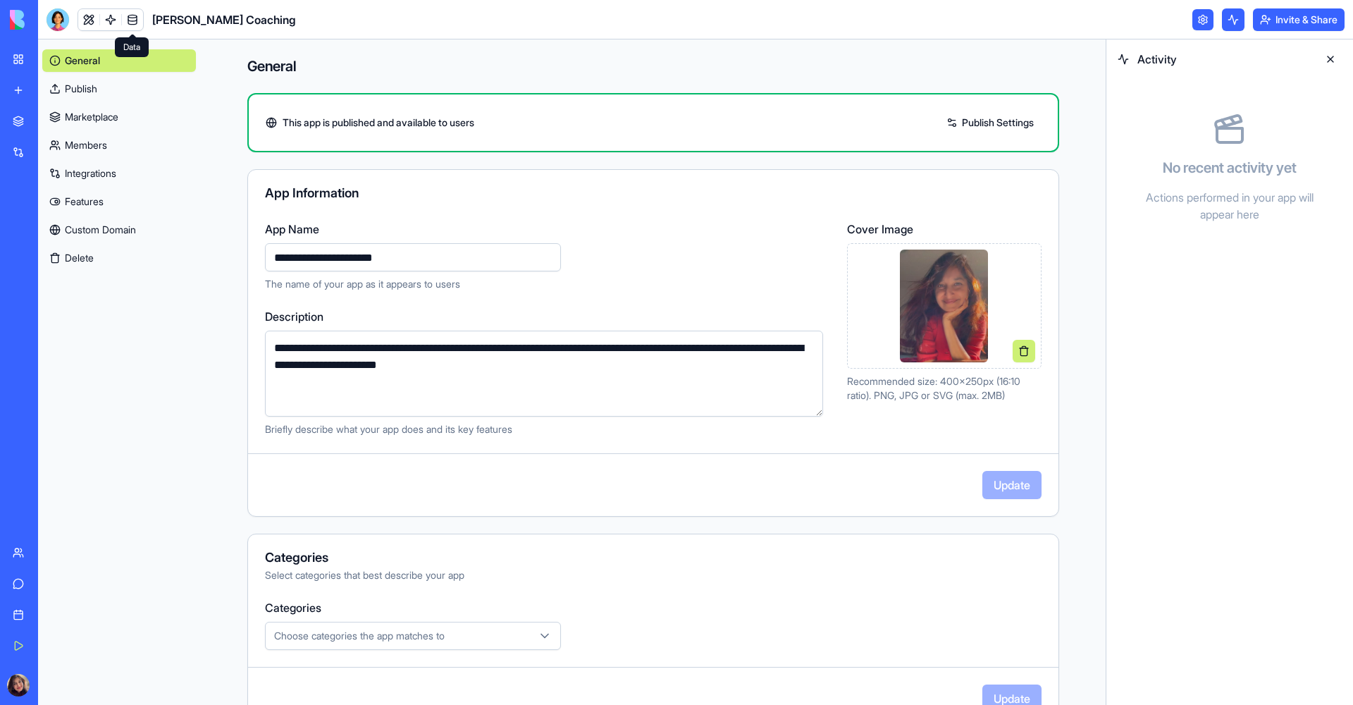
click at [132, 26] on link at bounding box center [132, 19] width 21 height 21
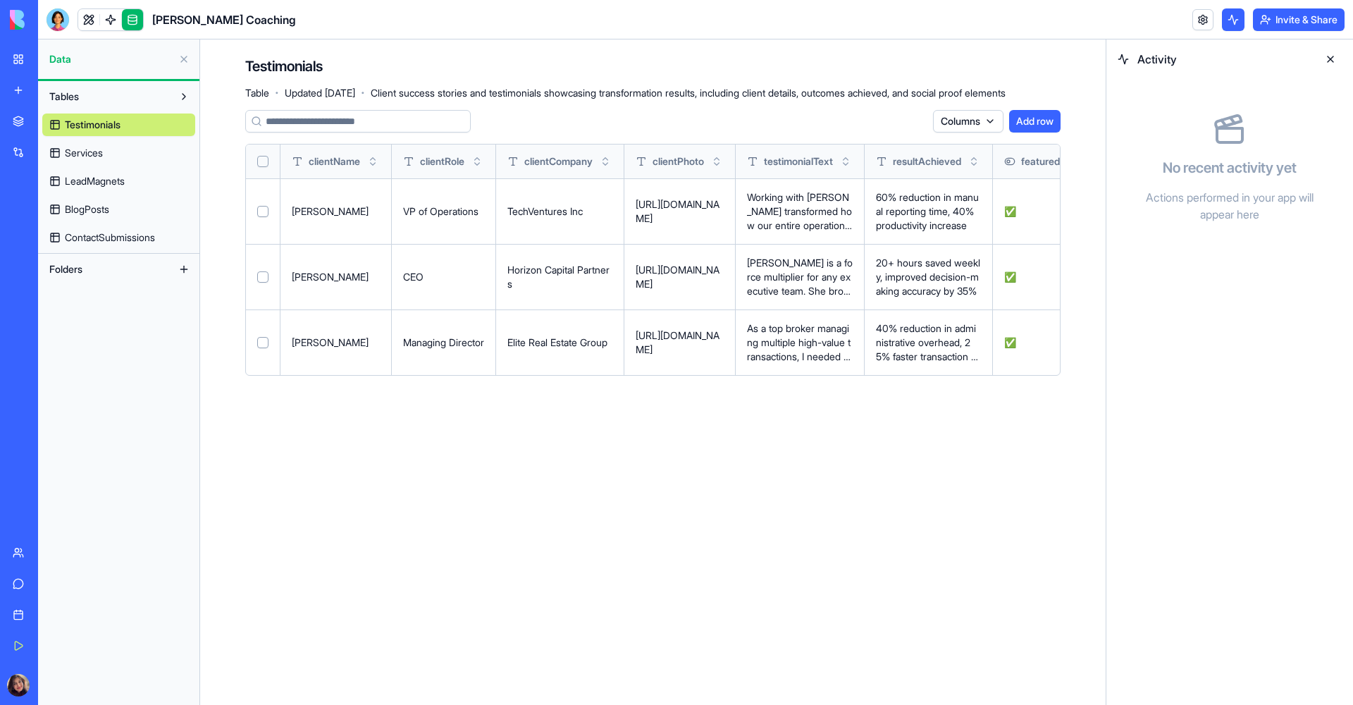
click at [117, 23] on link at bounding box center [110, 19] width 21 height 21
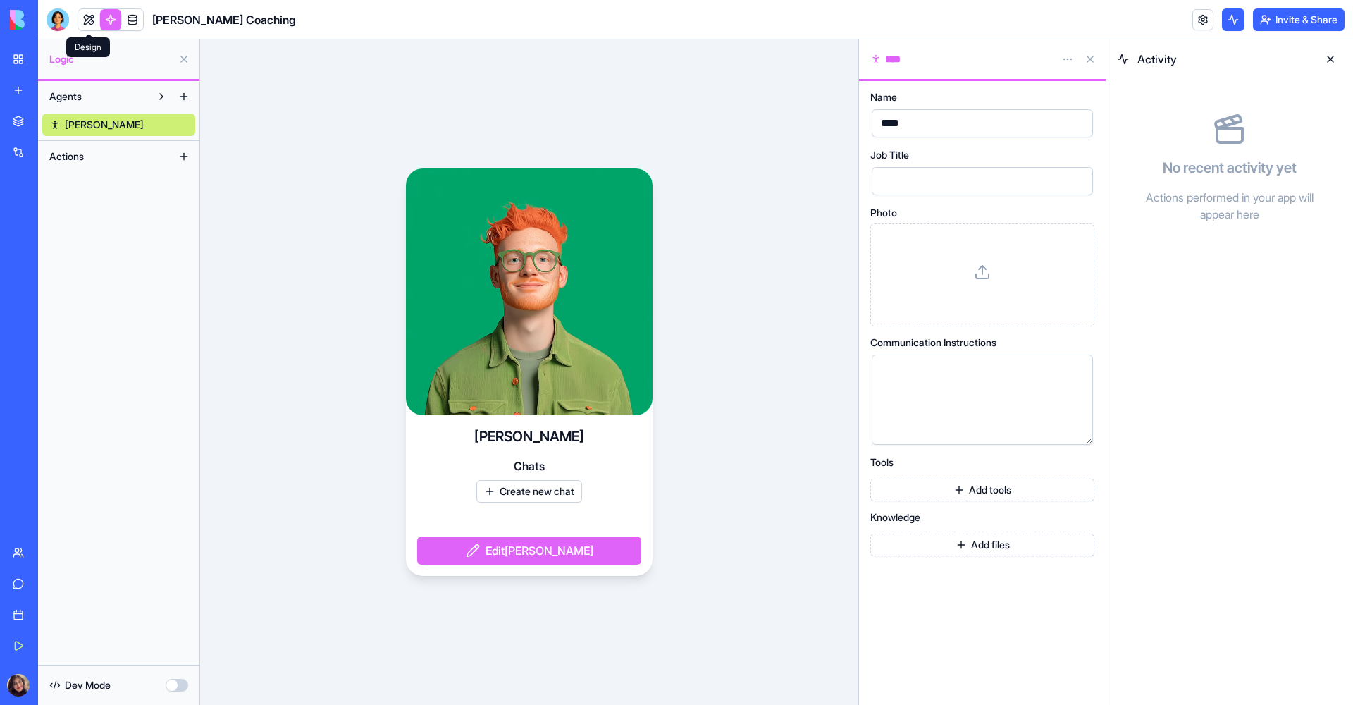
click at [91, 23] on link at bounding box center [88, 19] width 21 height 21
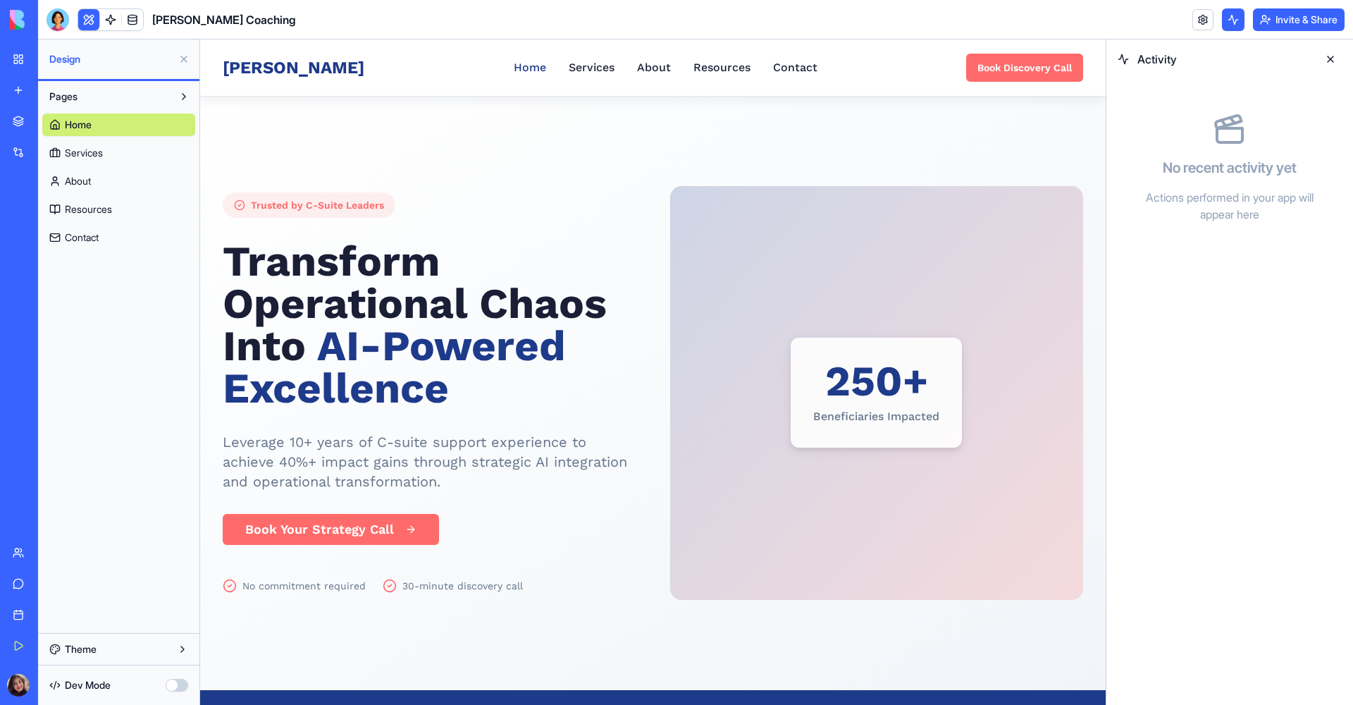
click at [145, 130] on link "Home" at bounding box center [118, 124] width 153 height 23
click at [161, 98] on button "Pages" at bounding box center [107, 96] width 130 height 23
click at [155, 104] on button "Pages" at bounding box center [107, 96] width 130 height 23
click at [107, 208] on span "Resources" at bounding box center [88, 209] width 47 height 14
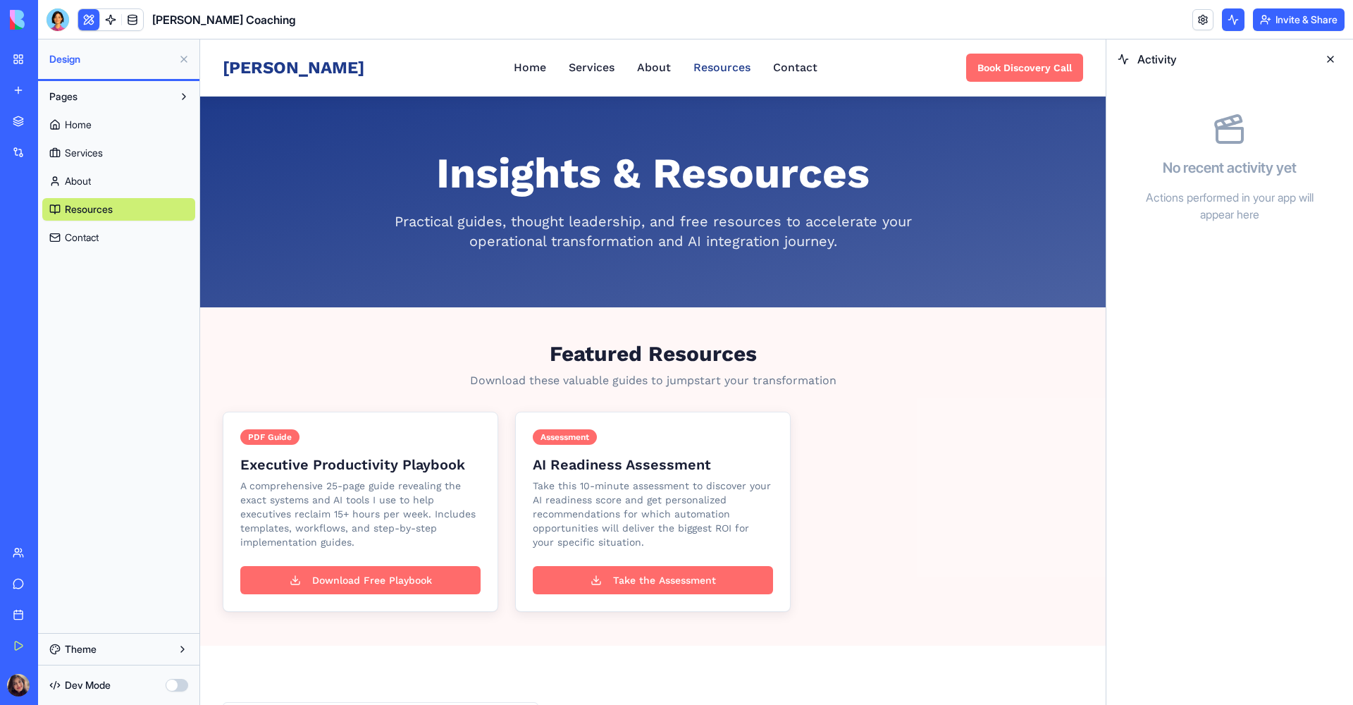
click at [102, 231] on link "Contact" at bounding box center [118, 237] width 153 height 23
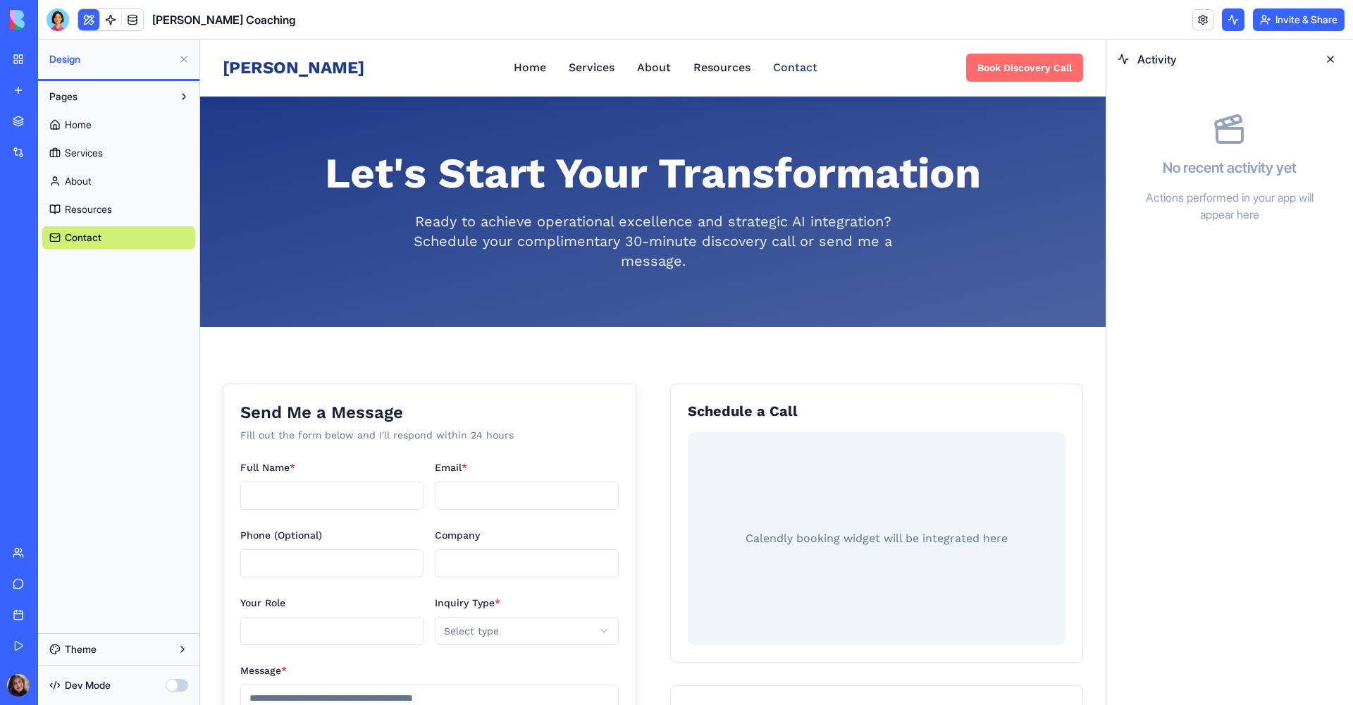
click at [52, 56] on div "My Workspace" at bounding box center [43, 59] width 18 height 14
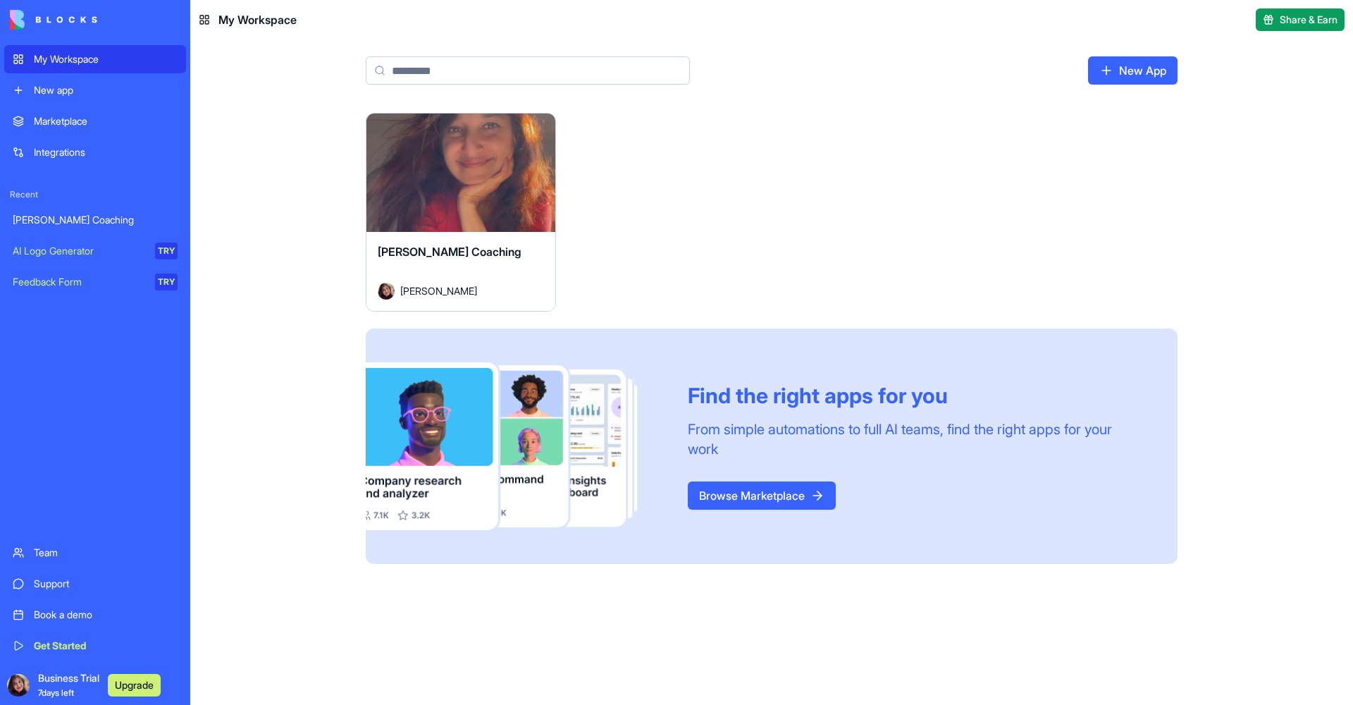
click at [469, 165] on button "Launch" at bounding box center [461, 173] width 106 height 28
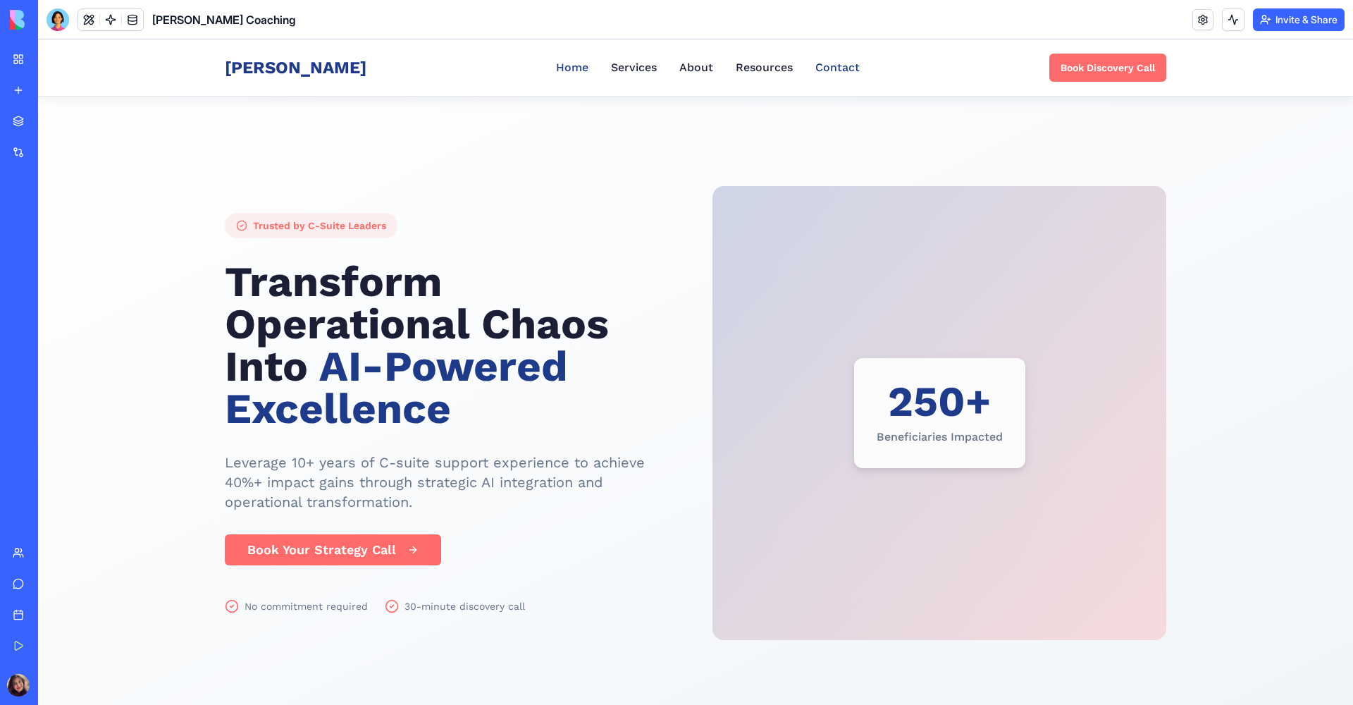
click at [818, 73] on link "Contact" at bounding box center [837, 67] width 44 height 17
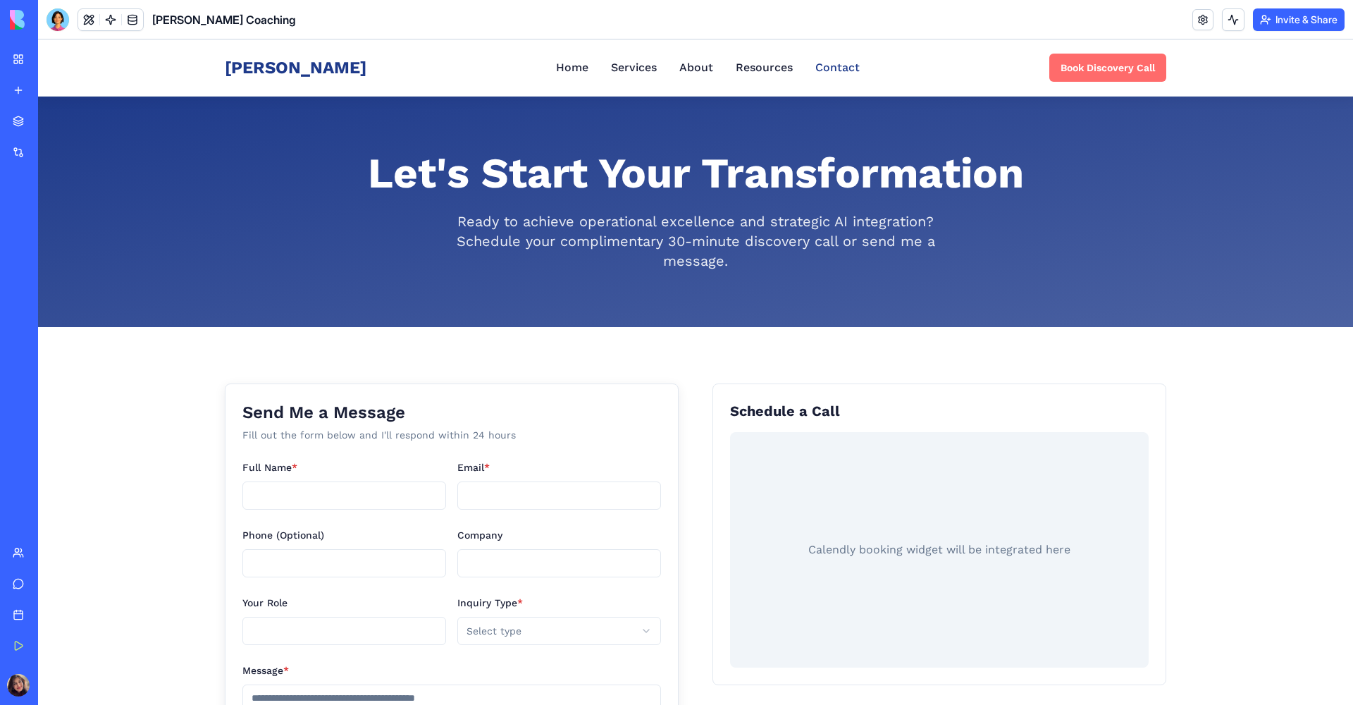
click at [775, 70] on nav "Home Services About Resources Contact" at bounding box center [708, 67] width 304 height 17
click at [752, 67] on link "Resources" at bounding box center [764, 67] width 57 height 17
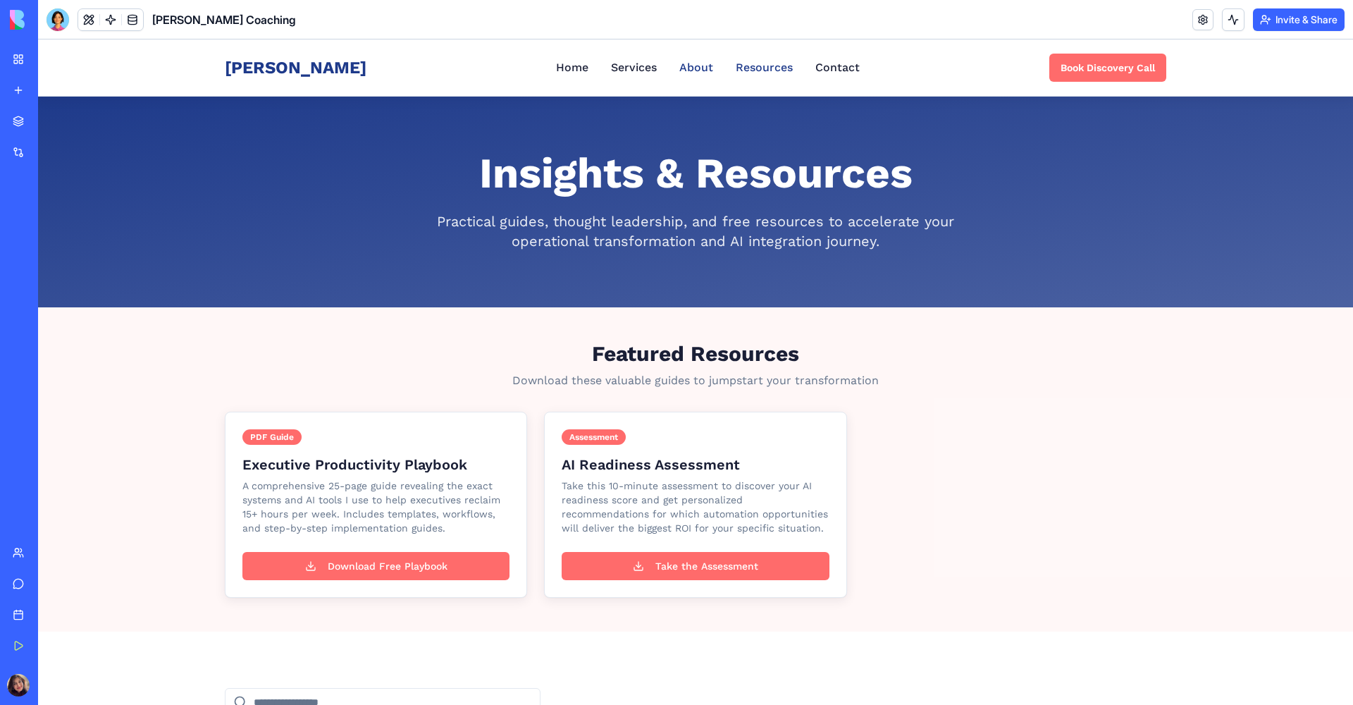
click at [679, 67] on link "About" at bounding box center [696, 67] width 34 height 17
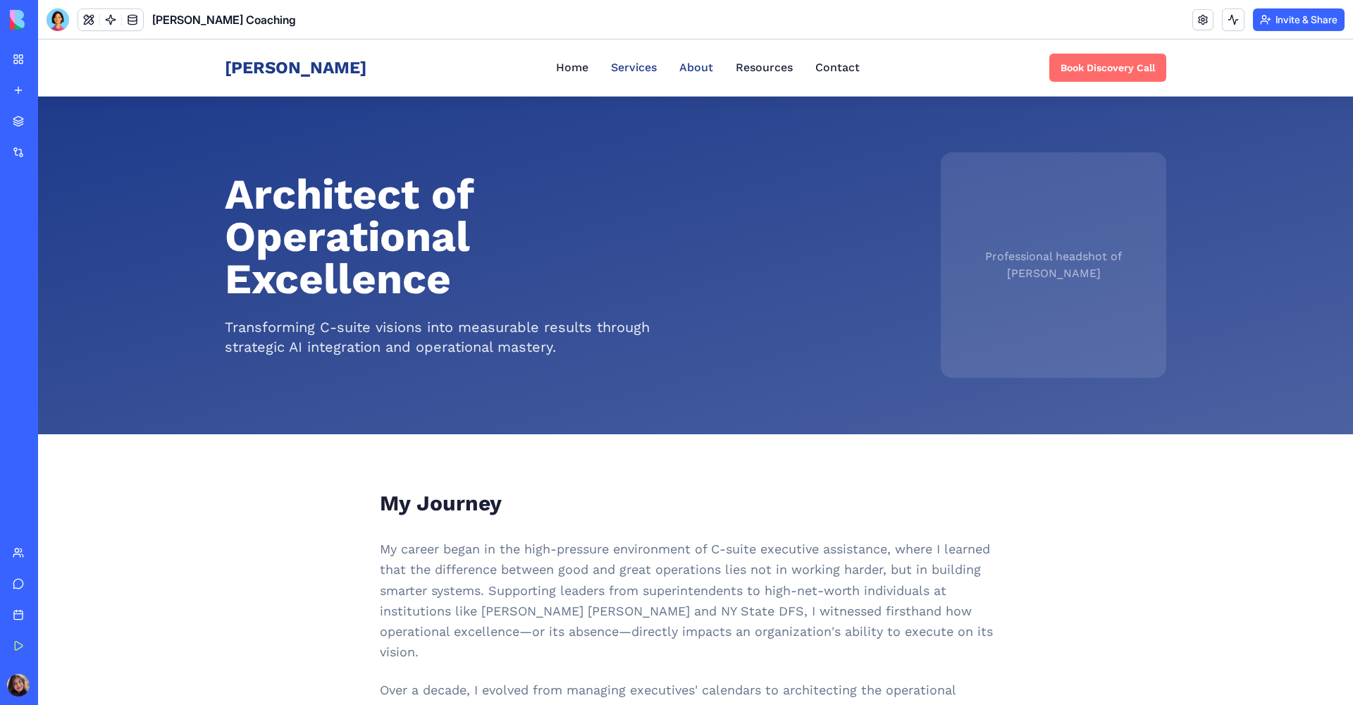
click at [619, 68] on link "Services" at bounding box center [634, 67] width 46 height 17
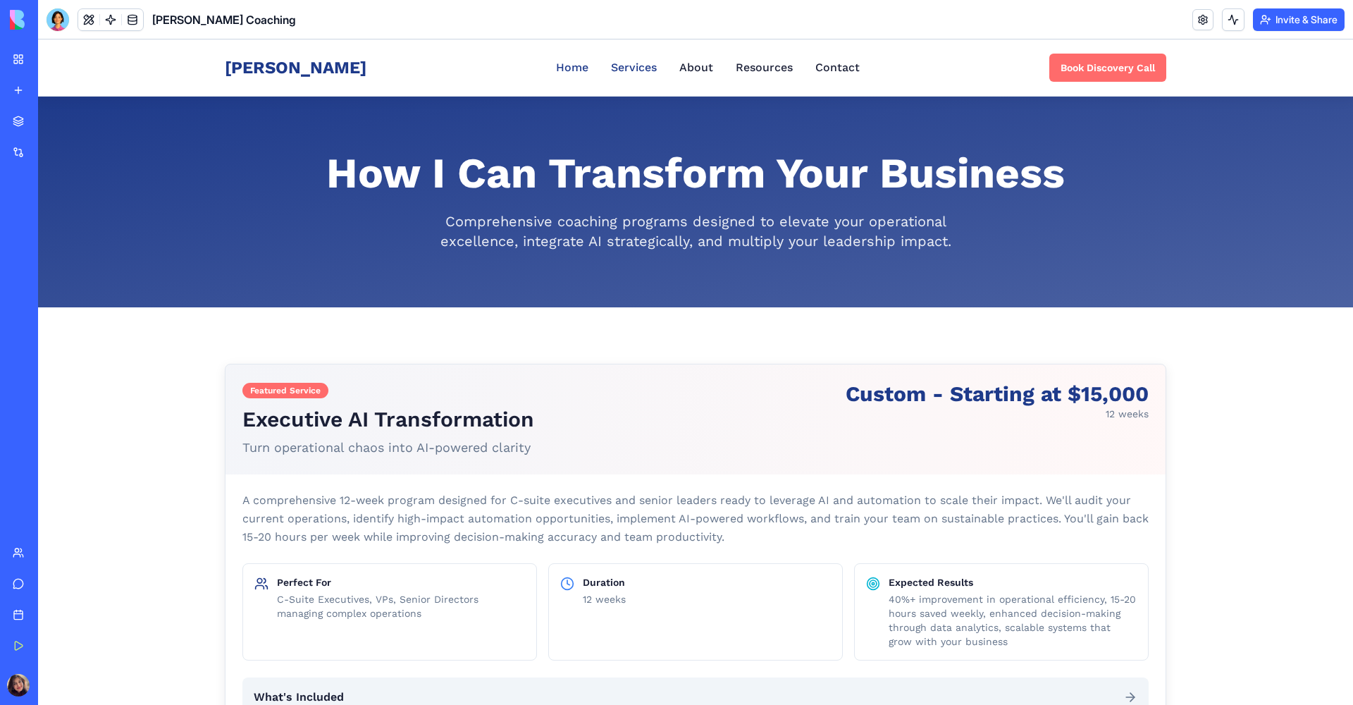
click at [562, 68] on link "Home" at bounding box center [572, 67] width 32 height 17
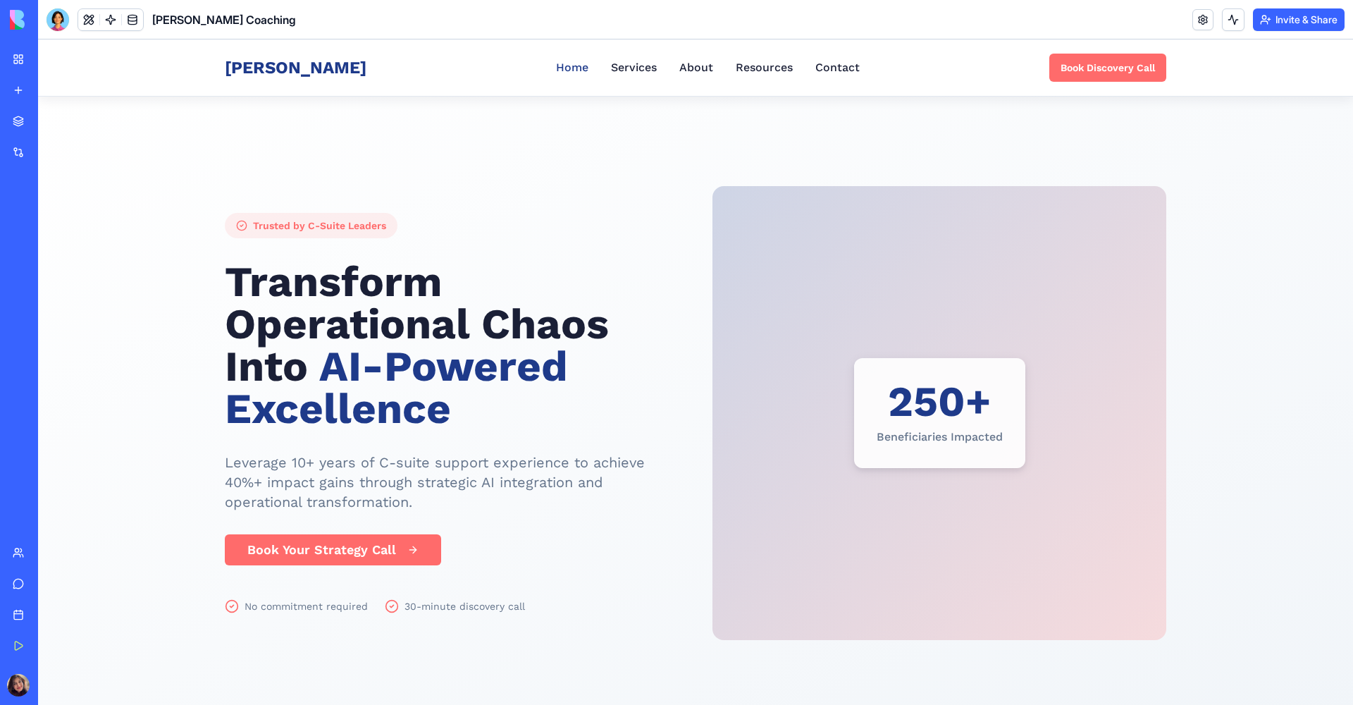
click at [14, 21] on img at bounding box center [53, 20] width 87 height 20
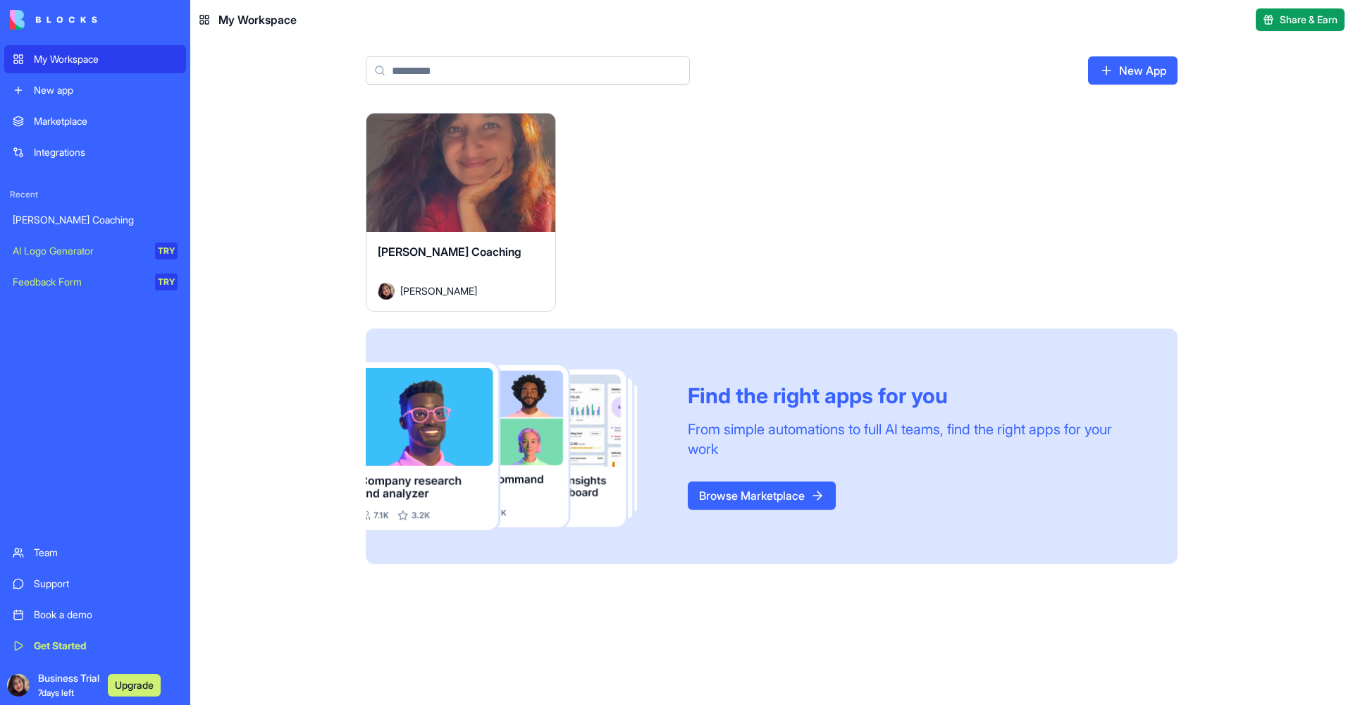
click at [50, 63] on div "My Workspace" at bounding box center [106, 59] width 144 height 14
click at [209, 17] on icon at bounding box center [204, 19] width 11 height 11
click at [247, 18] on span "My Workspace" at bounding box center [257, 19] width 78 height 17
click at [1305, 25] on span "Share & Earn" at bounding box center [1309, 20] width 58 height 14
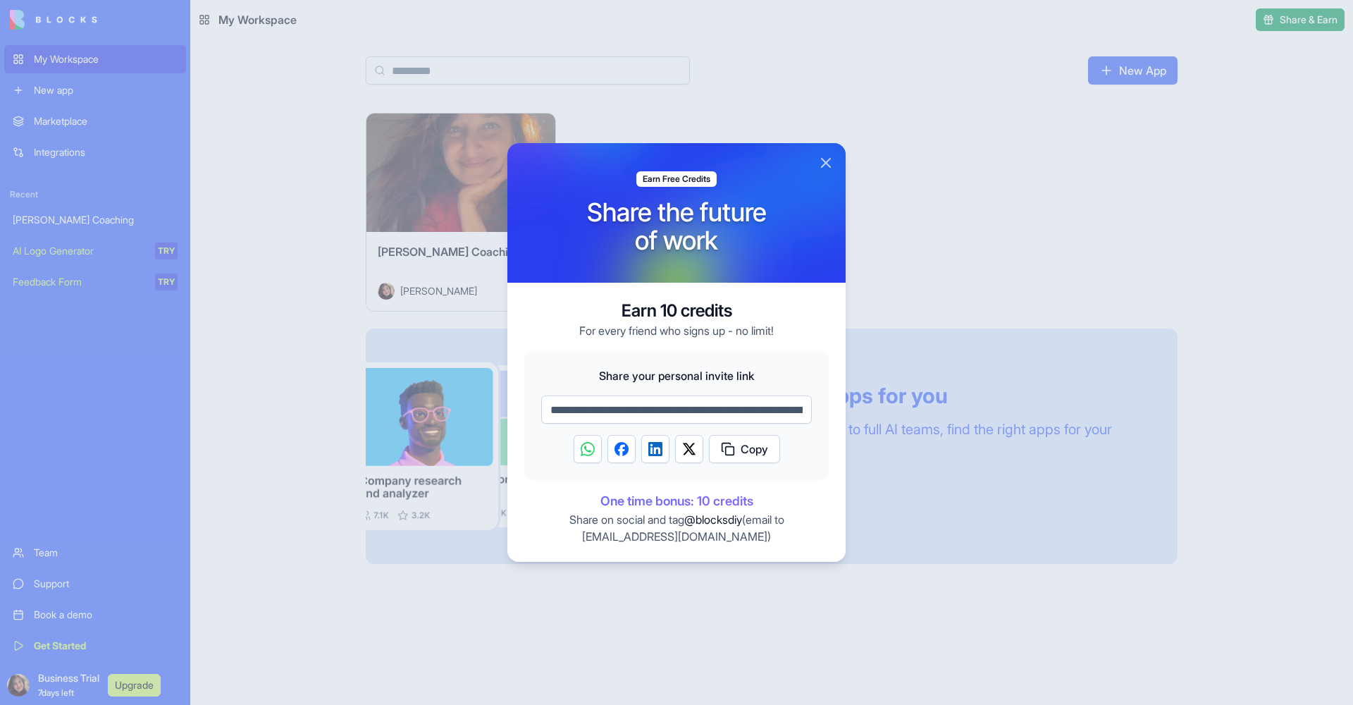
click at [827, 163] on button "Close" at bounding box center [825, 162] width 17 height 17
